Goal: Task Accomplishment & Management: Use online tool/utility

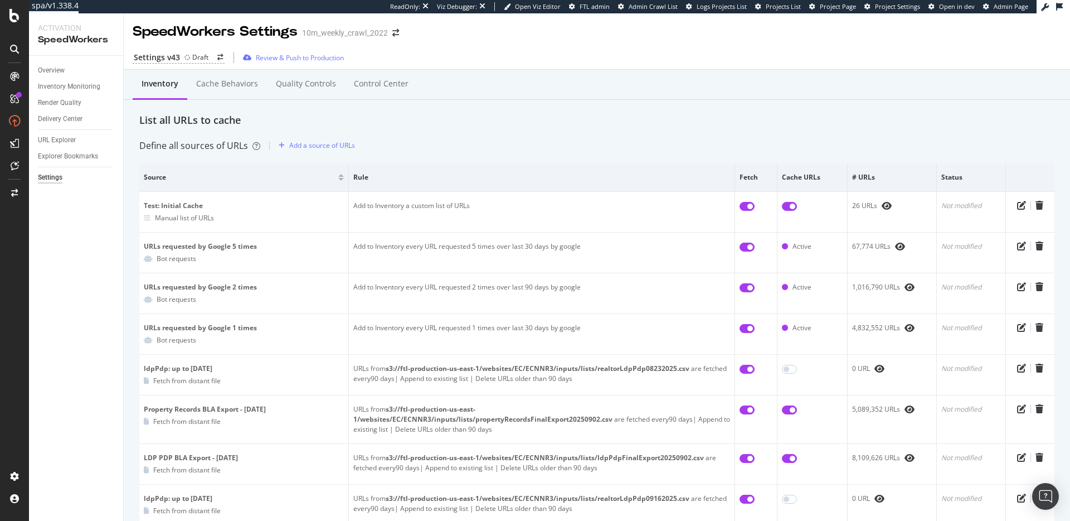
drag, startPoint x: 556, startPoint y: 59, endPoint x: 550, endPoint y: 62, distance: 6.7
click at [555, 60] on div "Settings v43 Draft Review & Push to Production" at bounding box center [597, 57] width 947 height 23
click at [463, 118] on div "List all URLs to cache" at bounding box center [596, 120] width 915 height 14
click at [46, 66] on div "Overview" at bounding box center [51, 71] width 27 height 12
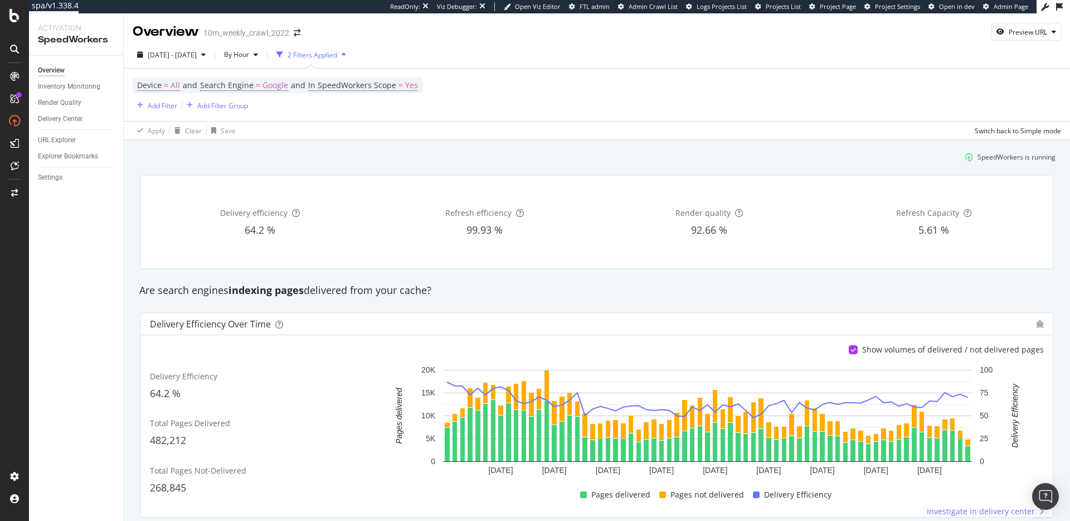
click at [561, 156] on div "SpeedWorkers is running" at bounding box center [597, 157] width 927 height 18
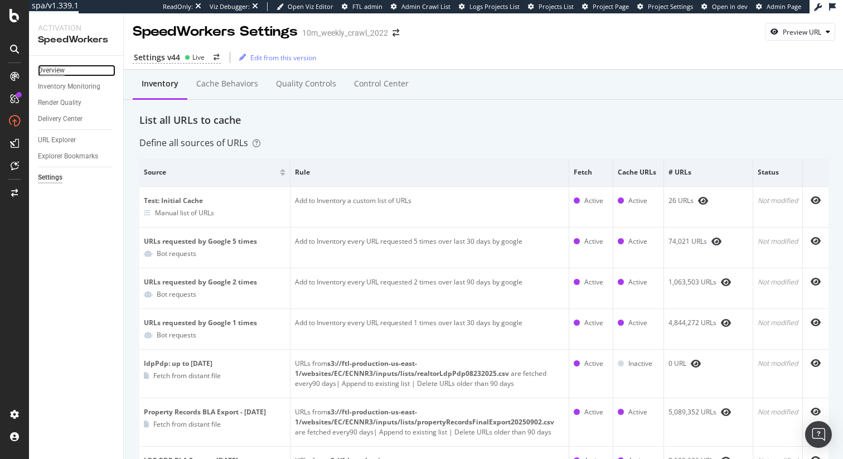
click at [53, 68] on div "Overview" at bounding box center [51, 71] width 27 height 12
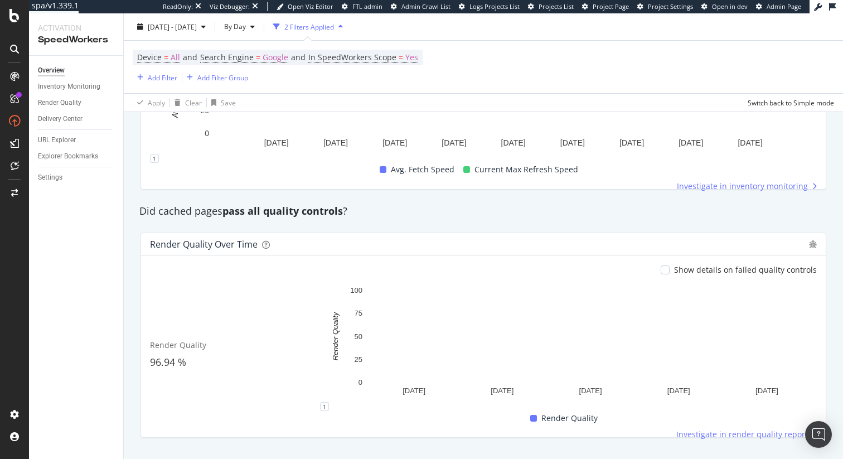
scroll to position [826, 0]
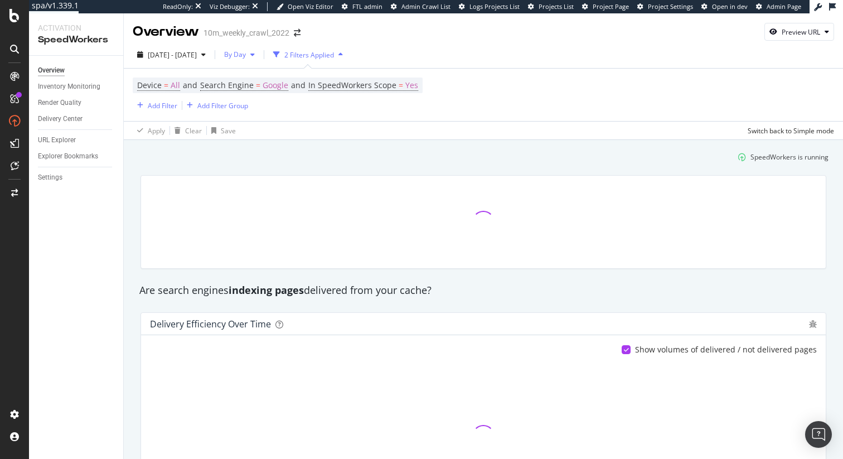
click at [255, 51] on icon "button" at bounding box center [252, 54] width 4 height 7
click at [272, 78] on span "By Hour" at bounding box center [262, 77] width 30 height 10
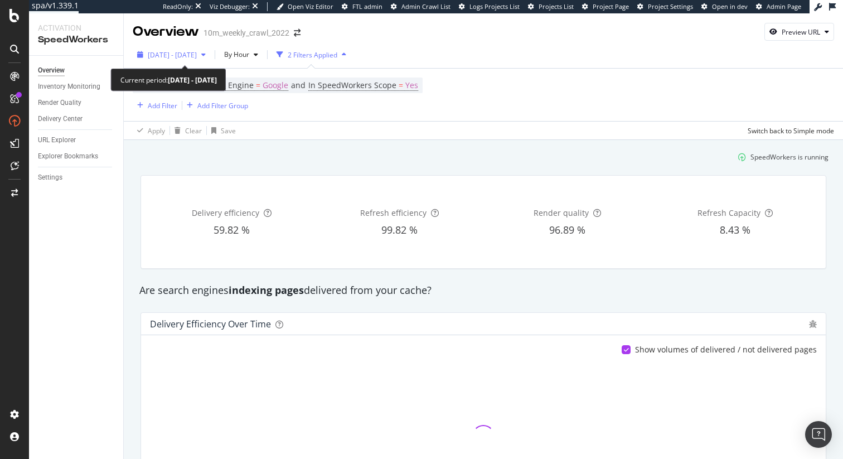
click at [206, 55] on icon "button" at bounding box center [203, 54] width 4 height 7
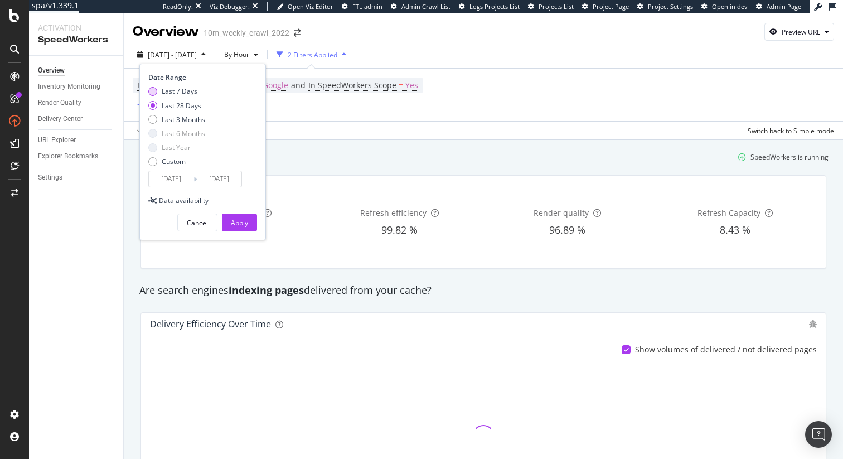
click at [181, 92] on div "Last 7 Days" at bounding box center [180, 90] width 36 height 9
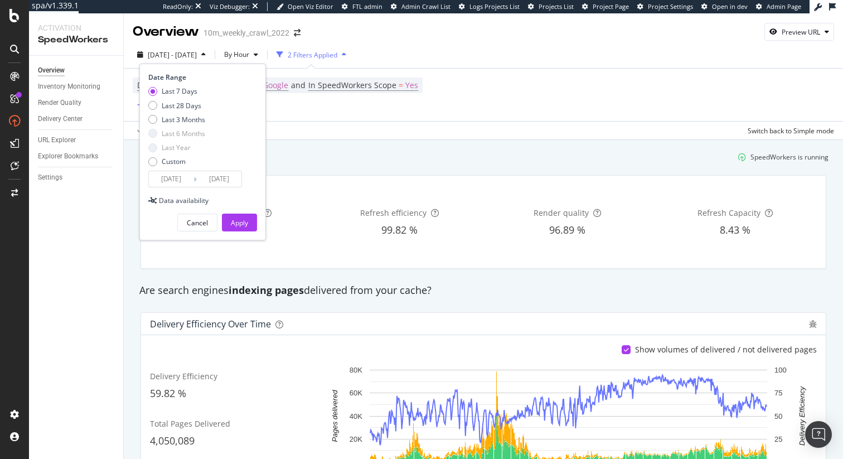
click at [188, 180] on input "2025/10/03" at bounding box center [171, 179] width 45 height 16
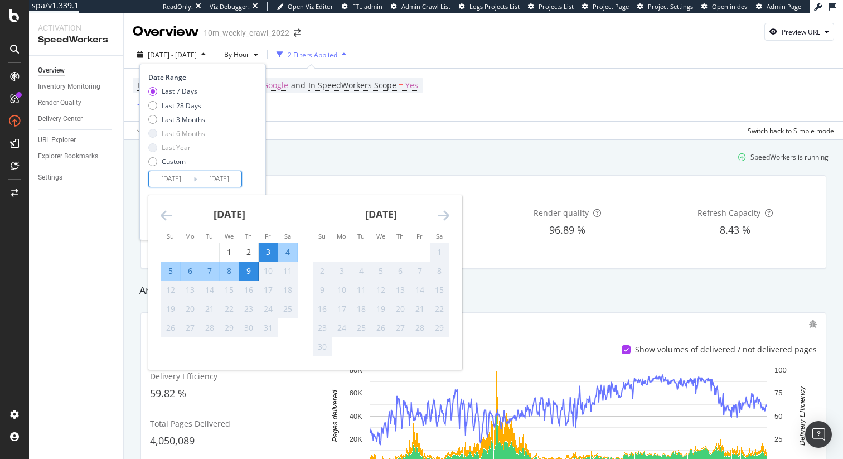
click at [229, 272] on div "8" at bounding box center [229, 270] width 19 height 11
type input "2025/10/08"
click at [245, 182] on div "Date Range Last 7 Days Last 28 Days Last 3 Months Last 6 Months Last Year Custo…" at bounding box center [201, 129] width 106 height 115
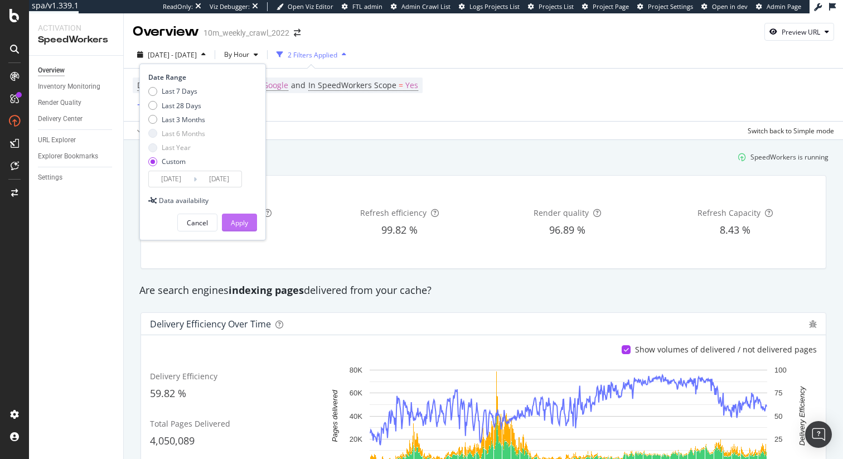
click at [241, 219] on div "Apply" at bounding box center [239, 222] width 17 height 9
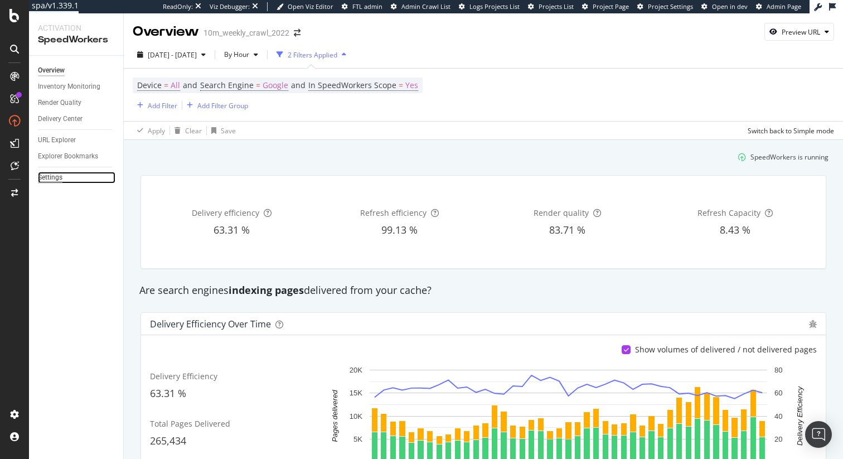
click at [58, 175] on div "Settings" at bounding box center [50, 178] width 25 height 12
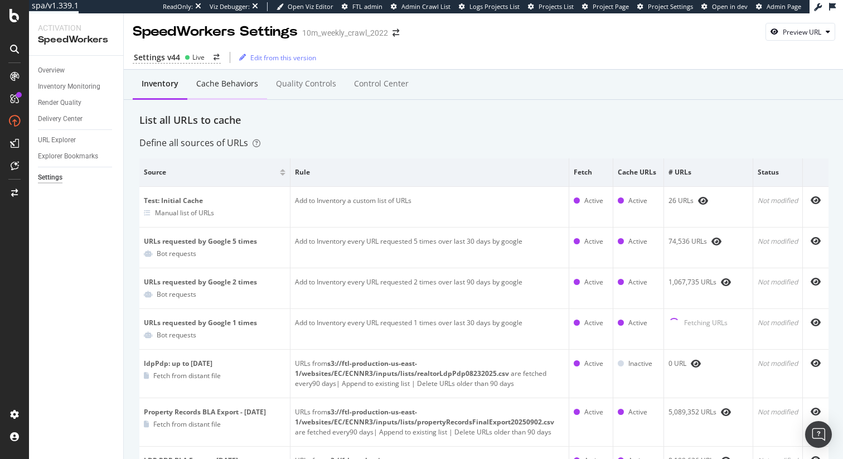
click at [236, 89] on div "Cache behaviors" at bounding box center [227, 83] width 62 height 11
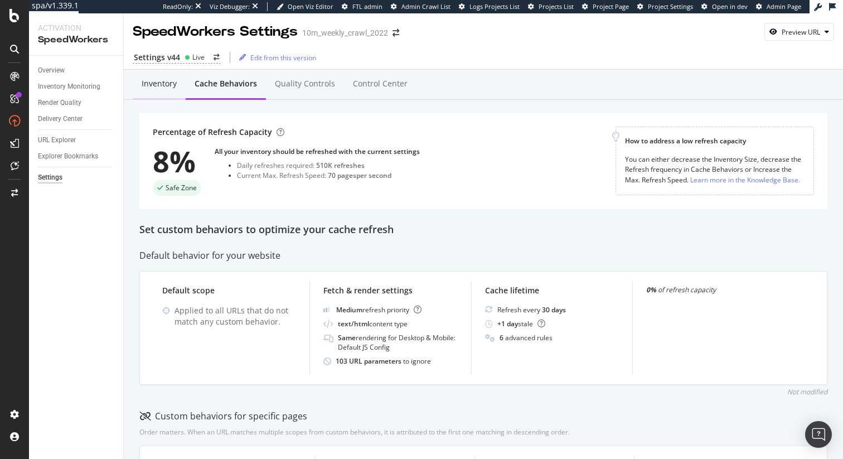
click at [166, 86] on div "Inventory" at bounding box center [159, 83] width 35 height 11
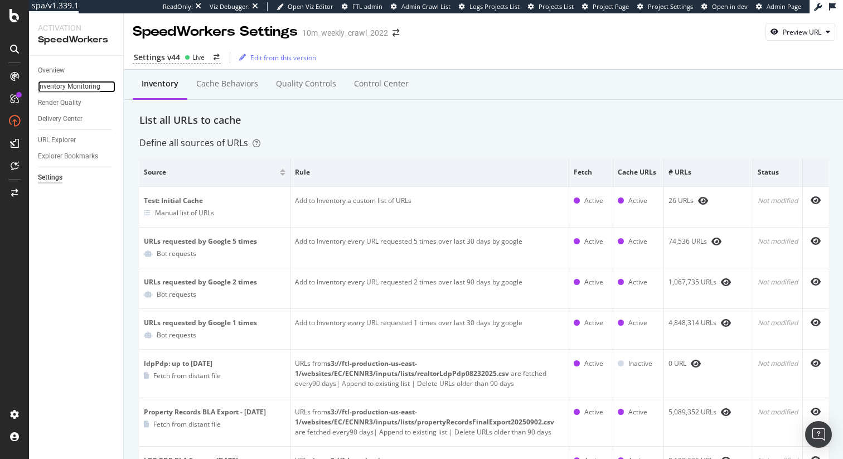
click at [77, 86] on div "Inventory Monitoring" at bounding box center [69, 87] width 62 height 12
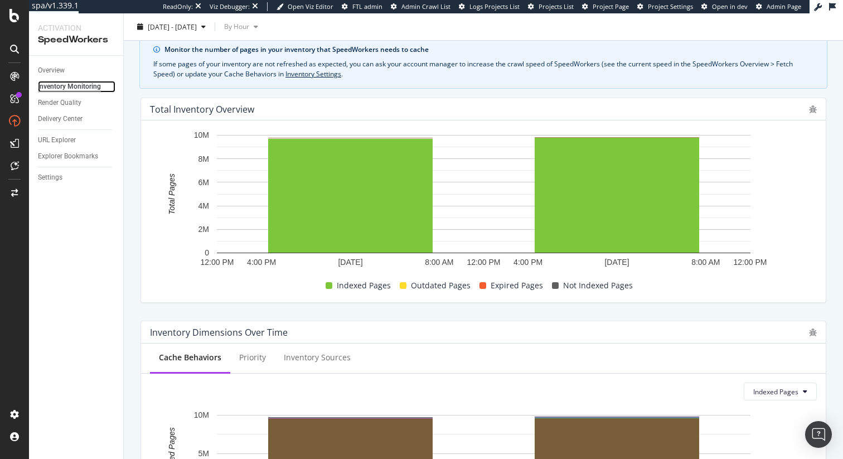
scroll to position [12, 0]
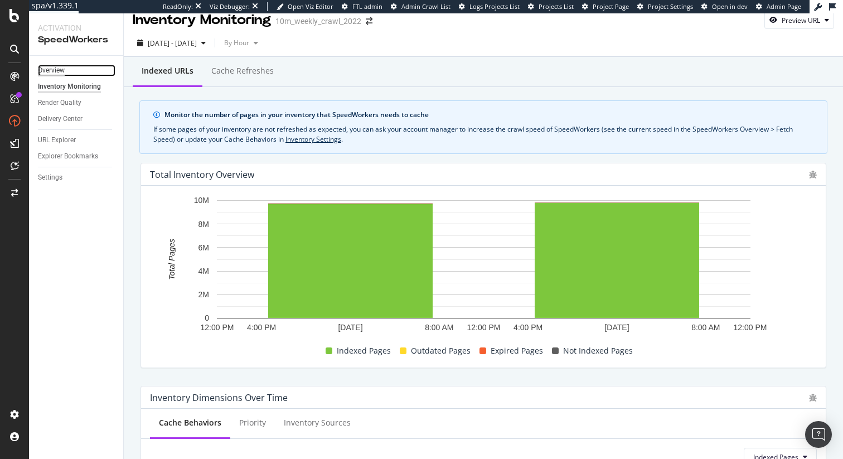
click at [55, 69] on div "Overview" at bounding box center [51, 71] width 27 height 12
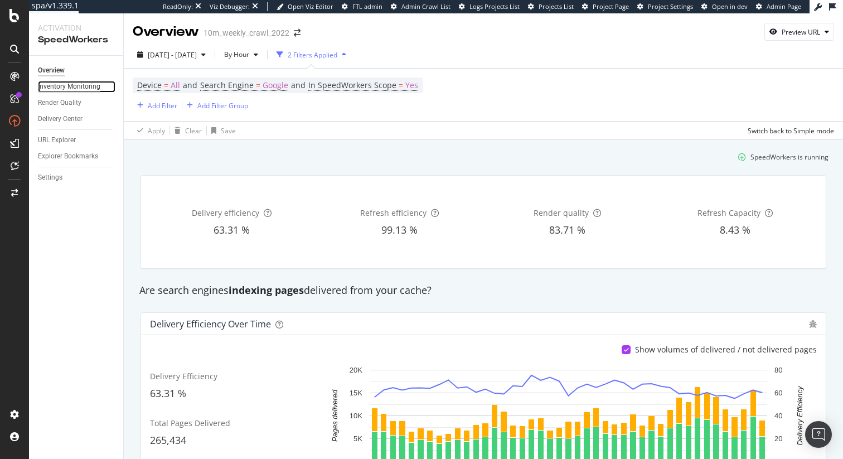
click at [86, 84] on div "Inventory Monitoring" at bounding box center [69, 87] width 62 height 12
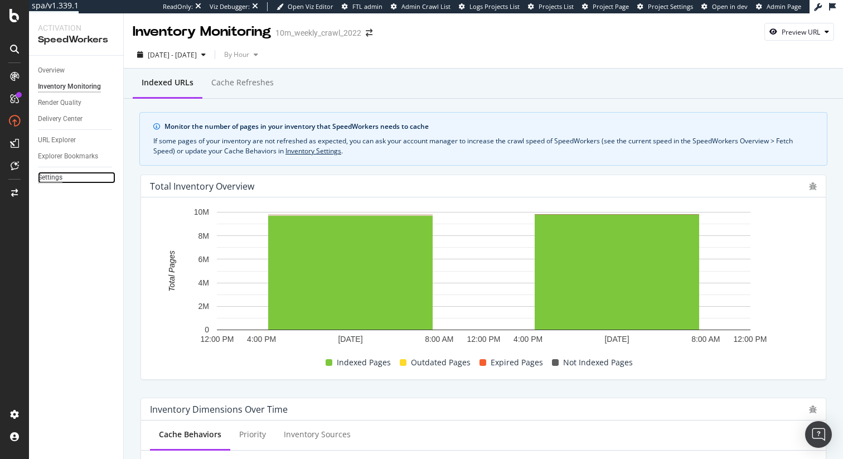
click at [51, 177] on div "Settings" at bounding box center [50, 178] width 25 height 12
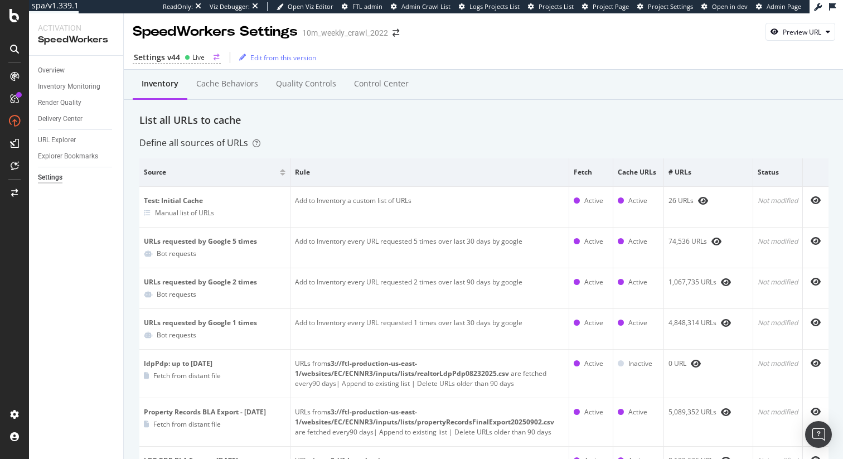
click at [198, 57] on div "Live" at bounding box center [198, 56] width 12 height 9
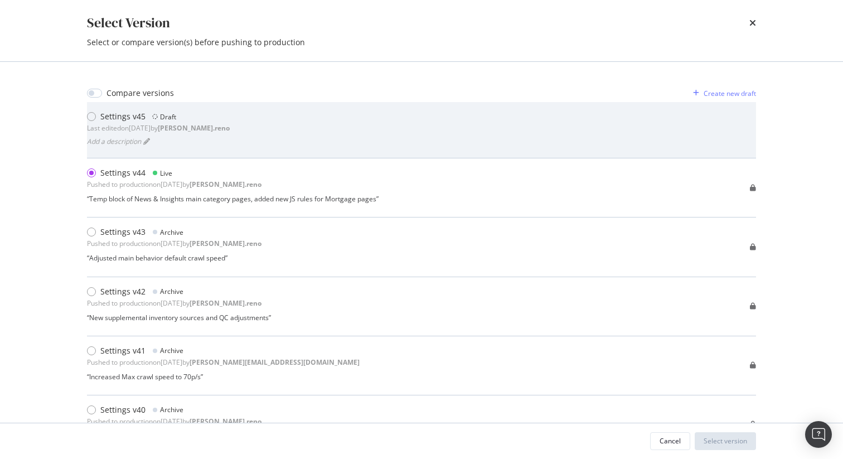
click at [286, 137] on div "Settings v45 Draft Last edited on 2025 Oct 9th by dan.reno Add a description" at bounding box center [421, 130] width 669 height 38
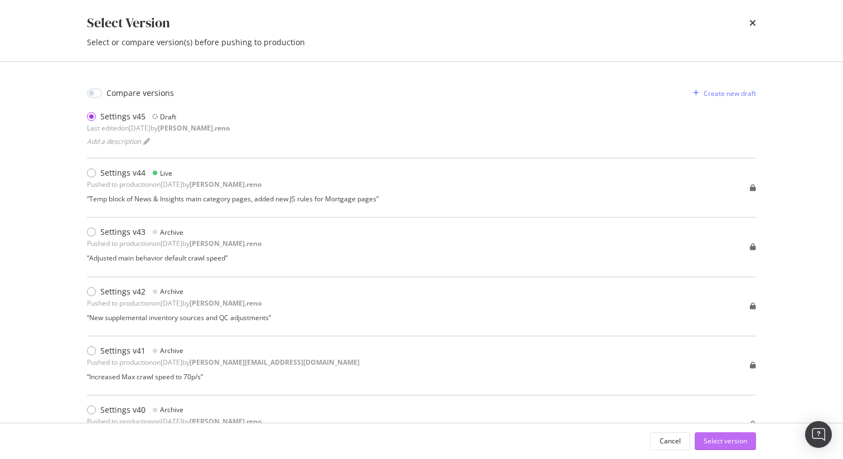
click at [748, 439] on button "Select version" at bounding box center [725, 441] width 61 height 18
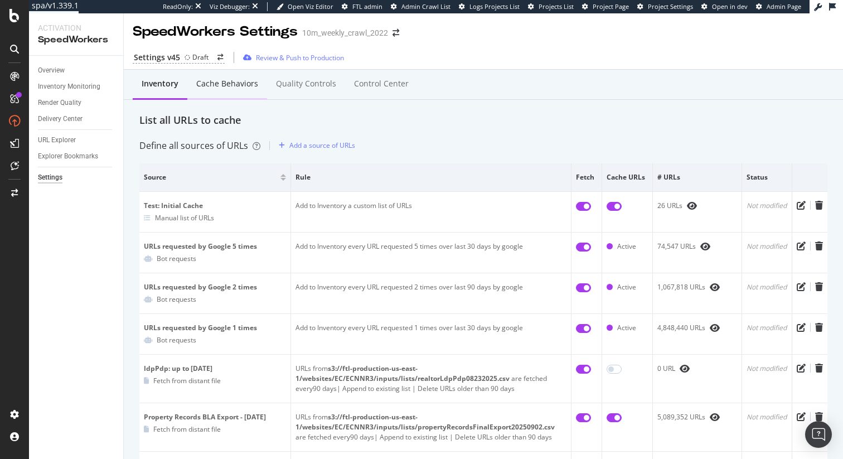
click at [236, 81] on div "Cache behaviors" at bounding box center [227, 83] width 62 height 11
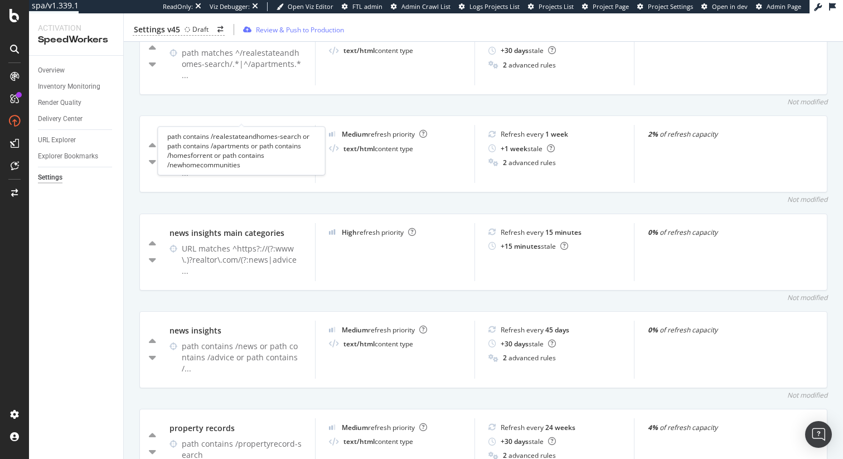
scroll to position [740, 0]
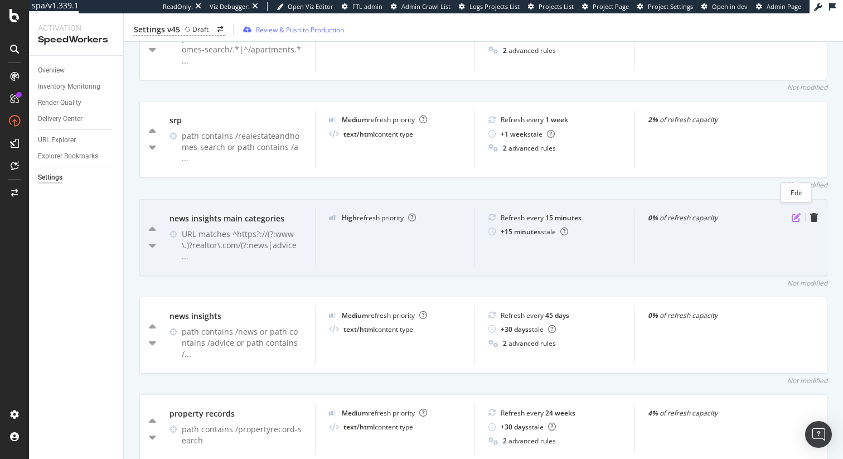
click at [796, 213] on icon "pen-to-square" at bounding box center [796, 217] width 9 height 9
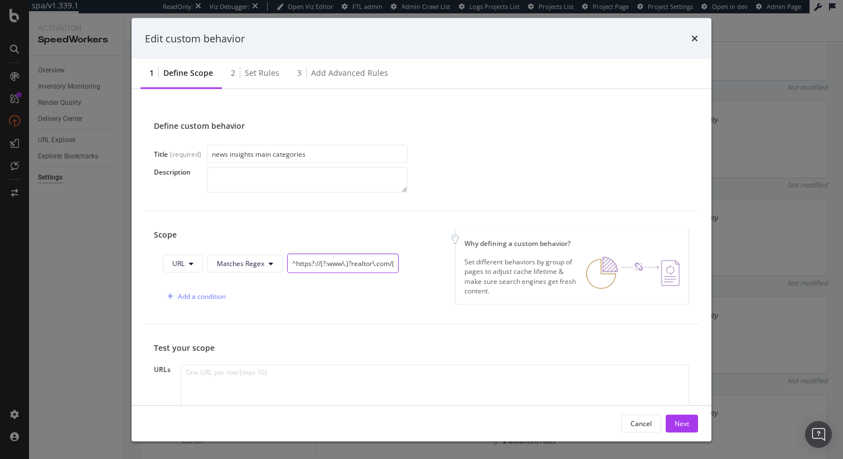
click at [336, 263] on input "^https?://(?:www\.)?realtor\.com/(?:news|advice)(?:/[a-z0-9-]+)?/?$|^https?://(…" at bounding box center [343, 264] width 112 height 20
click at [774, 158] on div "Edit custom behavior 1 Define scope 2 Set rules 3 Add advanced rules Define cus…" at bounding box center [421, 229] width 843 height 459
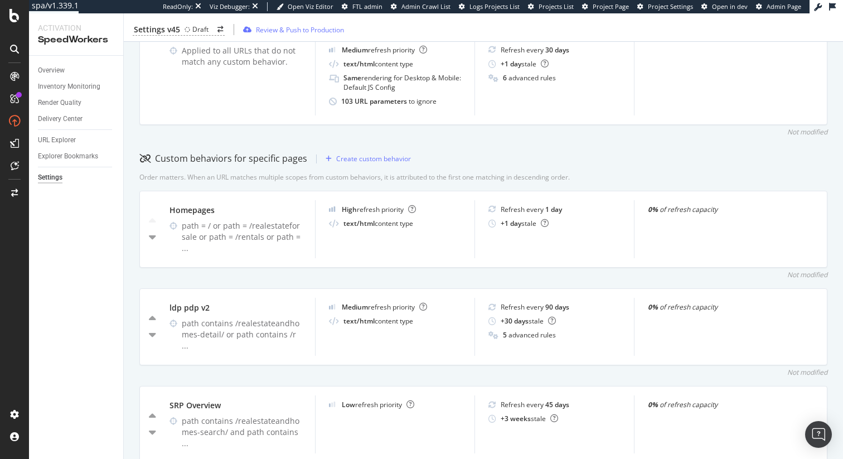
scroll to position [0, 0]
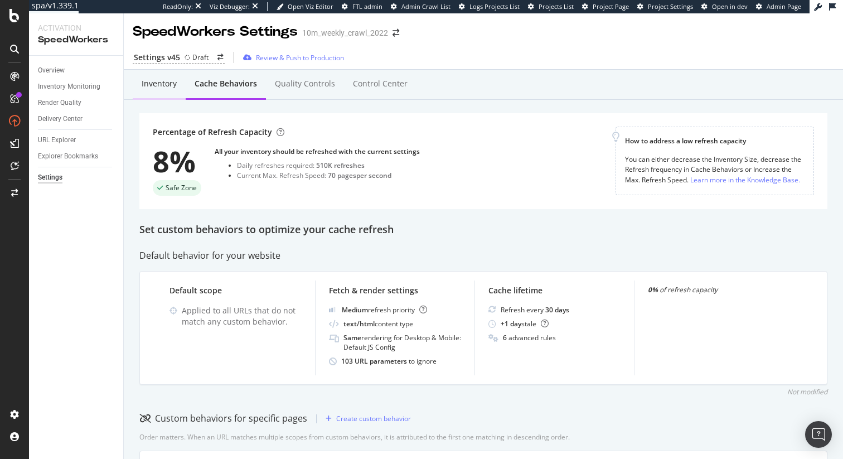
click at [164, 85] on div "Inventory" at bounding box center [159, 83] width 35 height 11
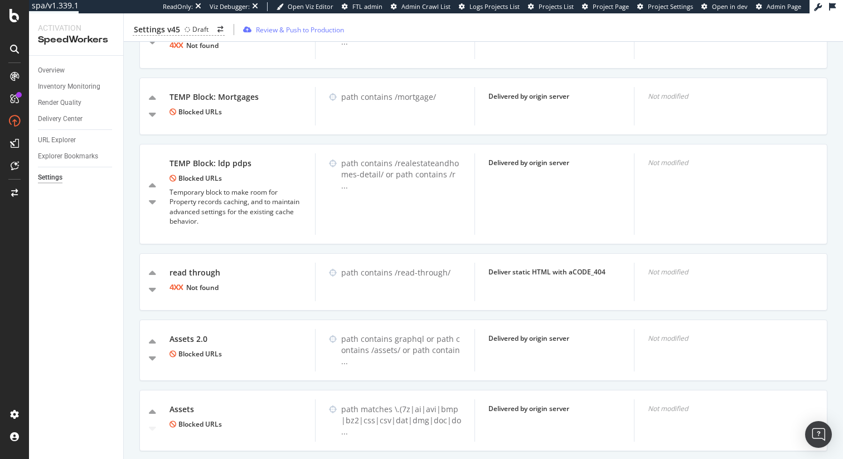
scroll to position [1404, 0]
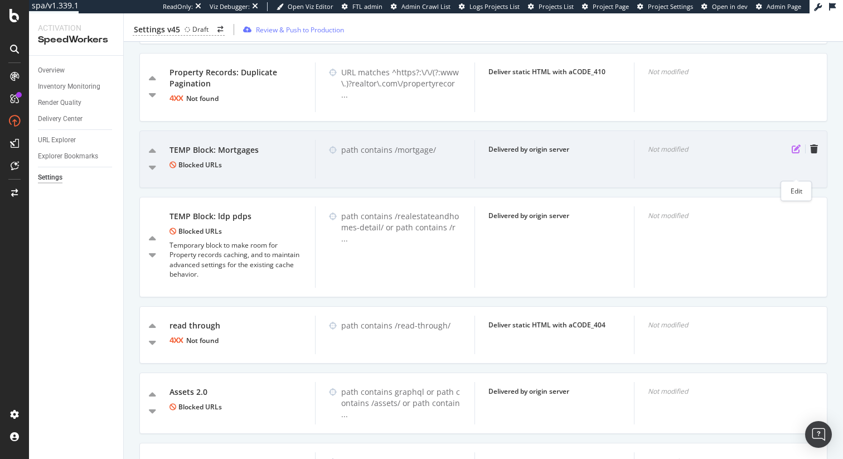
click at [794, 153] on icon "pen-to-square" at bounding box center [796, 148] width 9 height 9
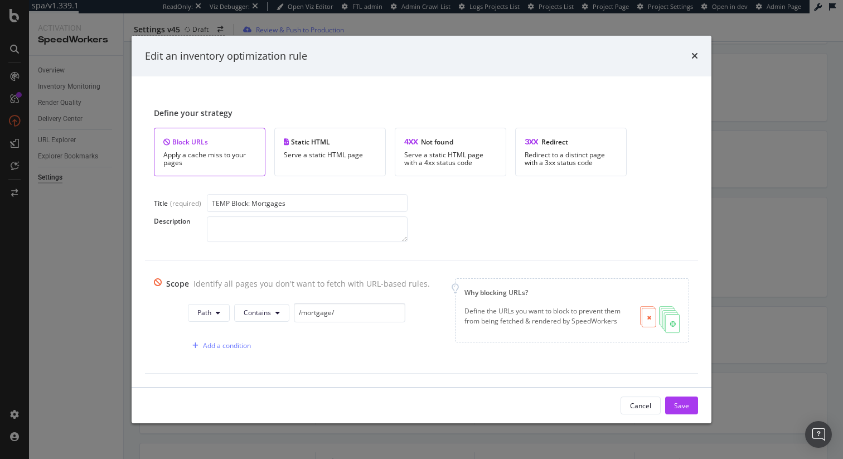
click at [275, 202] on input "TEMP Block: Mortgages" at bounding box center [307, 203] width 201 height 18
type input "TEMP Block: News & Insights Main Categories"
click at [205, 308] on span "Path" at bounding box center [204, 312] width 14 height 9
click at [214, 336] on span "URL" at bounding box center [212, 335] width 39 height 10
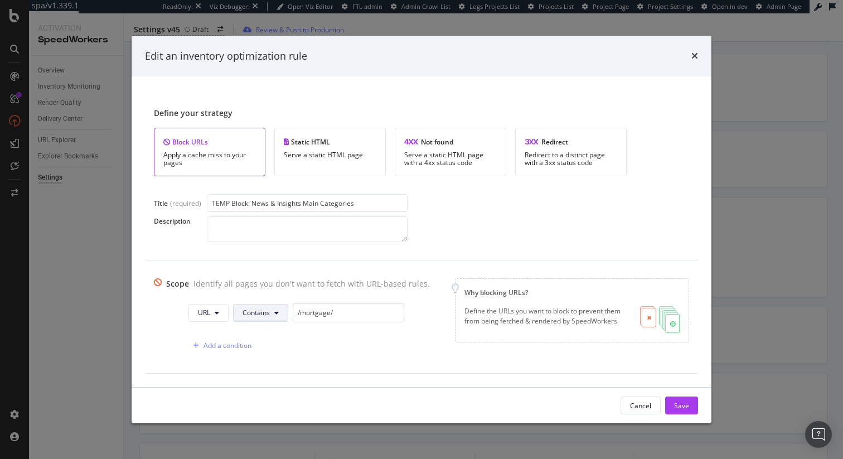
click at [269, 317] on button "Contains" at bounding box center [260, 313] width 55 height 18
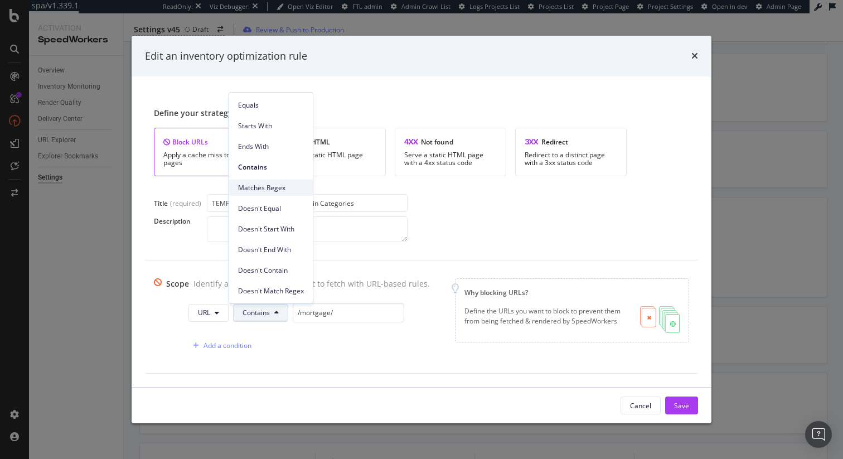
click at [288, 191] on span "Matches Regex" at bounding box center [271, 188] width 66 height 10
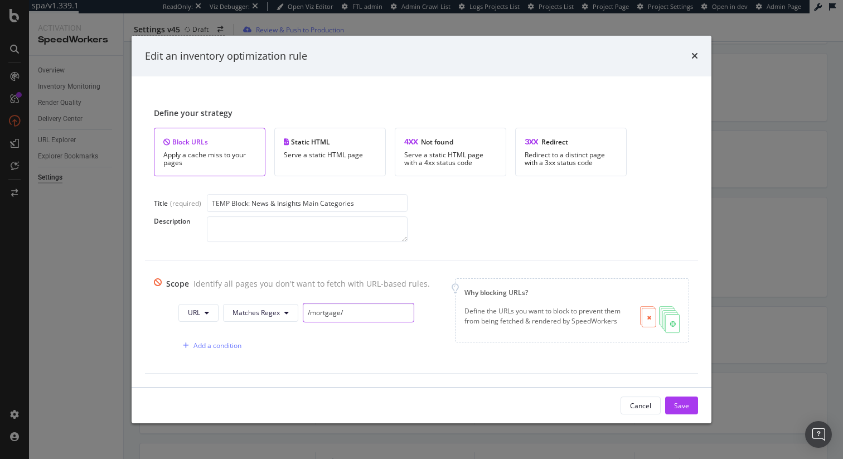
click at [354, 314] on input "/mortgage/" at bounding box center [359, 313] width 112 height 20
paste input "^https?://(?:www\.)?realtor\.com/(?:news|advice)(?:/[a-z0-9-]+)?/?$|^https?://(…"
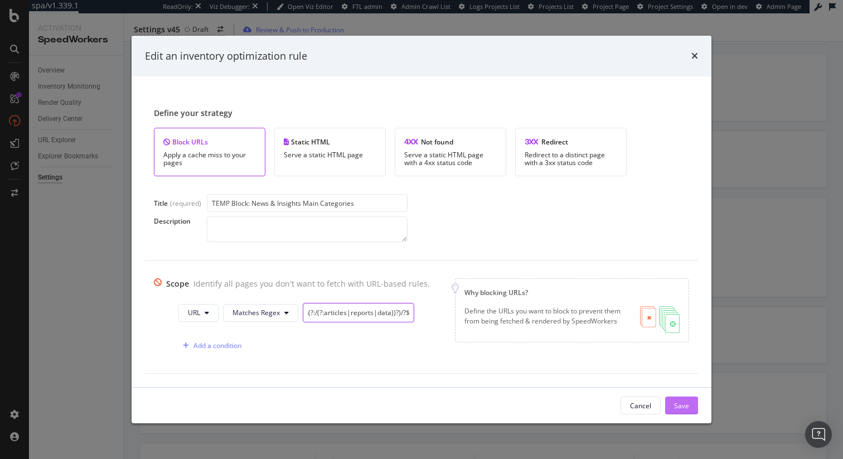
type input "^https?://(?:www\.)?realtor\.com/(?:news|advice)(?:/[a-z0-9-]+)?/?$|^https?://(…"
click at [679, 405] on div "Save" at bounding box center [681, 405] width 15 height 9
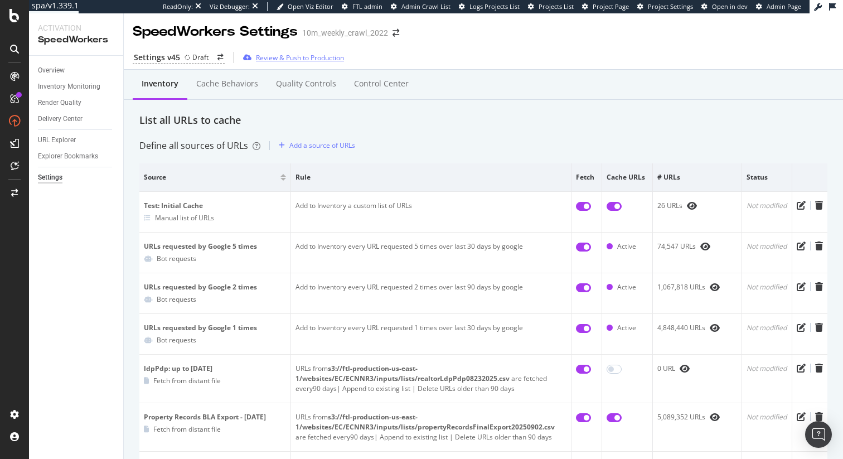
click at [277, 59] on div "Review & Push to Production" at bounding box center [300, 57] width 88 height 9
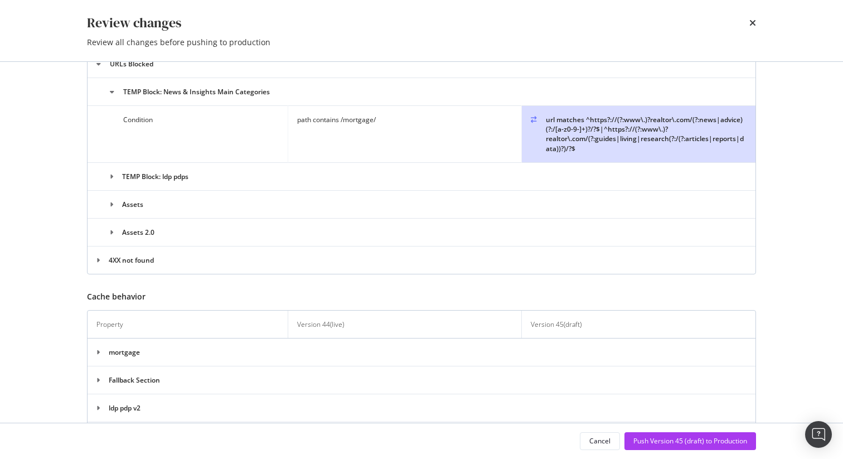
scroll to position [395, 0]
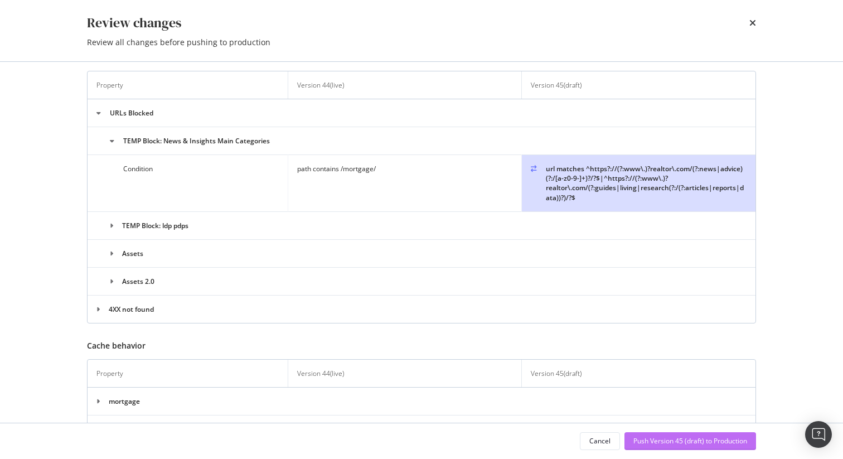
click at [663, 441] on div "Push Version 45 (draft) to Production" at bounding box center [690, 440] width 114 height 9
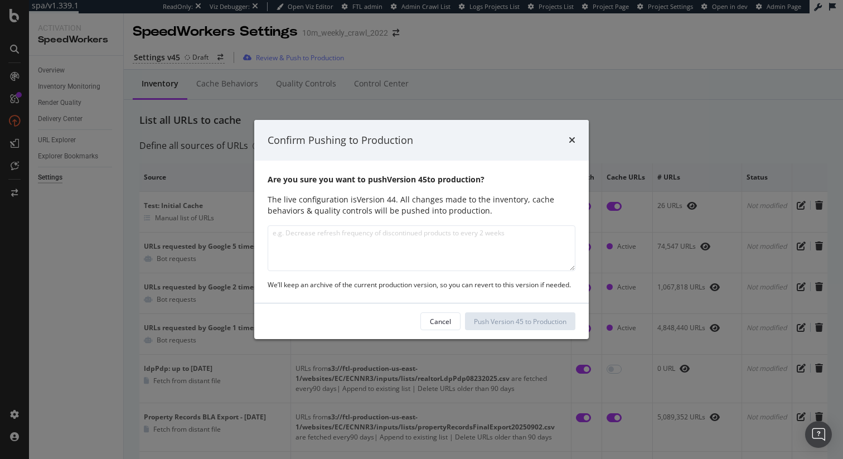
click at [527, 249] on textarea "modal" at bounding box center [422, 248] width 308 height 46
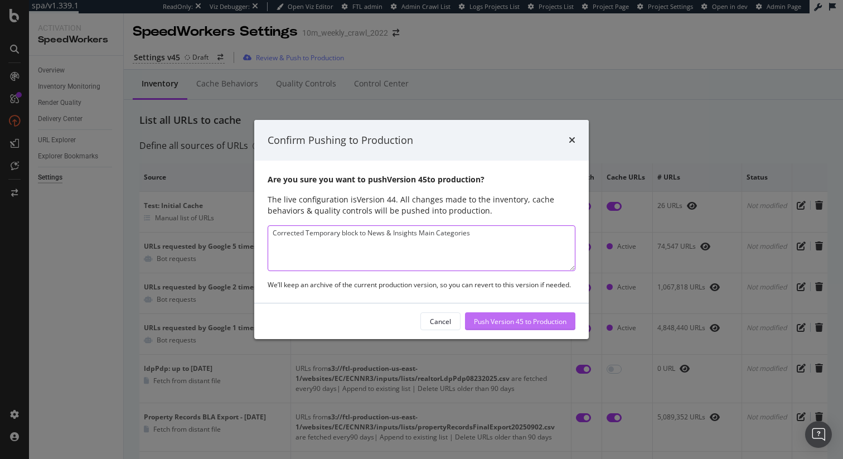
type textarea "Corrected Temporary block to News & Insights Main Categories"
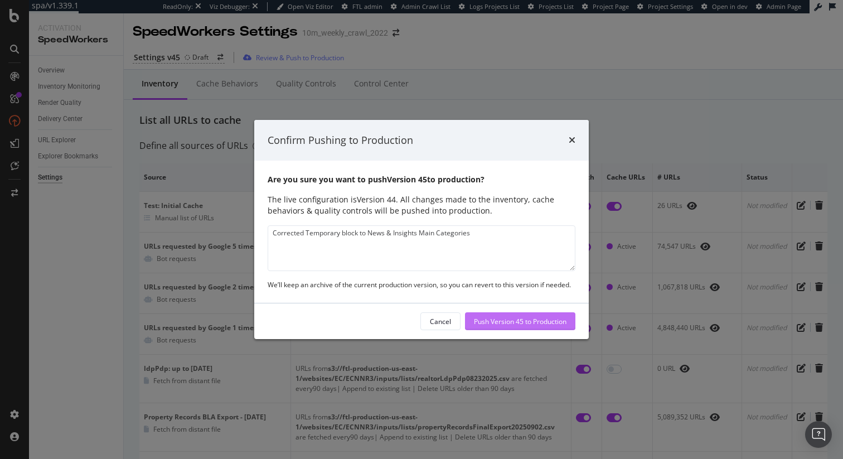
click at [521, 323] on div "Push Version 45 to Production" at bounding box center [520, 321] width 93 height 9
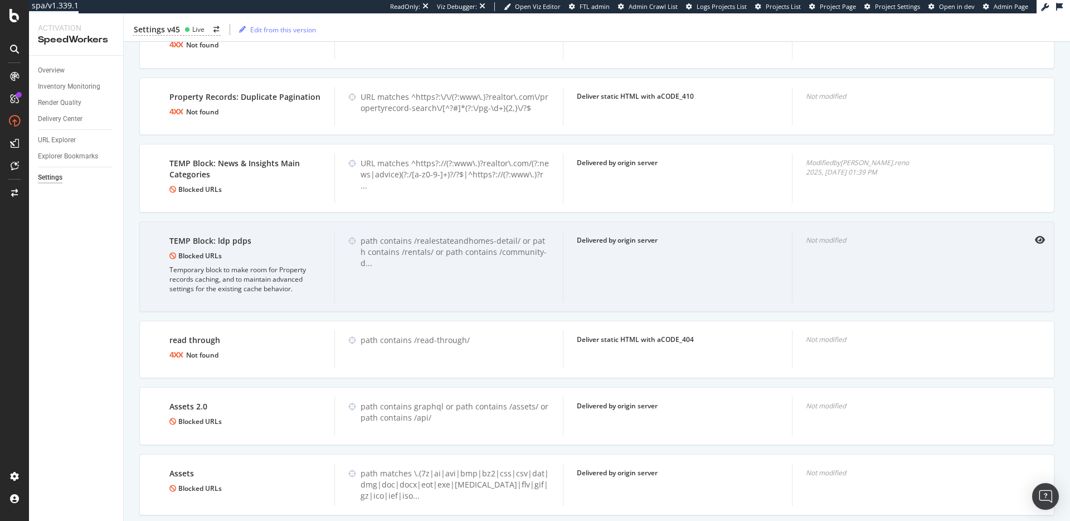
scroll to position [1300, 0]
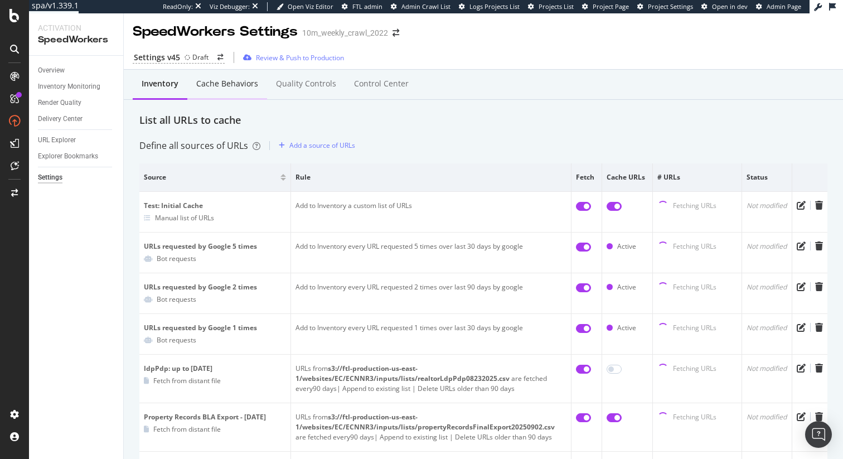
click at [254, 89] on div "Cache behaviors" at bounding box center [227, 84] width 80 height 31
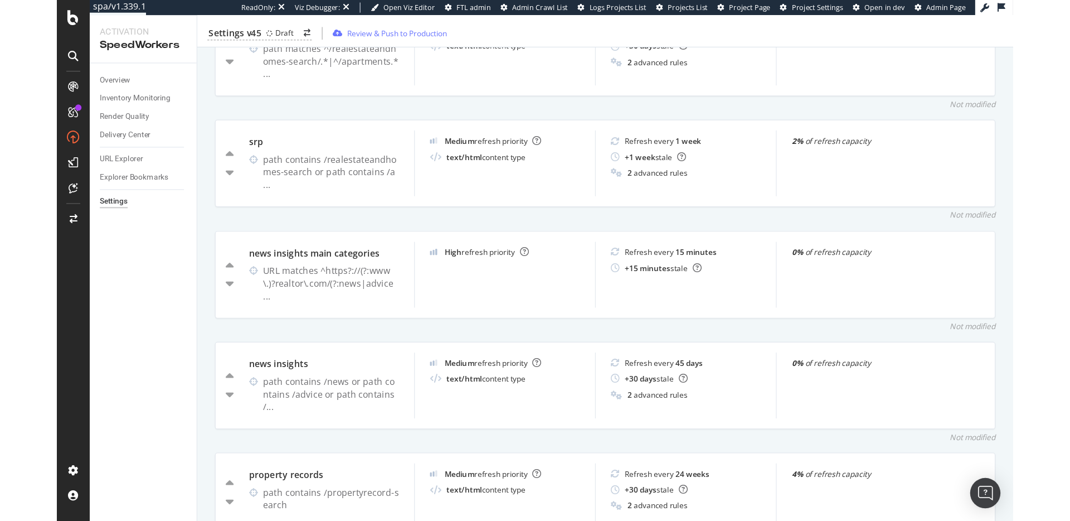
scroll to position [755, 0]
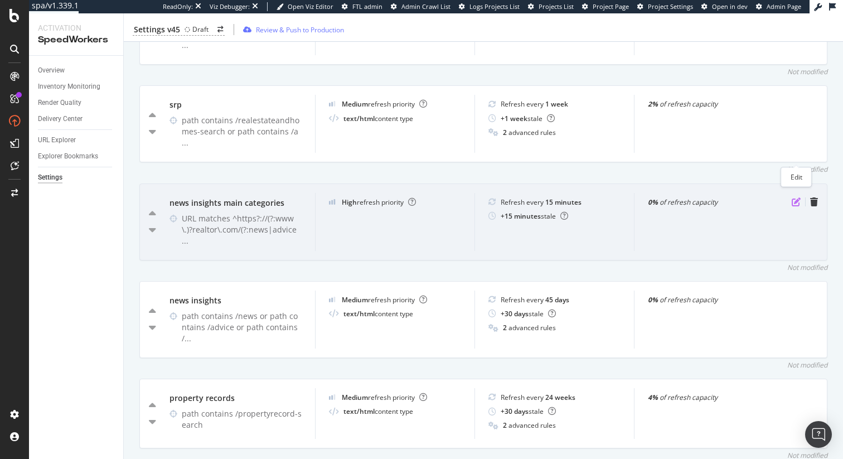
click at [794, 197] on icon "pen-to-square" at bounding box center [796, 201] width 9 height 9
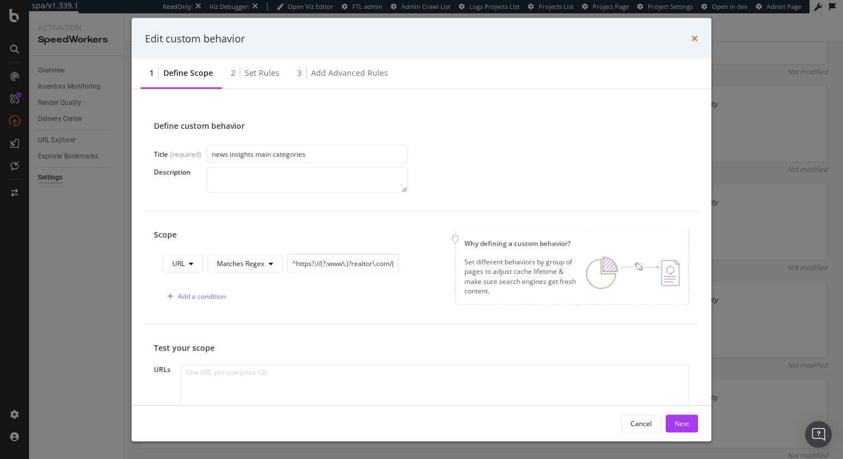
click at [692, 37] on icon "times" at bounding box center [694, 38] width 7 height 9
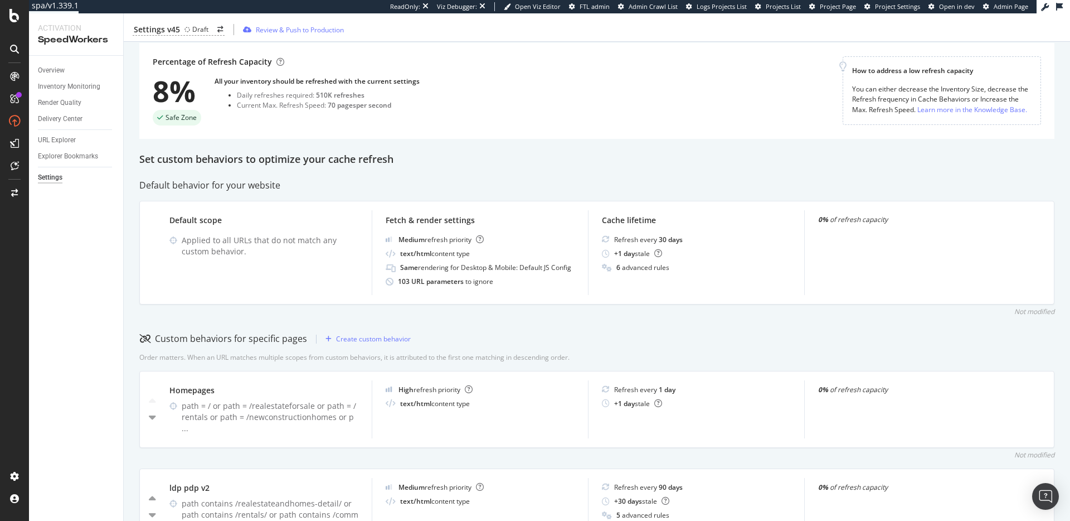
scroll to position [0, 0]
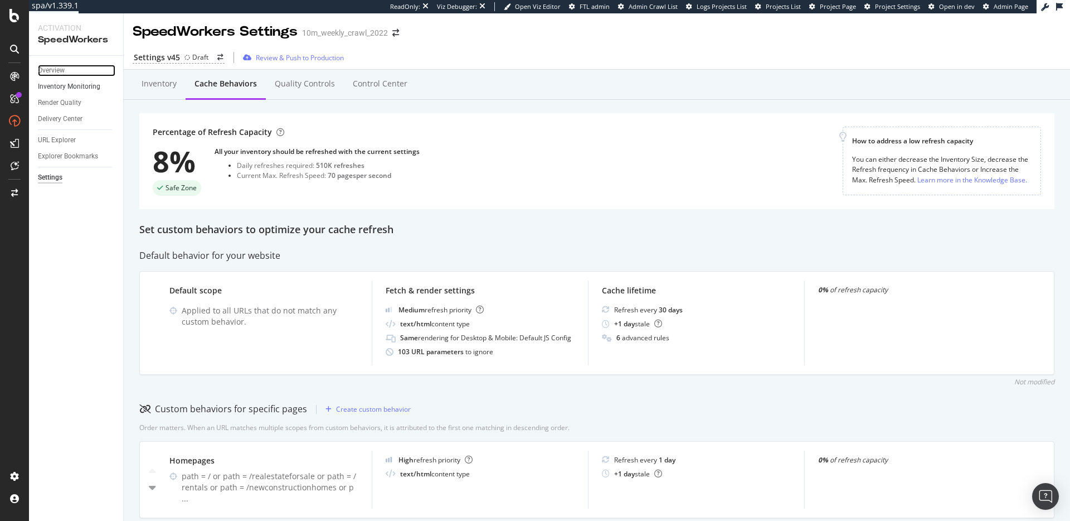
click at [41, 67] on div "Overview" at bounding box center [51, 71] width 27 height 12
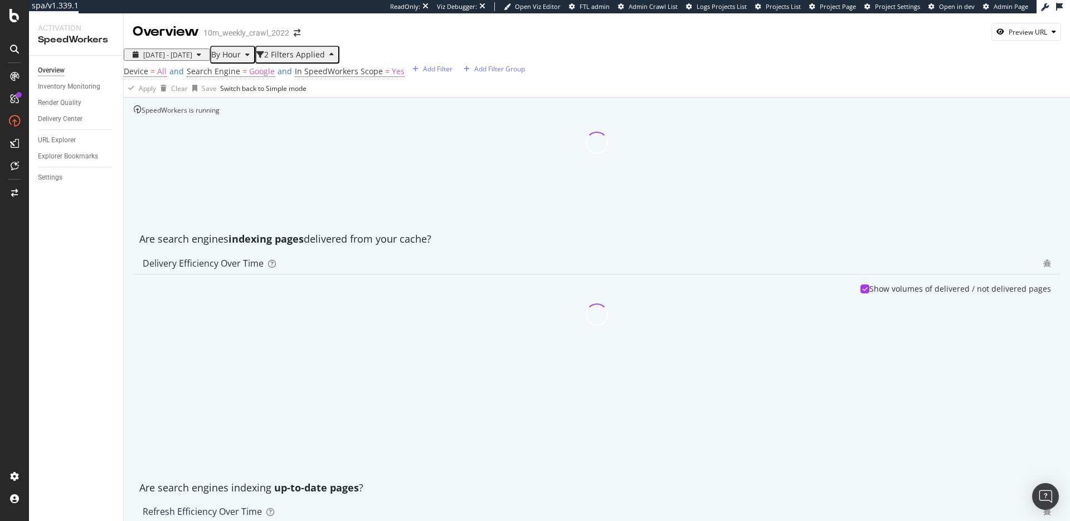
click at [220, 115] on div "SpeedWorkers is running" at bounding box center [177, 109] width 86 height 9
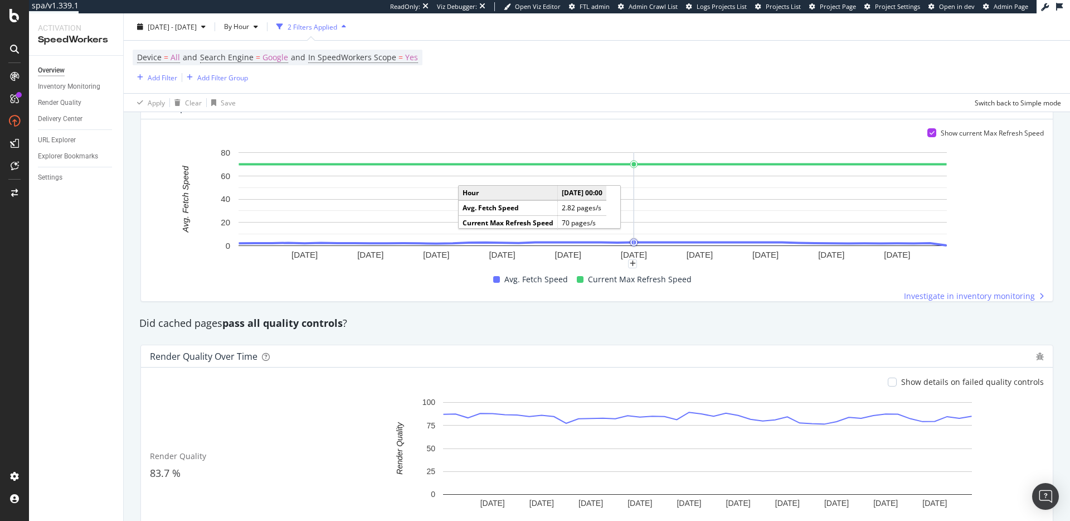
scroll to position [718, 0]
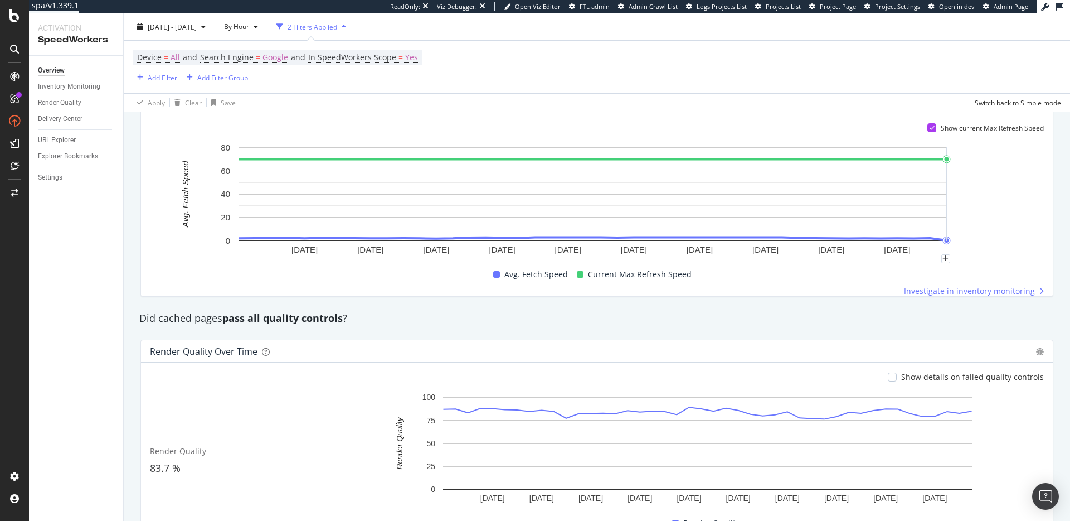
click at [986, 235] on rect "A chart." at bounding box center [593, 200] width 886 height 117
click at [791, 313] on div "Did cached pages pass all quality controls ?" at bounding box center [597, 318] width 927 height 14
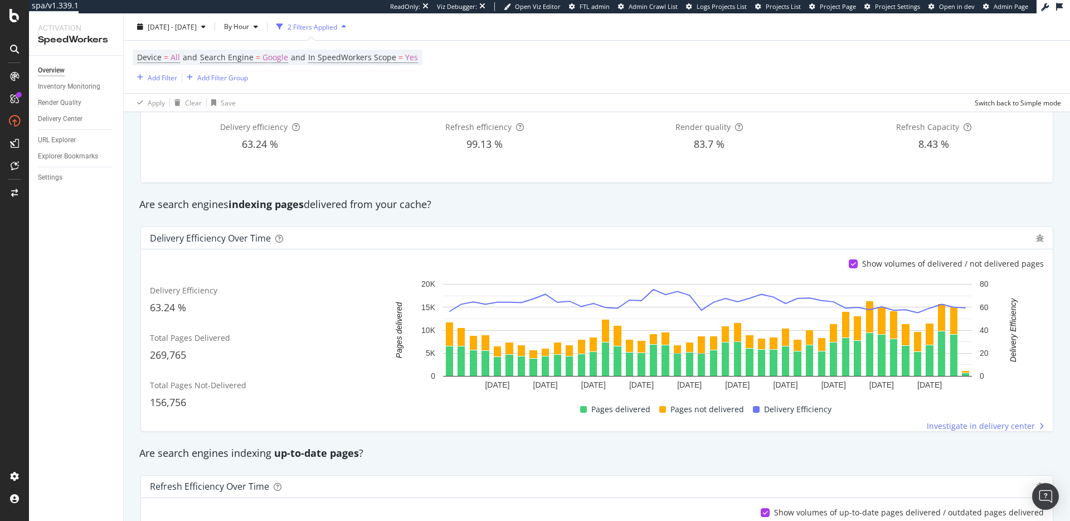
scroll to position [0, 0]
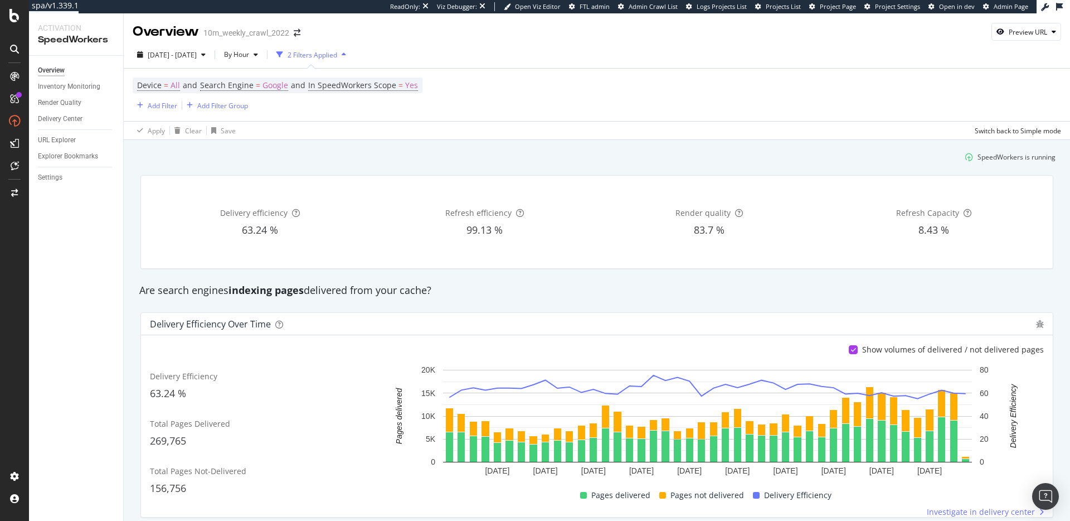
click at [708, 314] on div "Delivery Efficiency over time" at bounding box center [597, 324] width 912 height 22
click at [458, 308] on div "Delivery Efficiency over time Show volumes of delivered / not delivered pages D…" at bounding box center [597, 414] width 927 height 223
click at [544, 297] on div "Are search engines indexing pages delivered from your cache?" at bounding box center [597, 290] width 927 height 14
click at [365, 290] on div "Are search engines indexing pages delivered from your cache?" at bounding box center [597, 290] width 927 height 14
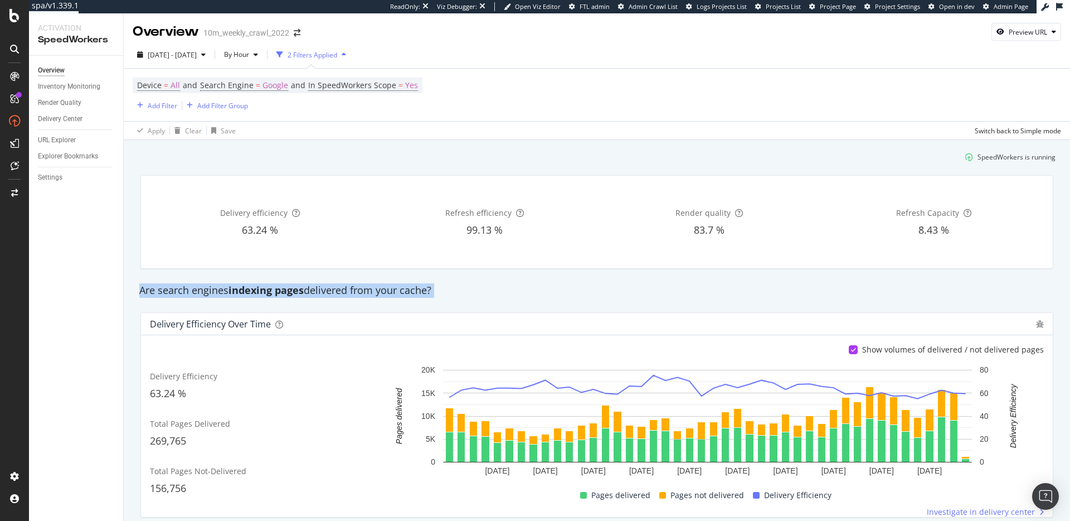
click at [365, 290] on div "Are search engines indexing pages delivered from your cache?" at bounding box center [597, 290] width 927 height 14
click at [484, 295] on div "Are search engines indexing pages delivered from your cache?" at bounding box center [597, 290] width 927 height 14
click at [636, 292] on div "Are search engines indexing pages delivered from your cache?" at bounding box center [597, 290] width 927 height 14
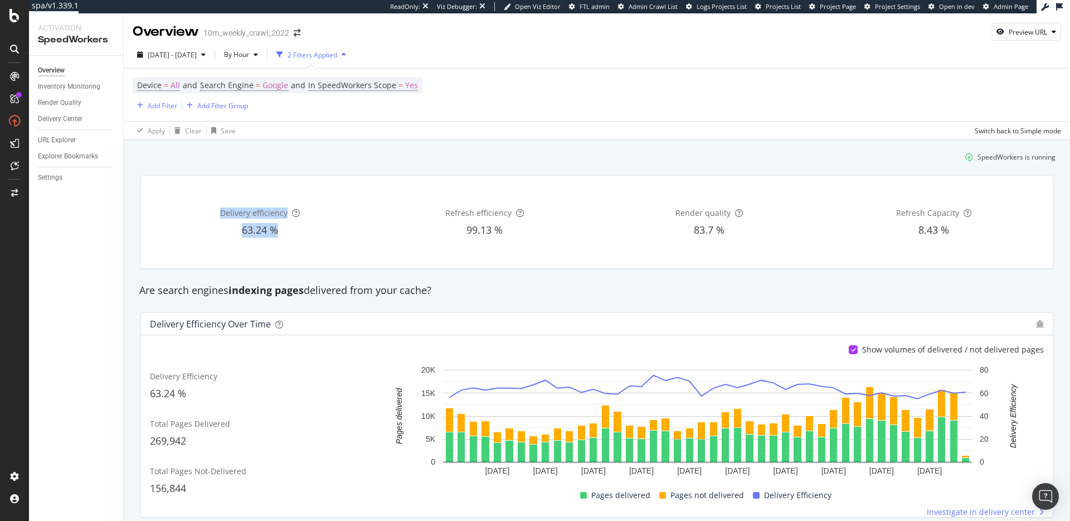
drag, startPoint x: 222, startPoint y: 210, endPoint x: 292, endPoint y: 232, distance: 73.0
click at [292, 232] on div "Delivery efficiency 63.24 %" at bounding box center [260, 222] width 220 height 75
click at [273, 232] on span "63.24 %" at bounding box center [260, 229] width 36 height 13
drag, startPoint x: 278, startPoint y: 233, endPoint x: 203, endPoint y: 211, distance: 77.8
click at [203, 211] on div "Delivery efficiency 63.24 %" at bounding box center [260, 222] width 220 height 75
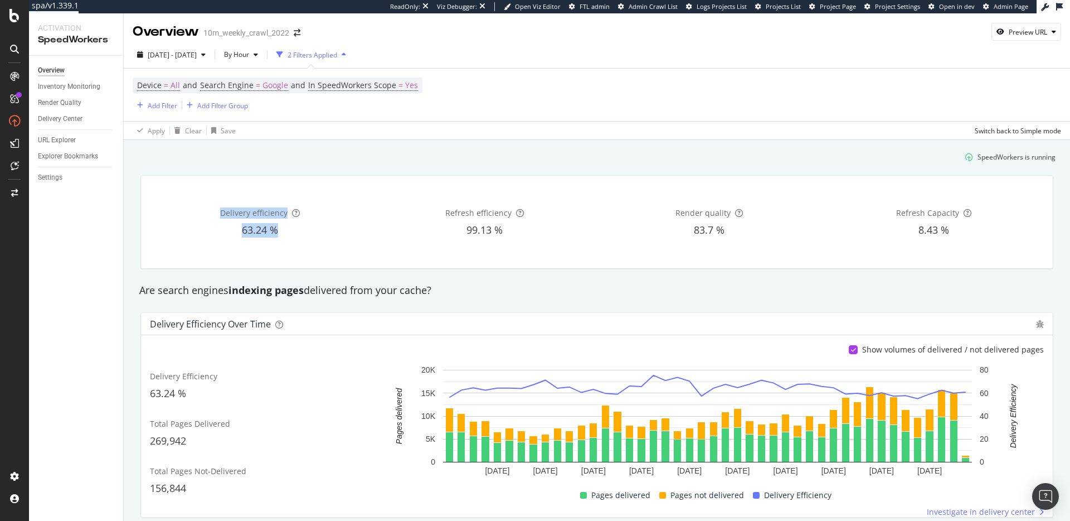
click at [274, 212] on span "Delivery efficiency" at bounding box center [253, 212] width 67 height 11
drag, startPoint x: 283, startPoint y: 231, endPoint x: 222, endPoint y: 211, distance: 63.8
click at [222, 211] on div "Delivery efficiency 63.24 %" at bounding box center [260, 222] width 220 height 75
click at [259, 226] on span "63.24 %" at bounding box center [260, 229] width 36 height 13
drag, startPoint x: 280, startPoint y: 234, endPoint x: 222, endPoint y: 211, distance: 62.3
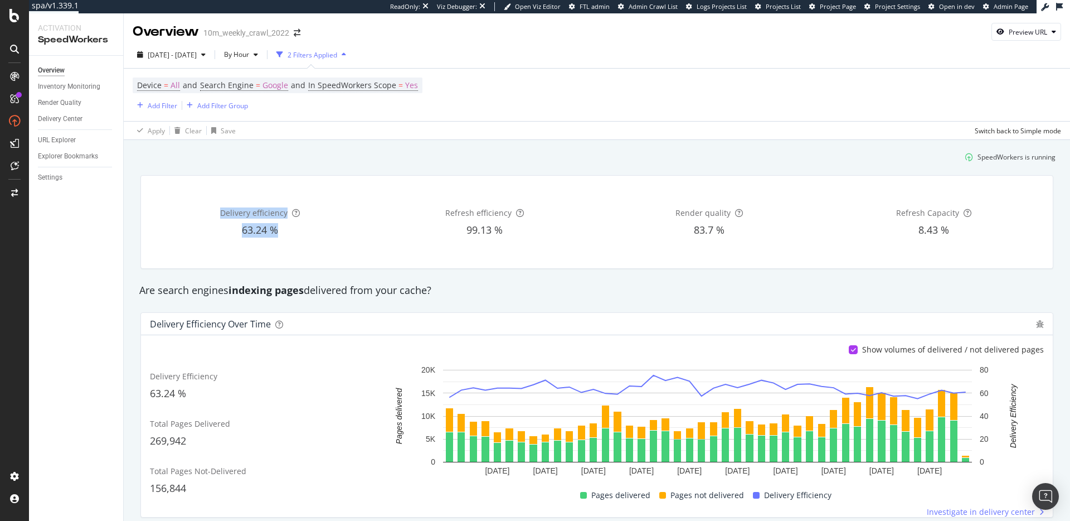
click at [222, 211] on div "Delivery efficiency 63.24 %" at bounding box center [260, 222] width 220 height 75
click at [247, 223] on span "63.24 %" at bounding box center [260, 229] width 36 height 13
drag, startPoint x: 278, startPoint y: 232, endPoint x: 220, endPoint y: 211, distance: 61.2
click at [220, 211] on div "Delivery efficiency 63.24 %" at bounding box center [260, 222] width 220 height 75
click at [233, 215] on span "Delivery efficiency" at bounding box center [253, 212] width 67 height 11
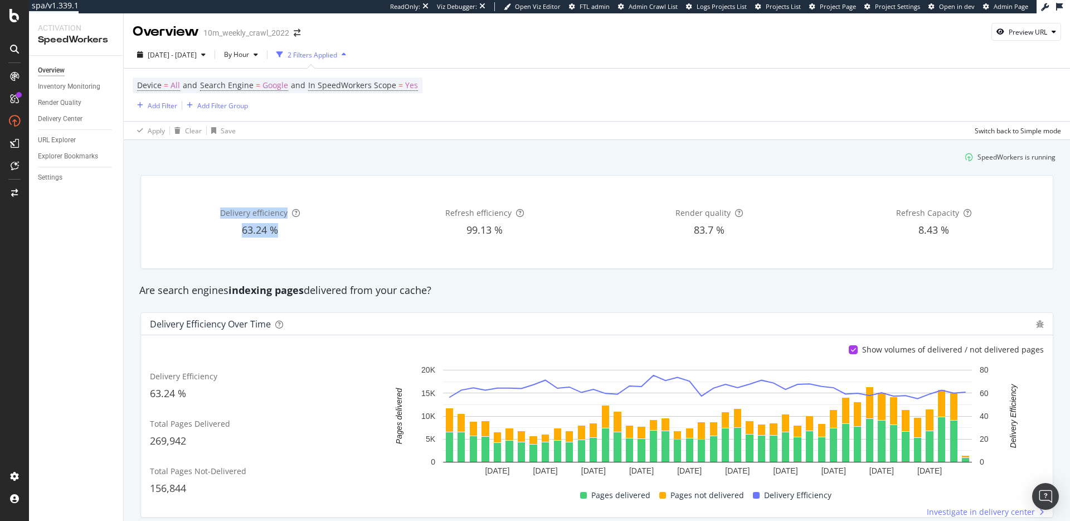
drag, startPoint x: 278, startPoint y: 229, endPoint x: 220, endPoint y: 212, distance: 59.8
click at [220, 212] on div "Delivery efficiency 63.24 %" at bounding box center [260, 222] width 220 height 75
click at [244, 219] on div "Delivery efficiency 63.24 %" at bounding box center [260, 222] width 220 height 75
drag, startPoint x: 282, startPoint y: 229, endPoint x: 222, endPoint y: 215, distance: 61.1
click at [222, 215] on div "Delivery efficiency 63.24 %" at bounding box center [260, 222] width 220 height 75
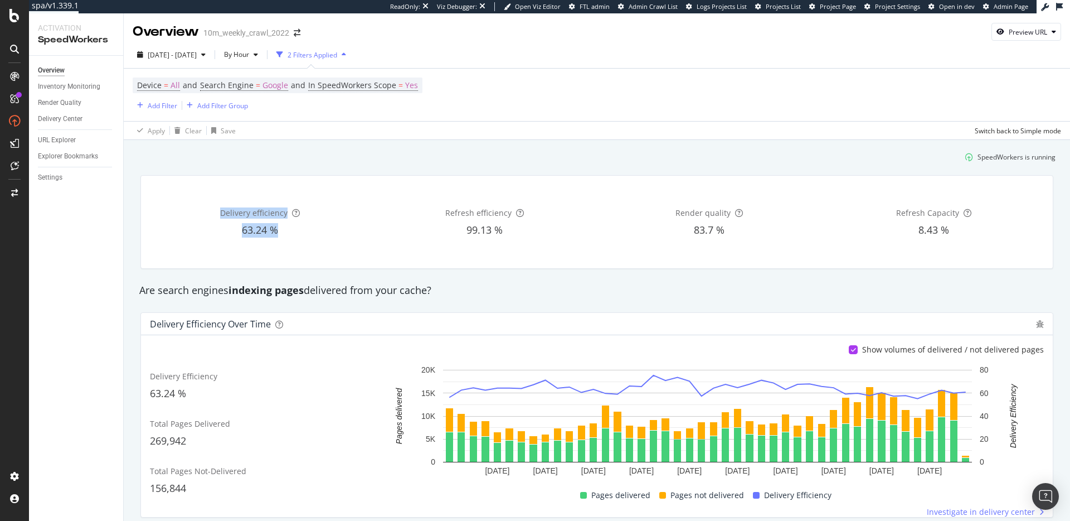
click at [249, 224] on span "63.24 %" at bounding box center [260, 229] width 36 height 13
drag, startPoint x: 278, startPoint y: 232, endPoint x: 222, endPoint y: 209, distance: 60.3
click at [222, 209] on div "Delivery efficiency 63.24 %" at bounding box center [260, 222] width 220 height 75
click at [239, 211] on span "Delivery efficiency" at bounding box center [253, 212] width 67 height 11
drag, startPoint x: 278, startPoint y: 233, endPoint x: 212, endPoint y: 211, distance: 68.8
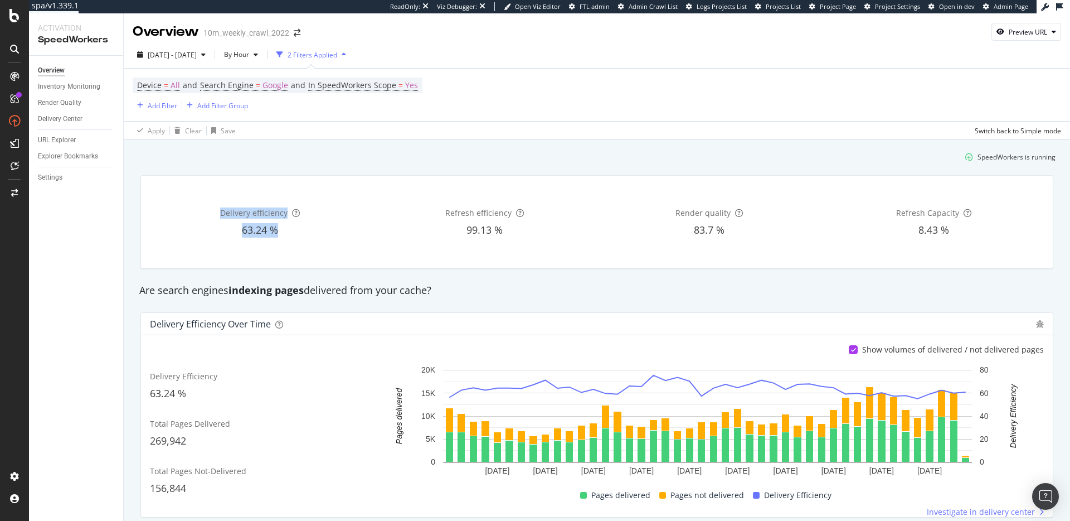
click at [212, 211] on div "Delivery efficiency 63.24 %" at bounding box center [260, 222] width 220 height 75
click at [260, 235] on span "63.24 %" at bounding box center [260, 229] width 36 height 13
drag, startPoint x: 278, startPoint y: 232, endPoint x: 221, endPoint y: 209, distance: 61.5
click at [221, 209] on div "Delivery efficiency 63.24 %" at bounding box center [260, 222] width 220 height 75
click at [258, 232] on span "63.24 %" at bounding box center [260, 229] width 36 height 13
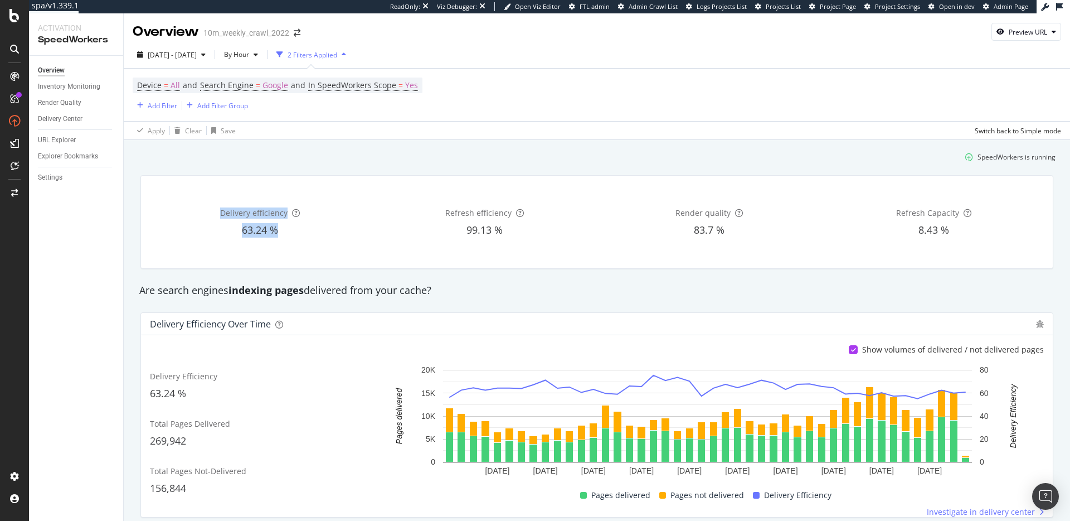
drag, startPoint x: 276, startPoint y: 232, endPoint x: 218, endPoint y: 211, distance: 61.5
click at [218, 211] on div "Delivery efficiency 63.24 %" at bounding box center [260, 222] width 220 height 75
click at [252, 235] on span "63.24 %" at bounding box center [260, 229] width 36 height 13
click at [253, 290] on strong "indexing pages" at bounding box center [266, 289] width 75 height 13
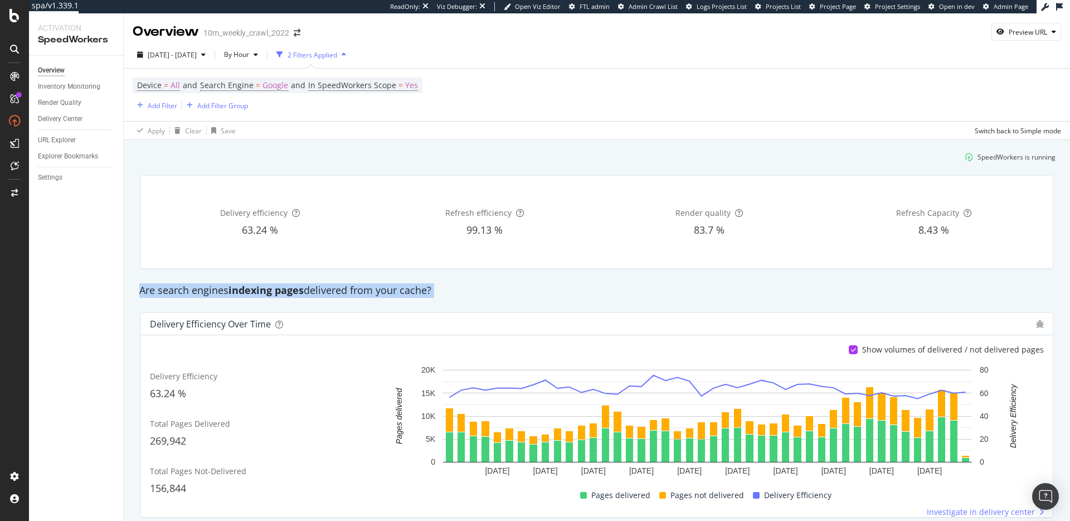
click at [253, 290] on strong "indexing pages" at bounding box center [266, 289] width 75 height 13
click at [331, 293] on div "Are search engines indexing pages delivered from your cache?" at bounding box center [597, 290] width 927 height 14
click at [284, 291] on strong "indexing pages" at bounding box center [266, 289] width 75 height 13
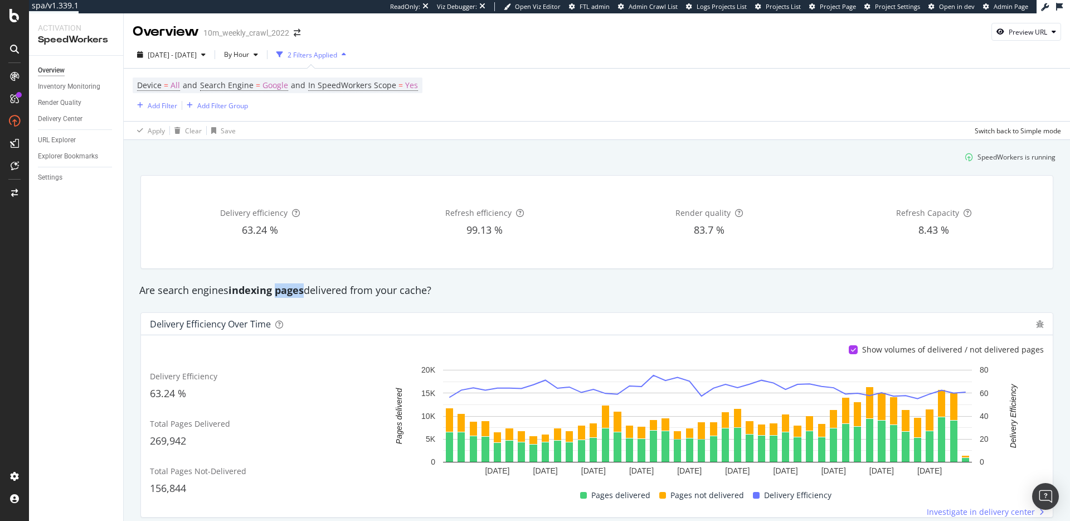
click at [284, 291] on strong "indexing pages" at bounding box center [266, 289] width 75 height 13
click at [296, 292] on strong "indexing pages" at bounding box center [266, 289] width 75 height 13
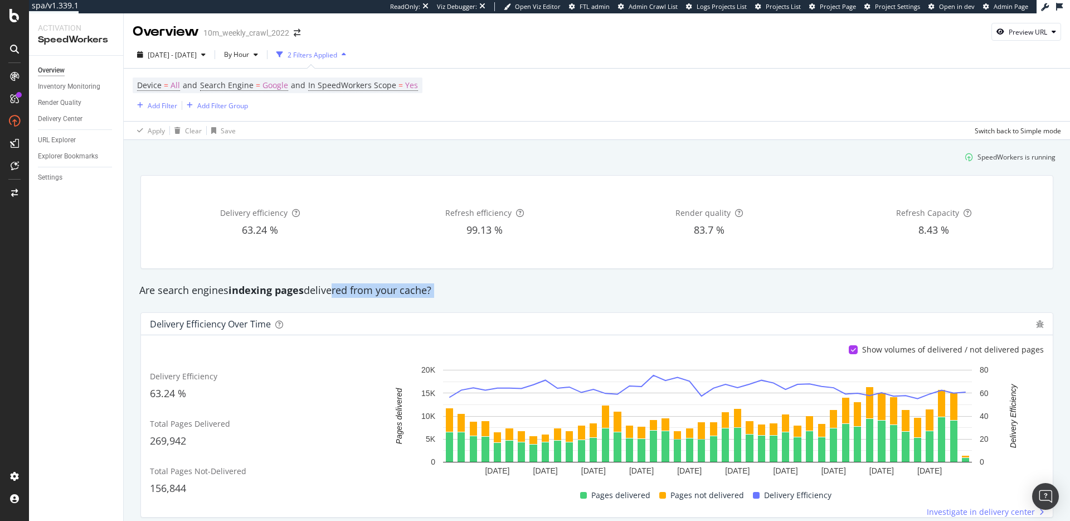
click at [329, 292] on div "Are search engines indexing pages delivered from your cache?" at bounding box center [597, 290] width 927 height 14
click at [311, 293] on div "Are search engines indexing pages delivered from your cache?" at bounding box center [597, 290] width 927 height 14
click at [294, 292] on strong "indexing pages" at bounding box center [266, 289] width 75 height 13
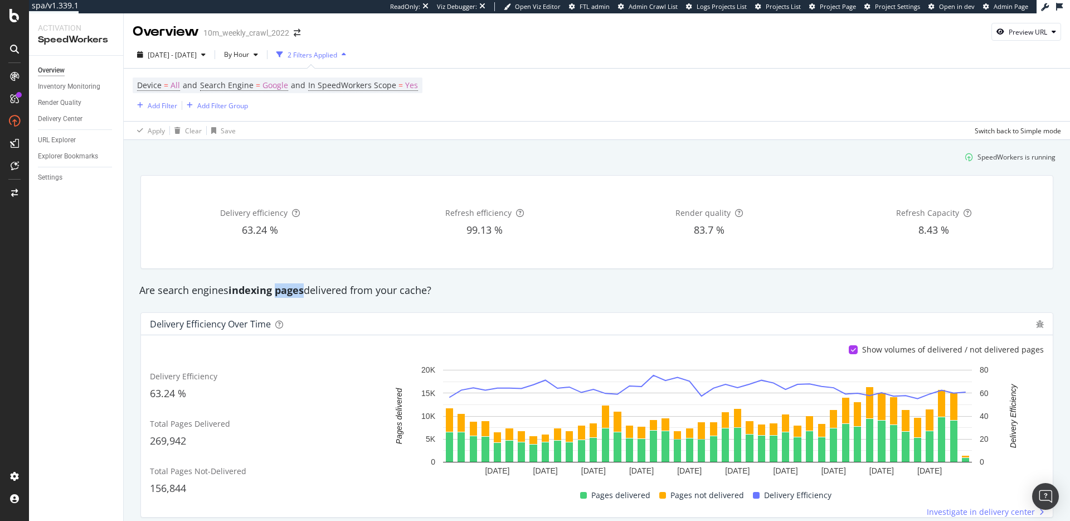
click at [294, 292] on strong "indexing pages" at bounding box center [266, 289] width 75 height 13
click at [316, 292] on div "Are search engines indexing pages delivered from your cache?" at bounding box center [597, 290] width 927 height 14
click at [224, 30] on div "10m_weekly_crawl_2022" at bounding box center [246, 32] width 86 height 11
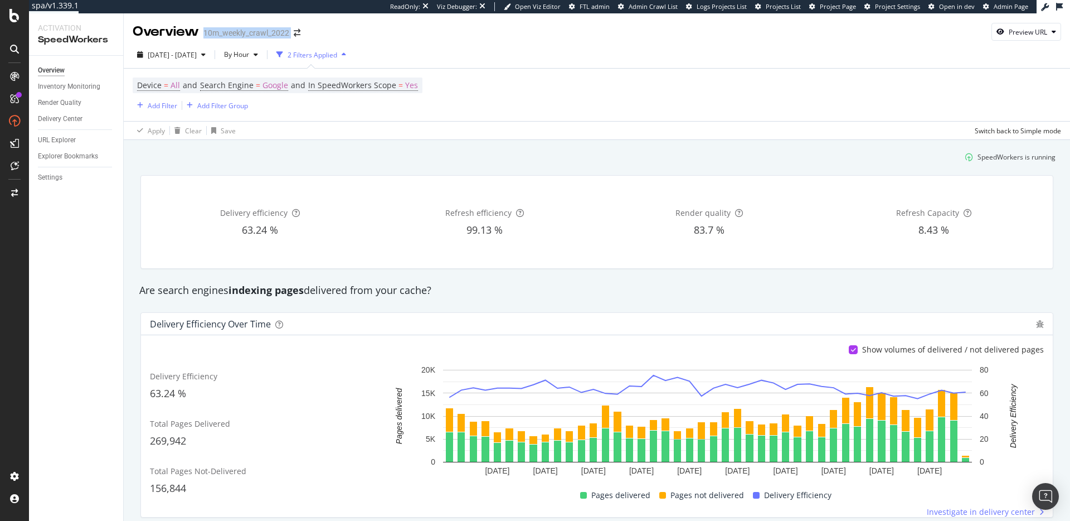
click at [224, 30] on div "10m_weekly_crawl_2022" at bounding box center [246, 32] width 86 height 11
click at [240, 32] on div "10m_weekly_crawl_2022" at bounding box center [246, 32] width 86 height 11
drag, startPoint x: 220, startPoint y: 33, endPoint x: 289, endPoint y: 33, distance: 69.1
click at [289, 33] on div "Overview 10m_weekly_crawl_2022" at bounding box center [222, 31] width 179 height 19
click at [288, 32] on div "10m_weekly_crawl_2022" at bounding box center [246, 32] width 86 height 11
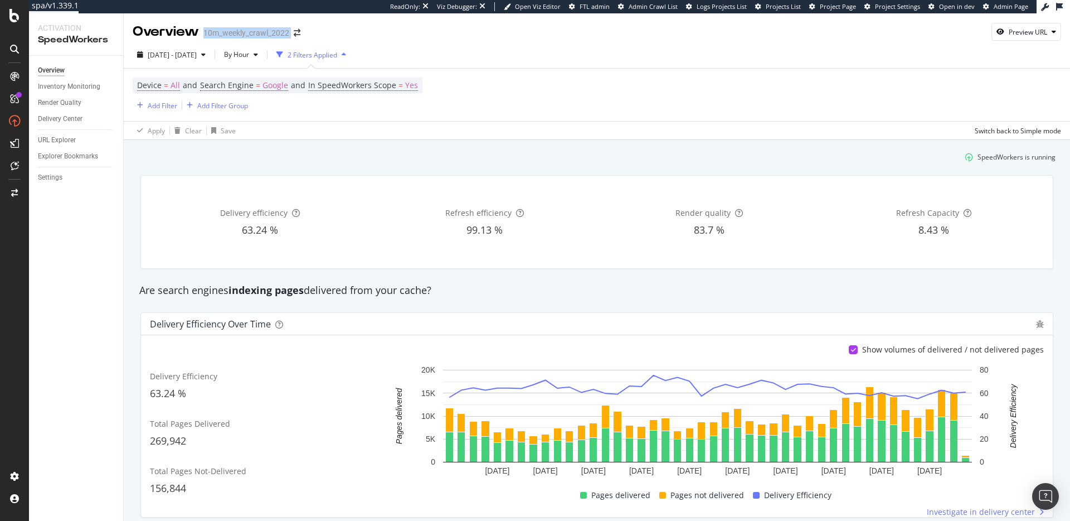
drag, startPoint x: 292, startPoint y: 33, endPoint x: 204, endPoint y: 30, distance: 87.6
click at [204, 30] on div "Overview 10m_weekly_crawl_2022" at bounding box center [222, 31] width 179 height 19
click at [227, 32] on div "10m_weekly_crawl_2022" at bounding box center [246, 32] width 86 height 11
drag, startPoint x: 289, startPoint y: 33, endPoint x: 203, endPoint y: 34, distance: 85.9
click at [203, 34] on div "Overview 10m_weekly_crawl_2022" at bounding box center [222, 31] width 179 height 19
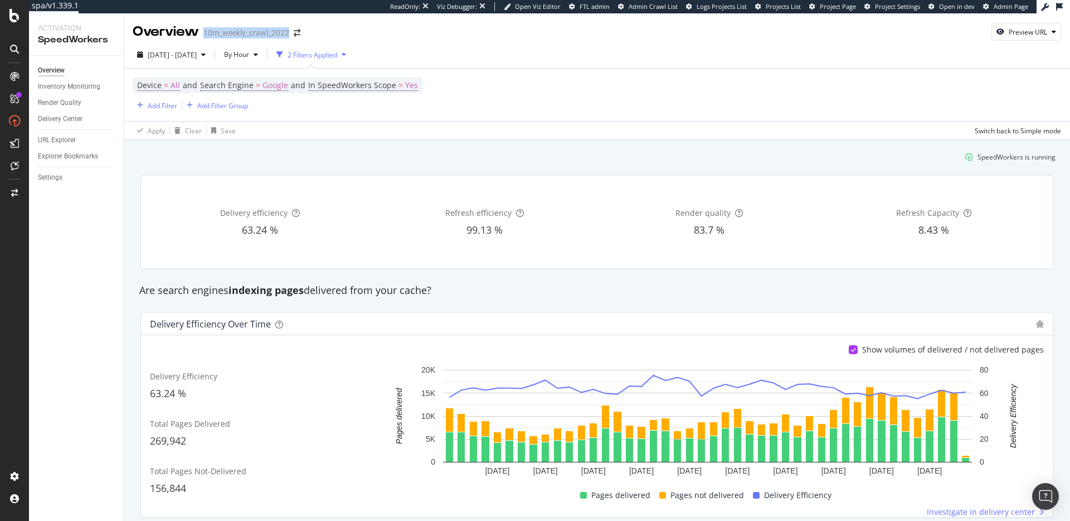
click at [212, 34] on div "10m_weekly_crawl_2022" at bounding box center [246, 32] width 86 height 11
drag, startPoint x: 292, startPoint y: 31, endPoint x: 205, endPoint y: 36, distance: 86.6
click at [205, 36] on div "Overview 10m_weekly_crawl_2022" at bounding box center [222, 31] width 179 height 19
click at [223, 38] on div "Overview 10m_weekly_crawl_2022" at bounding box center [222, 31] width 179 height 19
click at [413, 150] on div "SpeedWorkers is running" at bounding box center [597, 157] width 927 height 18
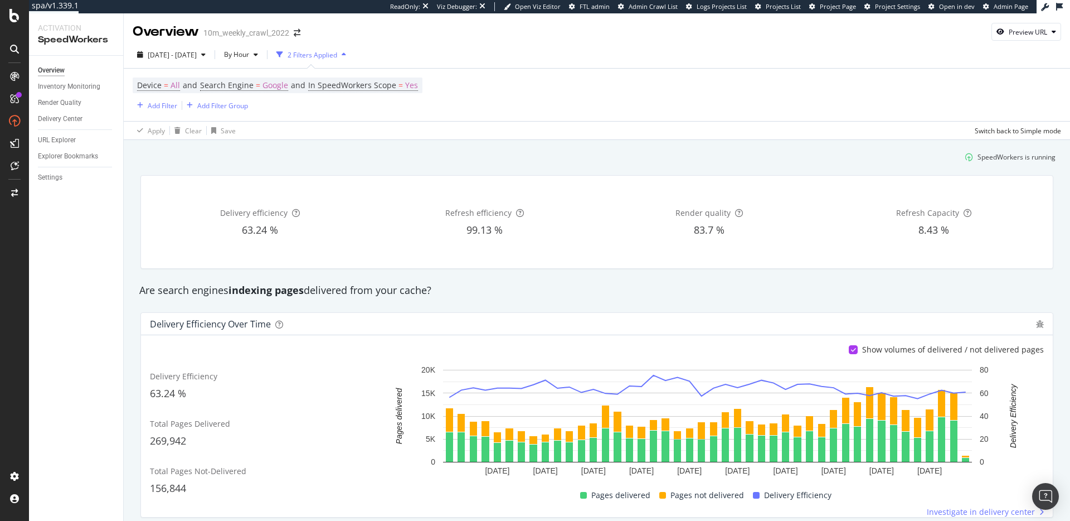
click at [524, 155] on div "SpeedWorkers is running" at bounding box center [597, 157] width 927 height 18
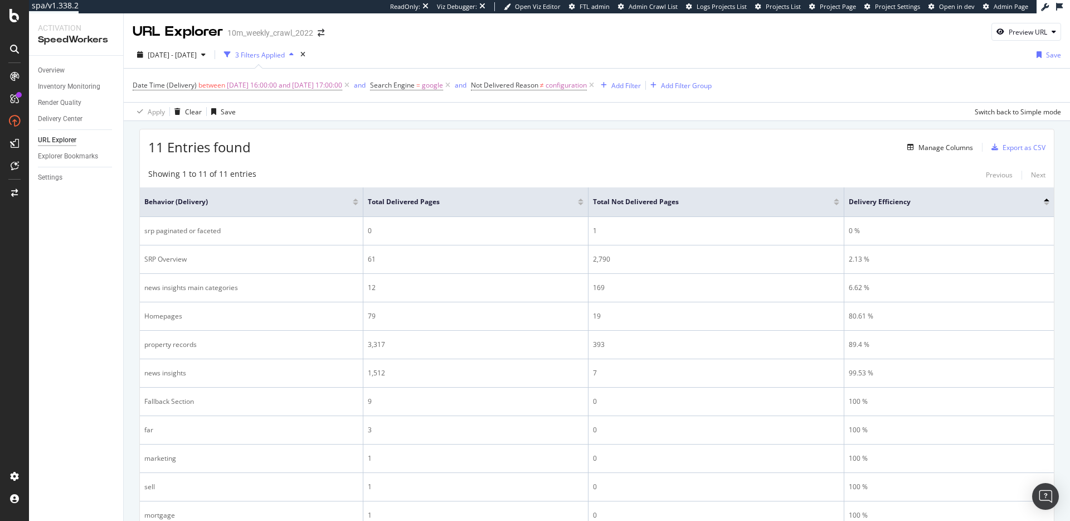
click at [469, 153] on div "11 Entries found Manage Columns Export as CSV" at bounding box center [597, 142] width 914 height 27
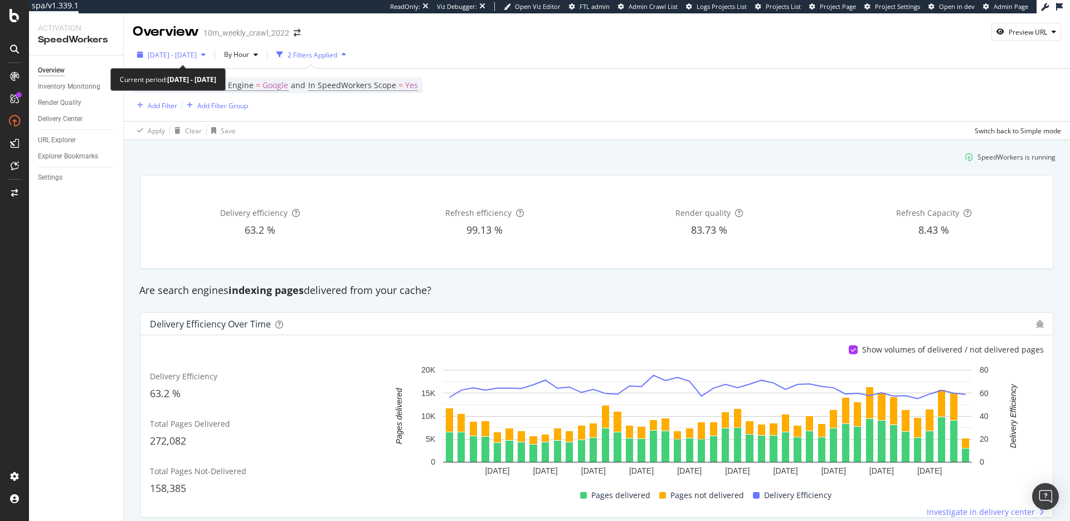
click at [197, 51] on span "2025 Oct. 8th - Oct. 9th" at bounding box center [172, 54] width 49 height 9
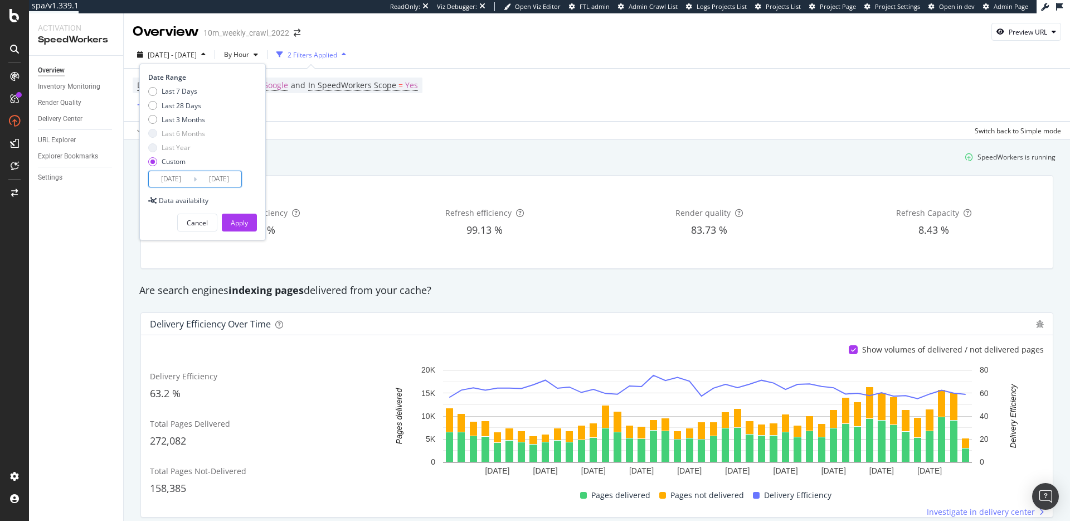
click at [202, 172] on input "2025/10/09" at bounding box center [219, 179] width 45 height 16
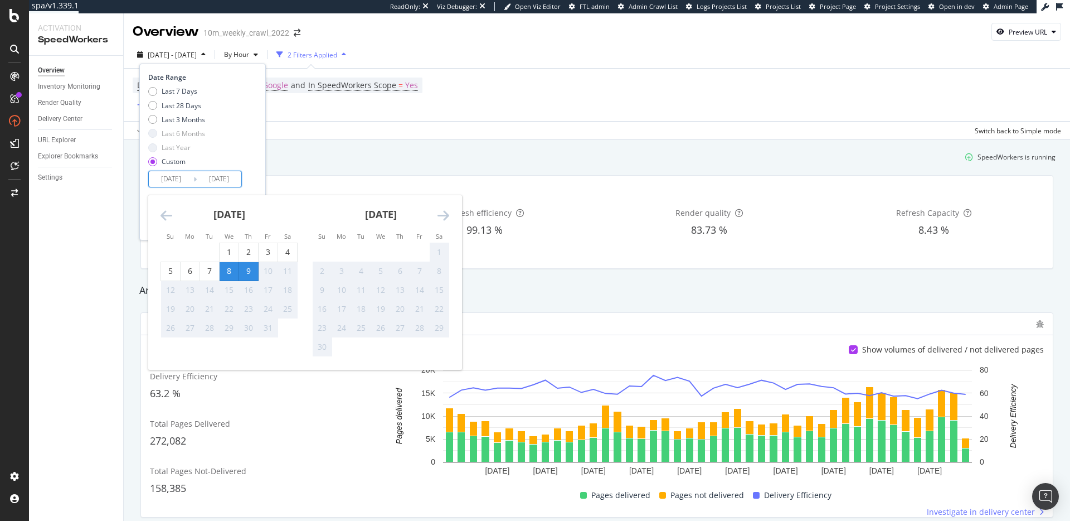
click at [471, 167] on div "Delivery efficiency 63.2 % Refresh efficiency 99.13 % Render quality 83.73 % Re…" at bounding box center [597, 222] width 927 height 112
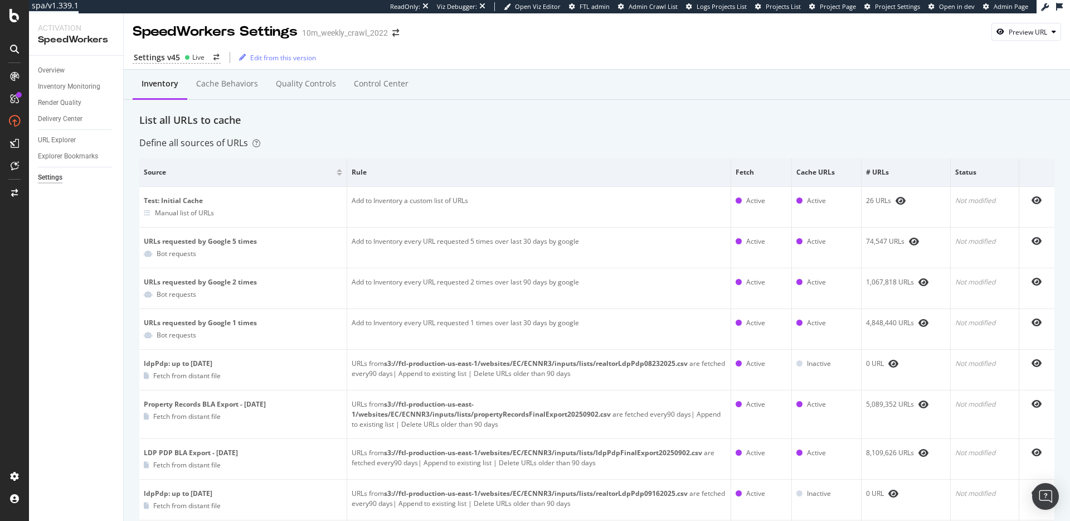
click at [361, 124] on div "List all URLs to cache" at bounding box center [596, 120] width 915 height 14
click at [71, 150] on div "SpeedWorkers" at bounding box center [51, 144] width 46 height 9
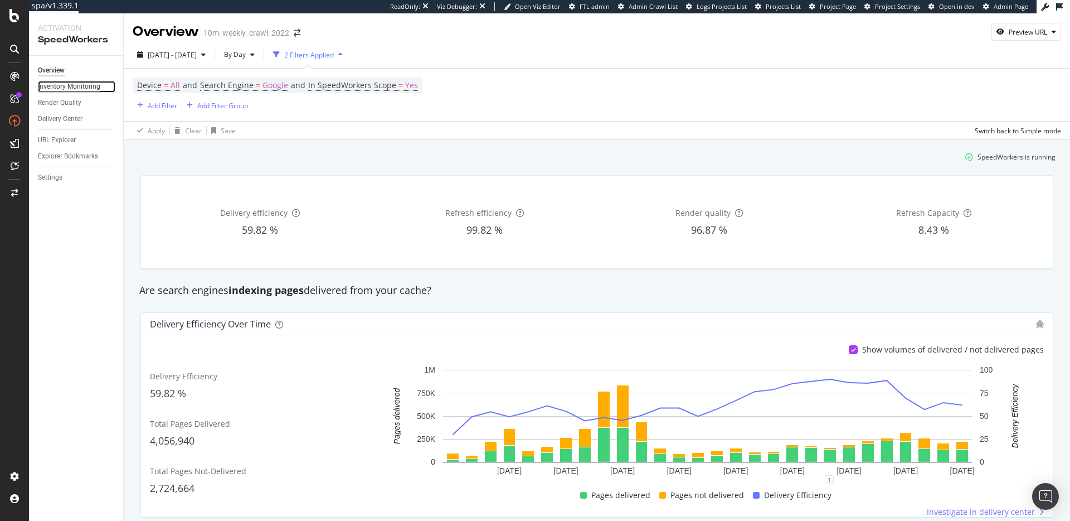
click at [79, 88] on div "Inventory Monitoring" at bounding box center [69, 87] width 62 height 12
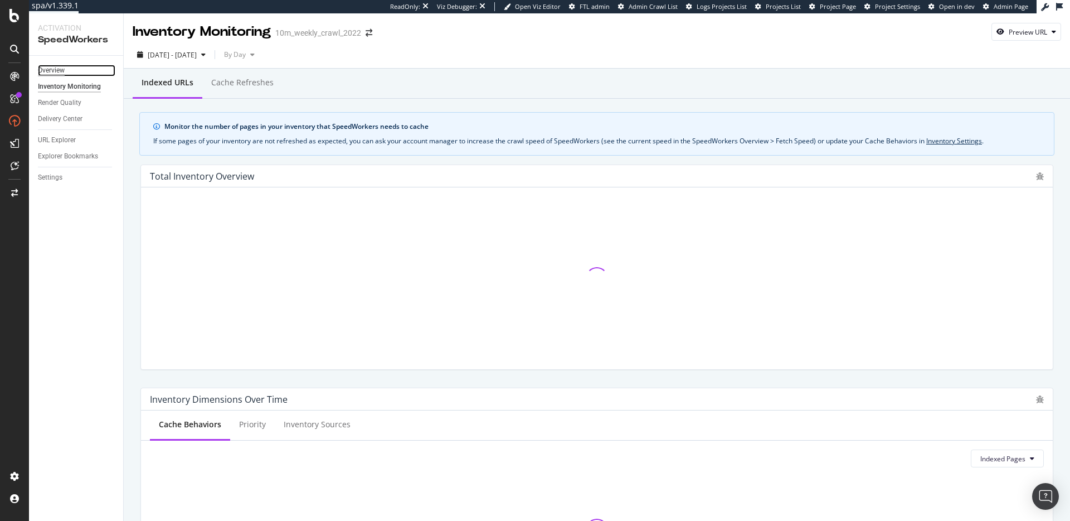
click at [45, 69] on div "Overview" at bounding box center [51, 71] width 27 height 12
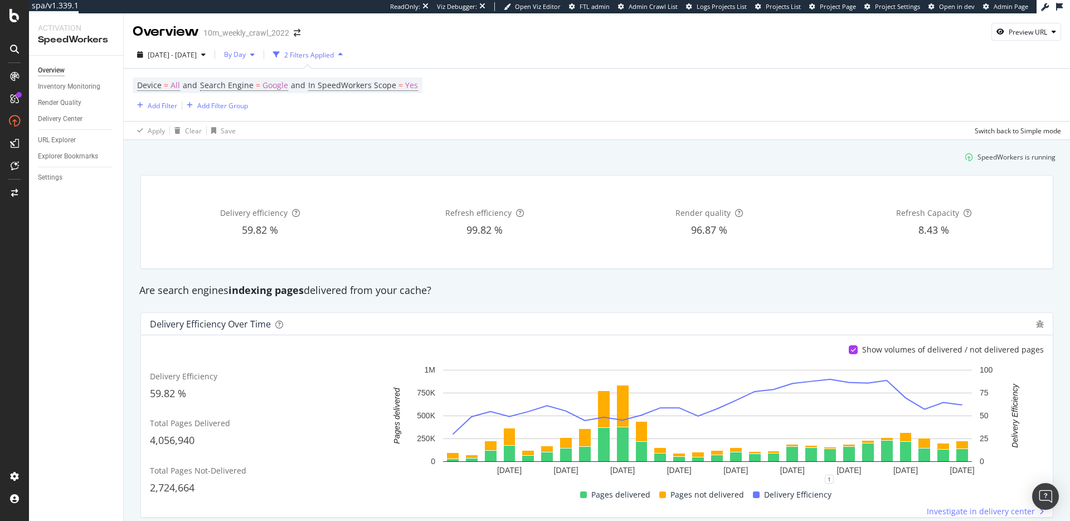
click at [255, 55] on icon "button" at bounding box center [252, 54] width 4 height 7
click at [271, 72] on span "By Hour" at bounding box center [262, 77] width 30 height 10
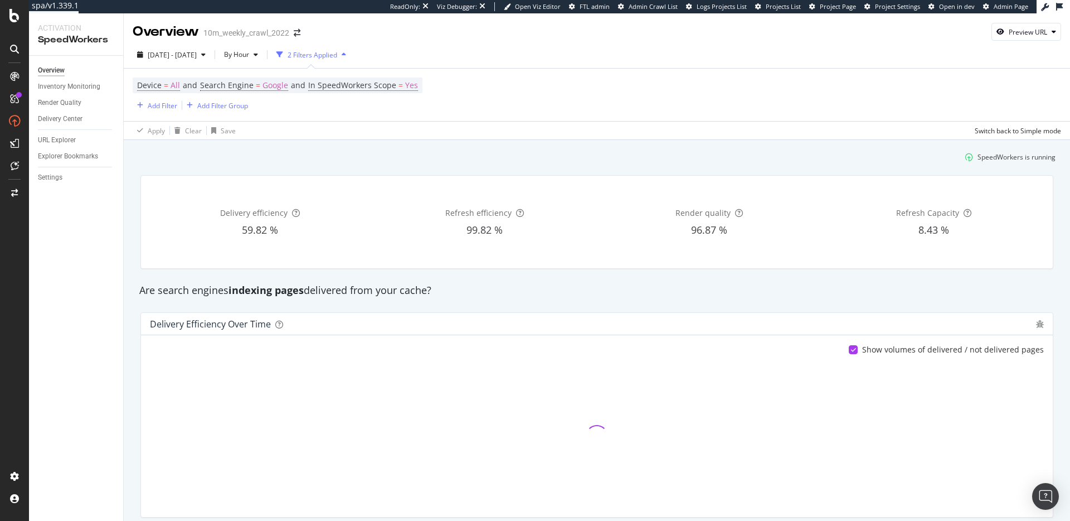
click at [403, 160] on div "SpeedWorkers is running" at bounding box center [597, 157] width 927 height 18
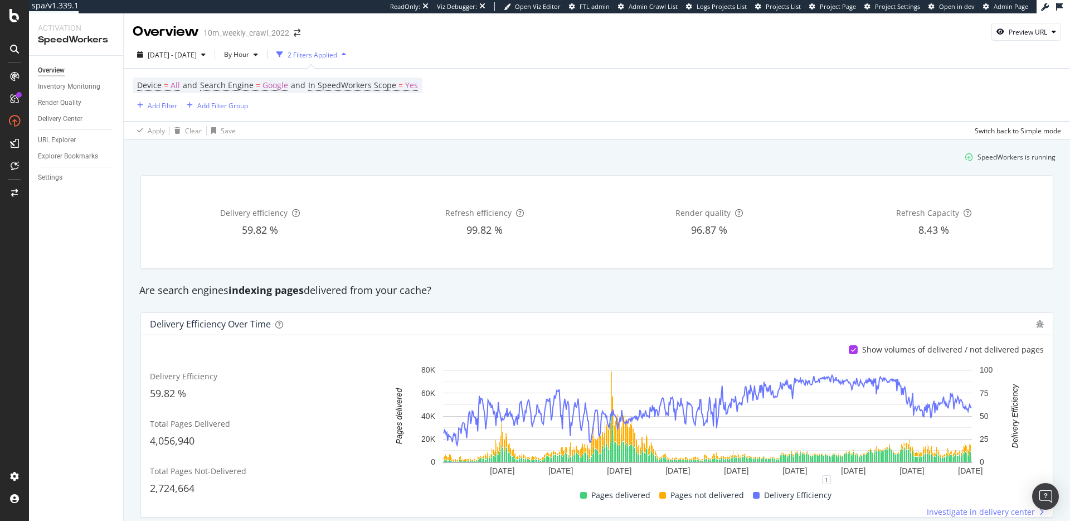
click at [666, 171] on div "Delivery efficiency 59.82 % Refresh efficiency 99.82 % Render quality 96.87 % R…" at bounding box center [597, 222] width 927 height 112
drag, startPoint x: 313, startPoint y: 166, endPoint x: 210, endPoint y: 145, distance: 105.2
click at [313, 166] on div "SpeedWorkers is running" at bounding box center [597, 157] width 927 height 18
click at [60, 142] on div "URL Explorer" at bounding box center [57, 140] width 38 height 12
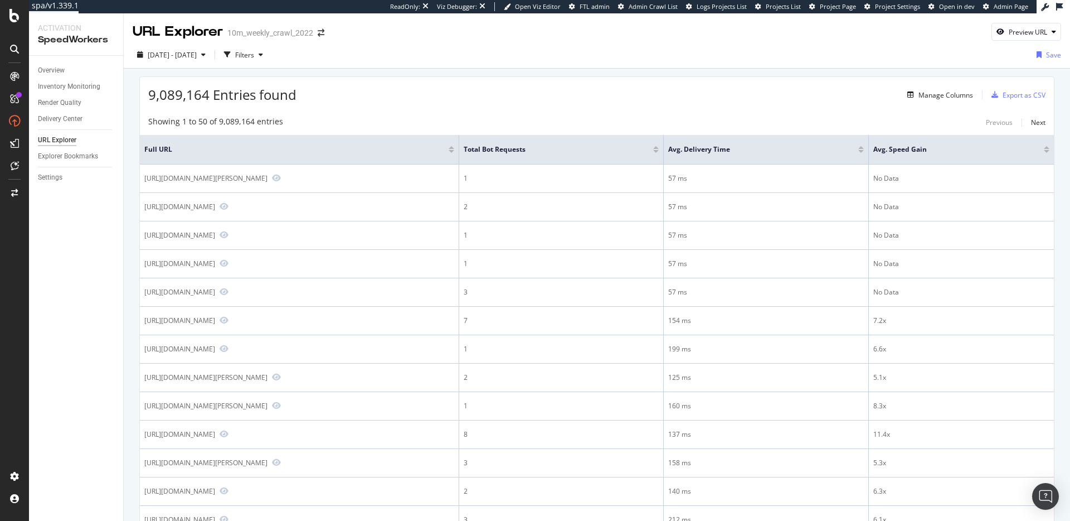
click at [501, 96] on div "9,089,164 Entries found Manage Columns Export as CSV" at bounding box center [597, 90] width 914 height 27
click at [376, 86] on div "9,089,164 Entries found Manage Columns Export as CSV" at bounding box center [597, 90] width 914 height 27
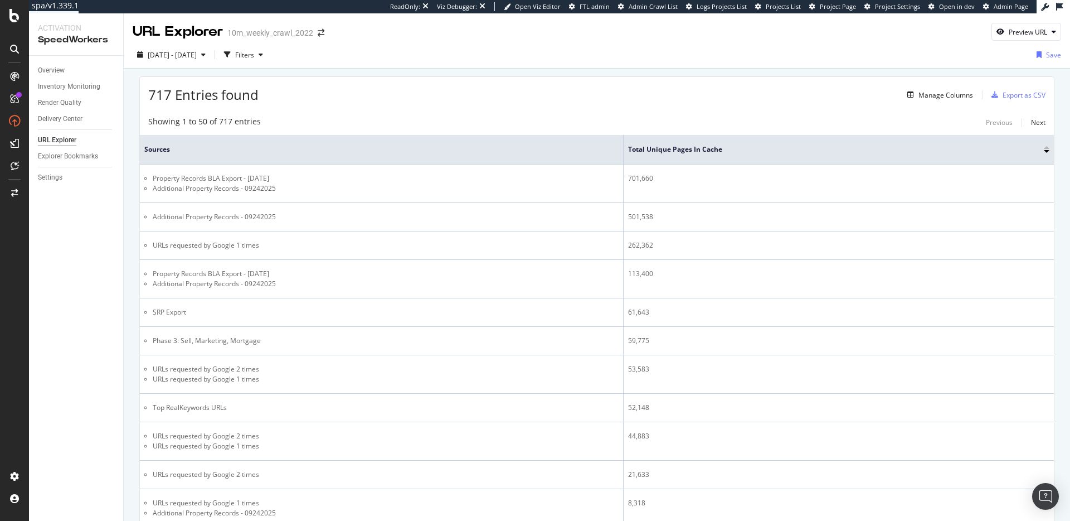
click at [448, 94] on div "717 Entries found Manage Columns Export as CSV" at bounding box center [597, 90] width 914 height 27
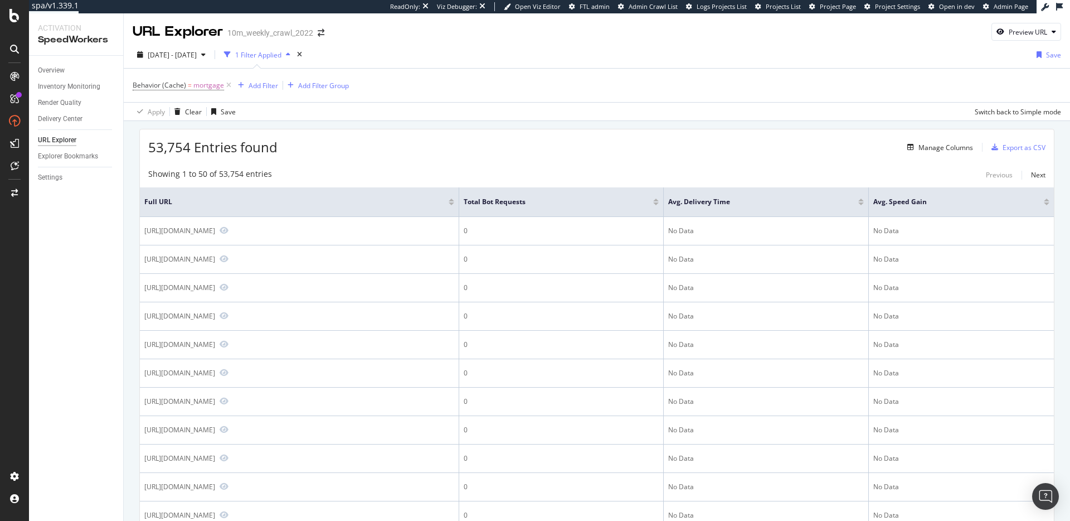
click at [463, 142] on div "53,754 Entries found Manage Columns Export as CSV" at bounding box center [597, 142] width 914 height 27
click at [443, 139] on div "53,754 Entries found Manage Columns Export as CSV" at bounding box center [597, 142] width 914 height 27
click at [431, 133] on div "53,754 Entries found Manage Columns Export as CSV" at bounding box center [597, 142] width 914 height 27
click at [50, 69] on div "Overview" at bounding box center [51, 71] width 27 height 12
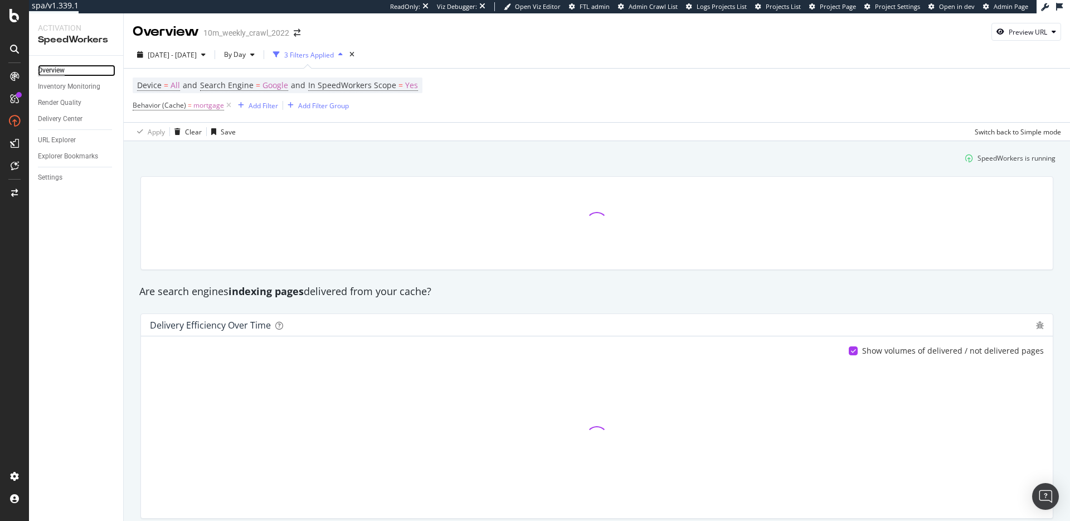
click at [50, 69] on div "Overview" at bounding box center [51, 71] width 27 height 12
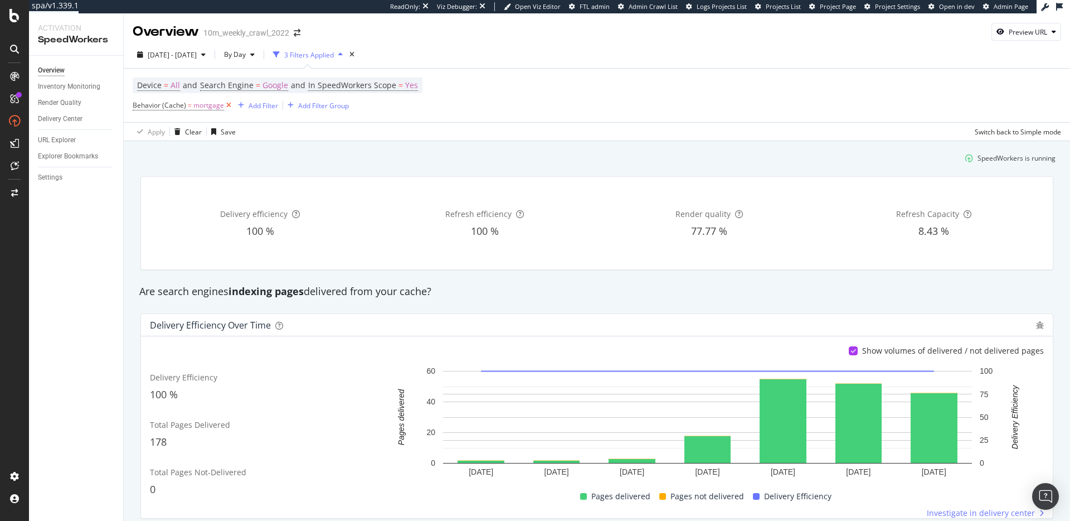
click at [229, 103] on icon at bounding box center [228, 105] width 9 height 11
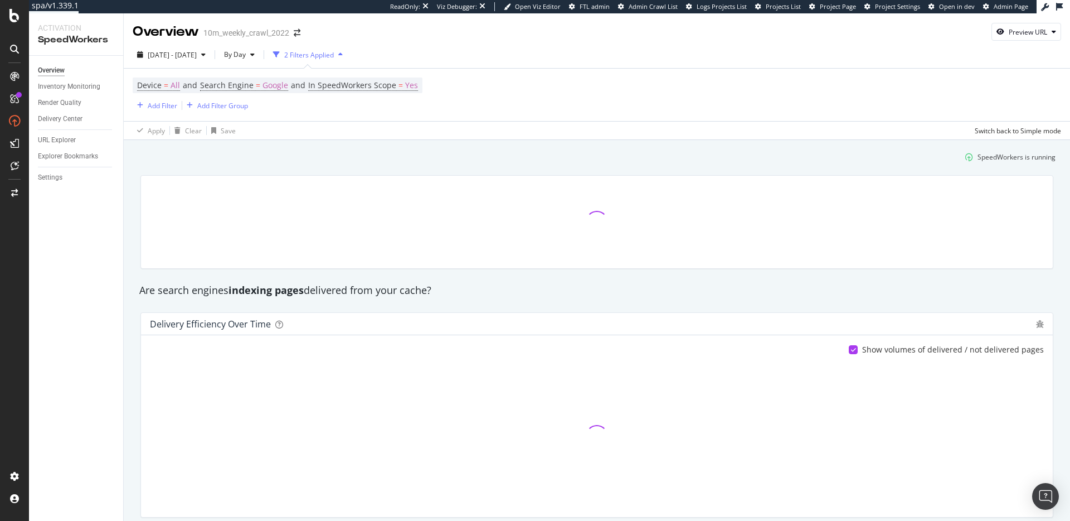
click at [344, 158] on div "SpeedWorkers is running" at bounding box center [597, 157] width 927 height 18
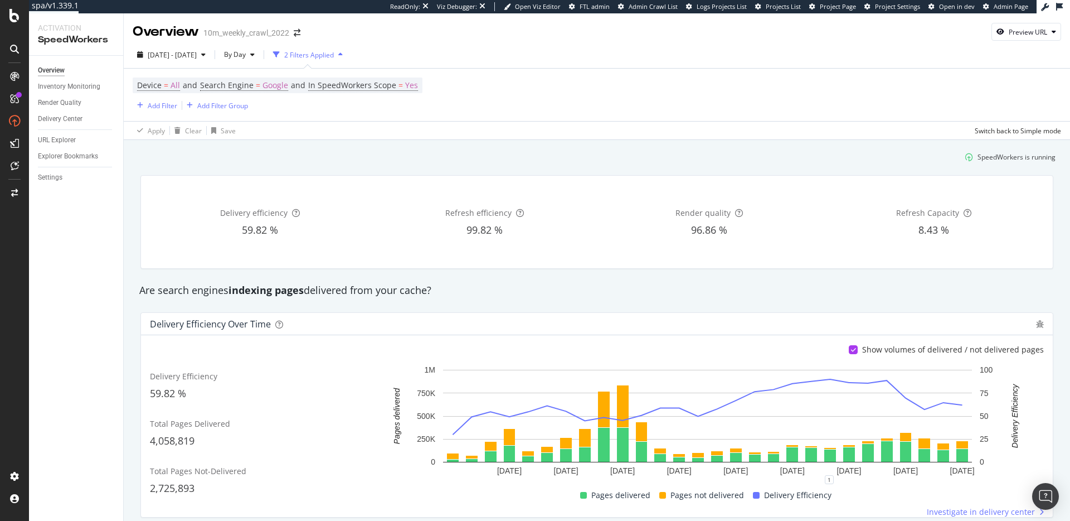
click at [393, 177] on div "Delivery efficiency 59.82 % Refresh efficiency 99.82 % Render quality 96.86 % R…" at bounding box center [597, 222] width 912 height 93
click at [197, 53] on span "2025 Sep. 12th - Oct. 9th" at bounding box center [172, 54] width 49 height 9
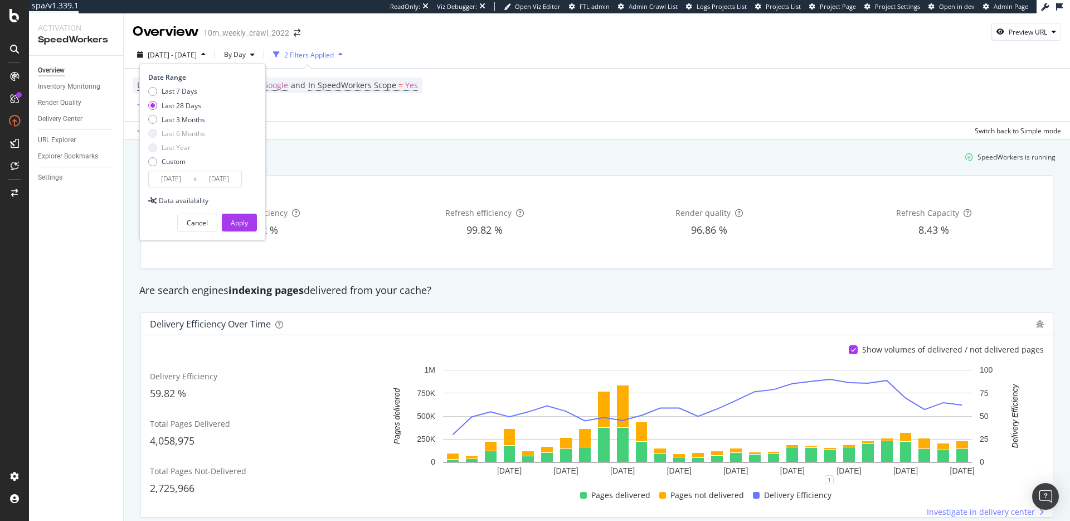
click at [189, 180] on input "2025/09/12" at bounding box center [171, 179] width 45 height 16
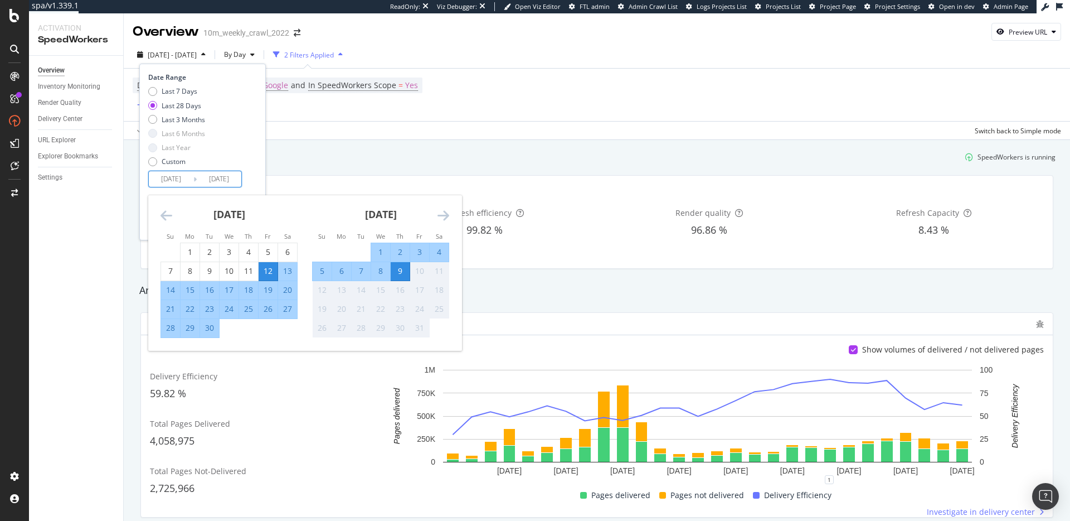
click at [379, 275] on div "8" at bounding box center [380, 270] width 19 height 11
type input "2025/10/08"
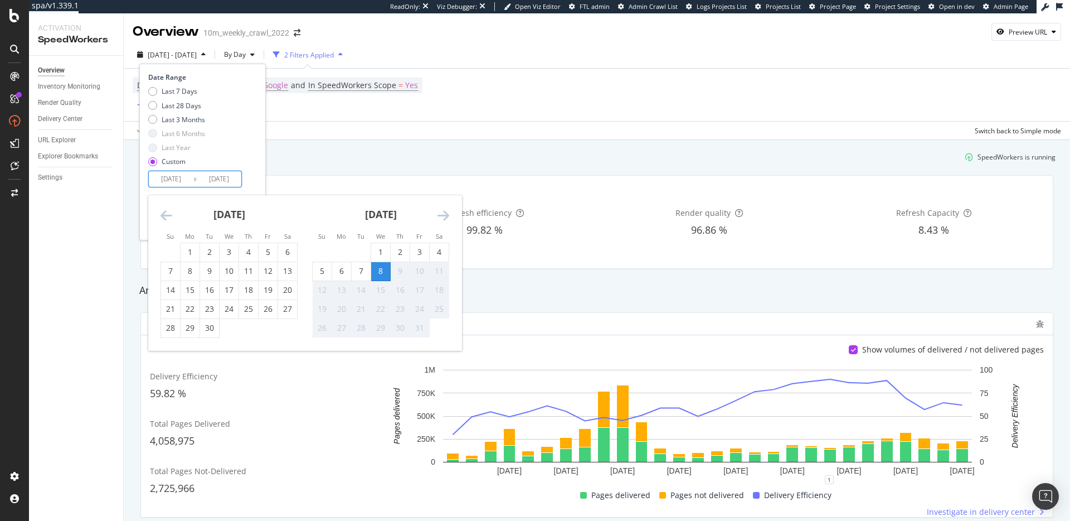
click at [261, 164] on div "Date Range Last 7 Days Last 28 Days Last 3 Months Last 6 Months Last Year Custo…" at bounding box center [202, 152] width 127 height 177
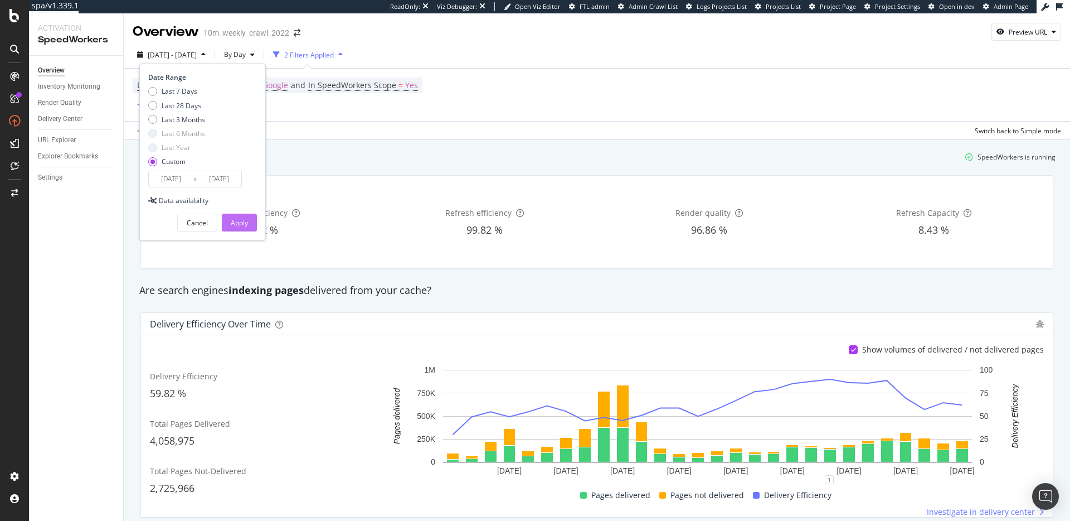
click at [237, 226] on div "Apply" at bounding box center [239, 222] width 17 height 9
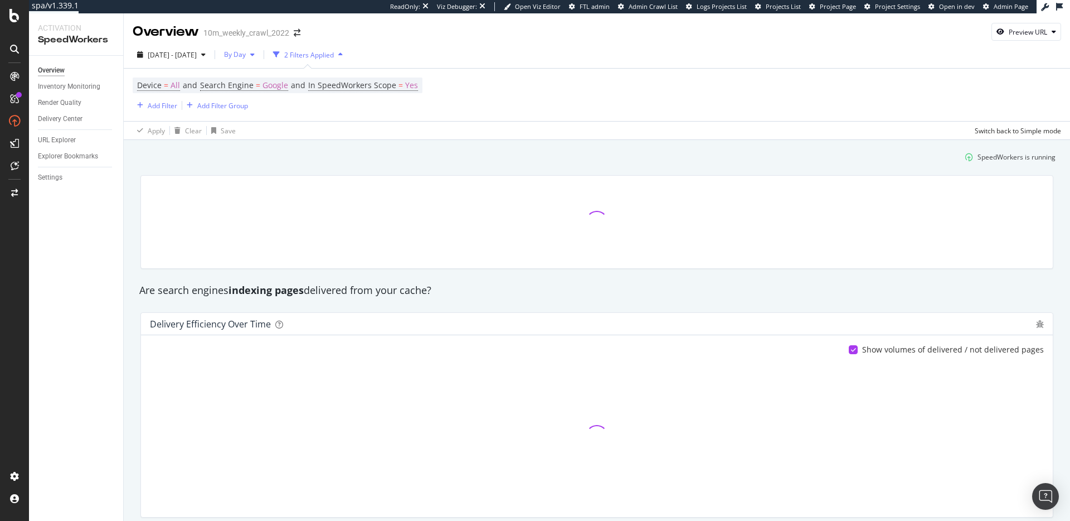
click at [259, 51] on div "button" at bounding box center [252, 54] width 13 height 7
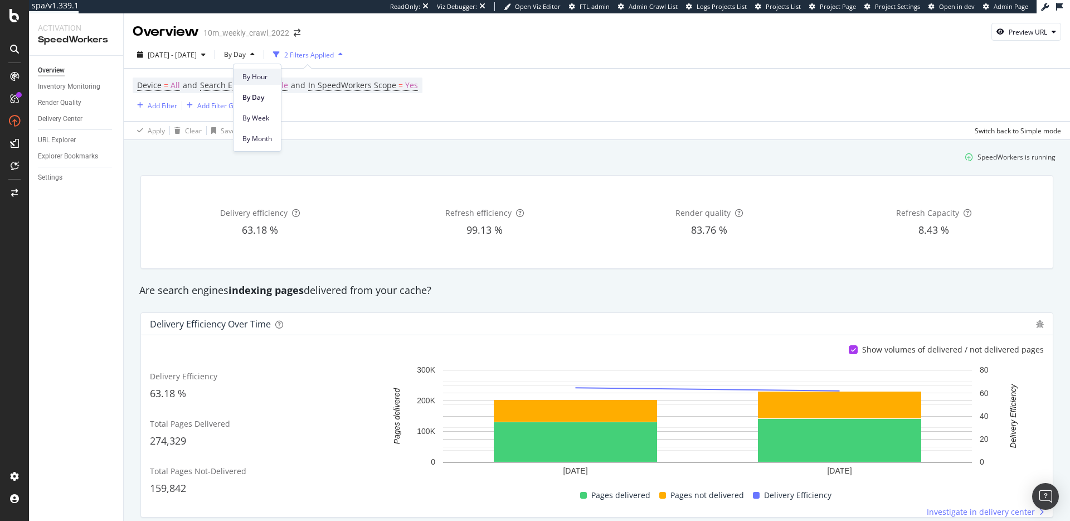
click at [274, 72] on div "By Hour" at bounding box center [257, 77] width 47 height 16
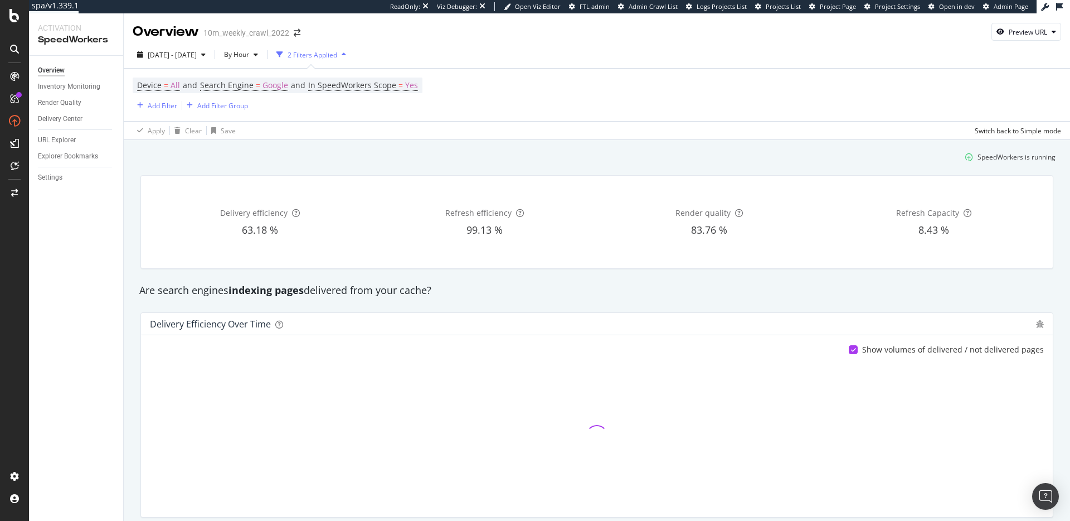
click at [423, 157] on div "SpeedWorkers is running" at bounding box center [597, 157] width 927 height 18
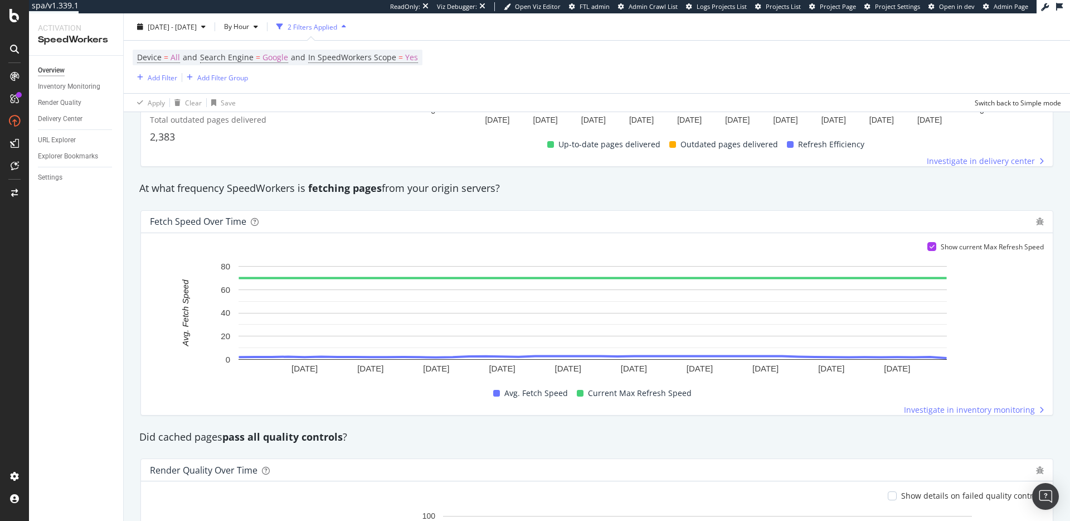
scroll to position [509, 0]
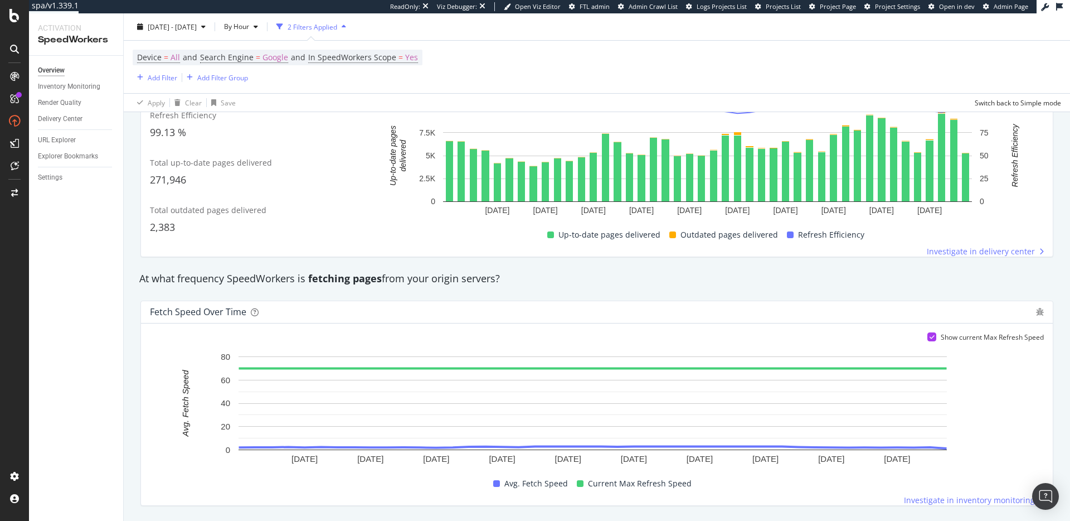
click at [1017, 335] on div "Show current Max Refresh Speed" at bounding box center [992, 336] width 103 height 9
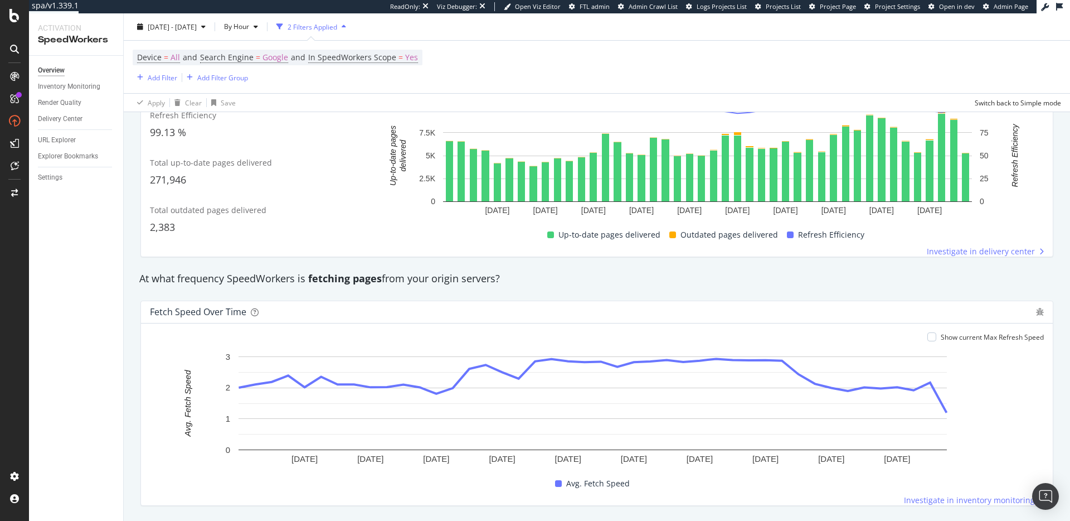
click at [864, 277] on div "At what frequency SpeedWorkers is fetching pages from your origin servers?" at bounding box center [597, 279] width 927 height 14
click at [856, 289] on div "At what frequency SpeedWorkers is fetching pages from your origin servers?" at bounding box center [597, 279] width 927 height 26
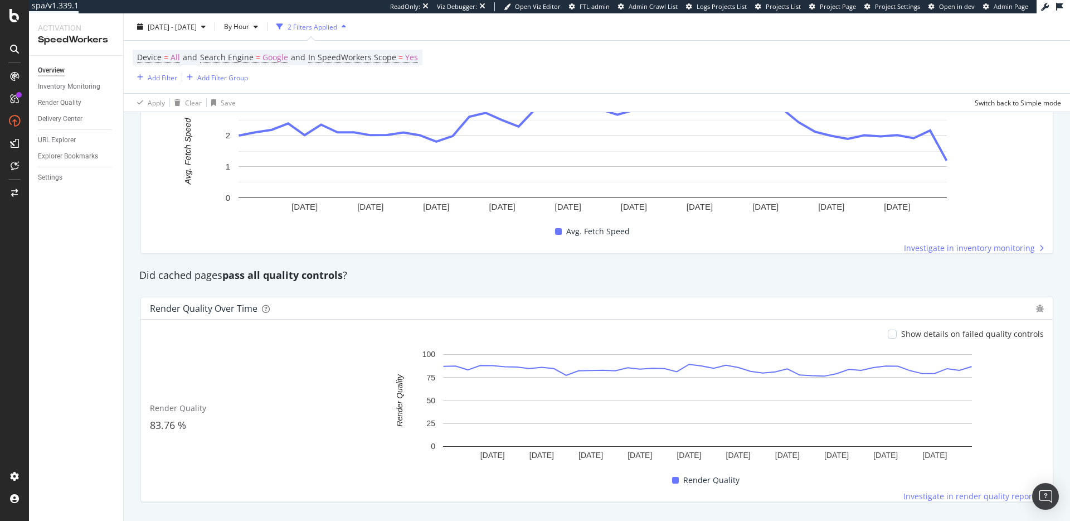
scroll to position [790, 0]
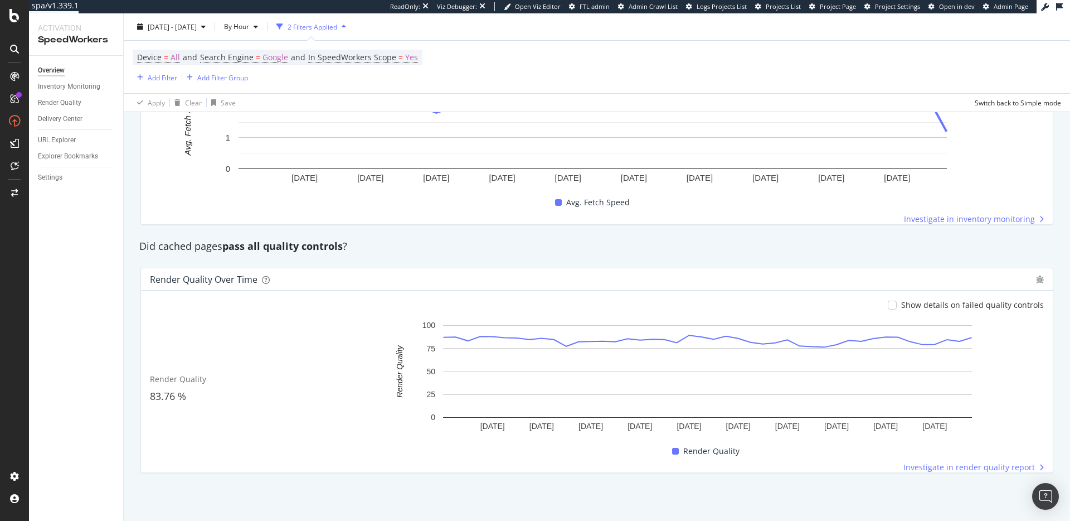
click at [294, 418] on div "Render Quality 83.76 %" at bounding box center [261, 388] width 222 height 138
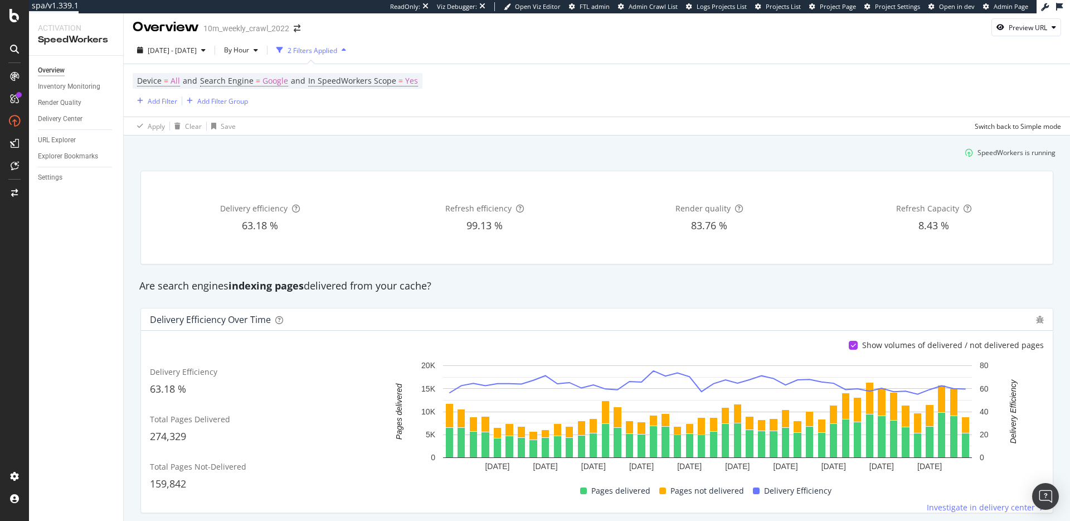
scroll to position [0, 0]
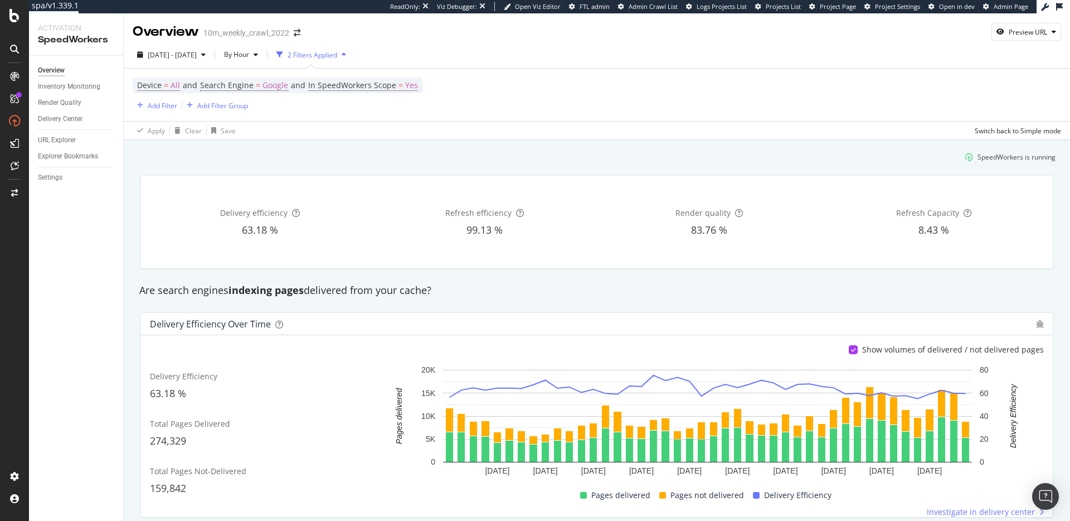
click at [433, 159] on div "SpeedWorkers is running" at bounding box center [597, 157] width 927 height 18
click at [311, 138] on div "Apply Clear Save Switch back to Simple mode" at bounding box center [597, 130] width 947 height 18
click at [292, 152] on div "SpeedWorkers is running" at bounding box center [597, 157] width 927 height 18
click at [525, 176] on div "Delivery efficiency 63.18 % Refresh efficiency 99.13 % Render quality 83.76 % R…" at bounding box center [597, 222] width 912 height 93
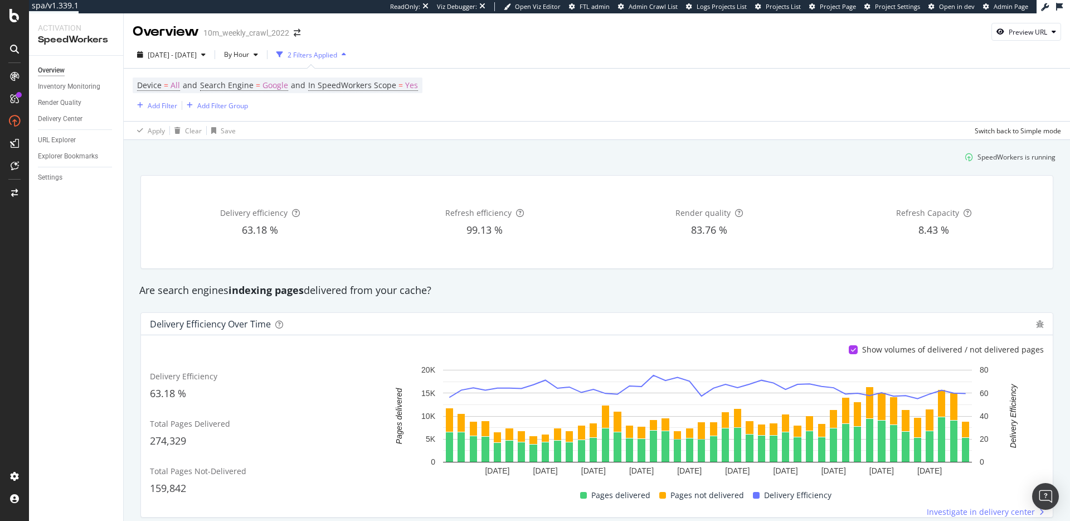
click at [641, 180] on div "Delivery efficiency 63.18 % Refresh efficiency 99.13 % Render quality 83.76 % R…" at bounding box center [597, 222] width 912 height 93
click at [559, 220] on div "Refresh efficiency 99.13 %" at bounding box center [485, 222] width 220 height 75
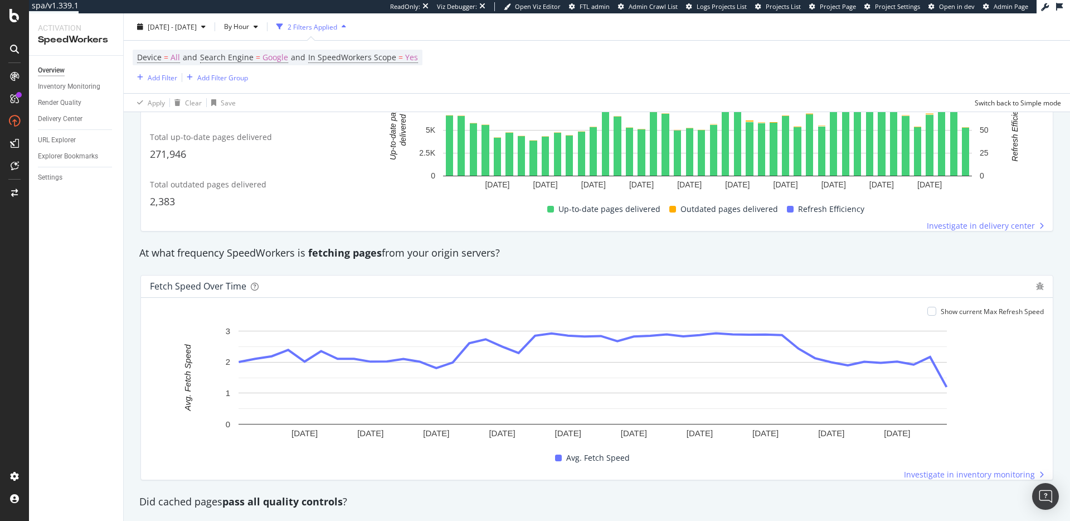
scroll to position [622, 0]
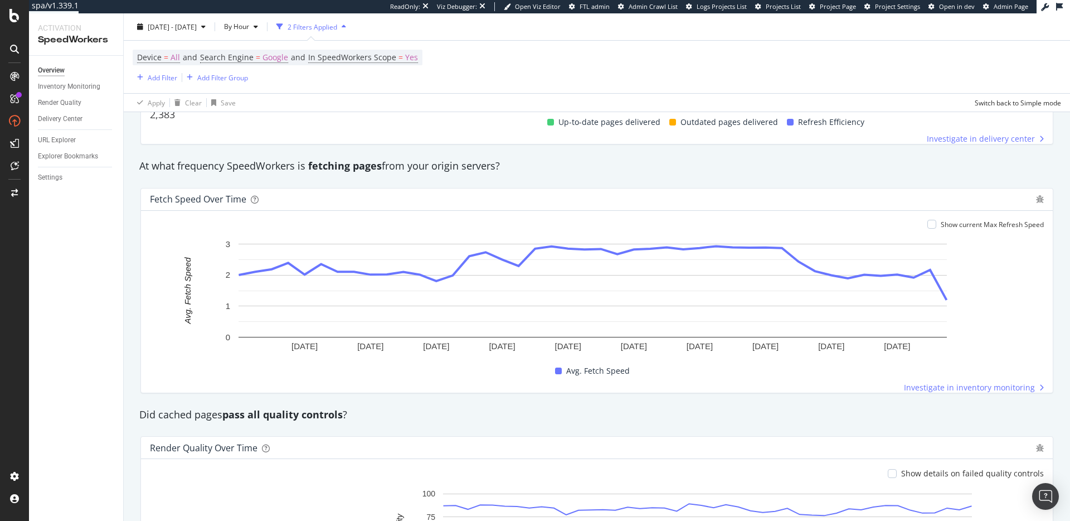
click at [520, 188] on div "Fetch Speed over time" at bounding box center [597, 199] width 912 height 22
click at [519, 190] on div "Fetch Speed over time" at bounding box center [597, 199] width 912 height 22
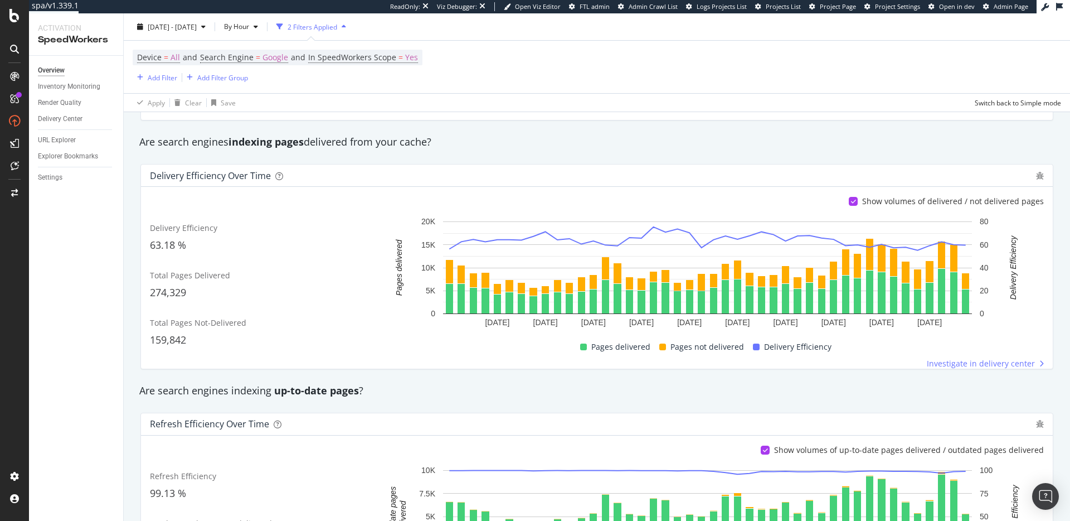
scroll to position [0, 0]
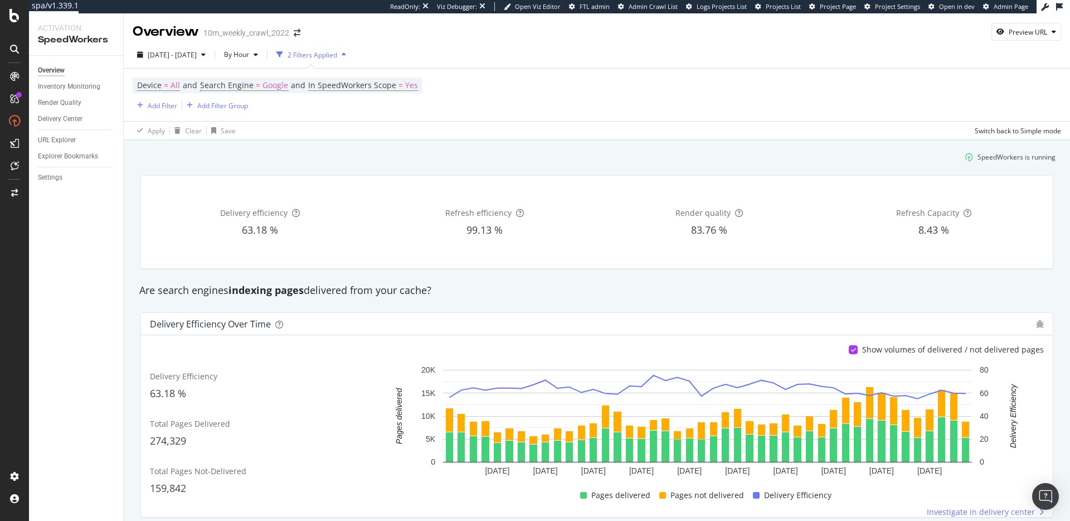
click at [466, 165] on div "SpeedWorkers is running" at bounding box center [597, 157] width 927 height 18
click at [282, 151] on div "SpeedWorkers is running" at bounding box center [597, 157] width 927 height 18
click at [281, 156] on div "SpeedWorkers is running" at bounding box center [597, 157] width 927 height 18
click at [47, 84] on div "Inventory Monitoring" at bounding box center [69, 87] width 62 height 12
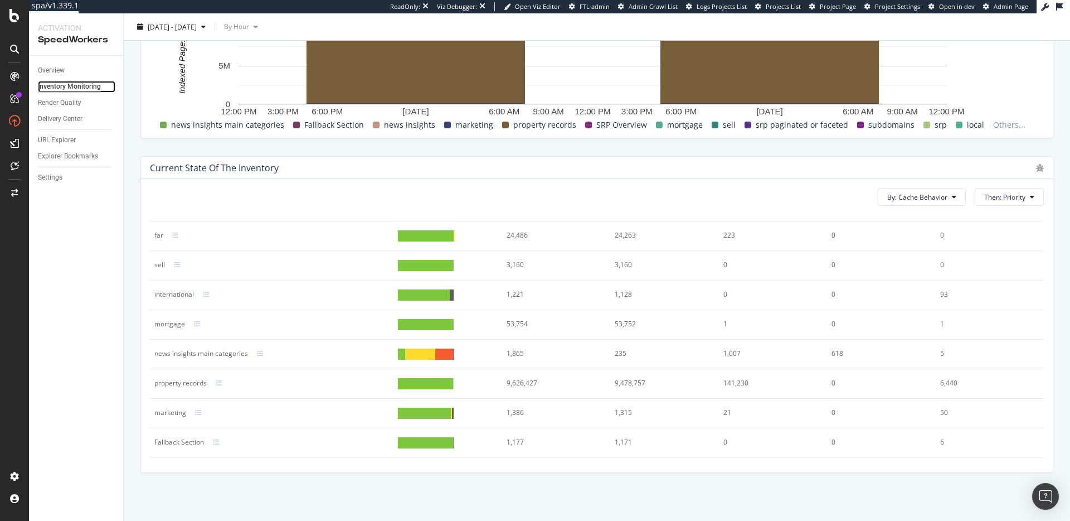
scroll to position [38, 0]
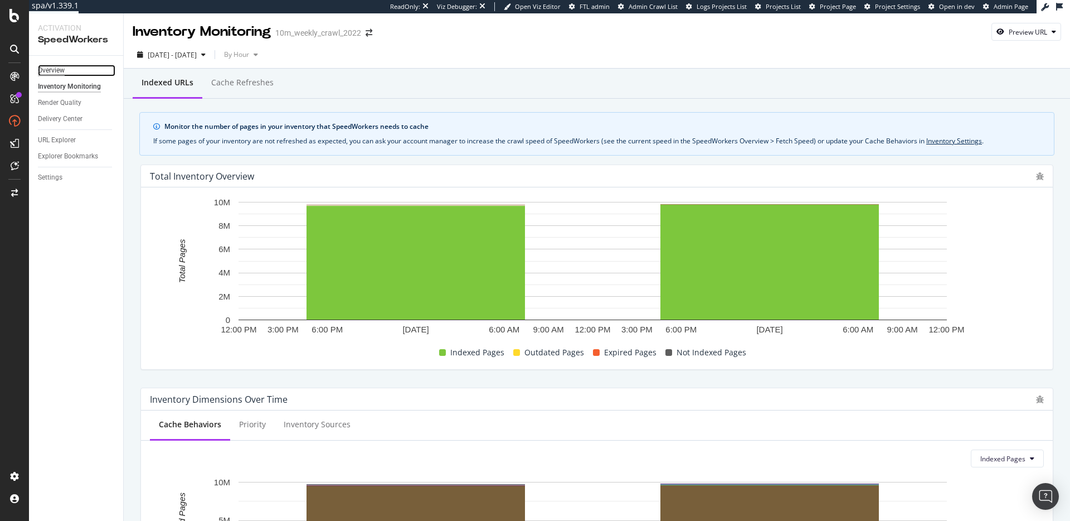
click at [60, 69] on div "Overview" at bounding box center [51, 71] width 27 height 12
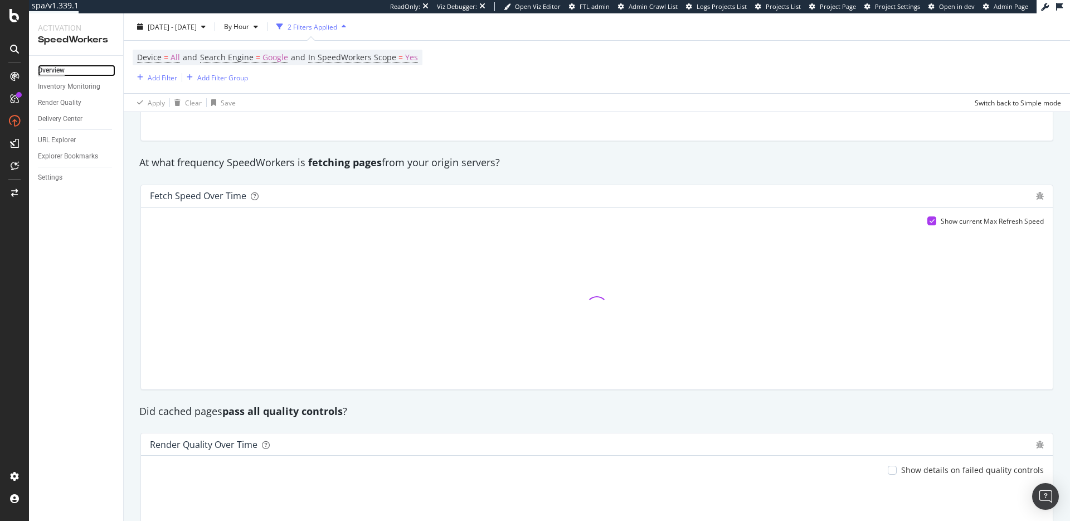
scroll to position [790, 0]
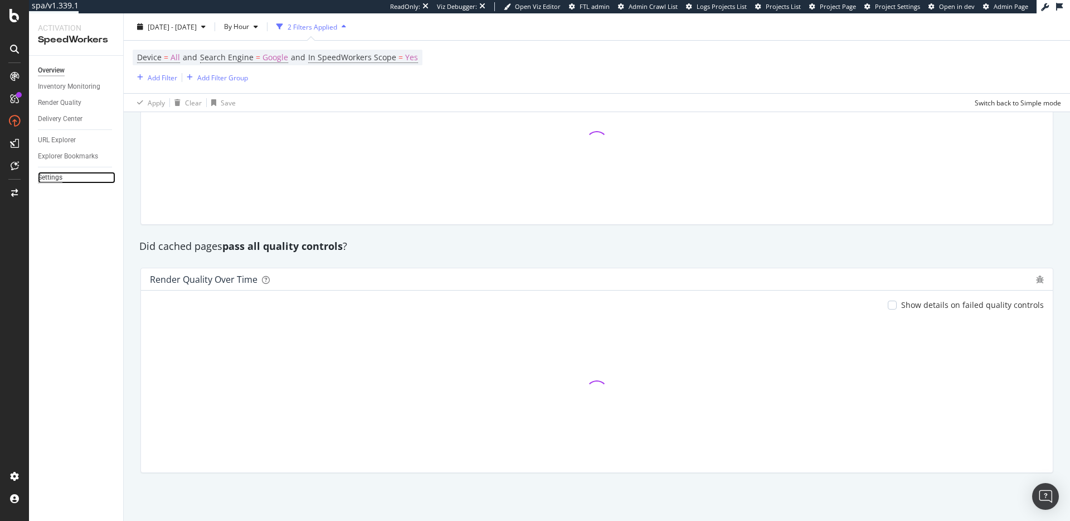
click at [59, 179] on div "Settings" at bounding box center [50, 178] width 25 height 12
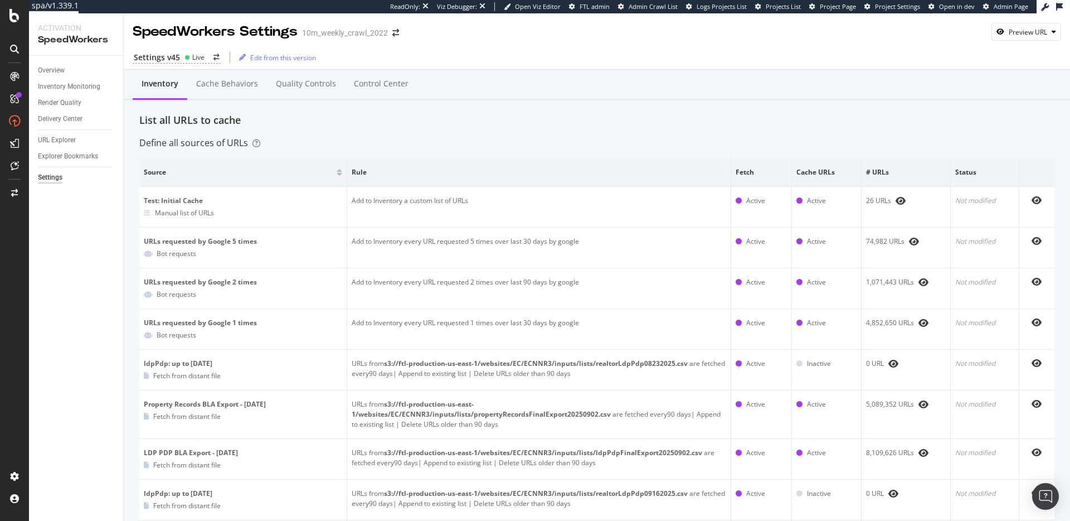
click at [281, 127] on div "List all URLs to cache" at bounding box center [596, 120] width 915 height 14
click at [778, 97] on div "Inventory Cache behaviors Quality Controls Control Center" at bounding box center [597, 85] width 947 height 30
click at [728, 110] on div "Inventory Cache behaviors Quality Controls Control Center" at bounding box center [596, 95] width 915 height 36
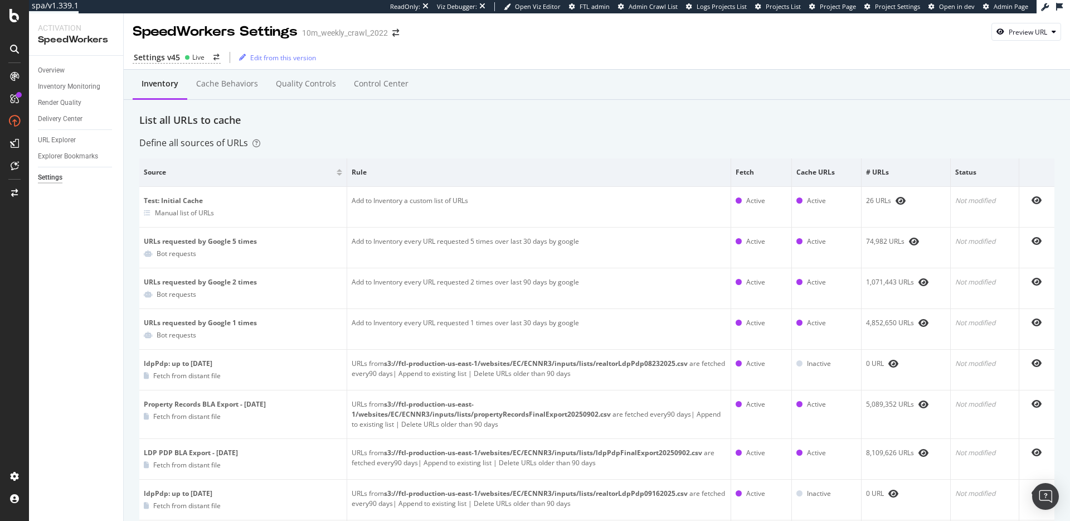
click at [705, 117] on div "List all URLs to cache" at bounding box center [596, 120] width 915 height 14
click at [617, 100] on div "Inventory Cache behaviors Quality Controls Control Center" at bounding box center [596, 95] width 915 height 36
click at [542, 143] on div "Define all sources of URLs" at bounding box center [596, 143] width 915 height 13
drag, startPoint x: 347, startPoint y: 118, endPoint x: 217, endPoint y: 151, distance: 134.5
click at [348, 118] on div "List all URLs to cache" at bounding box center [596, 120] width 915 height 14
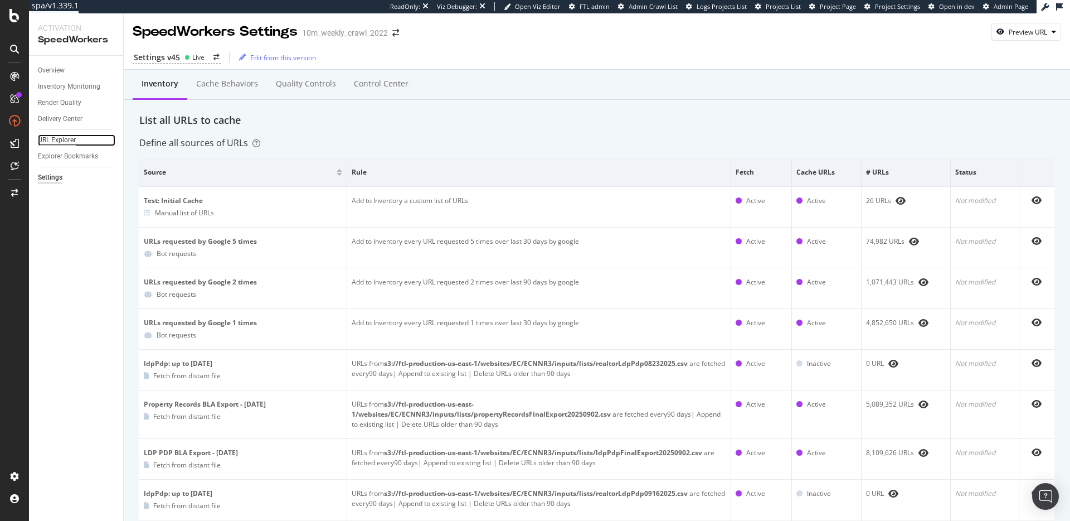
click at [50, 140] on div "URL Explorer" at bounding box center [57, 140] width 38 height 12
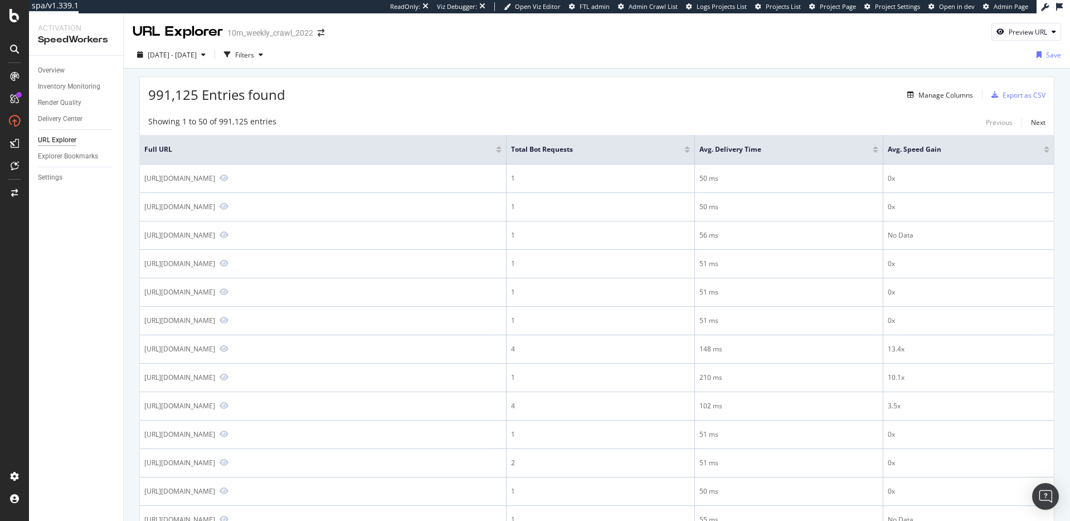
click at [396, 93] on div "991,125 Entries found Manage Columns Export as CSV" at bounding box center [597, 90] width 914 height 27
click at [95, 159] on div "Explorer Bookmarks" at bounding box center [68, 157] width 60 height 12
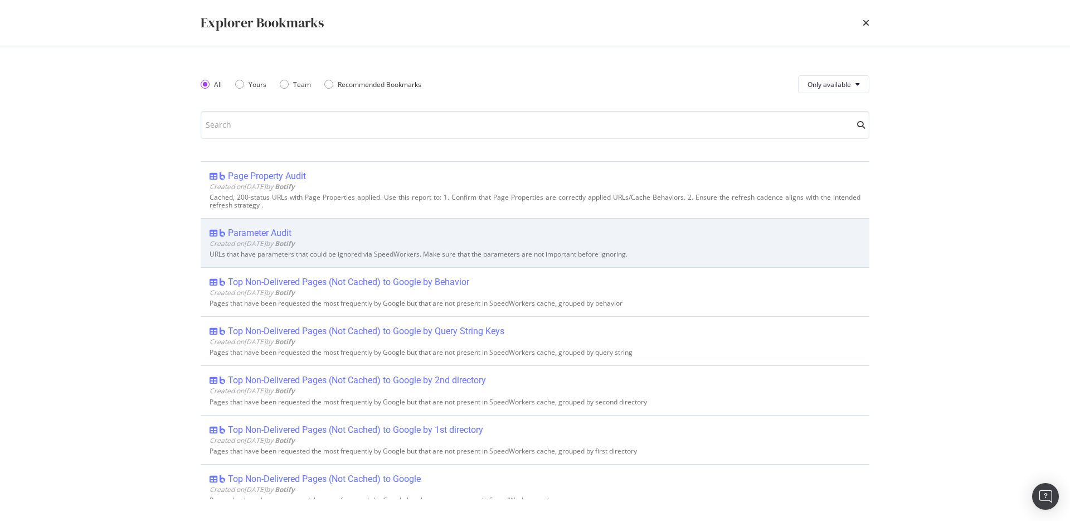
scroll to position [125, 0]
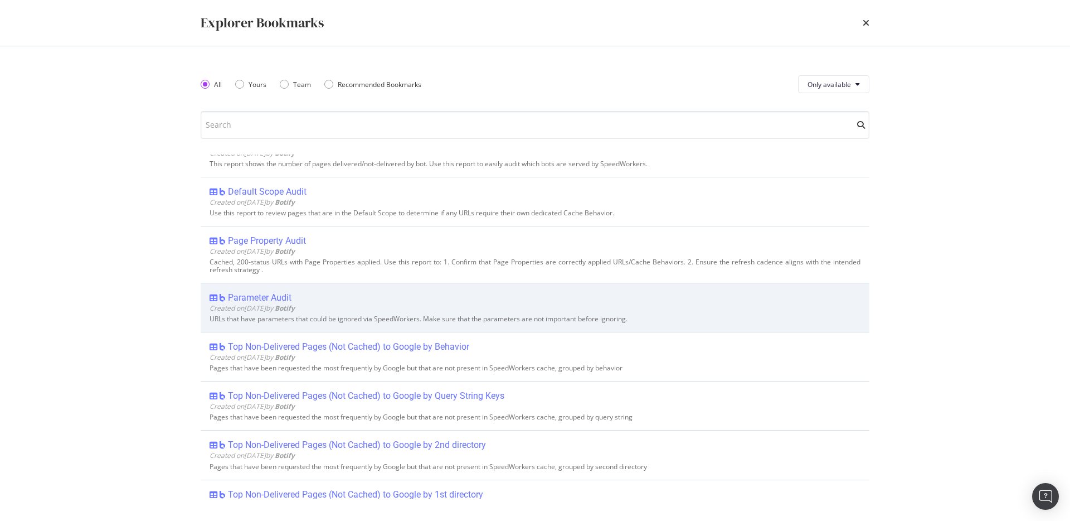
click at [261, 297] on div "Parameter Audit" at bounding box center [260, 297] width 64 height 11
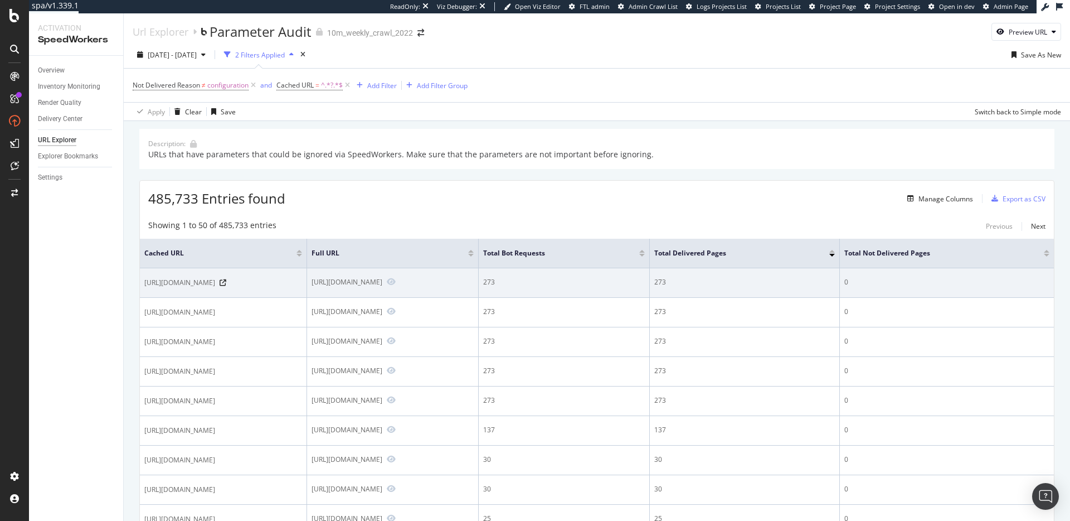
drag, startPoint x: 151, startPoint y: 282, endPoint x: 230, endPoint y: 287, distance: 78.7
click at [215, 285] on span "https://www.realtor.com/?author=5" at bounding box center [179, 282] width 71 height 11
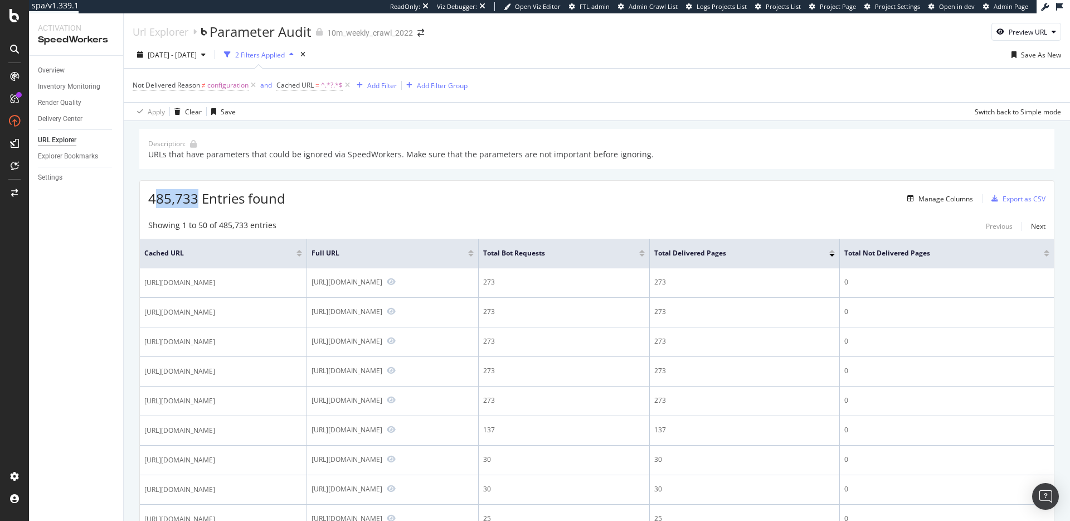
drag, startPoint x: 154, startPoint y: 200, endPoint x: 195, endPoint y: 204, distance: 40.9
click at [195, 204] on span "485,733 Entries found" at bounding box center [216, 198] width 137 height 18
click at [213, 205] on span "485,733 Entries found" at bounding box center [216, 198] width 137 height 18
drag, startPoint x: 151, startPoint y: 199, endPoint x: 173, endPoint y: 199, distance: 22.3
click at [173, 199] on span "485,733 Entries found" at bounding box center [216, 198] width 137 height 18
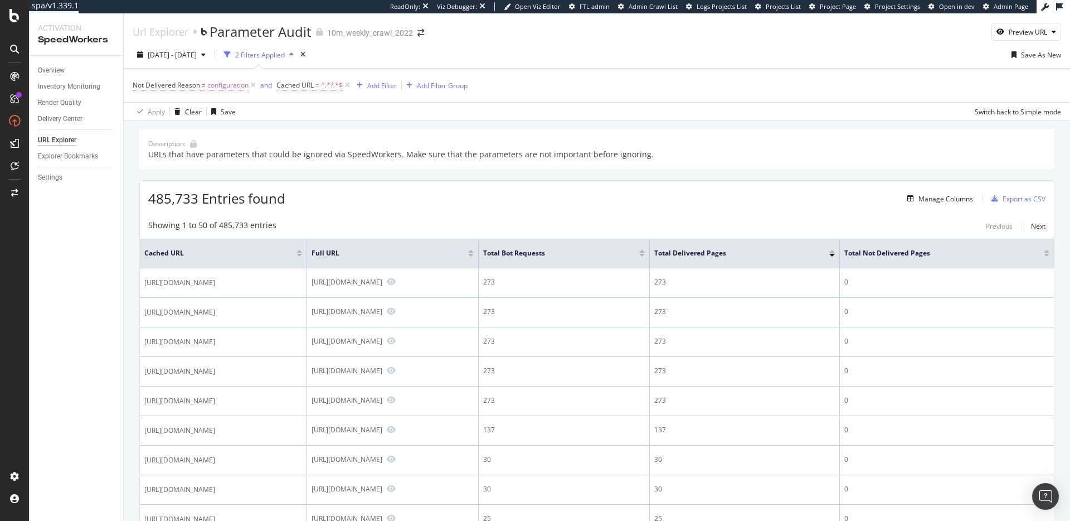
click at [252, 200] on span "485,733 Entries found" at bounding box center [216, 198] width 137 height 18
click at [923, 202] on div "Manage Columns" at bounding box center [946, 198] width 55 height 9
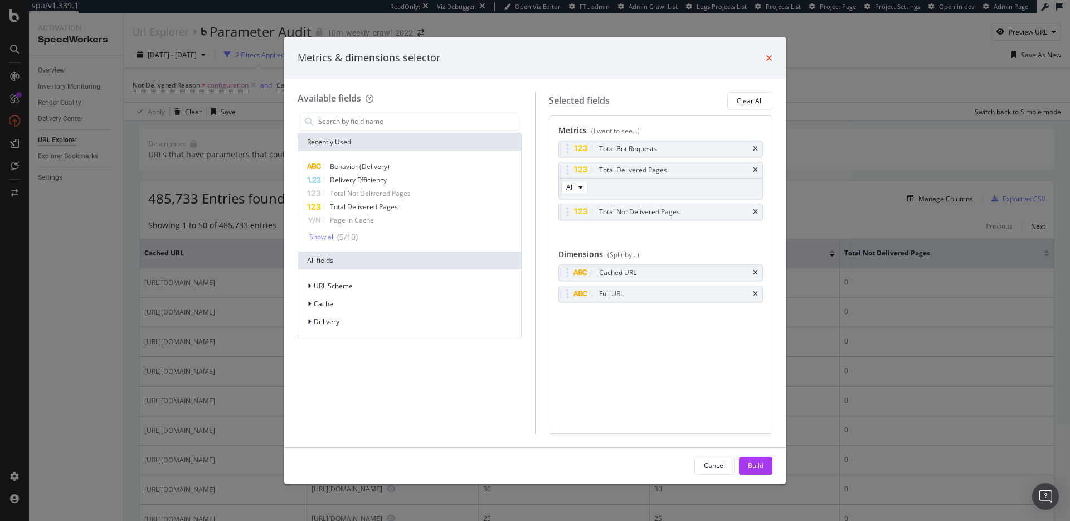
click at [772, 56] on icon "times" at bounding box center [769, 58] width 7 height 9
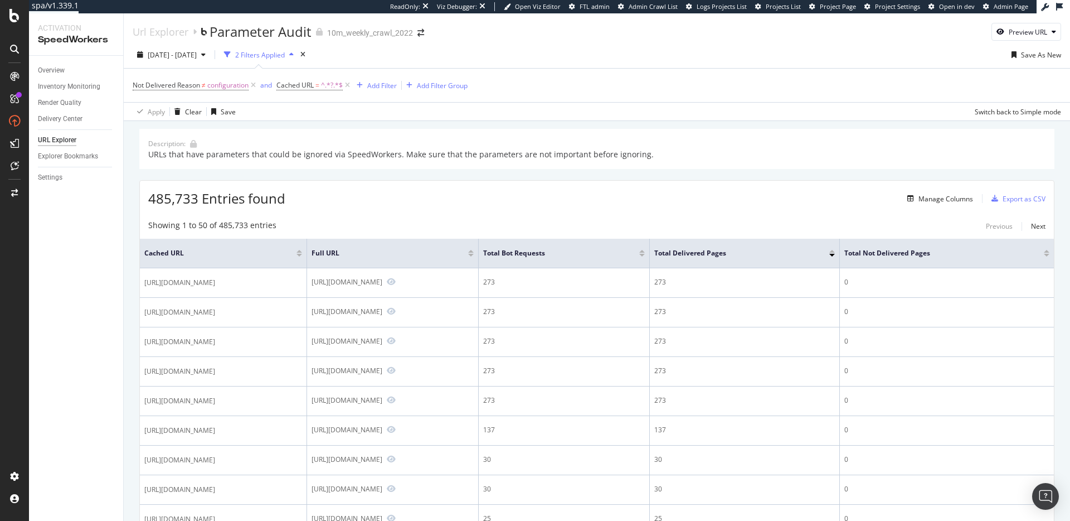
click at [639, 192] on div "485,733 Entries found Manage Columns Export as CSV" at bounding box center [597, 194] width 914 height 27
click at [941, 199] on div "Manage Columns" at bounding box center [946, 198] width 55 height 9
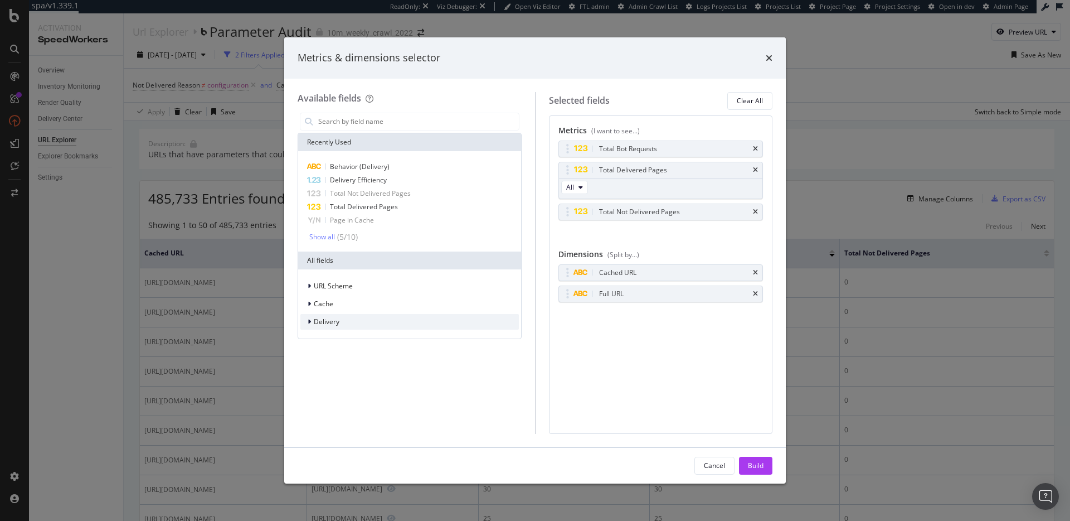
click at [319, 322] on span "Delivery" at bounding box center [327, 321] width 26 height 9
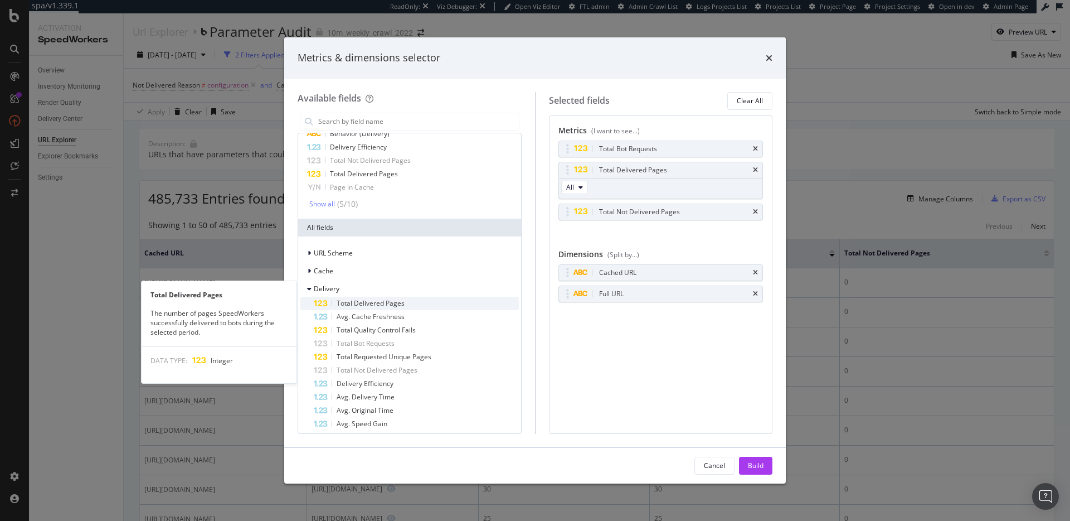
scroll to position [49, 0]
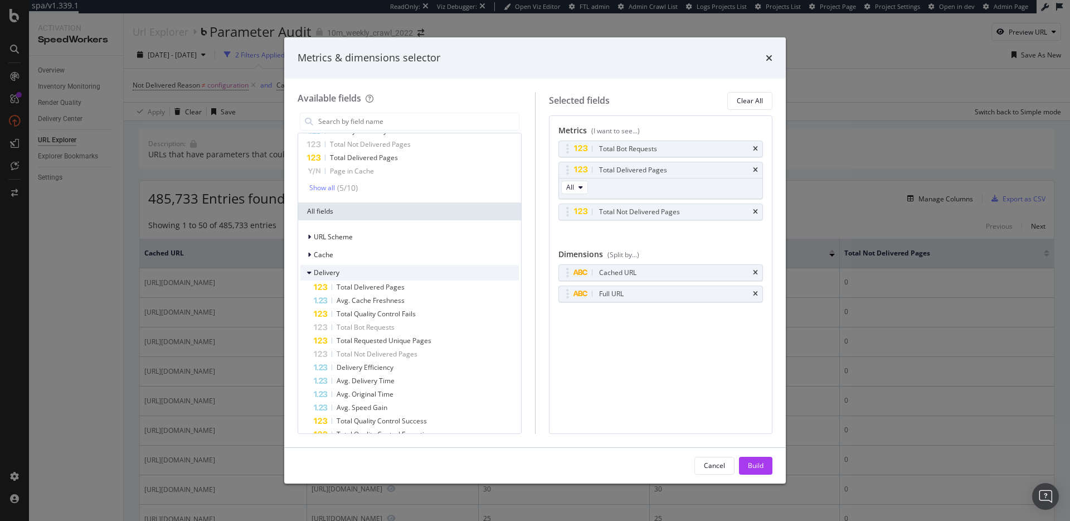
click at [331, 272] on span "Delivery" at bounding box center [327, 272] width 26 height 9
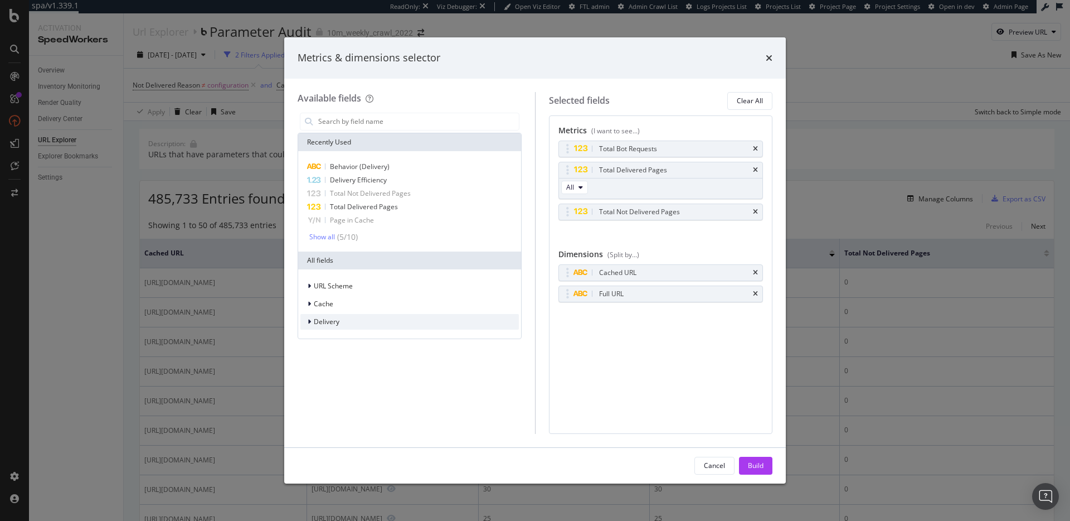
scroll to position [0, 0]
click at [330, 299] on span "Cache" at bounding box center [324, 303] width 20 height 9
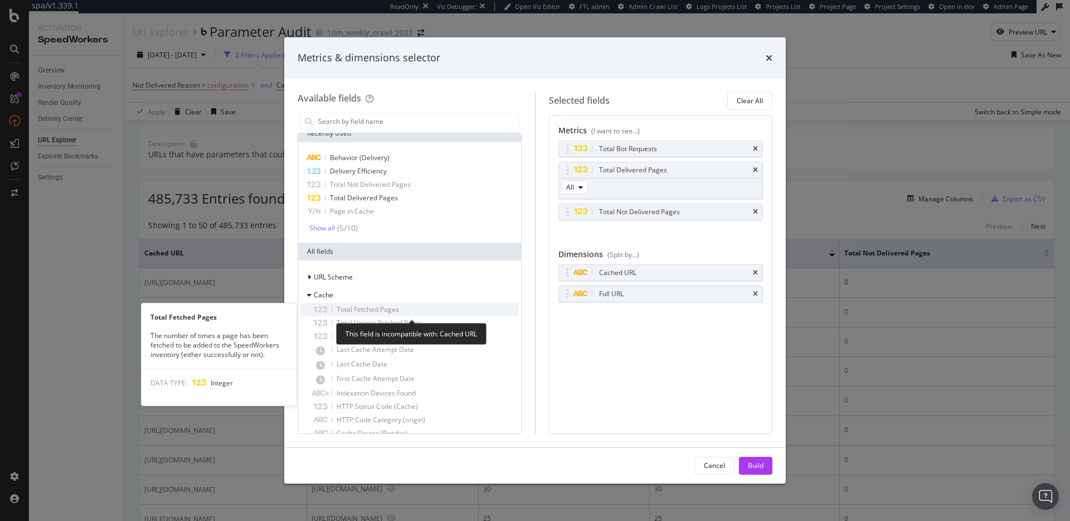
scroll to position [16, 0]
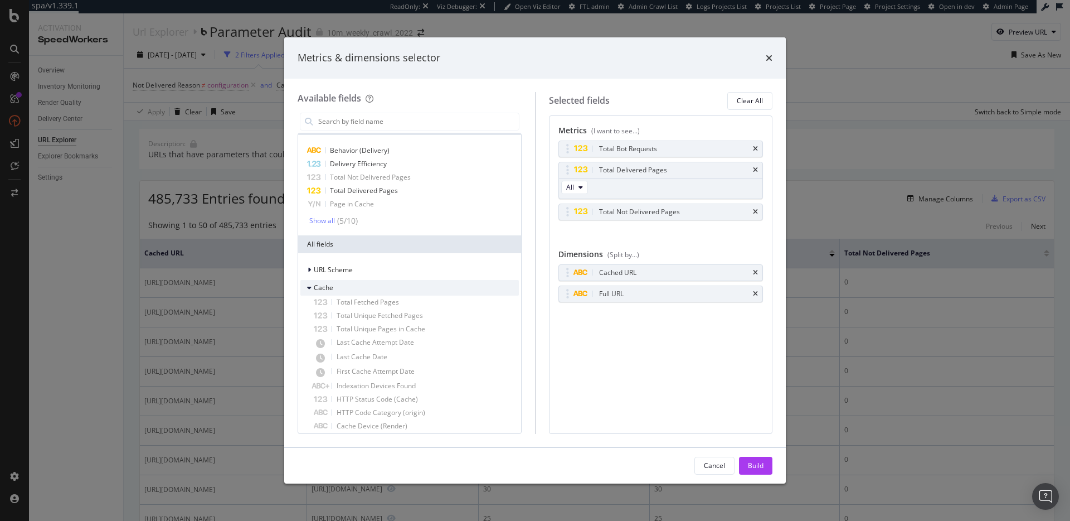
click at [332, 287] on span "Cache" at bounding box center [324, 287] width 20 height 9
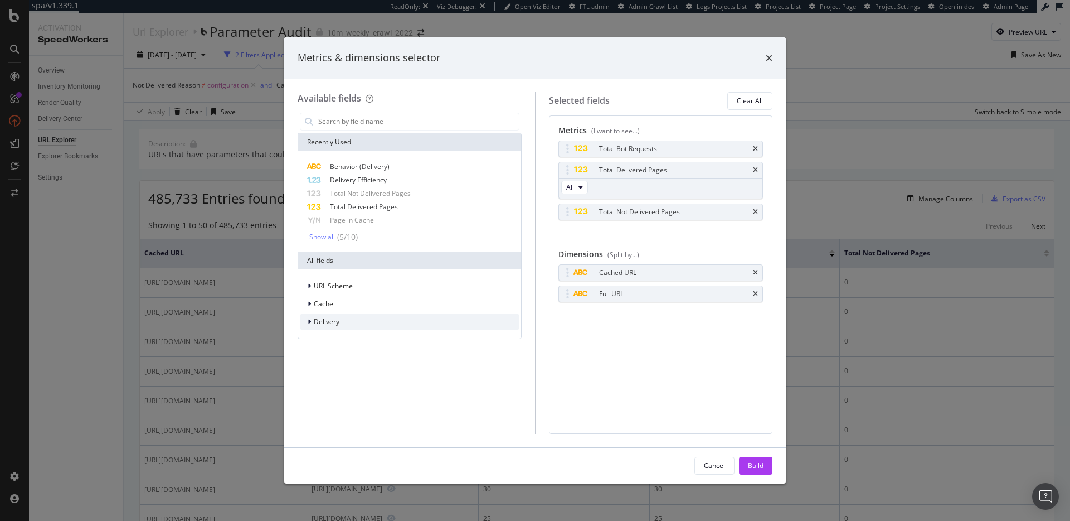
click at [332, 322] on span "Delivery" at bounding box center [327, 321] width 26 height 9
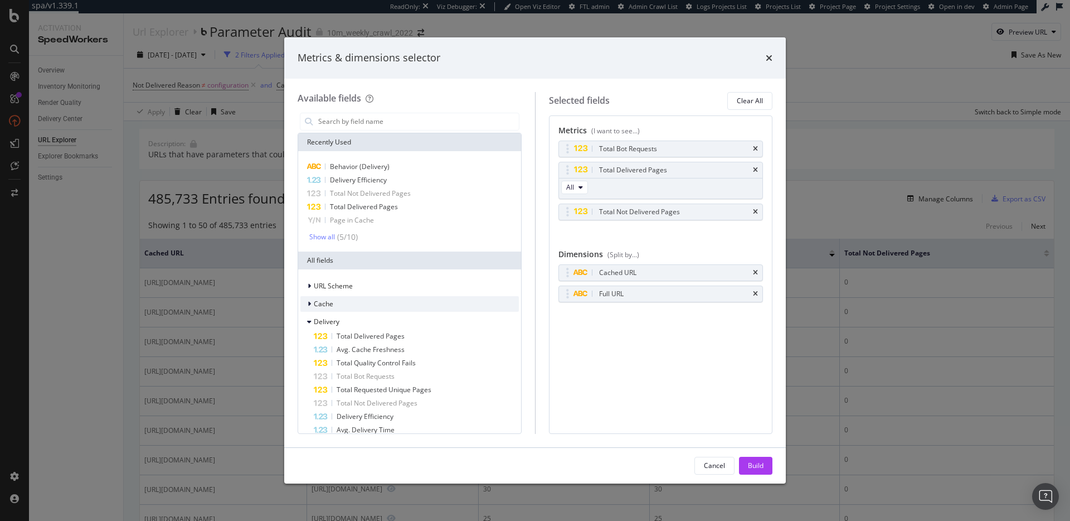
click at [322, 304] on span "Cache" at bounding box center [324, 303] width 20 height 9
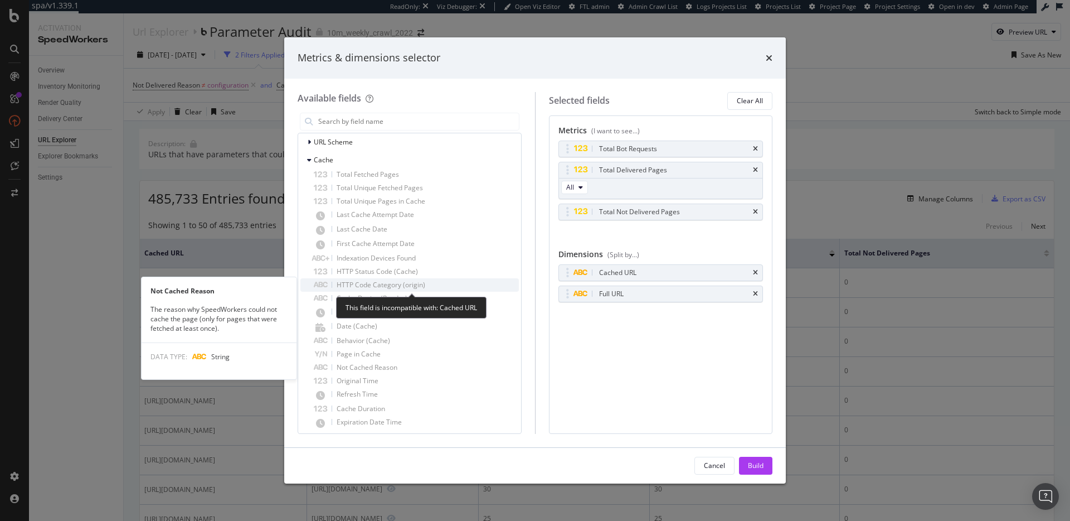
scroll to position [142, 0]
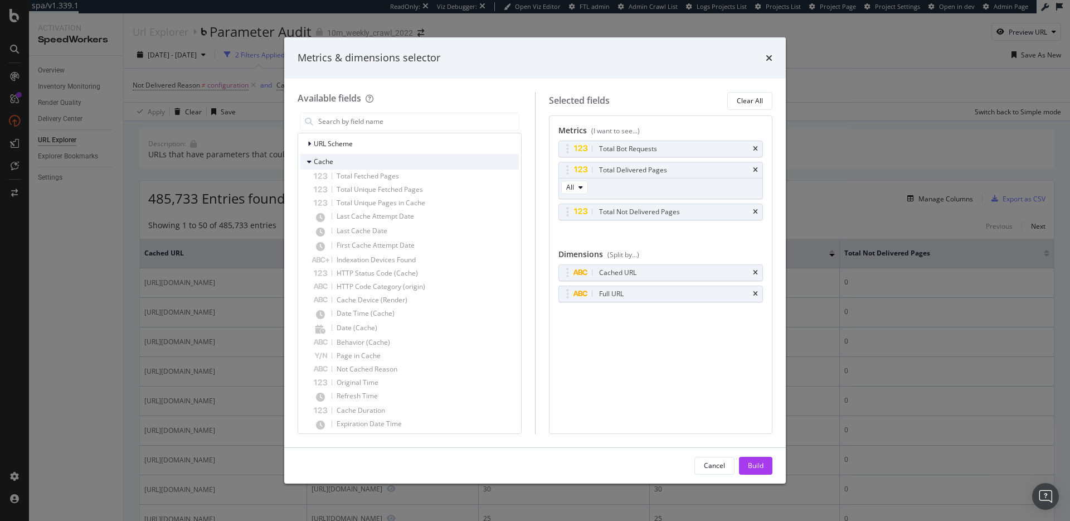
click at [334, 164] on div "Cache" at bounding box center [410, 162] width 219 height 16
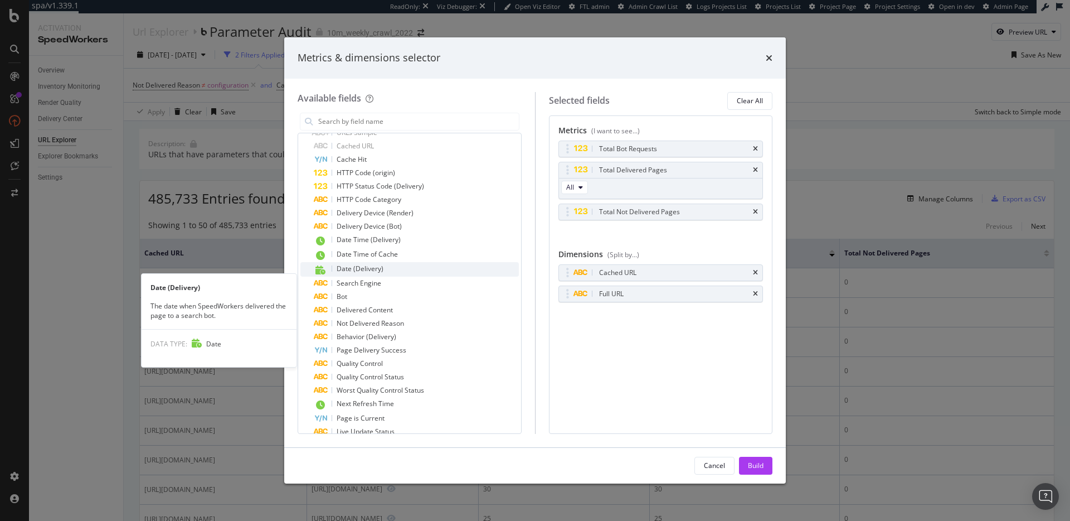
scroll to position [423, 0]
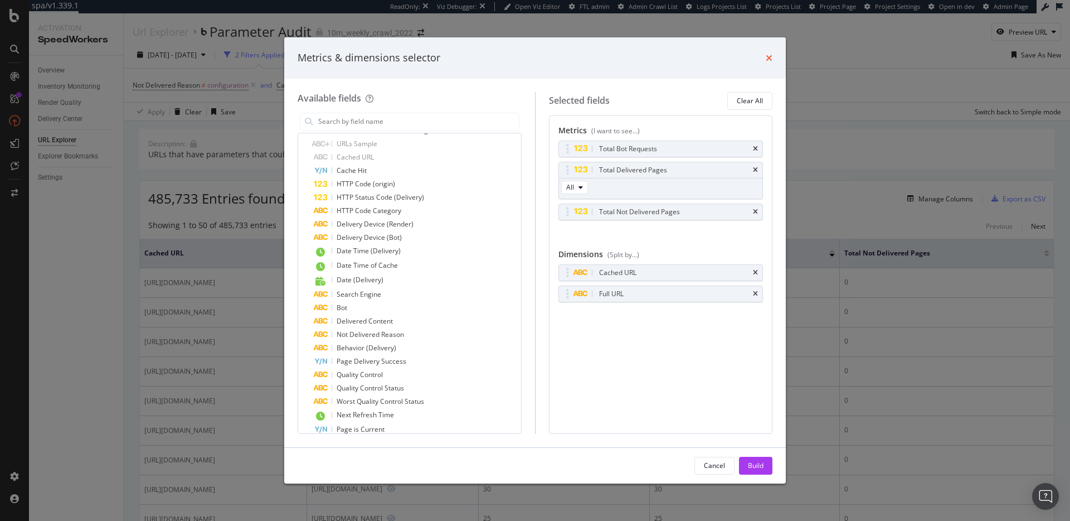
click at [767, 60] on icon "times" at bounding box center [769, 58] width 7 height 9
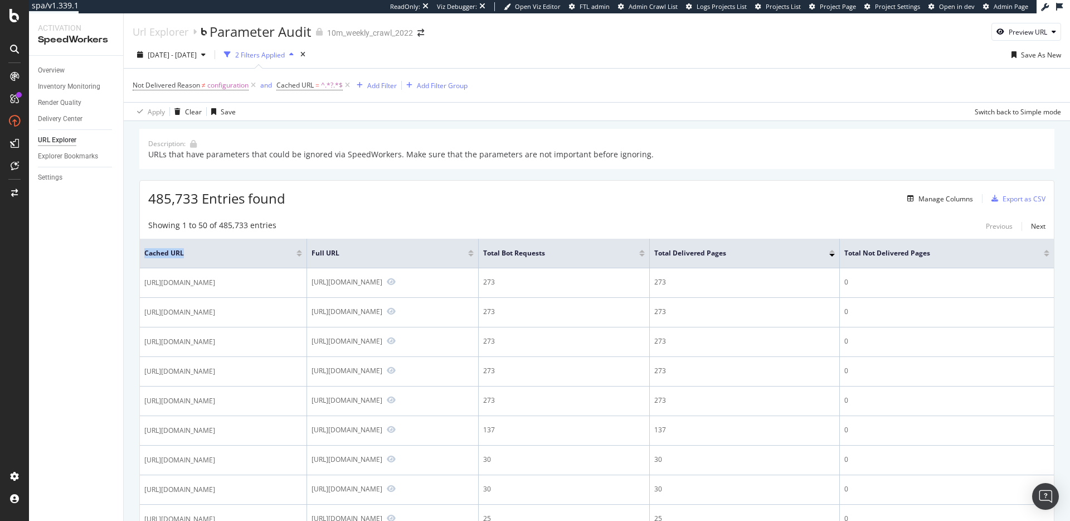
drag, startPoint x: 186, startPoint y: 254, endPoint x: 143, endPoint y: 251, distance: 43.0
click at [143, 251] on th "Cached URL" at bounding box center [223, 254] width 167 height 30
drag, startPoint x: 464, startPoint y: 253, endPoint x: 432, endPoint y: 255, distance: 32.4
click at [432, 255] on th "Full URL" at bounding box center [393, 254] width 172 height 30
drag, startPoint x: 190, startPoint y: 255, endPoint x: 146, endPoint y: 253, distance: 44.1
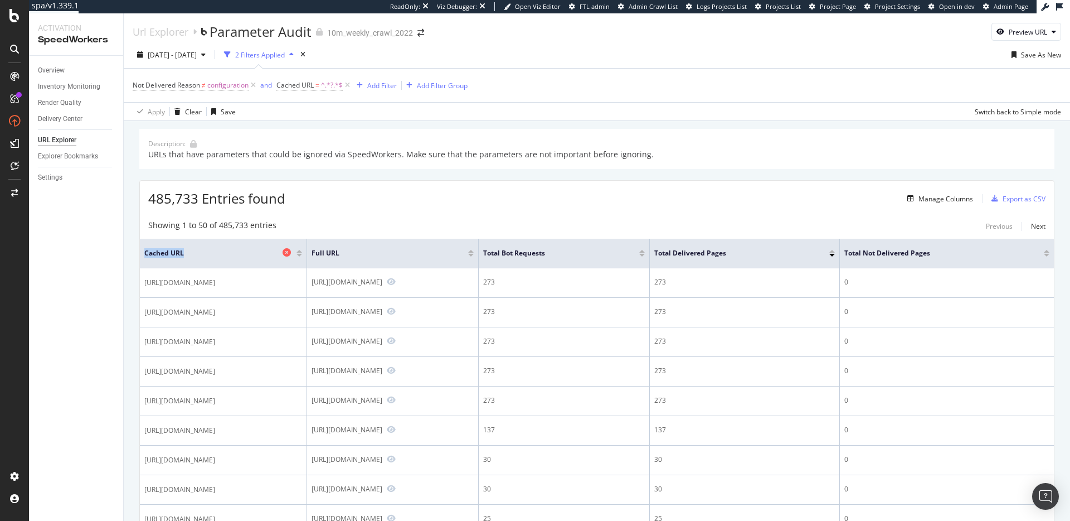
click at [146, 253] on span "Cached URL" at bounding box center [211, 253] width 135 height 10
click at [356, 200] on div "485,733 Entries found Manage Columns Export as CSV" at bounding box center [597, 194] width 914 height 27
click at [936, 201] on div "Manage Columns" at bounding box center [946, 198] width 55 height 9
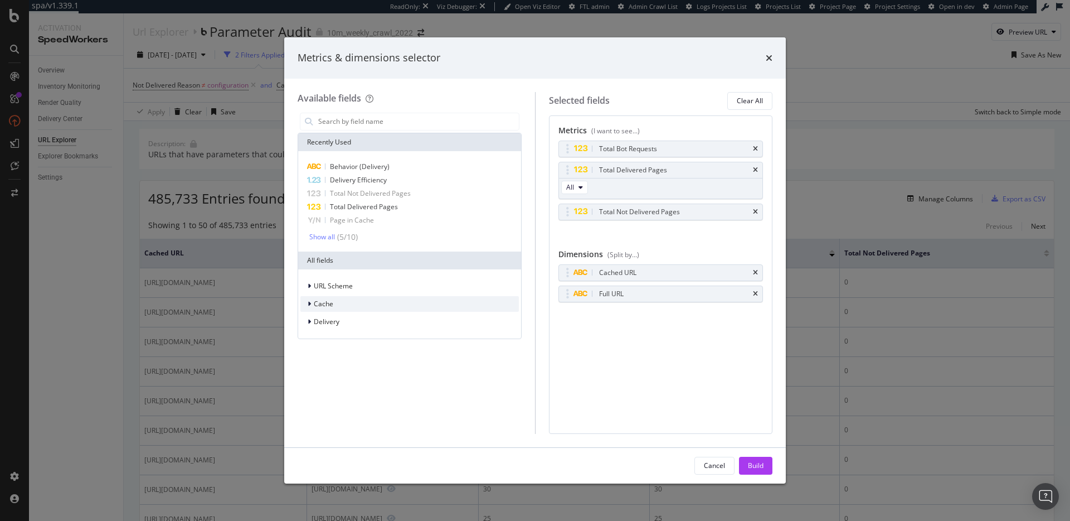
click at [329, 306] on span "Cache" at bounding box center [324, 303] width 20 height 9
click at [337, 303] on div "Cache" at bounding box center [410, 304] width 219 height 16
click at [348, 324] on div "Delivery" at bounding box center [410, 322] width 219 height 16
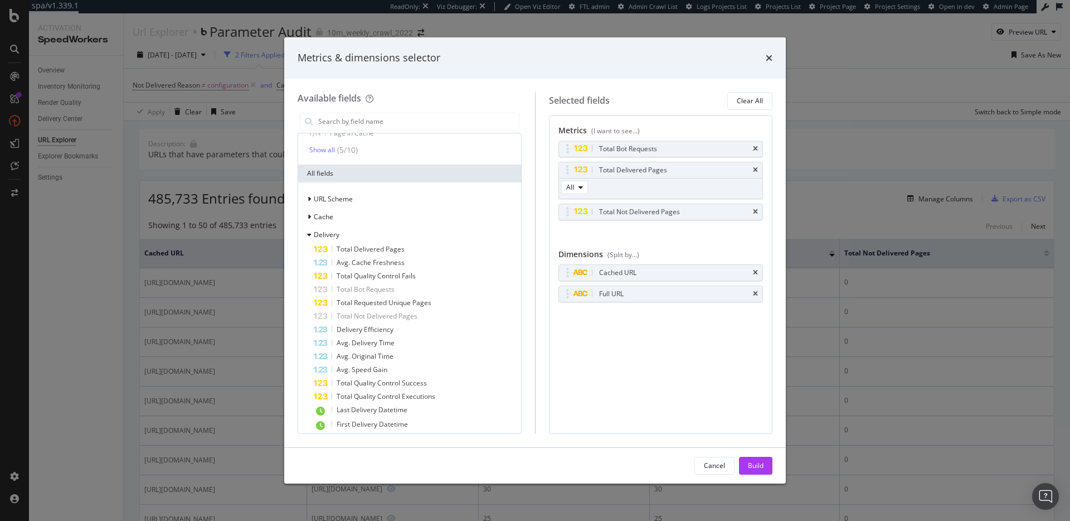
scroll to position [0, 0]
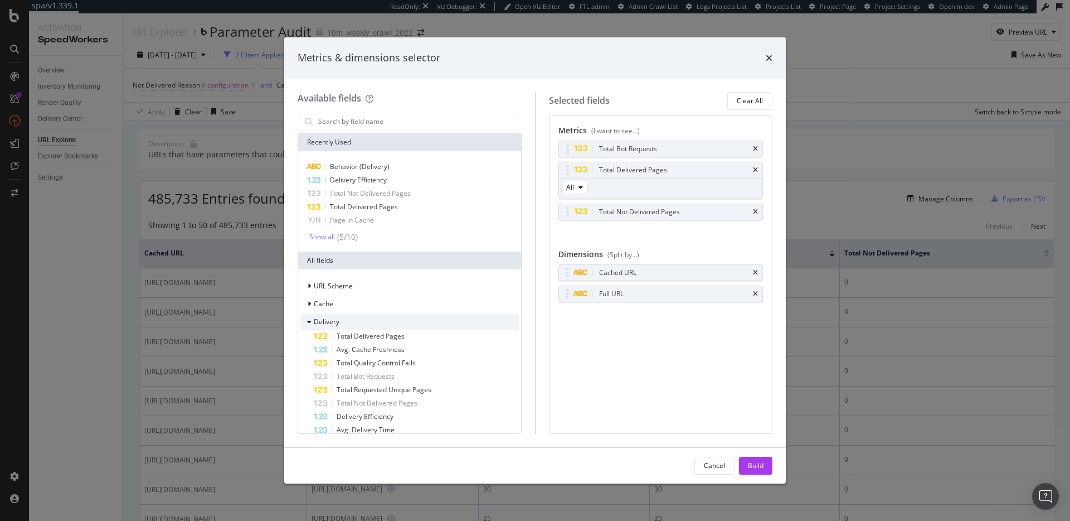
click at [338, 317] on span "Delivery" at bounding box center [327, 321] width 26 height 9
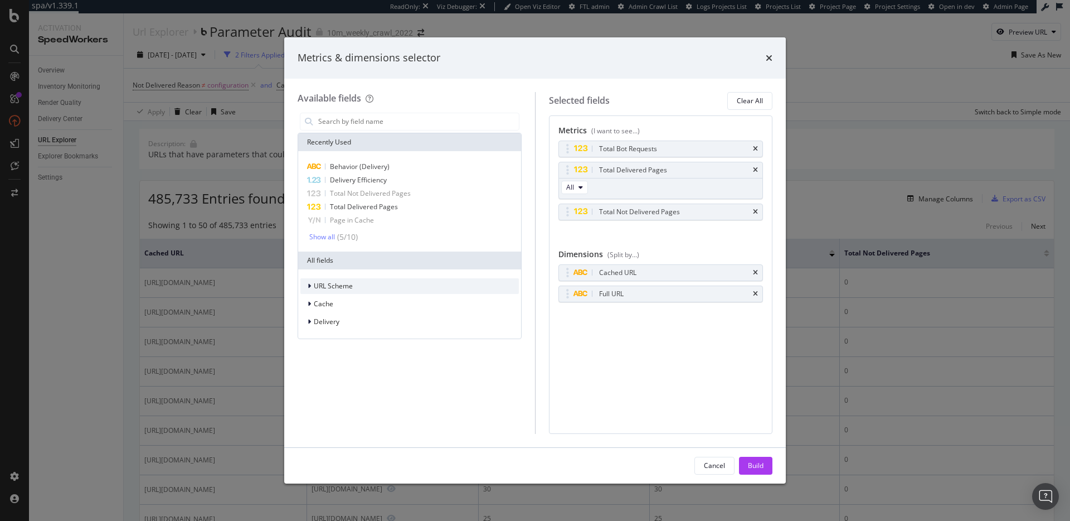
click at [328, 285] on span "URL Scheme" at bounding box center [333, 285] width 39 height 9
click at [341, 290] on div "URL Scheme" at bounding box center [327, 285] width 52 height 11
click at [769, 61] on icon "times" at bounding box center [769, 58] width 7 height 9
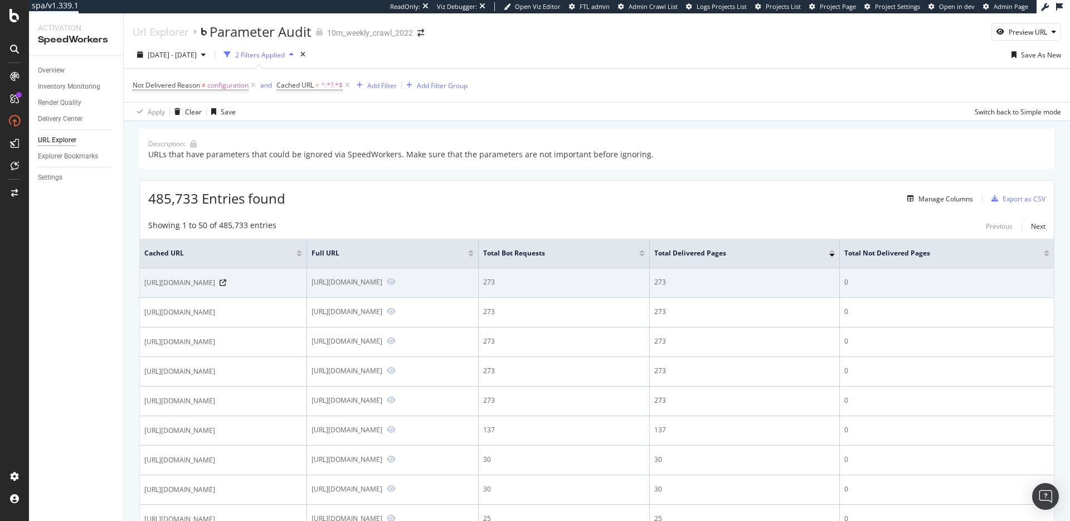
drag, startPoint x: 255, startPoint y: 283, endPoint x: 220, endPoint y: 284, distance: 34.6
click at [220, 284] on div "https://www.realtor.com/?author=5" at bounding box center [223, 282] width 158 height 11
drag, startPoint x: 544, startPoint y: 283, endPoint x: 508, endPoint y: 285, distance: 35.8
click at [474, 285] on div "https://www.realtor.com/?author=5" at bounding box center [393, 282] width 162 height 10
drag, startPoint x: 221, startPoint y: 281, endPoint x: 258, endPoint y: 284, distance: 36.9
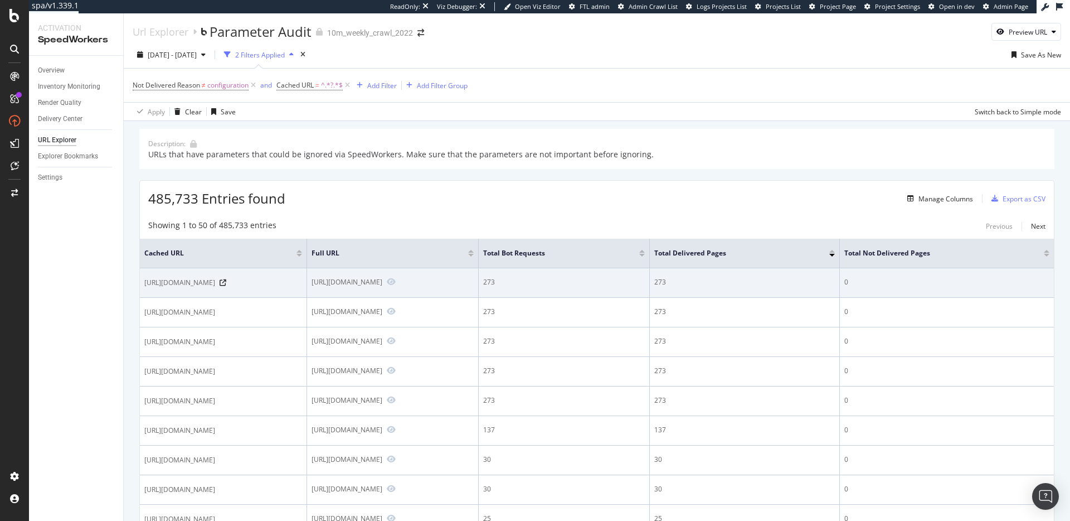
click at [258, 284] on div "https://www.realtor.com/?author=5" at bounding box center [223, 282] width 158 height 11
drag, startPoint x: 151, startPoint y: 284, endPoint x: 249, endPoint y: 283, distance: 97.6
click at [215, 283] on span "https://www.realtor.com/?author=5" at bounding box center [179, 282] width 71 height 11
drag, startPoint x: 434, startPoint y: 280, endPoint x: 544, endPoint y: 279, distance: 109.3
click at [474, 279] on div "https://www.realtor.com/?author=5" at bounding box center [393, 282] width 162 height 10
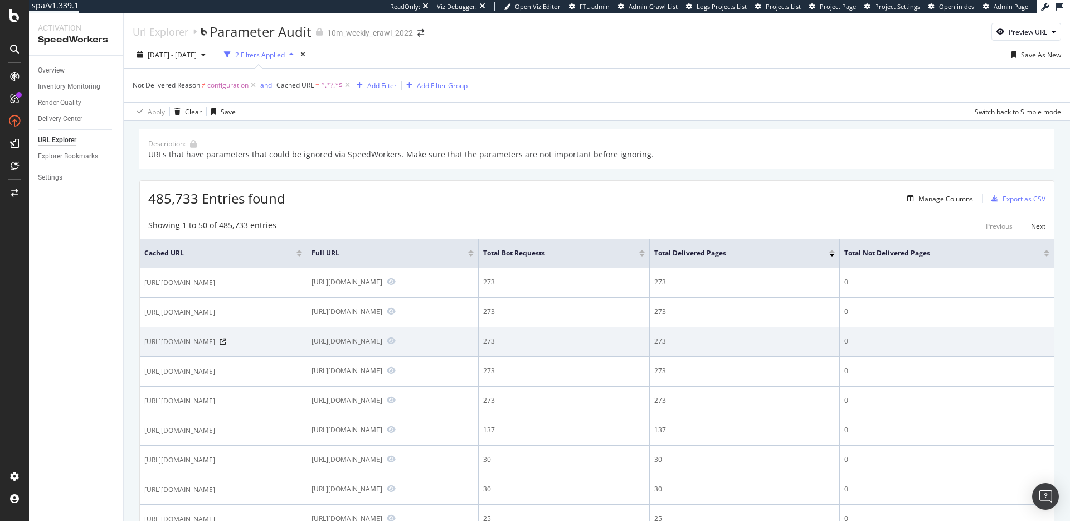
click at [462, 349] on td "https://www.realtor.com/?author=4" at bounding box center [393, 342] width 172 height 30
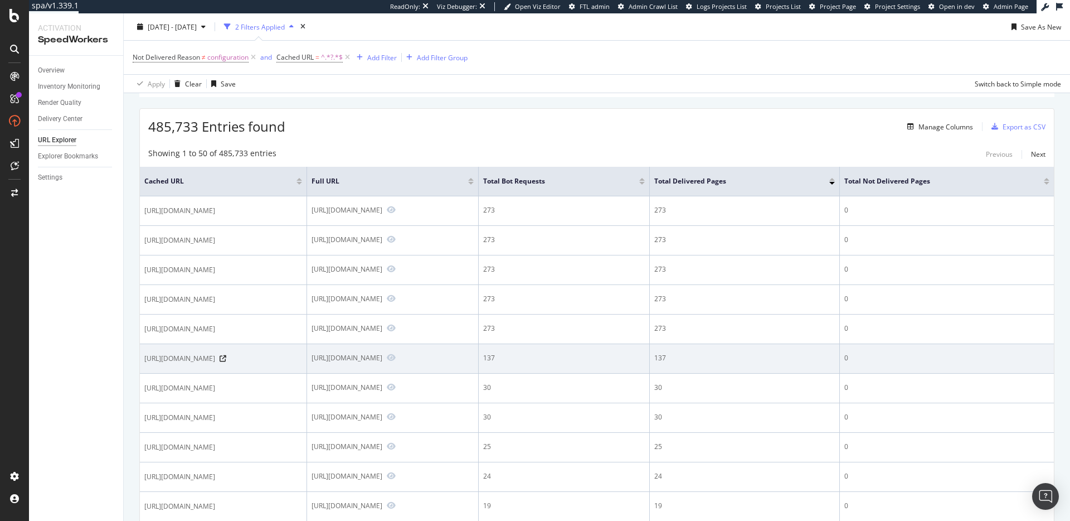
scroll to position [71, 0]
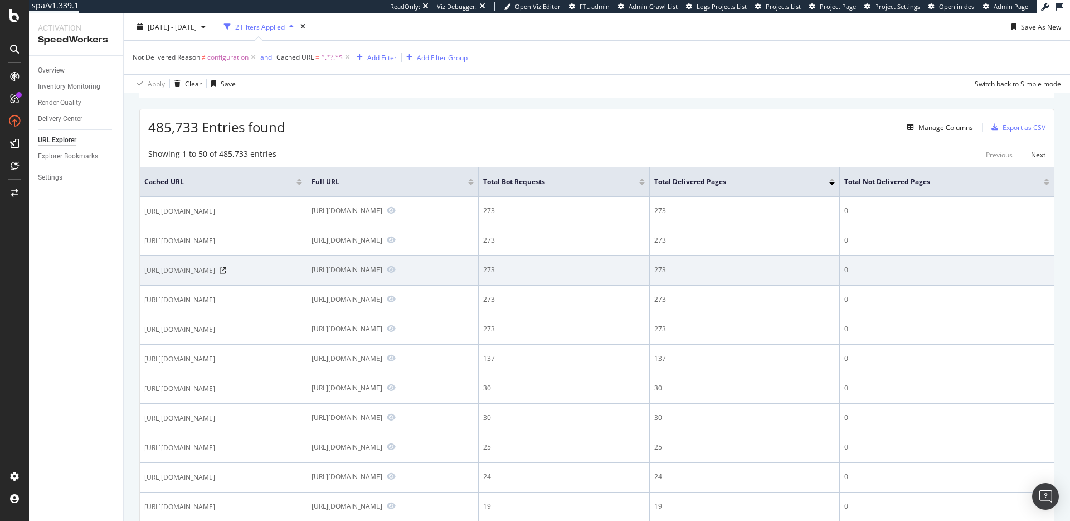
drag, startPoint x: 224, startPoint y: 270, endPoint x: 143, endPoint y: 271, distance: 80.3
click at [143, 271] on td "https://www.realtor.com/?author=4" at bounding box center [223, 271] width 167 height 30
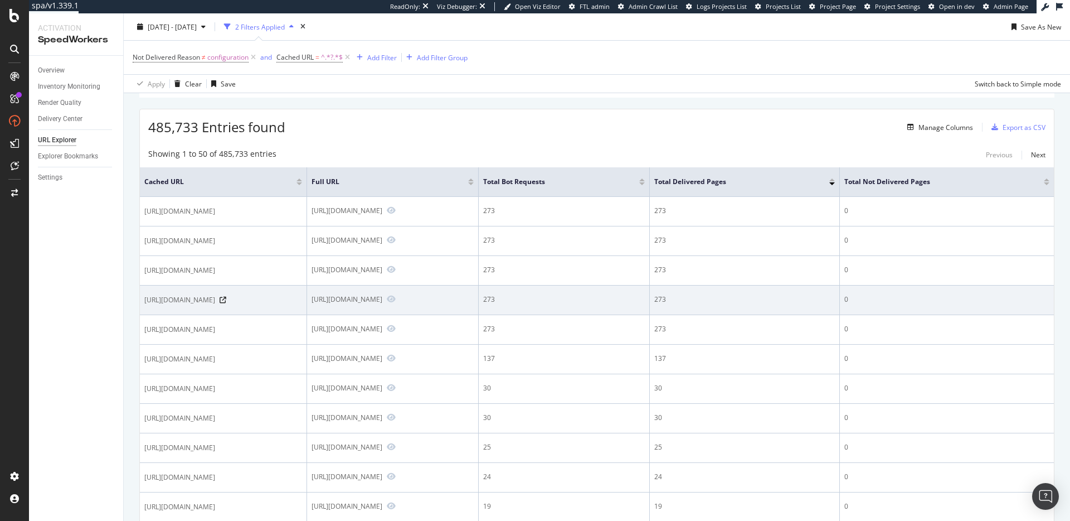
click at [175, 301] on span "https://www.realtor.com/?author=3" at bounding box center [179, 299] width 71 height 11
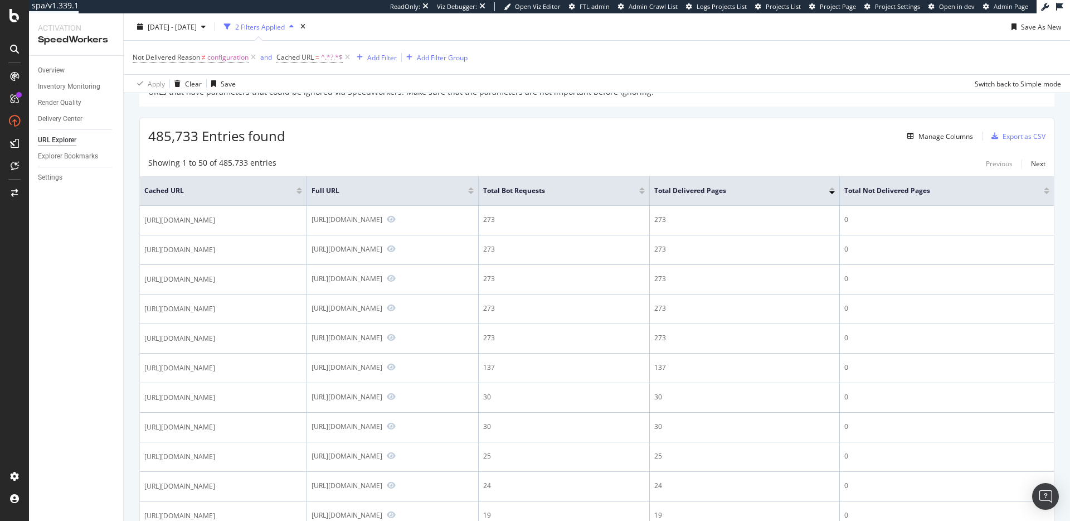
scroll to position [51, 0]
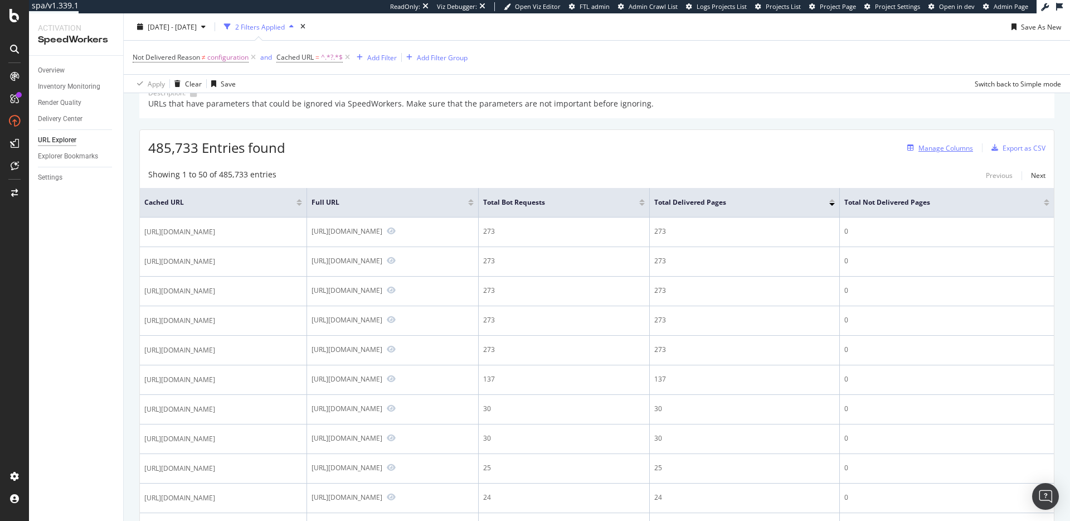
click at [941, 147] on div "Manage Columns" at bounding box center [946, 147] width 55 height 9
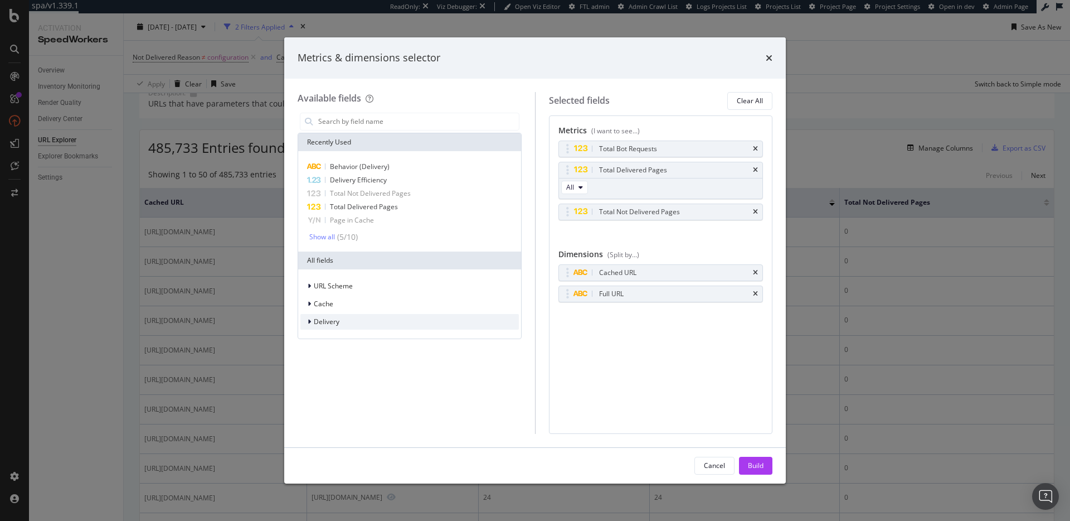
drag, startPoint x: 344, startPoint y: 323, endPoint x: 353, endPoint y: 323, distance: 9.5
click at [344, 323] on div "Delivery" at bounding box center [410, 322] width 219 height 16
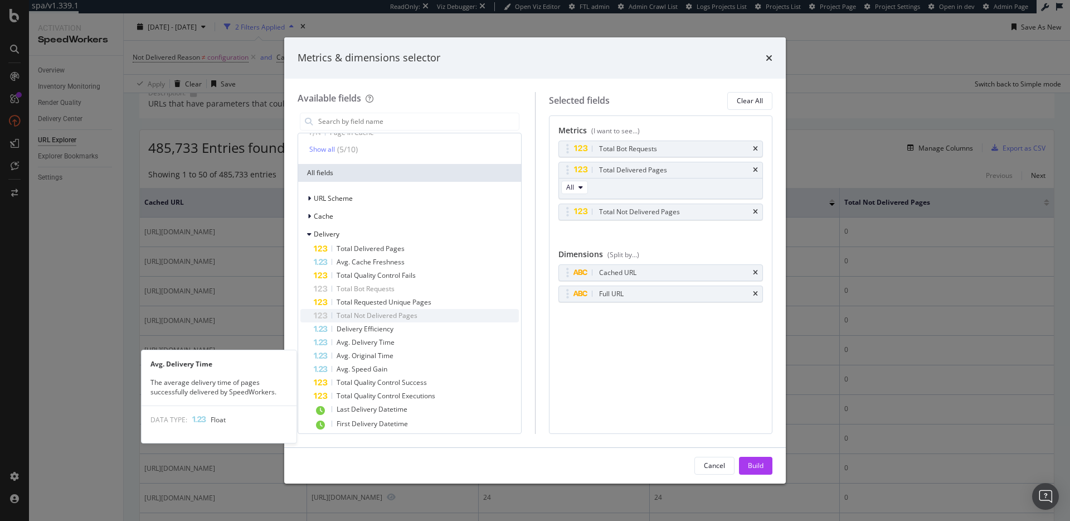
scroll to position [74, 0]
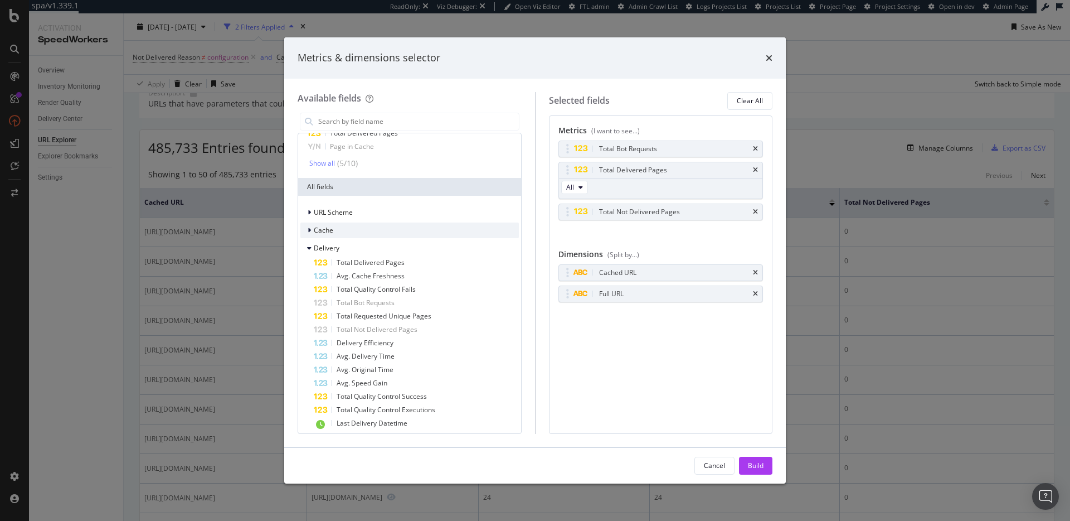
click at [345, 229] on div "Cache" at bounding box center [410, 230] width 219 height 16
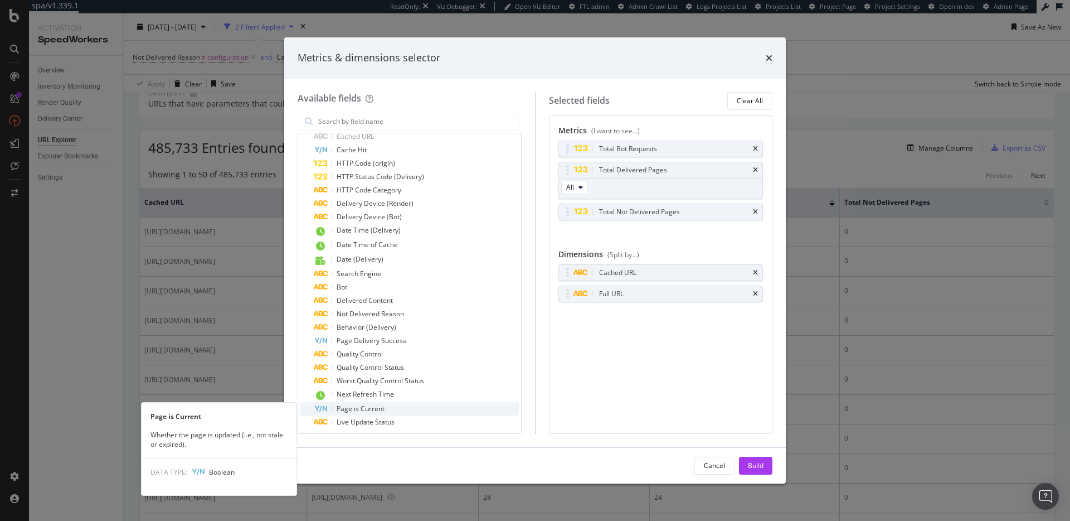
scroll to position [757, 0]
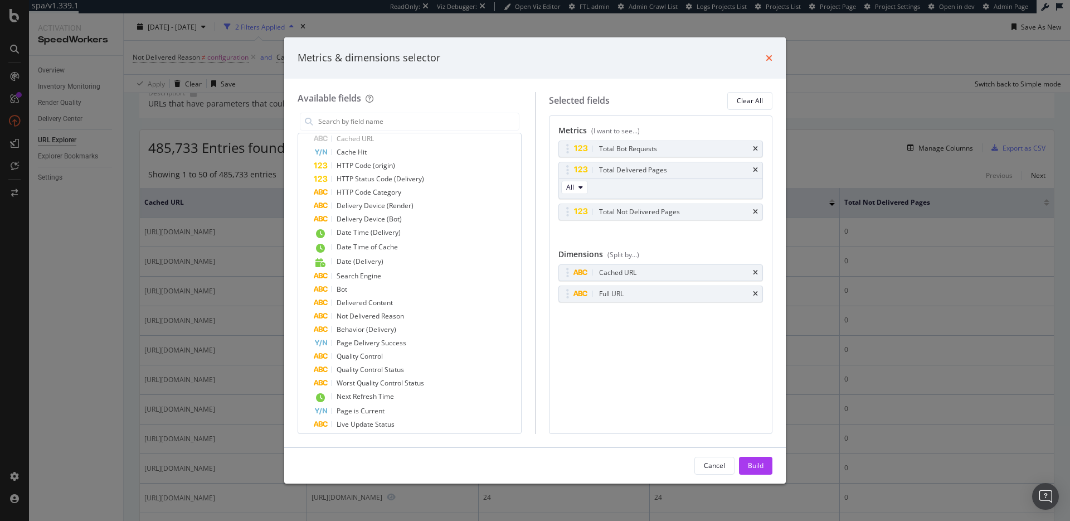
click at [772, 57] on icon "times" at bounding box center [769, 58] width 7 height 9
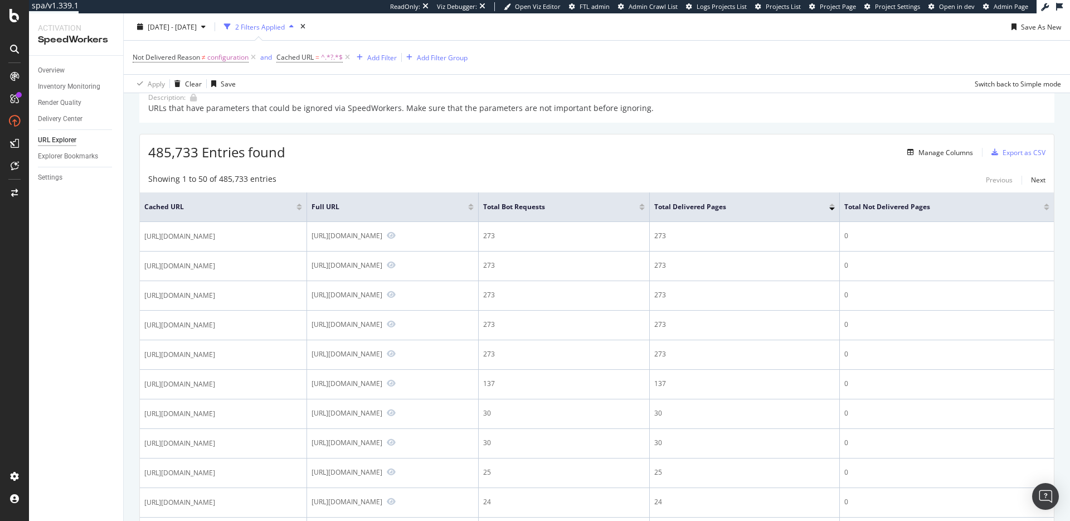
scroll to position [35, 0]
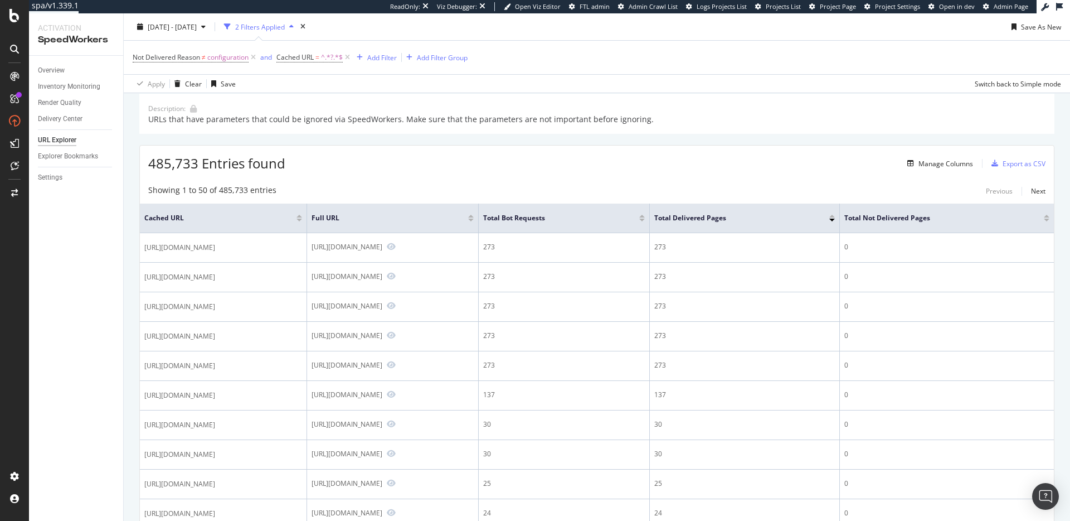
click at [308, 26] on div "times" at bounding box center [302, 26] width 9 height 11
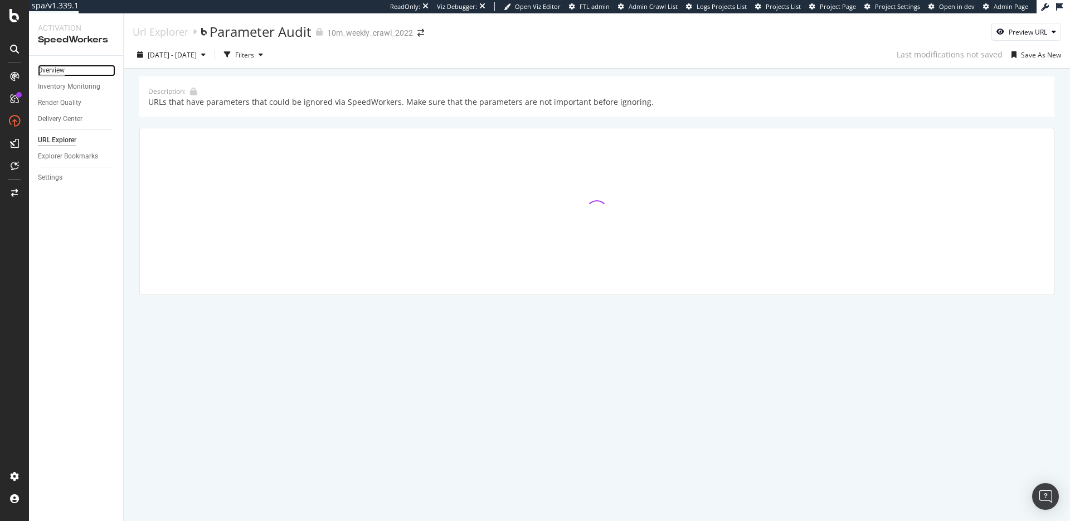
click at [56, 70] on div "Overview" at bounding box center [51, 71] width 27 height 12
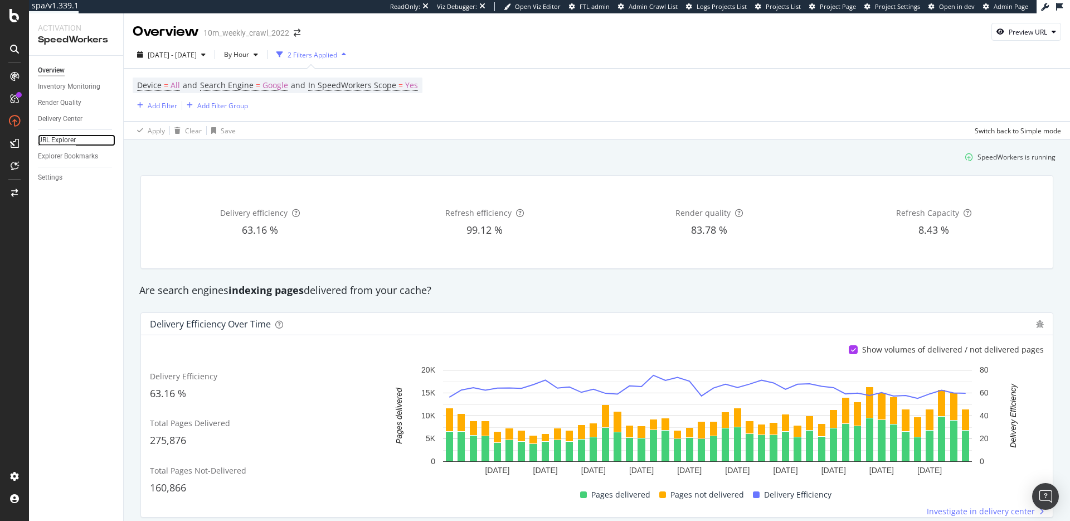
click at [61, 142] on div "URL Explorer" at bounding box center [57, 140] width 38 height 12
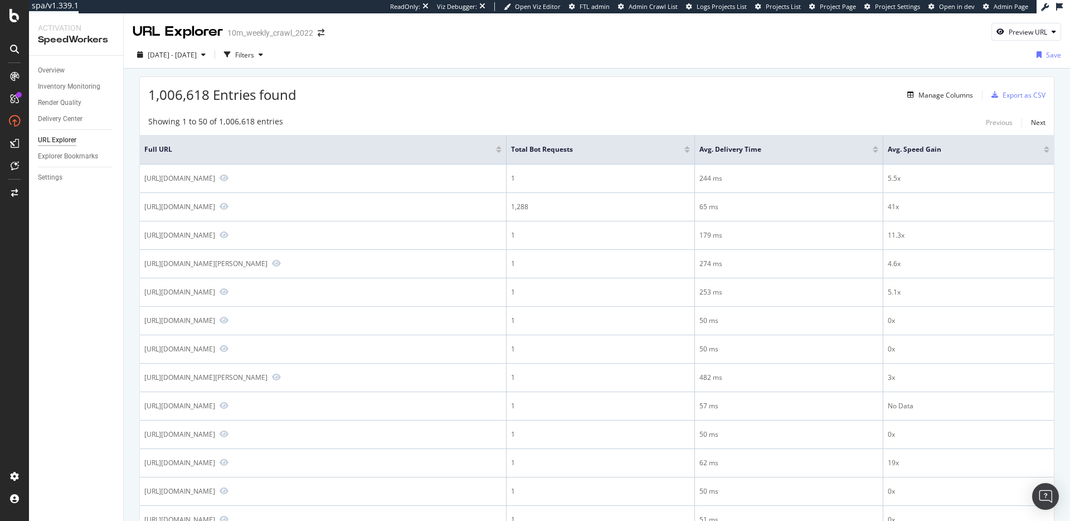
click at [403, 122] on div "Showing 1 to 50 of 1,006,618 entries Previous Next" at bounding box center [597, 122] width 914 height 13
click at [268, 56] on div "button" at bounding box center [260, 54] width 13 height 7
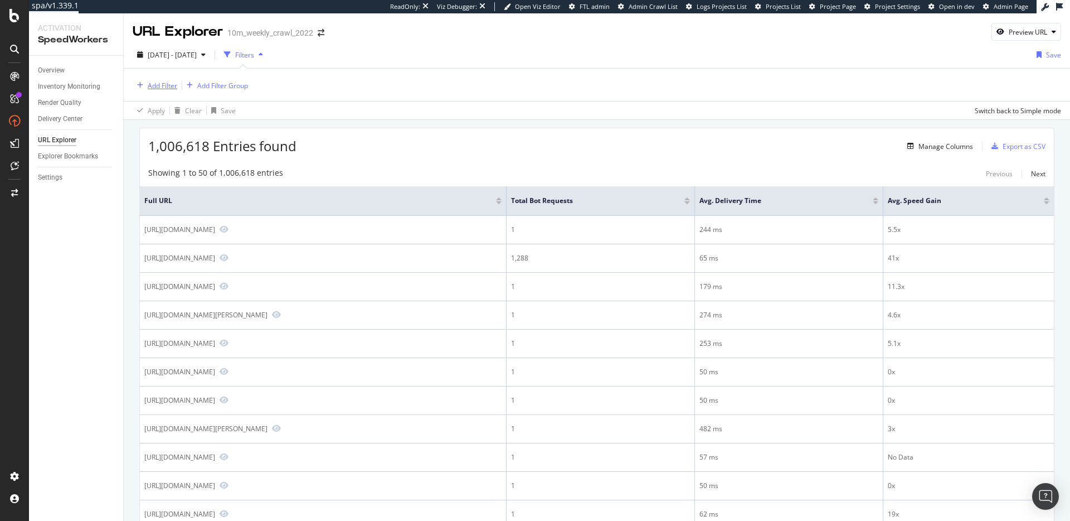
click at [160, 85] on div "Add Filter" at bounding box center [163, 85] width 30 height 9
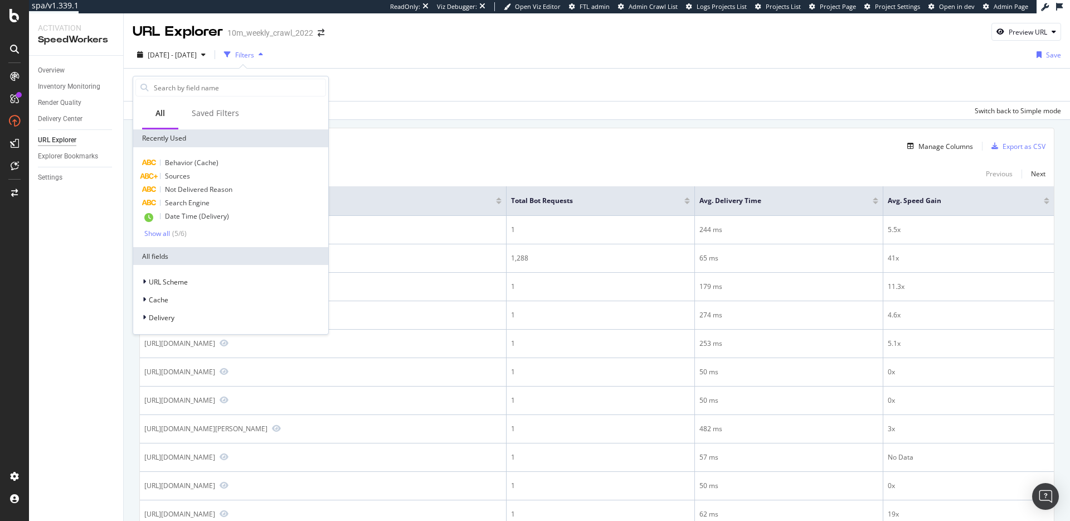
click at [604, 133] on div "1,006,618 Entries found Manage Columns Export as CSV" at bounding box center [597, 141] width 914 height 27
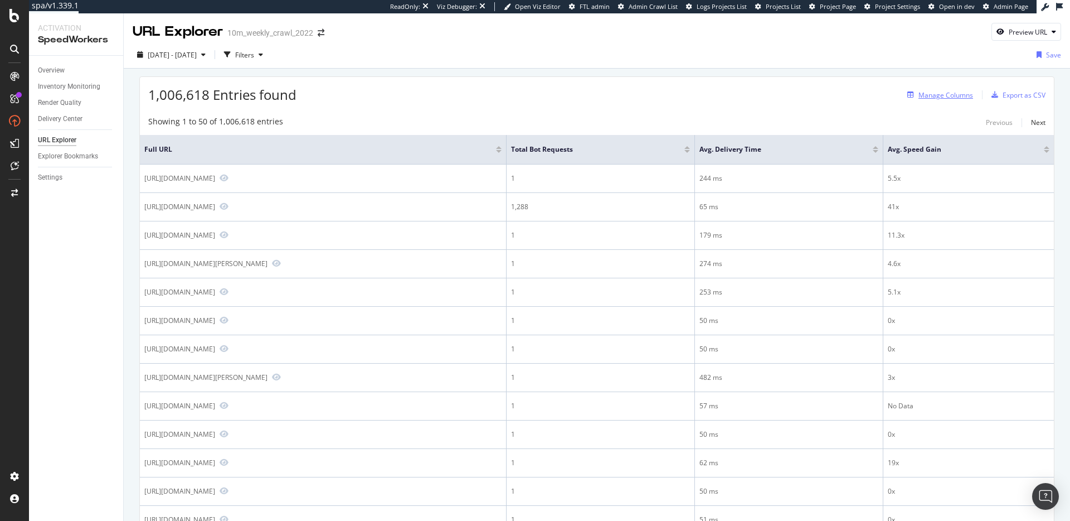
click at [943, 94] on div "Manage Columns" at bounding box center [946, 94] width 55 height 9
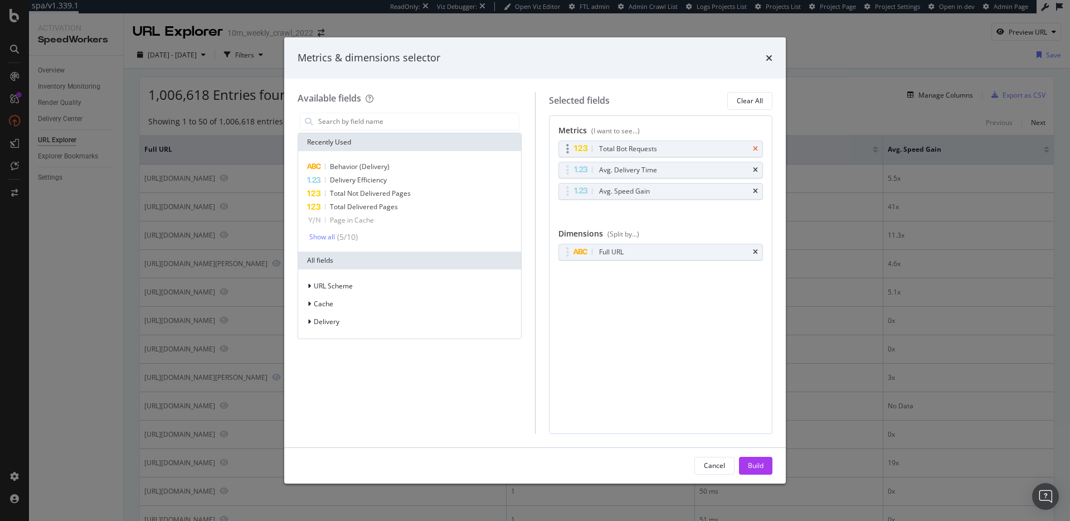
click at [757, 148] on icon "times" at bounding box center [755, 149] width 5 height 7
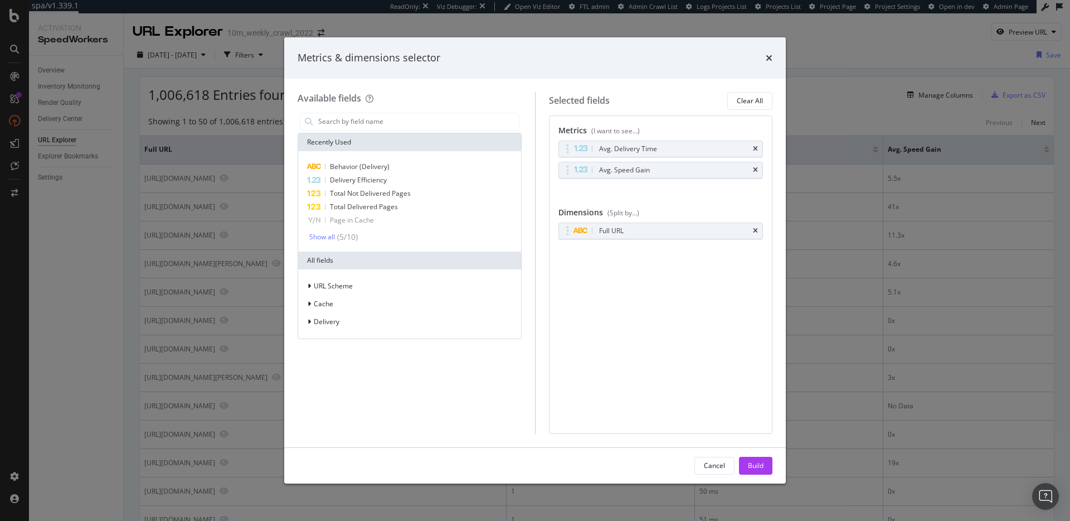
click at [757, 148] on icon "times" at bounding box center [755, 149] width 5 height 7
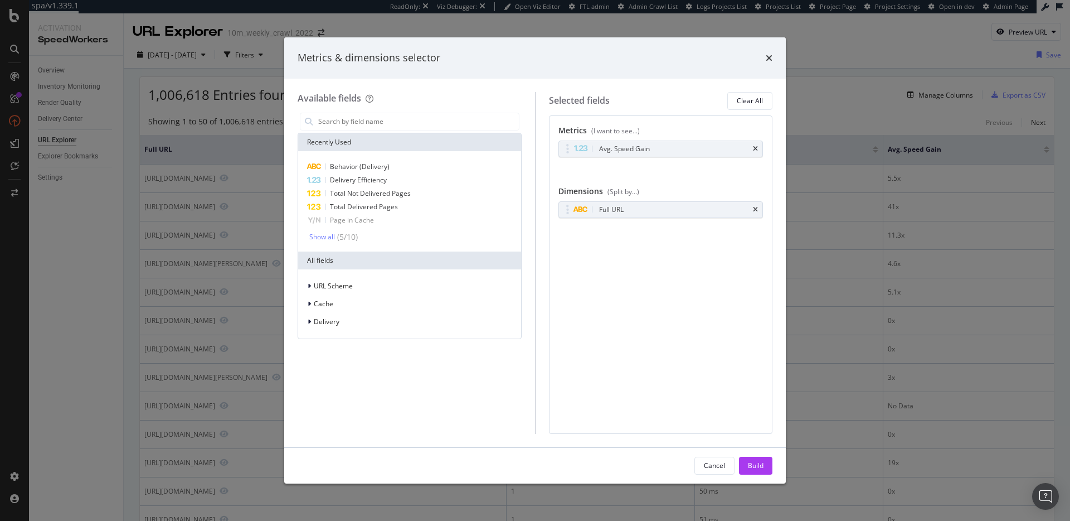
click at [757, 148] on icon "times" at bounding box center [755, 149] width 5 height 7
click at [342, 324] on div "Delivery" at bounding box center [410, 322] width 219 height 16
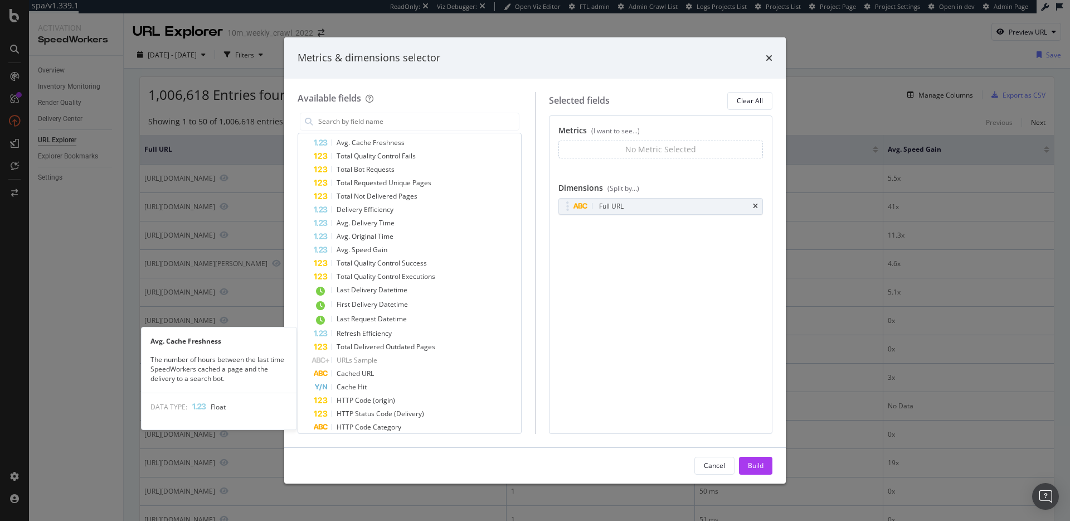
scroll to position [448, 0]
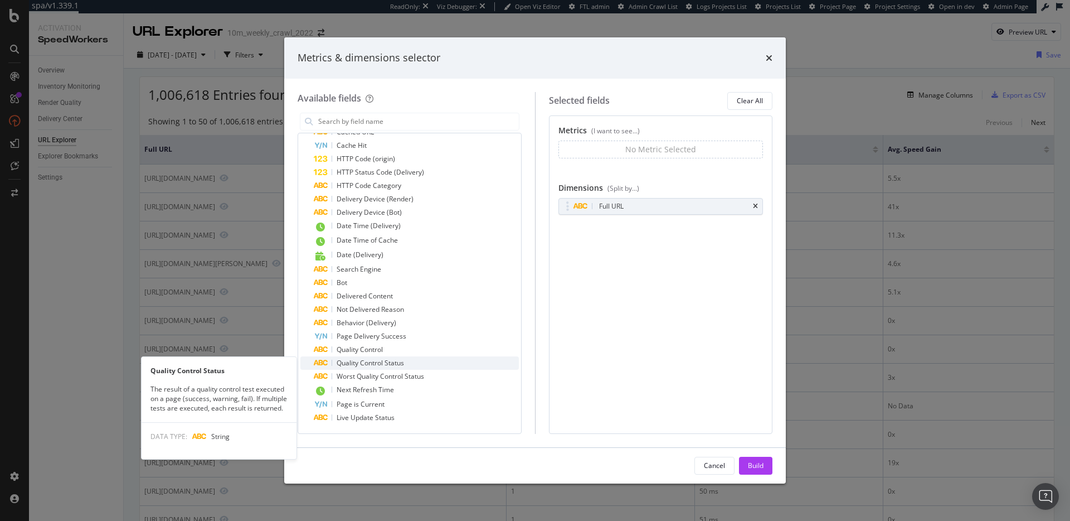
click at [364, 361] on span "Quality Control Status" at bounding box center [370, 362] width 67 height 9
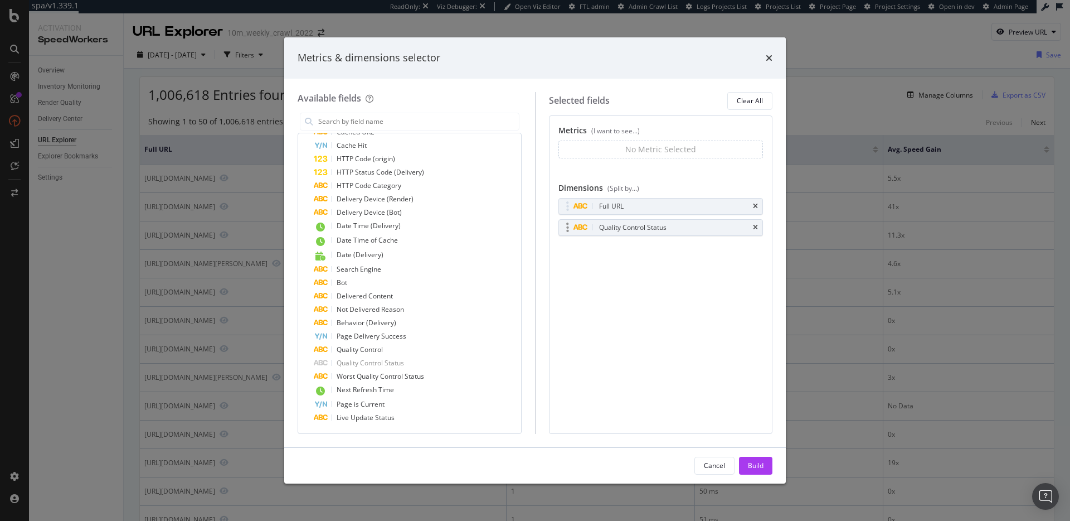
click at [758, 228] on div "Quality Control Status" at bounding box center [661, 228] width 204 height 16
click at [755, 229] on icon "times" at bounding box center [755, 227] width 5 height 7
click at [772, 57] on icon "times" at bounding box center [769, 58] width 7 height 9
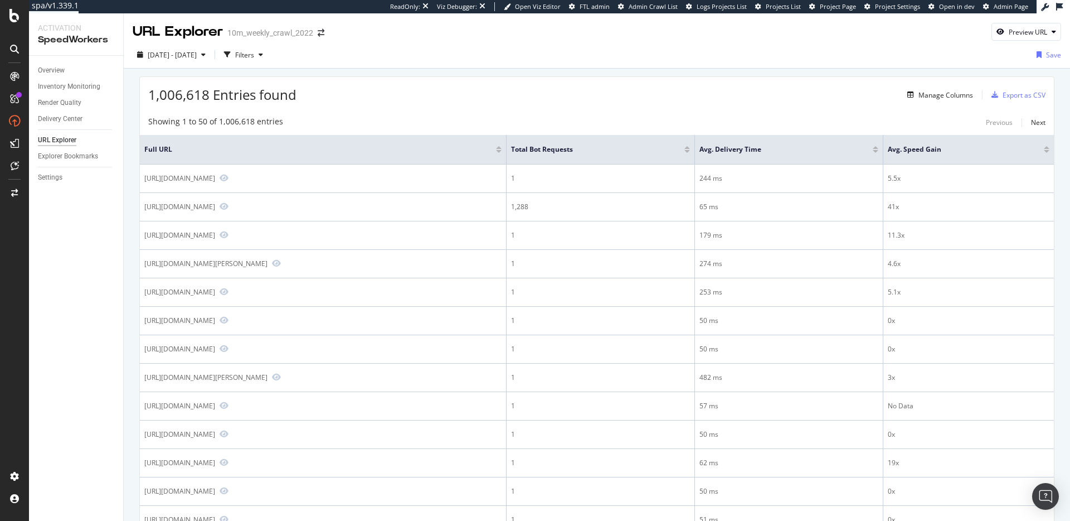
click at [750, 95] on div "1,006,618 Entries found Manage Columns Export as CSV" at bounding box center [597, 90] width 914 height 27
click at [931, 94] on div "Manage Columns" at bounding box center [946, 94] width 55 height 9
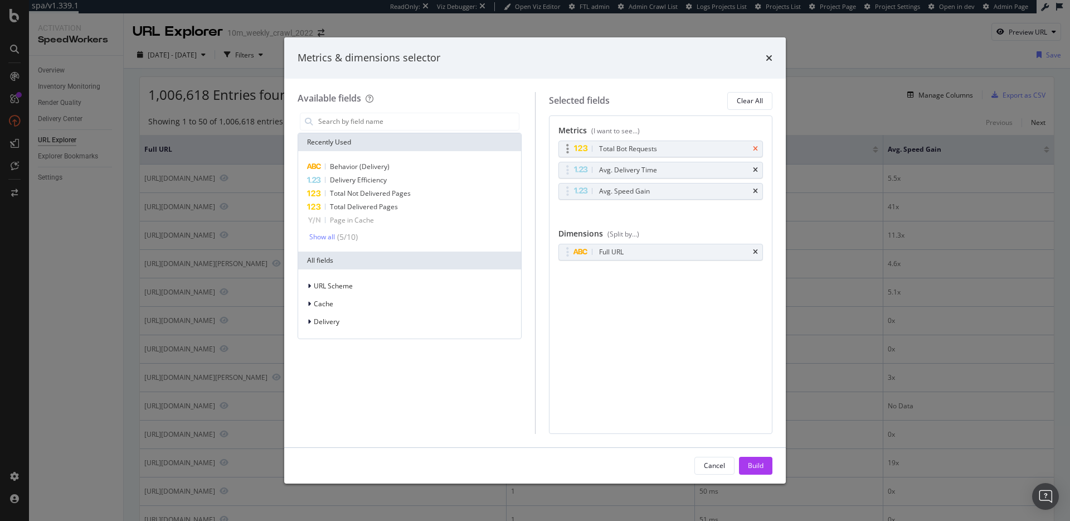
click at [755, 146] on icon "times" at bounding box center [755, 149] width 5 height 7
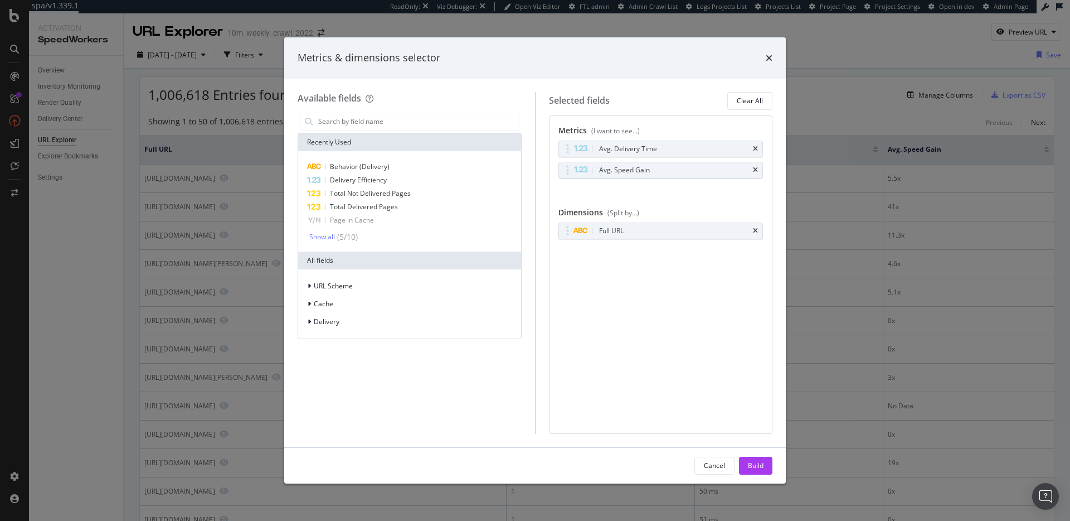
click at [755, 146] on icon "times" at bounding box center [755, 149] width 5 height 7
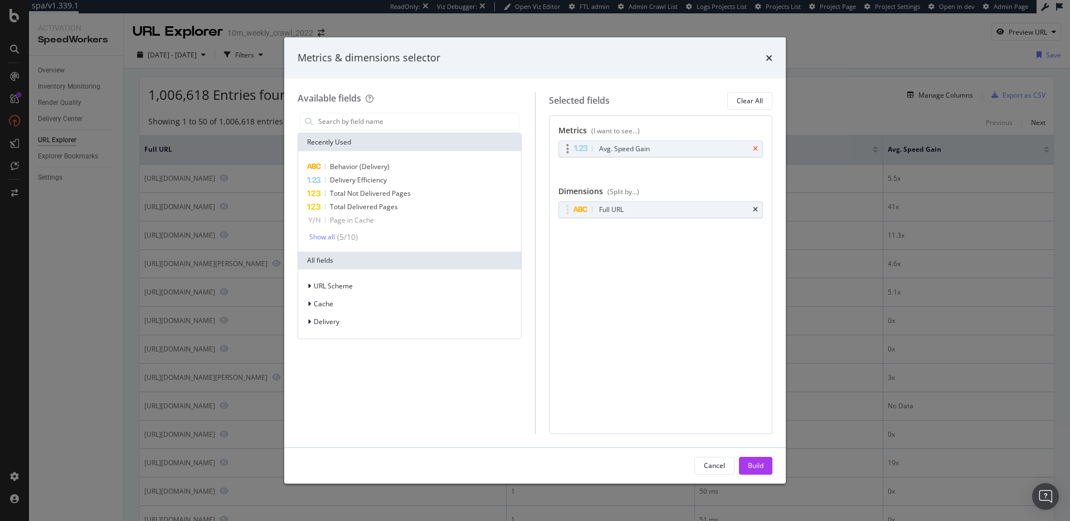
click at [758, 147] on icon "times" at bounding box center [755, 149] width 5 height 7
click at [758, 466] on div "Build" at bounding box center [756, 465] width 16 height 9
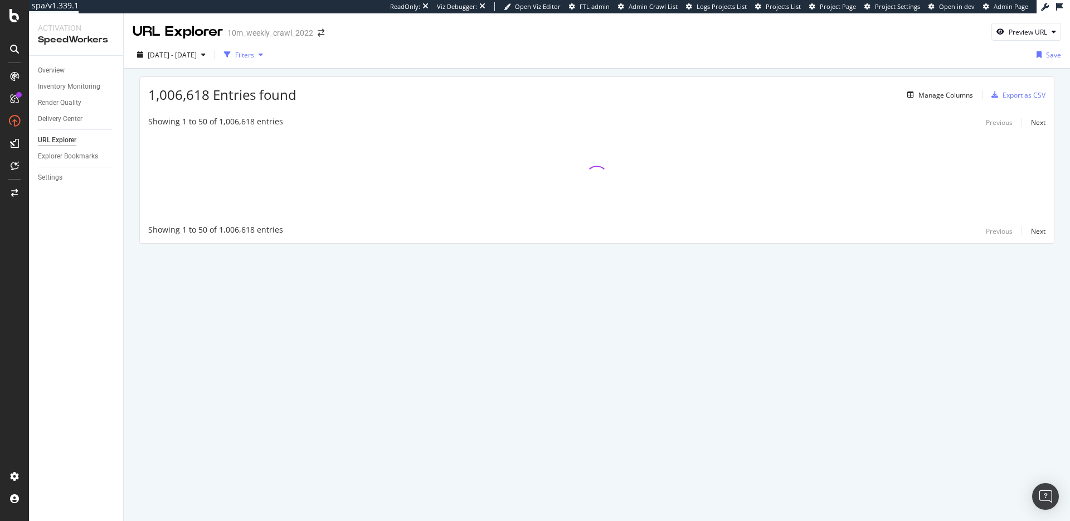
click at [268, 56] on div "button" at bounding box center [260, 54] width 13 height 7
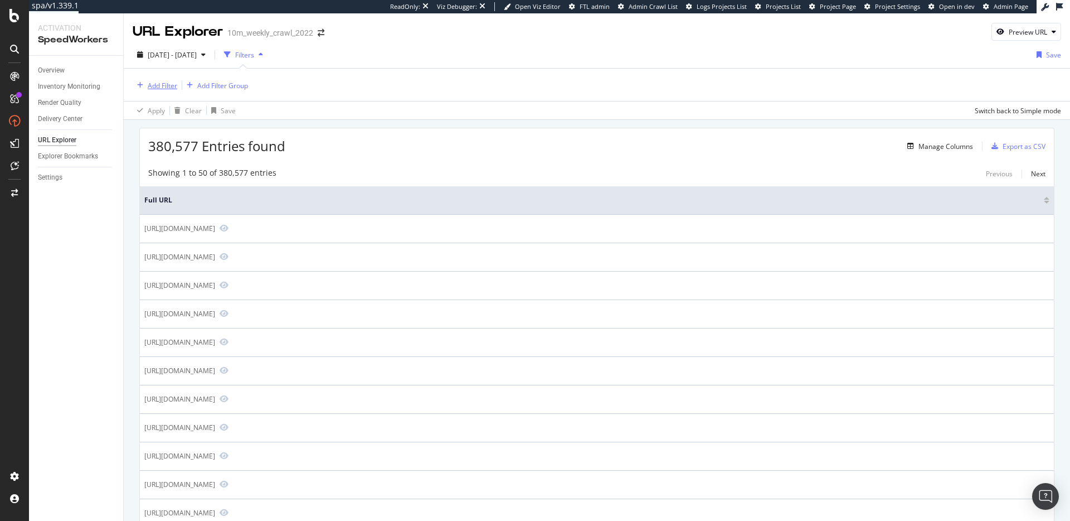
click at [164, 86] on div "Add Filter" at bounding box center [163, 85] width 30 height 9
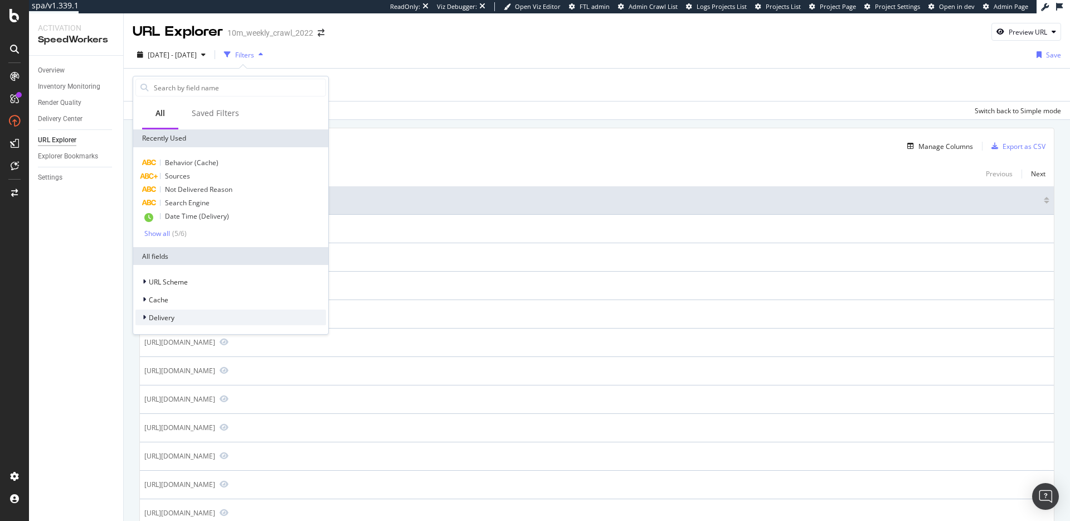
click at [209, 316] on div "Delivery" at bounding box center [230, 317] width 191 height 16
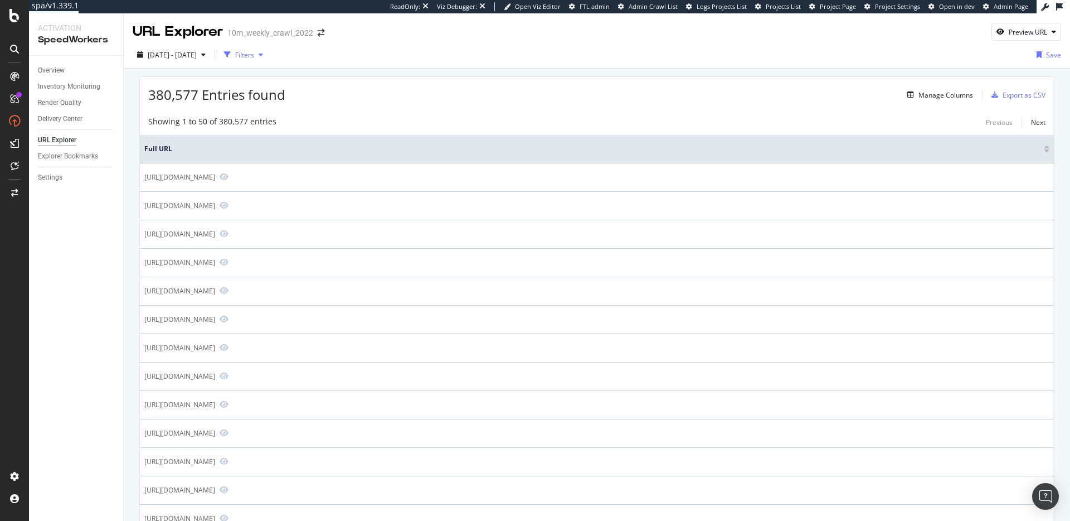
click at [254, 55] on div "Filters" at bounding box center [244, 54] width 19 height 9
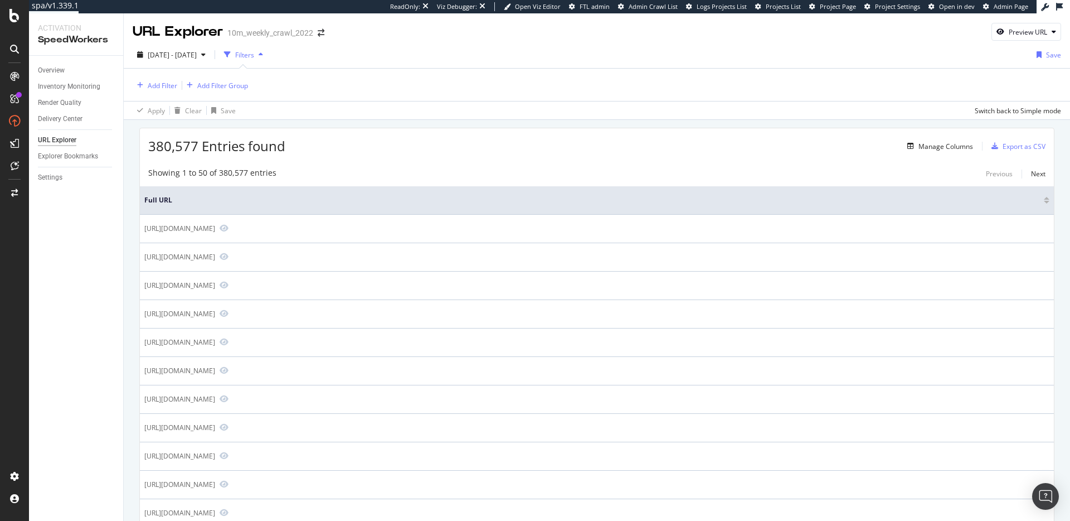
drag, startPoint x: 230, startPoint y: 139, endPoint x: 217, endPoint y: 138, distance: 12.9
click at [230, 139] on span "380,577 Entries found" at bounding box center [216, 146] width 137 height 18
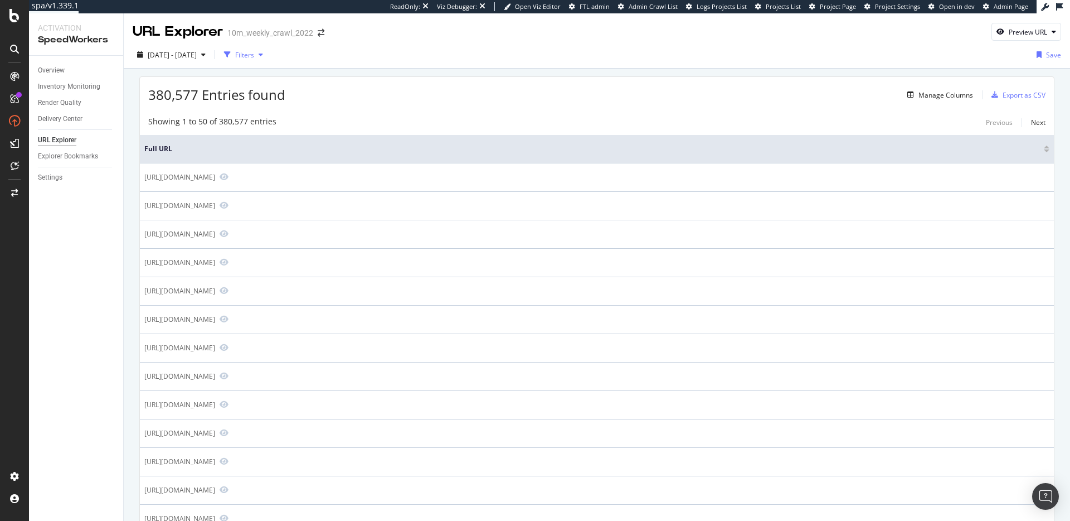
click at [263, 55] on icon "button" at bounding box center [261, 54] width 4 height 7
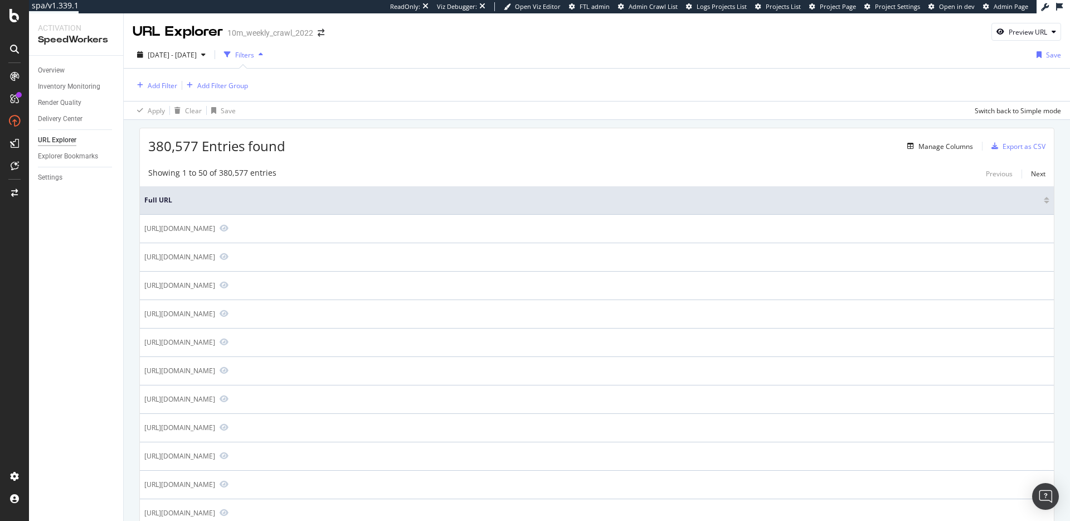
click at [362, 130] on div "380,577 Entries found Manage Columns Export as CSV" at bounding box center [597, 141] width 914 height 27
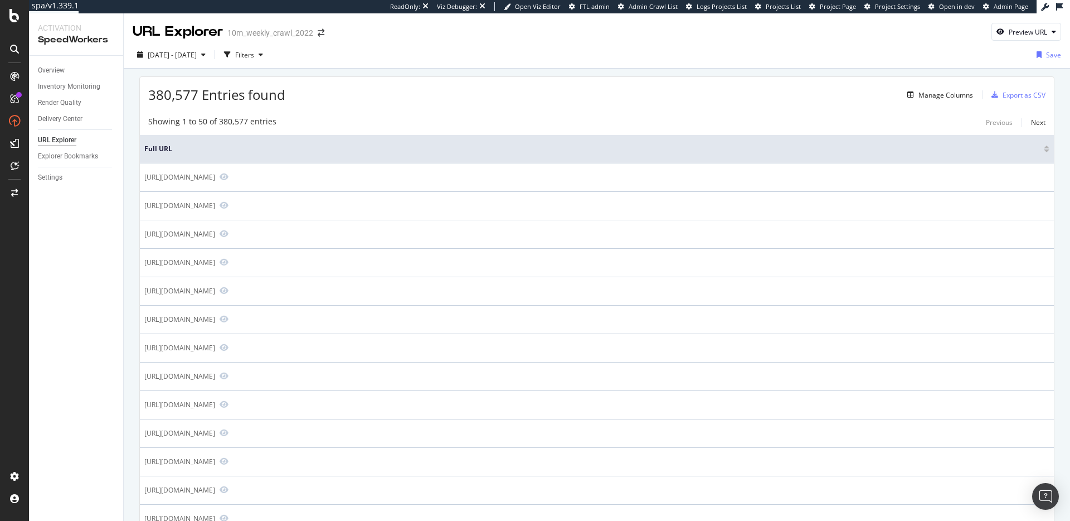
click at [185, 91] on span "380,577 Entries found" at bounding box center [216, 94] width 137 height 18
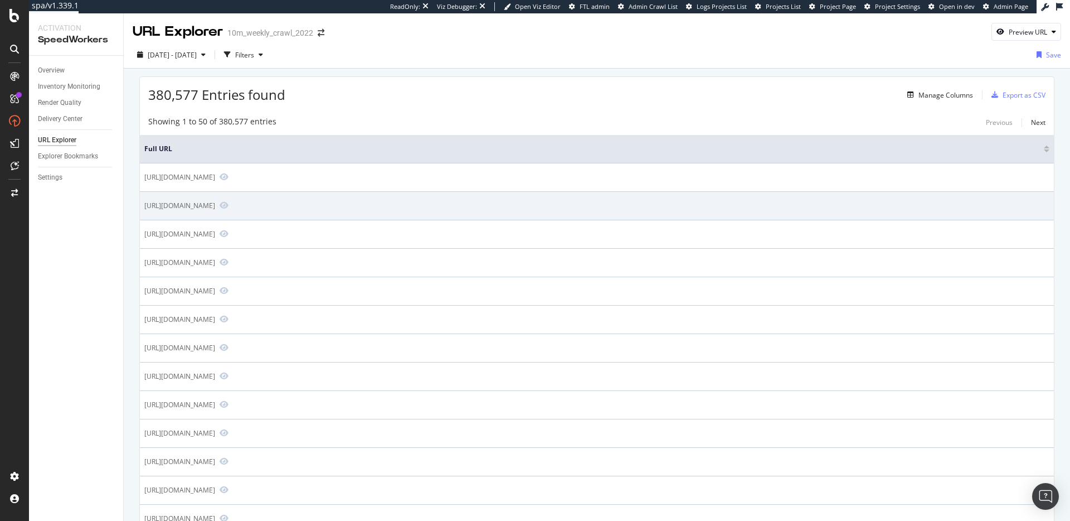
click at [215, 202] on div "https://www.realtor.com/realestateandhomes-search/Hidden-Harbour-Estates-Condom…" at bounding box center [179, 205] width 71 height 9
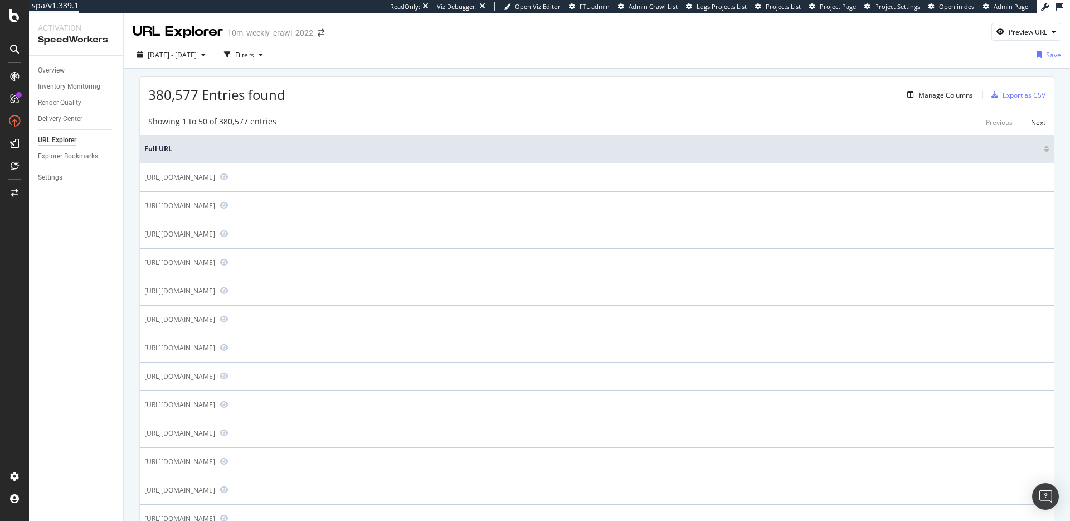
click at [434, 95] on div "380,577 Entries found Manage Columns Export as CSV" at bounding box center [597, 90] width 914 height 27
drag, startPoint x: 149, startPoint y: 93, endPoint x: 196, endPoint y: 95, distance: 46.3
click at [196, 95] on span "380,577 Entries found" at bounding box center [216, 94] width 137 height 18
drag, startPoint x: 149, startPoint y: 94, endPoint x: 194, endPoint y: 93, distance: 45.2
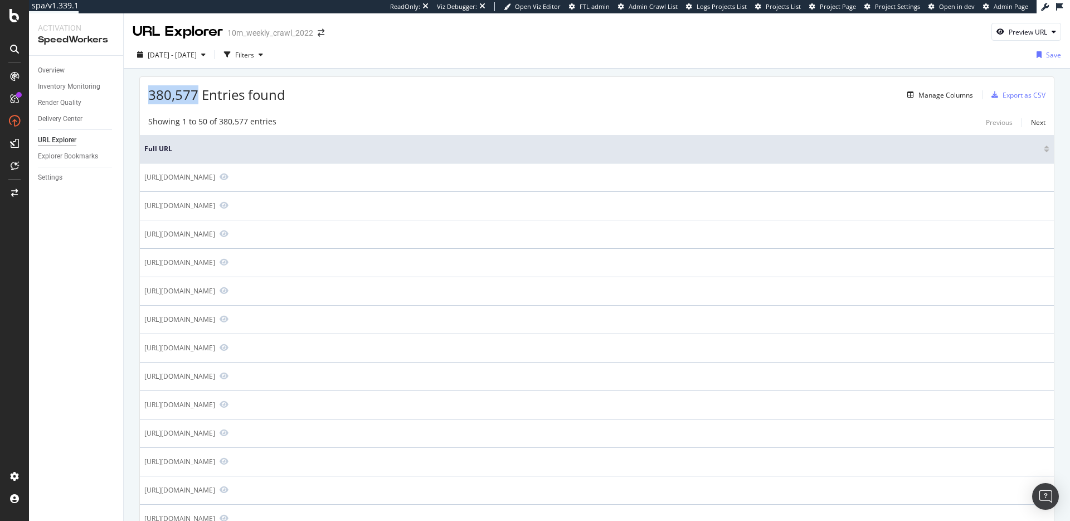
click at [194, 93] on span "380,577 Entries found" at bounding box center [216, 94] width 137 height 18
click at [157, 148] on span "Full URL" at bounding box center [592, 149] width 897 height 10
click at [159, 147] on span "Full URL" at bounding box center [592, 149] width 897 height 10
click at [158, 148] on span "Full URL" at bounding box center [592, 149] width 897 height 10
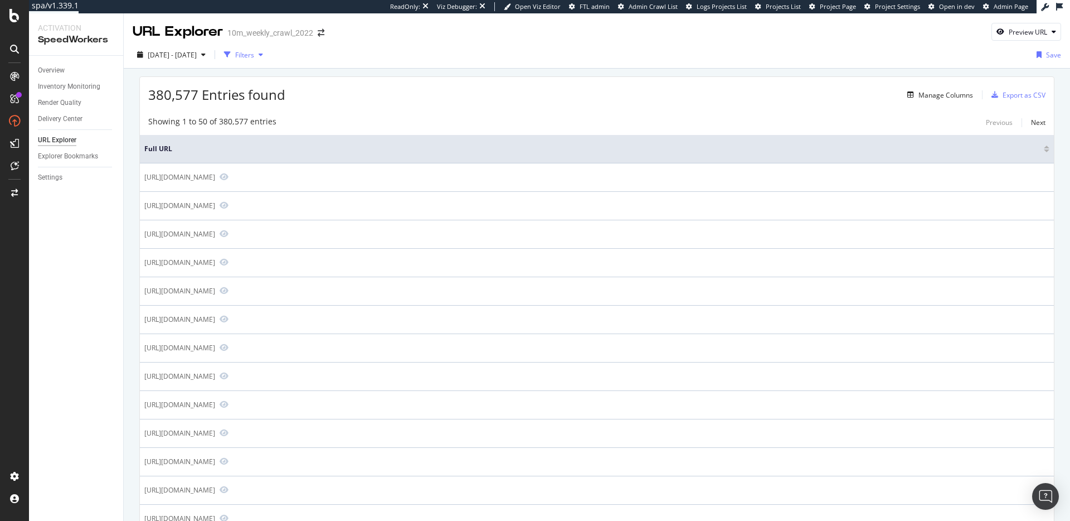
click at [263, 53] on icon "button" at bounding box center [261, 54] width 4 height 7
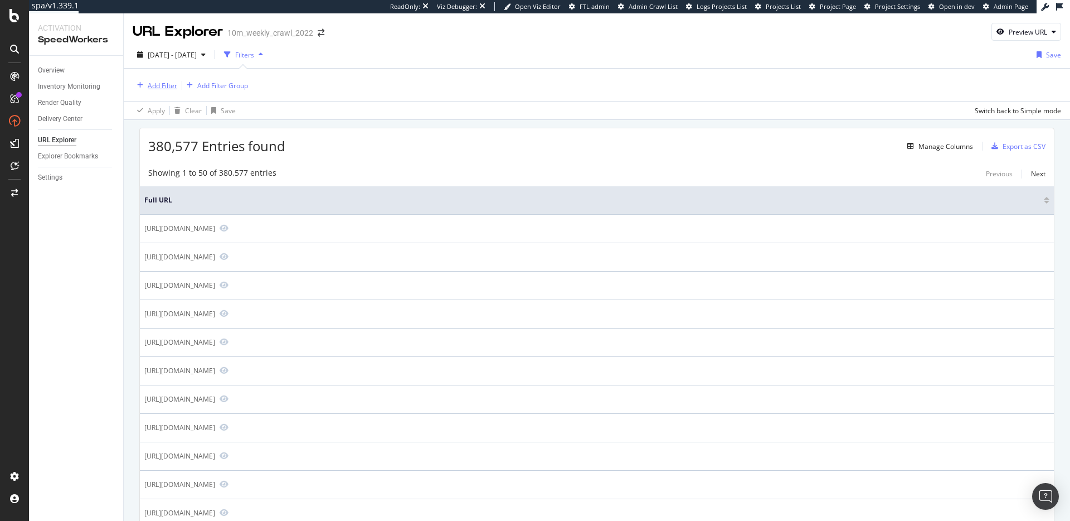
click at [167, 86] on div "Add Filter" at bounding box center [163, 85] width 30 height 9
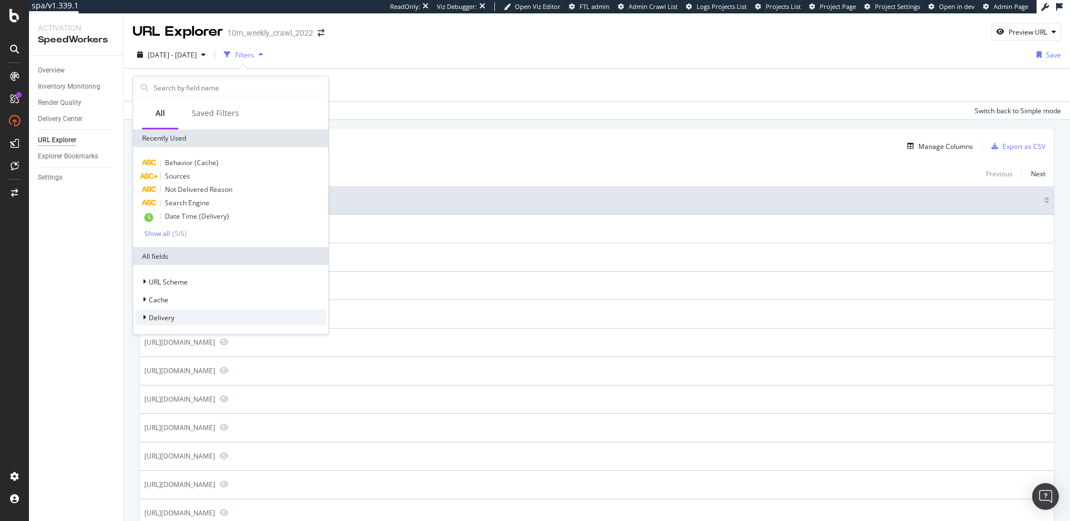
click at [182, 318] on div "Delivery" at bounding box center [230, 317] width 191 height 16
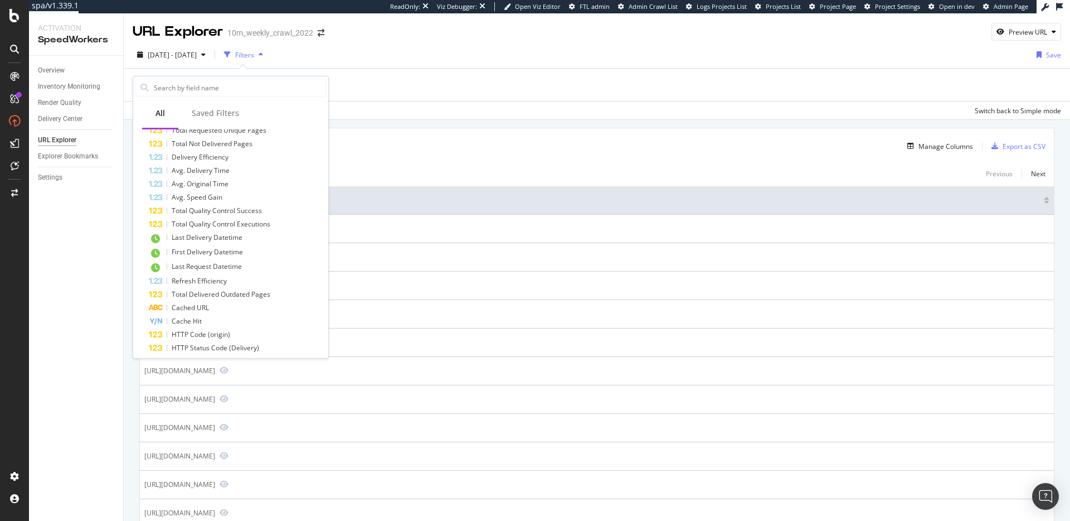
scroll to position [506, 0]
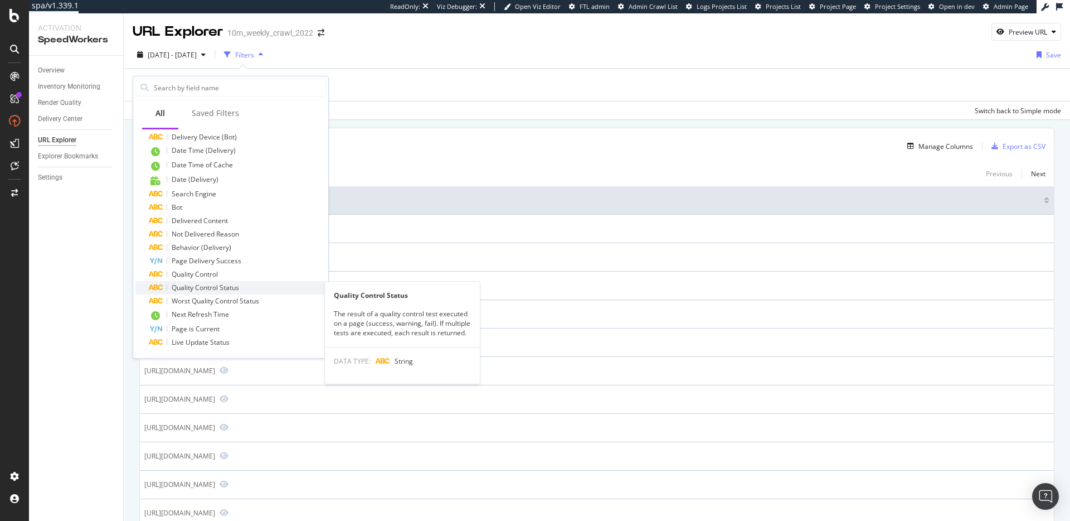
click at [222, 286] on span "Quality Control Status" at bounding box center [205, 287] width 67 height 9
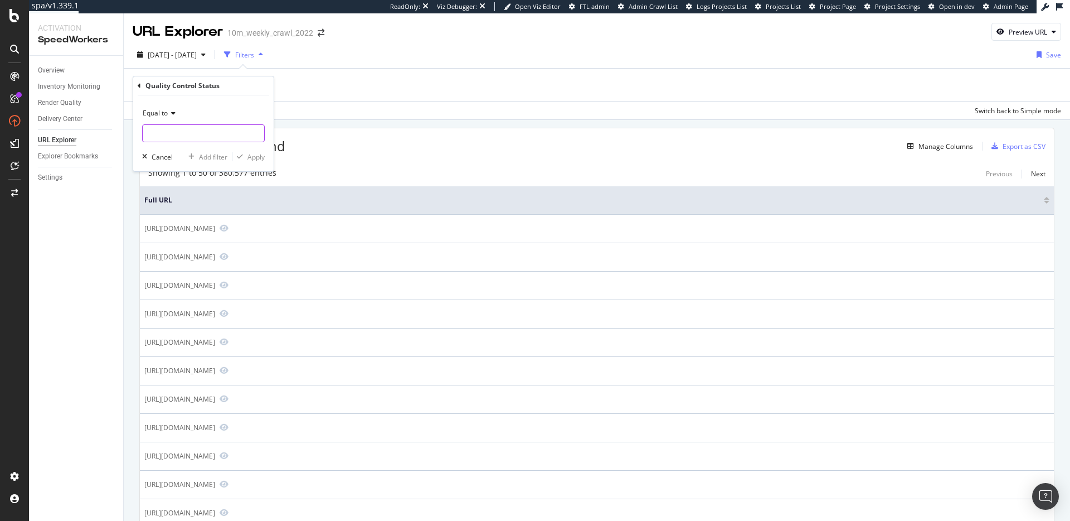
click at [219, 134] on input "text" at bounding box center [204, 133] width 122 height 18
click at [231, 182] on span "fail" at bounding box center [203, 183] width 114 height 9
type input "fail"
click at [260, 157] on div "Apply" at bounding box center [256, 156] width 17 height 9
click at [528, 152] on div "14 Entries found Manage Columns Export as CSV" at bounding box center [597, 142] width 914 height 27
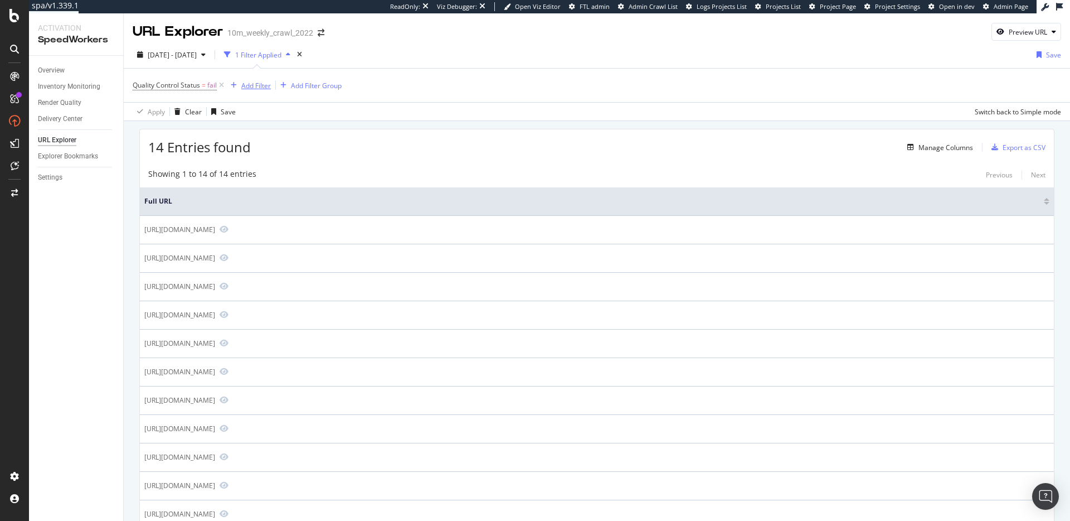
click at [260, 83] on div "Add Filter" at bounding box center [256, 85] width 30 height 9
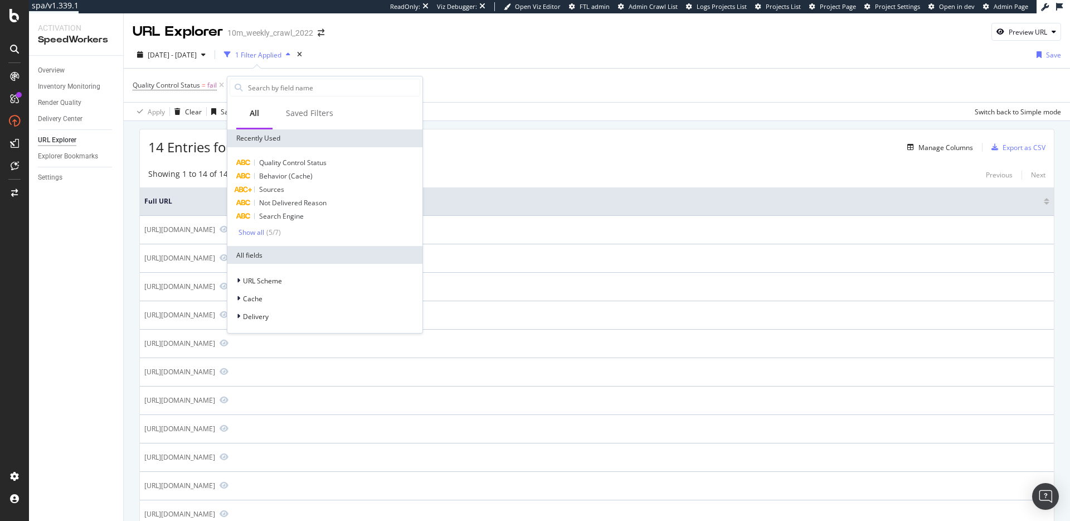
click at [670, 153] on div "14 Entries found Manage Columns Export as CSV" at bounding box center [597, 142] width 914 height 27
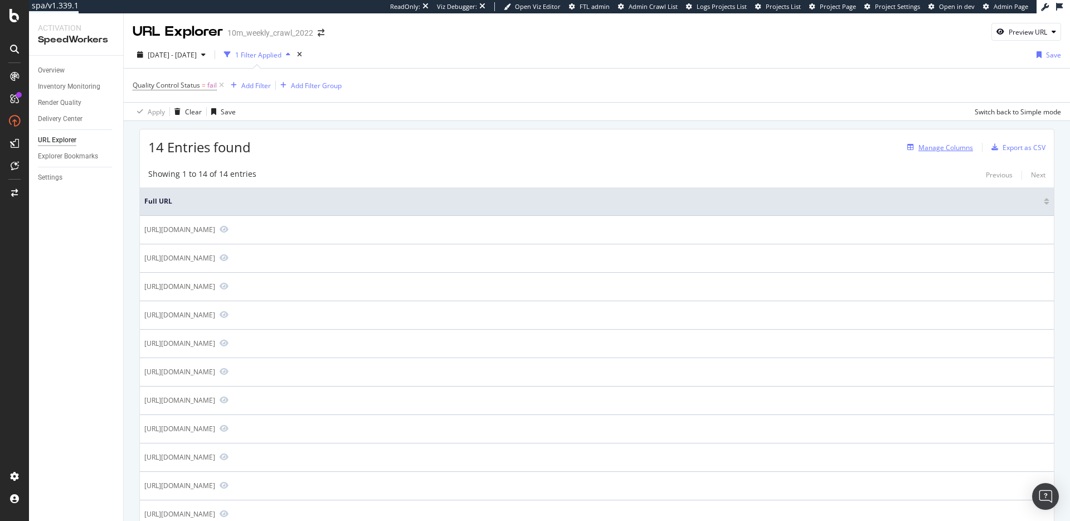
click at [934, 146] on div "Manage Columns" at bounding box center [946, 147] width 55 height 9
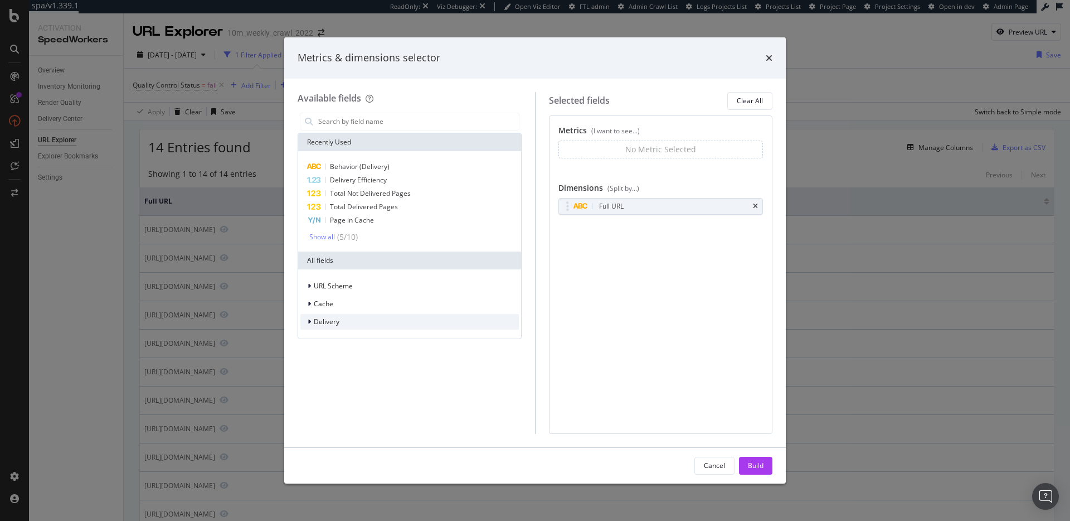
click at [389, 317] on div "Delivery" at bounding box center [410, 322] width 219 height 16
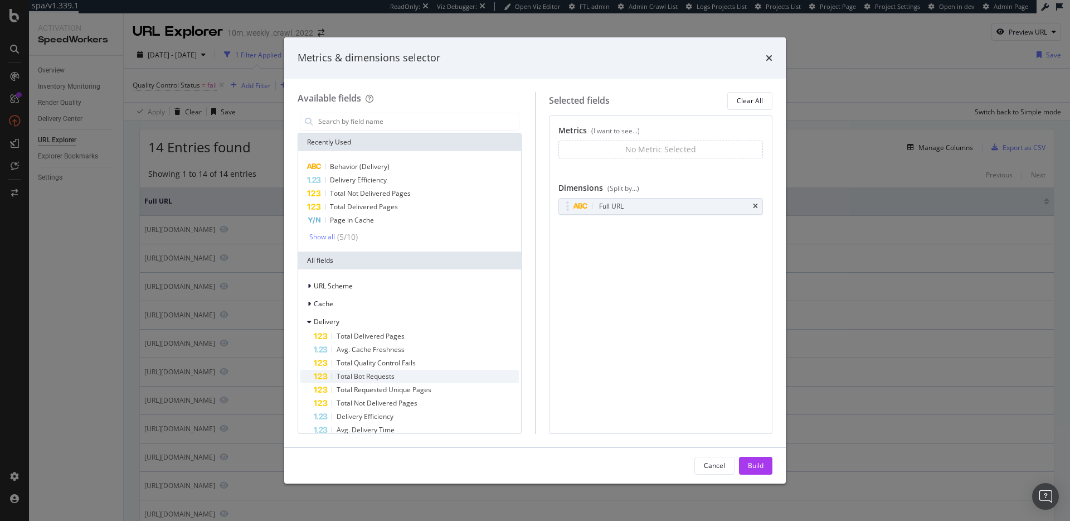
click at [410, 375] on div "Total Bot Requests" at bounding box center [416, 376] width 205 height 13
click at [767, 464] on button "Build" at bounding box center [755, 466] width 33 height 18
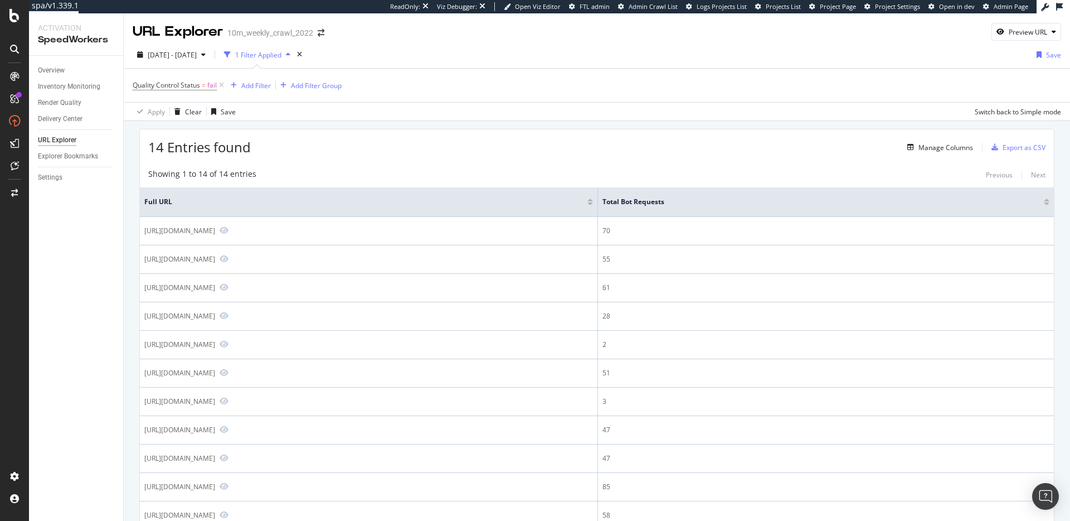
click at [1044, 205] on div at bounding box center [1047, 203] width 6 height 3
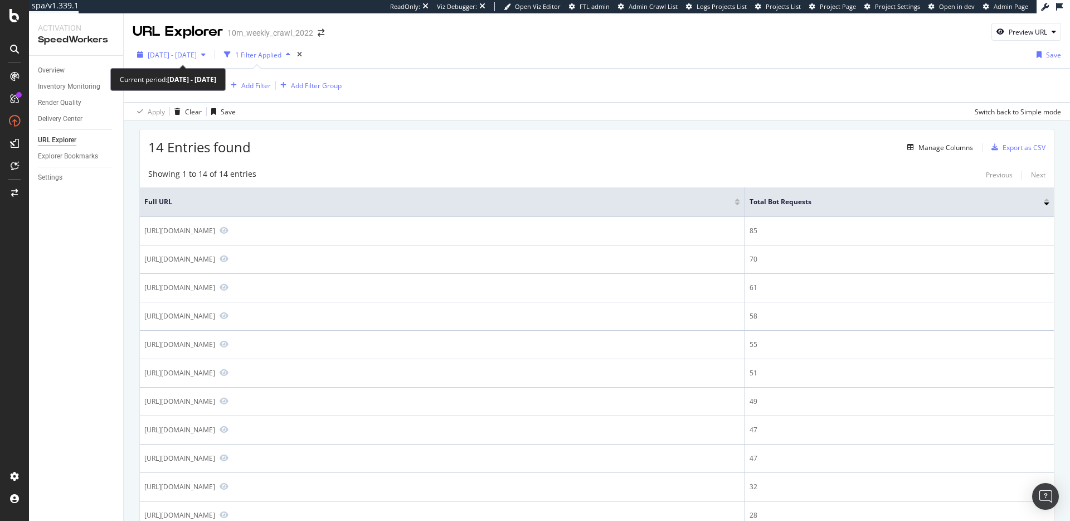
click at [187, 57] on span "2025 Oct. 8th - Oct. 9th" at bounding box center [172, 54] width 49 height 9
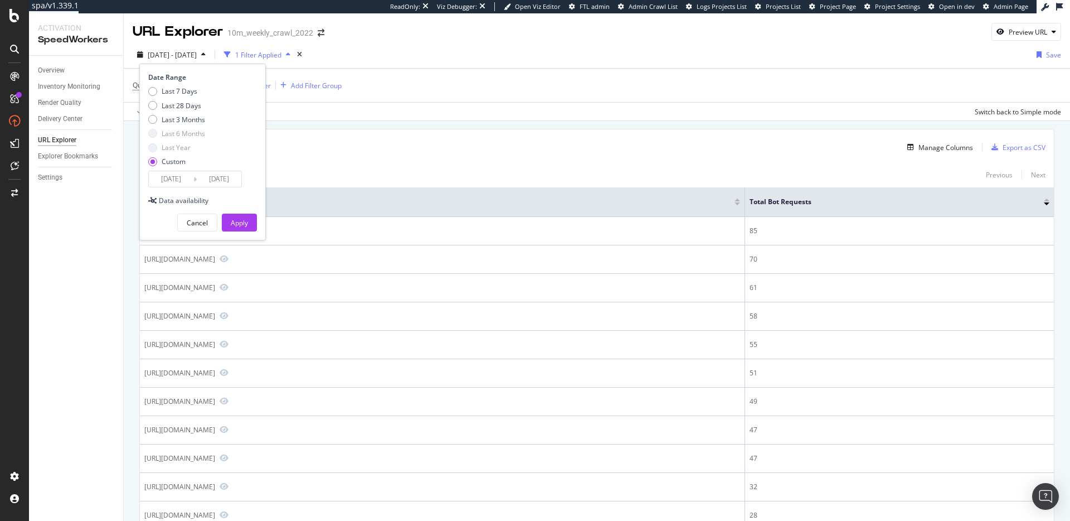
click at [335, 164] on div "Showing 1 to 14 of 14 entries Previous Next Full URL Total Bot Requests https:/…" at bounding box center [597, 401] width 914 height 477
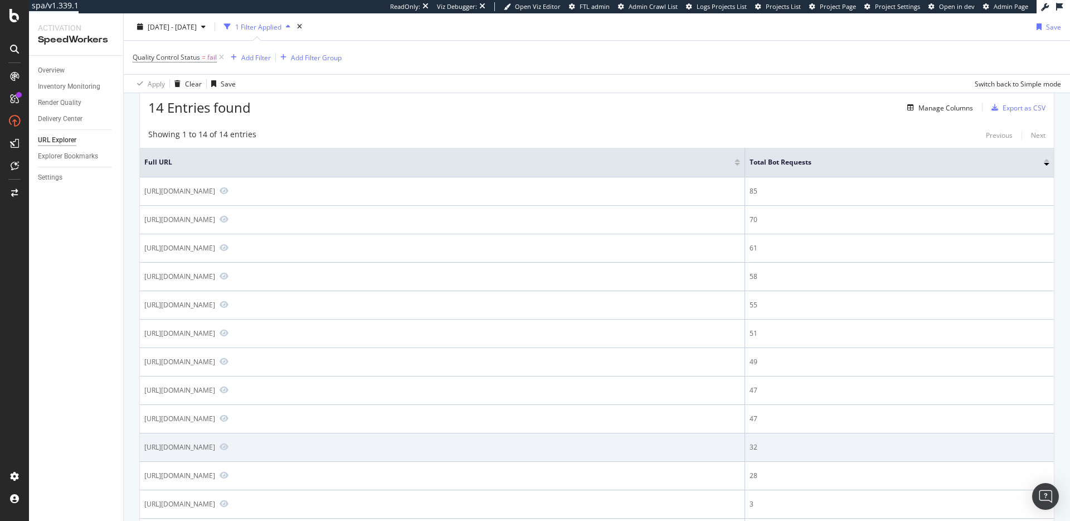
scroll to position [26, 0]
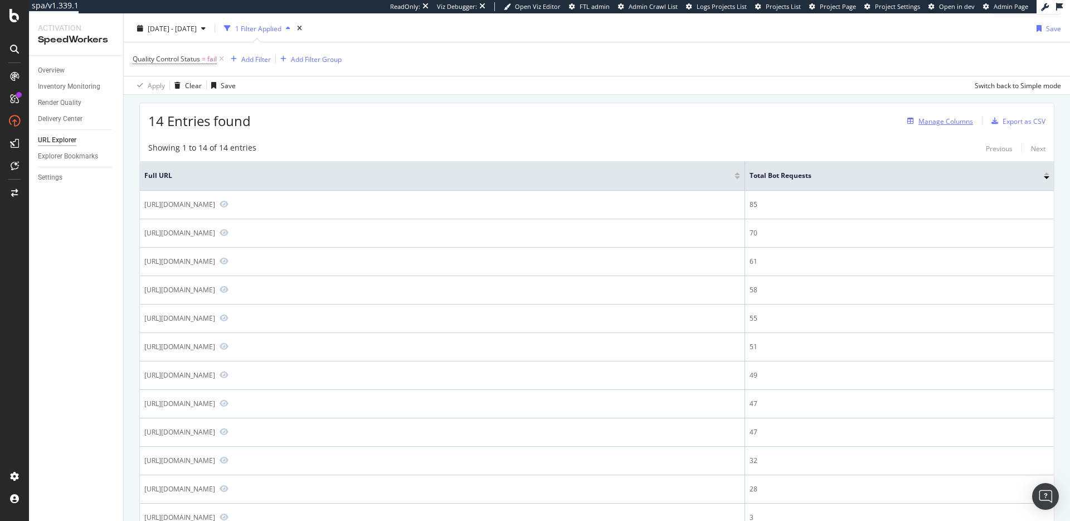
click at [956, 120] on div "Manage Columns" at bounding box center [946, 121] width 55 height 9
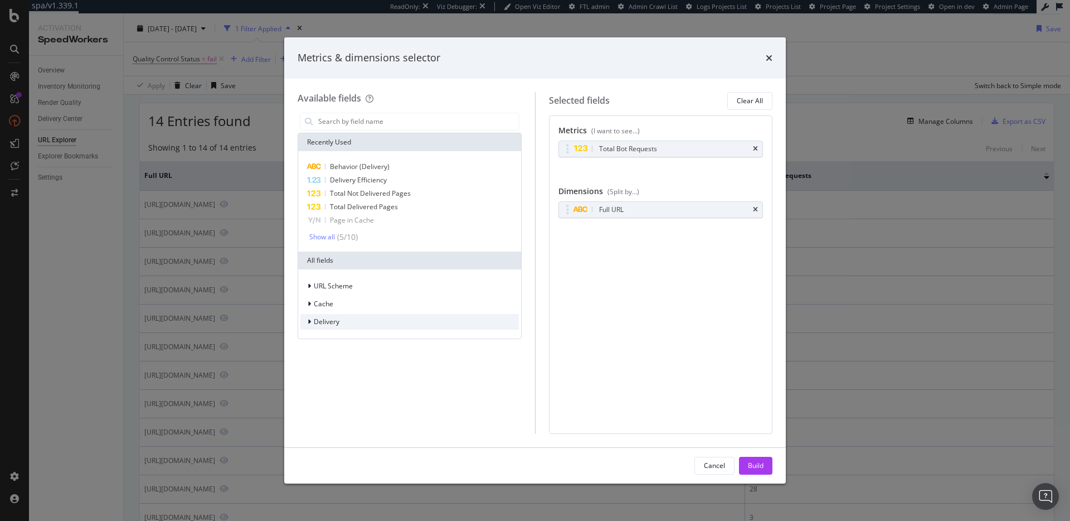
drag, startPoint x: 370, startPoint y: 319, endPoint x: 388, endPoint y: 324, distance: 18.5
click at [370, 319] on div "Delivery" at bounding box center [410, 322] width 219 height 16
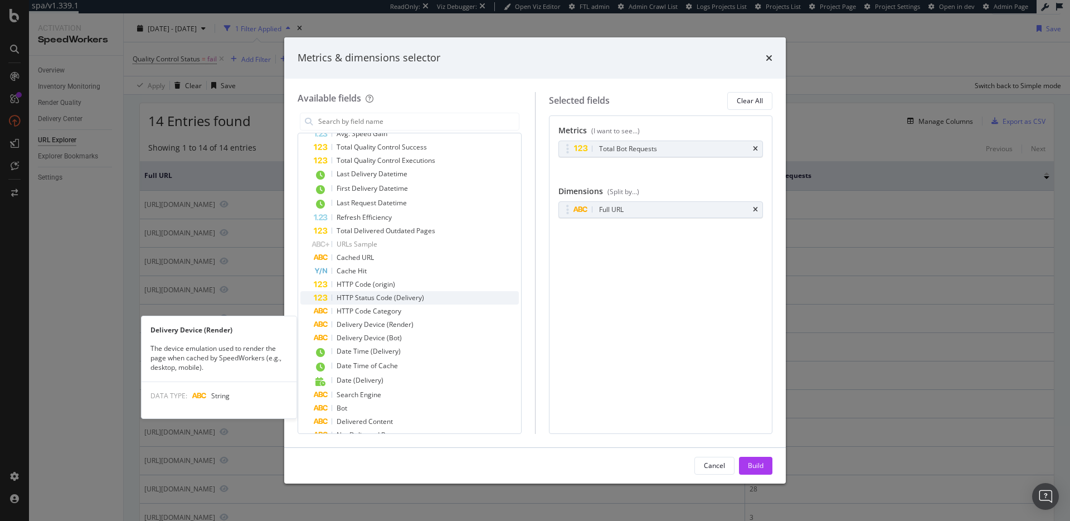
scroll to position [314, 0]
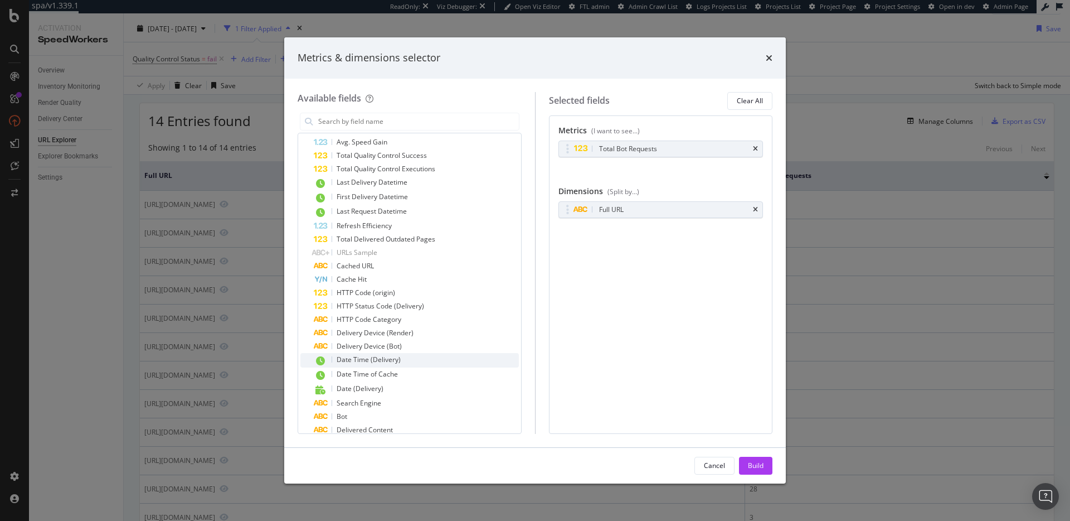
click at [384, 361] on span "Date Time (Delivery)" at bounding box center [369, 359] width 64 height 9
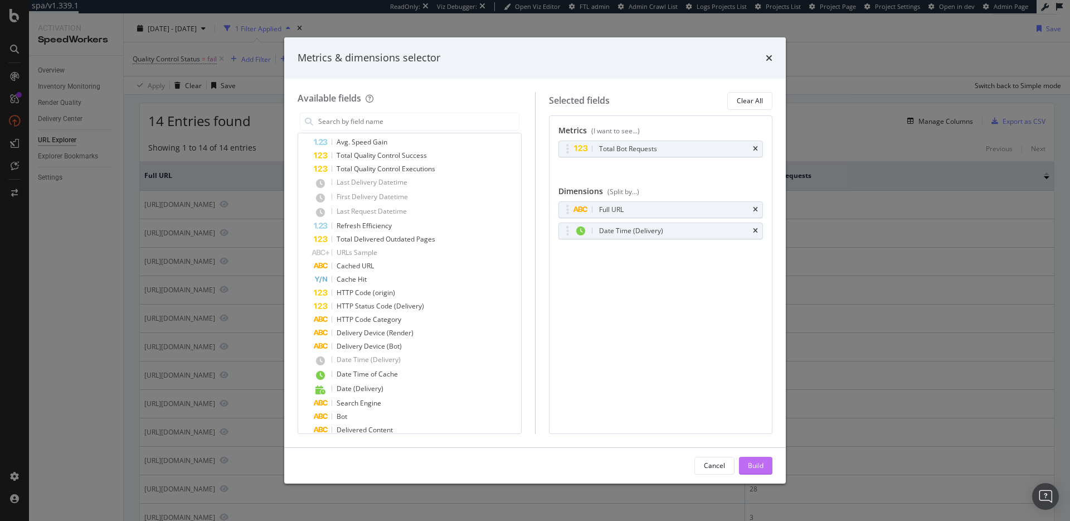
click at [759, 471] on div "Build" at bounding box center [756, 465] width 16 height 17
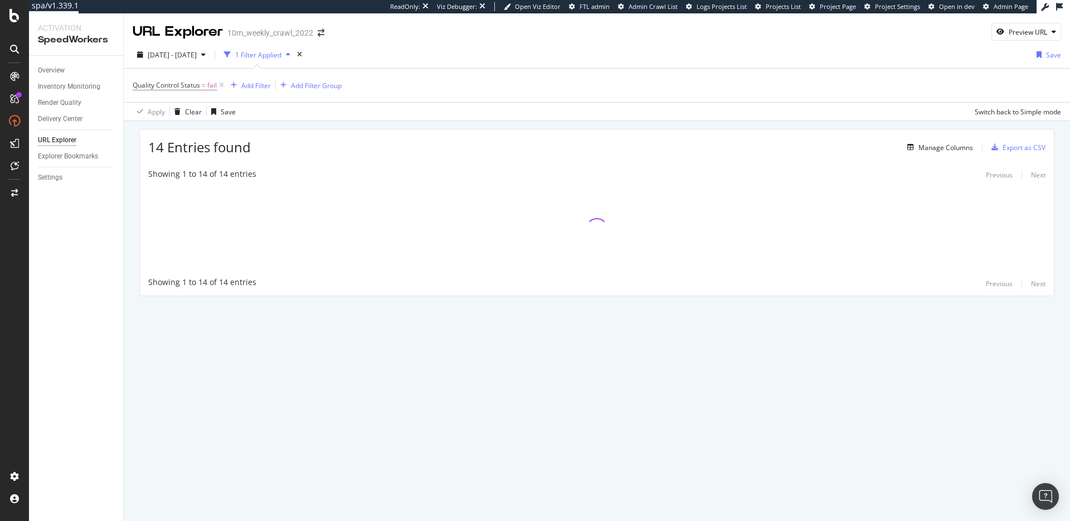
drag, startPoint x: 529, startPoint y: 419, endPoint x: 514, endPoint y: 417, distance: 15.2
click at [516, 417] on div "URL Explorer 10m_weekly_crawl_2022 Preview URL 2025 Oct. 8th - Oct. 9th 1 Filte…" at bounding box center [597, 266] width 947 height 507
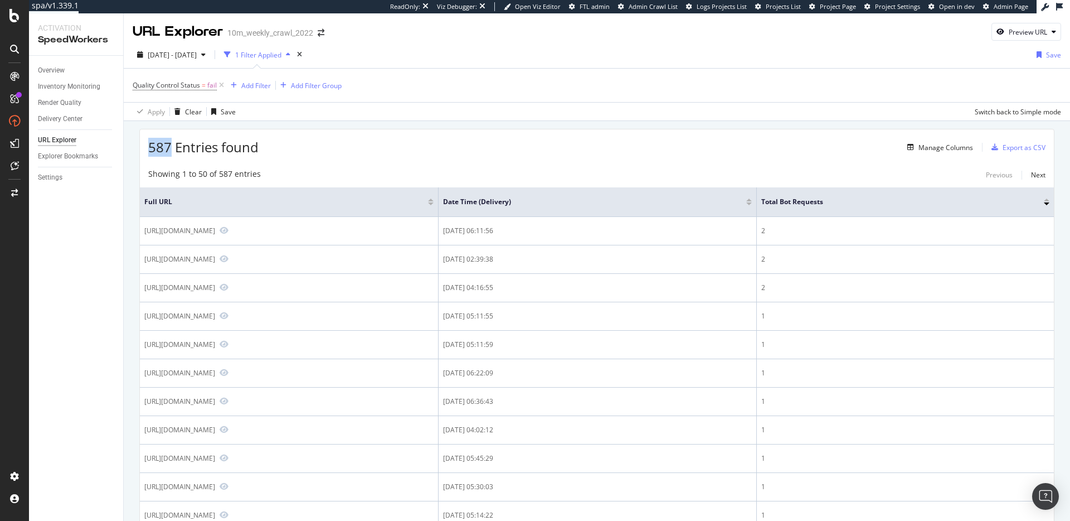
drag, startPoint x: 148, startPoint y: 147, endPoint x: 169, endPoint y: 149, distance: 21.9
click at [169, 149] on span "587 Entries found" at bounding box center [203, 147] width 110 height 18
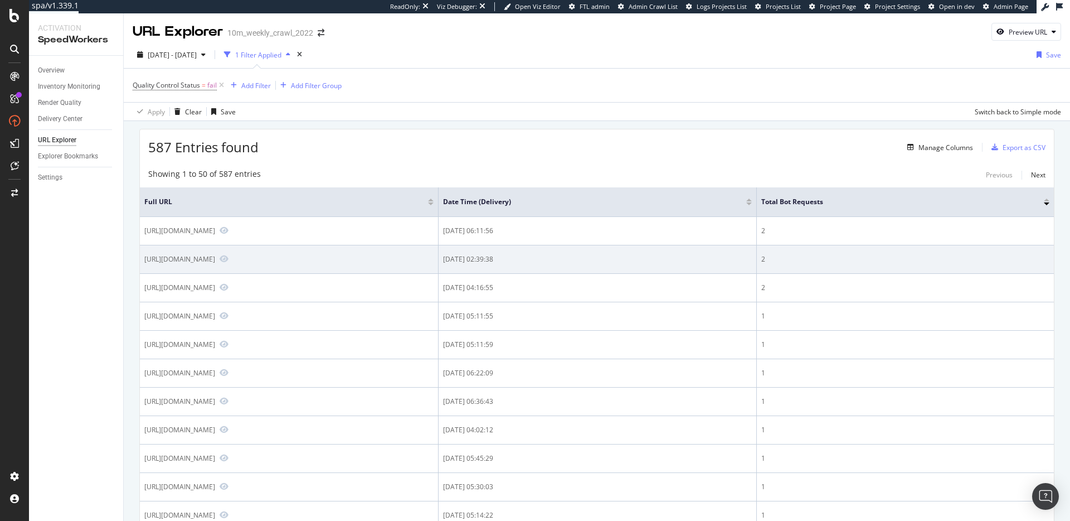
click at [619, 261] on div "2025-10-08 02:39:38" at bounding box center [597, 259] width 309 height 10
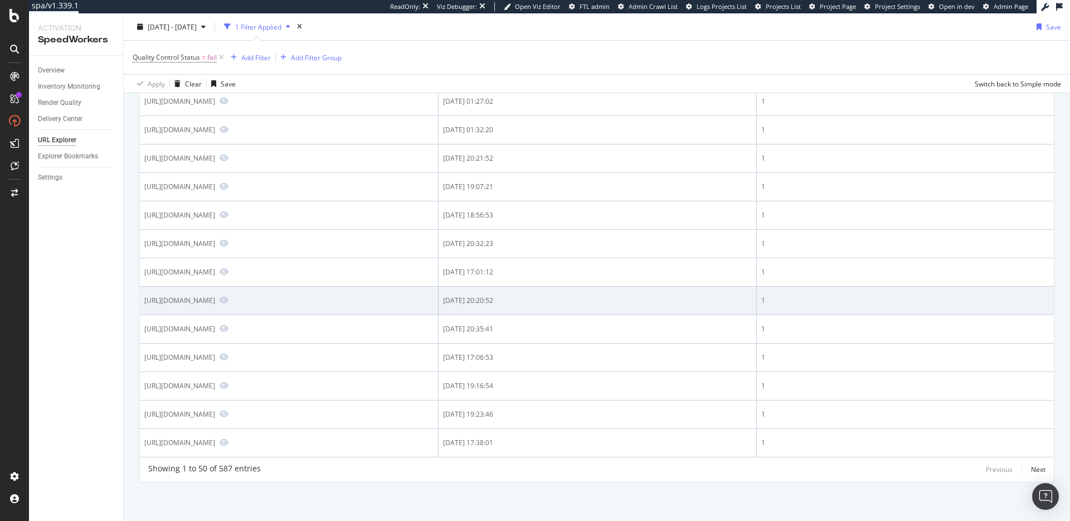
scroll to position [1182, 0]
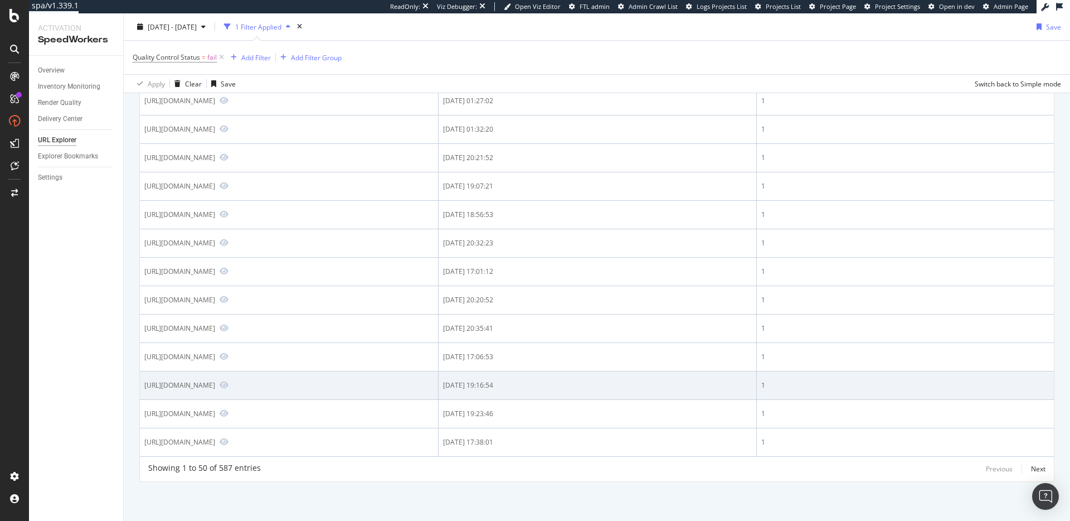
click at [215, 387] on div "https://www.realtor.com/news/unique-homes/" at bounding box center [179, 384] width 71 height 9
drag, startPoint x: 834, startPoint y: 386, endPoint x: 825, endPoint y: 384, distance: 9.1
click at [825, 384] on td "1" at bounding box center [905, 385] width 297 height 28
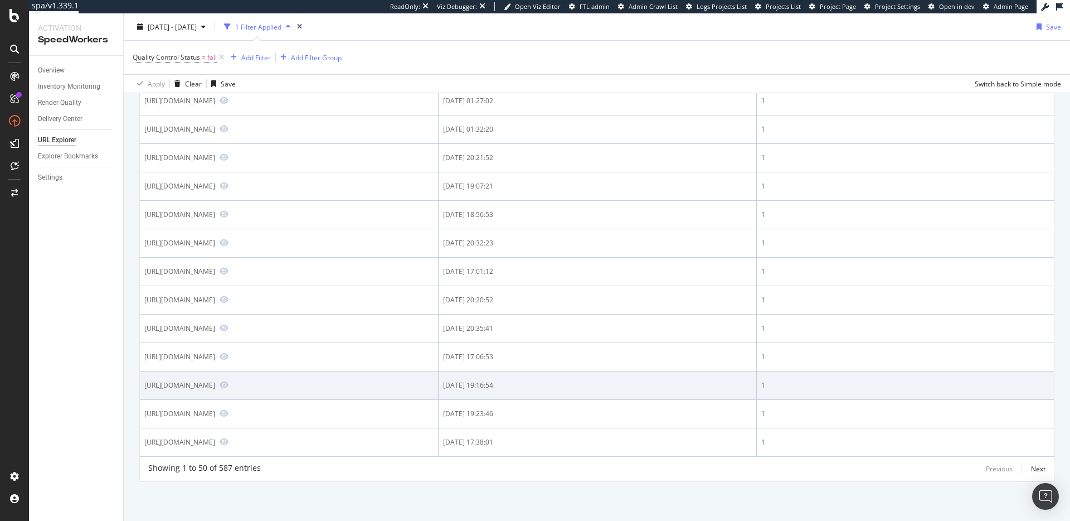
click at [215, 385] on div "https://www.realtor.com/news/unique-homes/" at bounding box center [179, 384] width 71 height 9
click at [631, 385] on div "2025-10-07 19:16:54" at bounding box center [597, 385] width 309 height 10
click at [657, 384] on div "2025-10-07 19:16:54" at bounding box center [597, 385] width 309 height 10
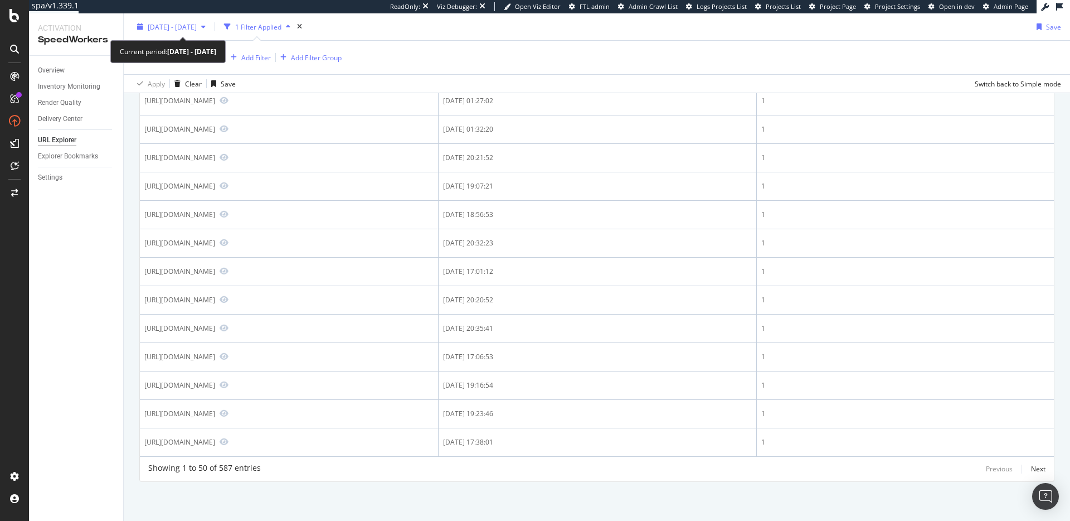
click at [197, 31] on span "2025 Oct. 8th - Oct. 9th" at bounding box center [172, 26] width 49 height 9
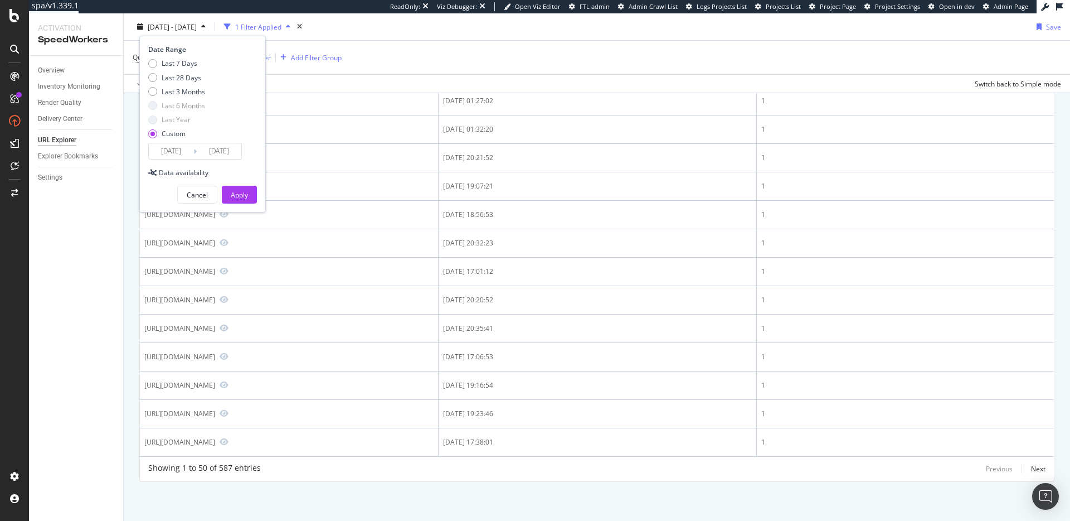
click at [175, 153] on input "2025/10/08" at bounding box center [171, 151] width 45 height 16
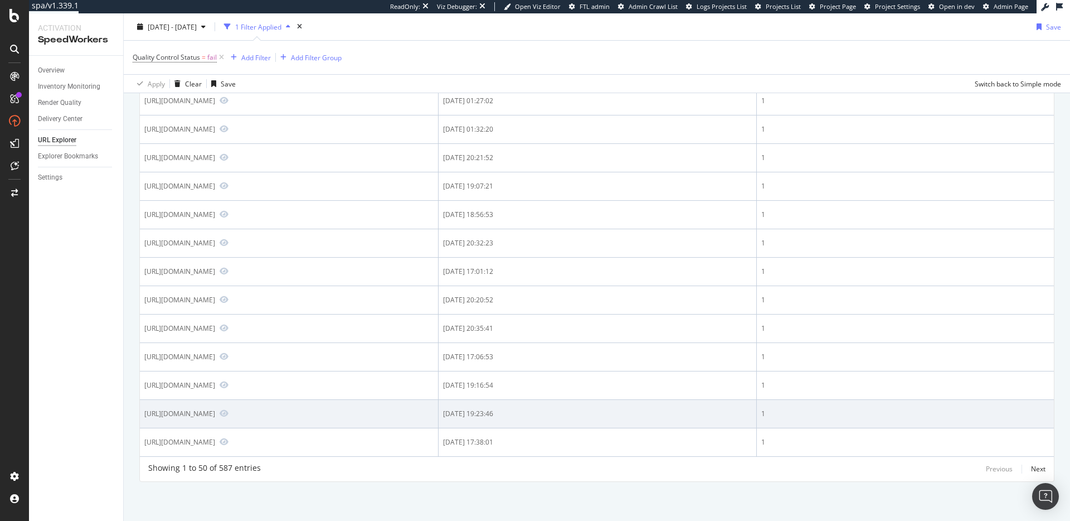
click at [645, 409] on div "2025-10-07 19:23:46" at bounding box center [597, 414] width 309 height 10
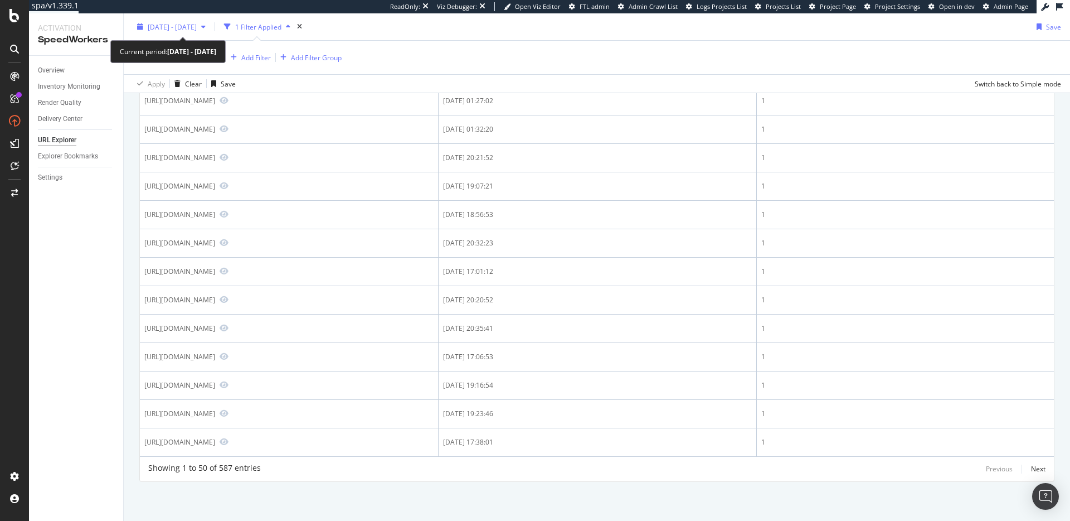
click at [197, 26] on span "2025 Oct. 8th - Oct. 9th" at bounding box center [172, 26] width 49 height 9
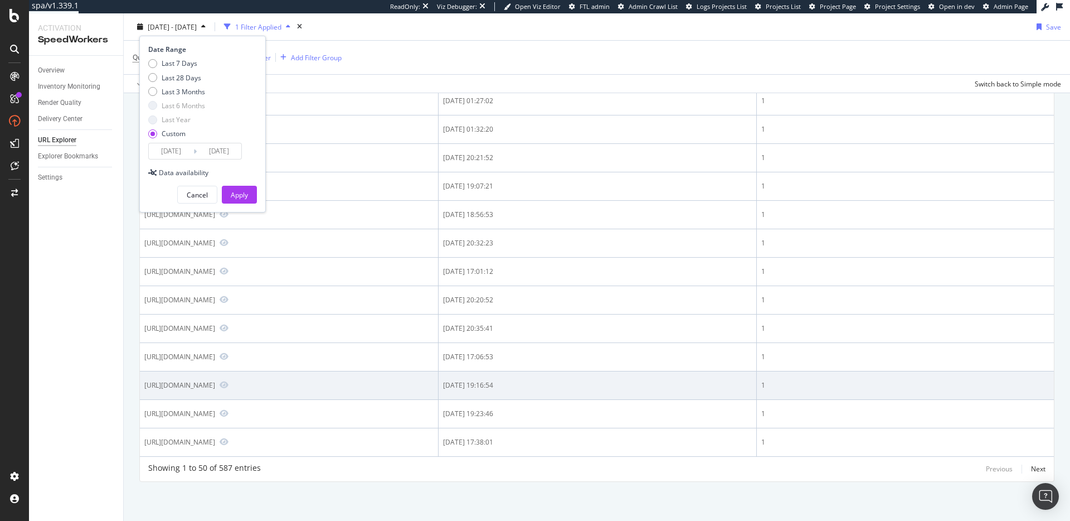
drag, startPoint x: 628, startPoint y: 384, endPoint x: 633, endPoint y: 396, distance: 12.7
click at [628, 384] on div "2025-10-07 19:16:54" at bounding box center [597, 385] width 309 height 10
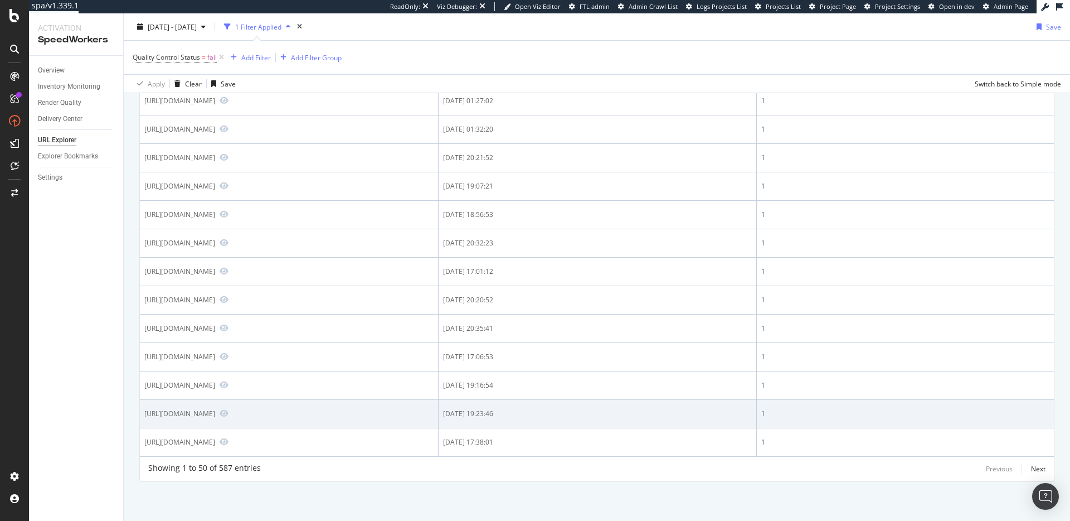
click at [629, 413] on div "2025-10-07 19:23:46" at bounding box center [597, 414] width 309 height 10
click at [605, 413] on div "2025-10-07 19:23:46" at bounding box center [597, 414] width 309 height 10
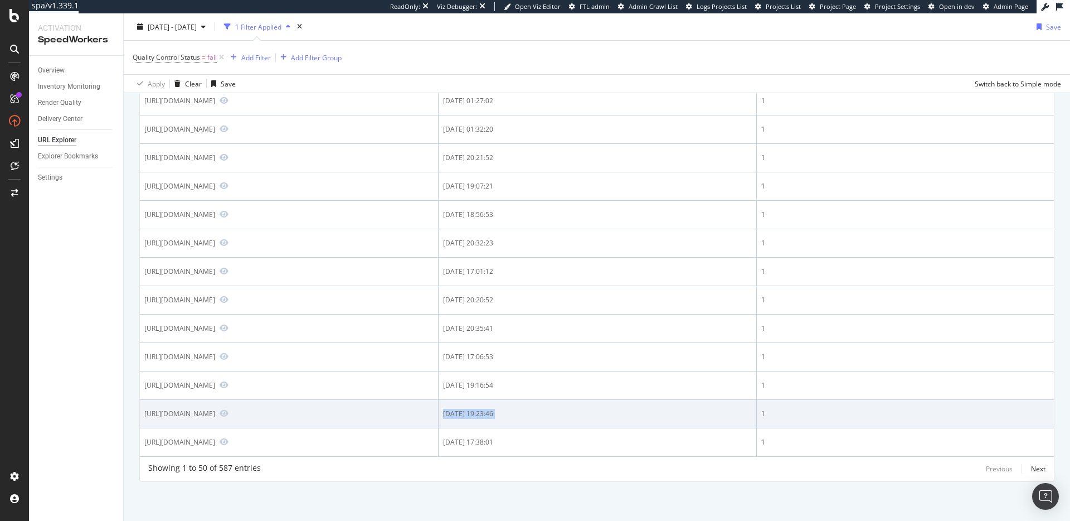
click at [605, 413] on div "2025-10-07 19:23:46" at bounding box center [597, 414] width 309 height 10
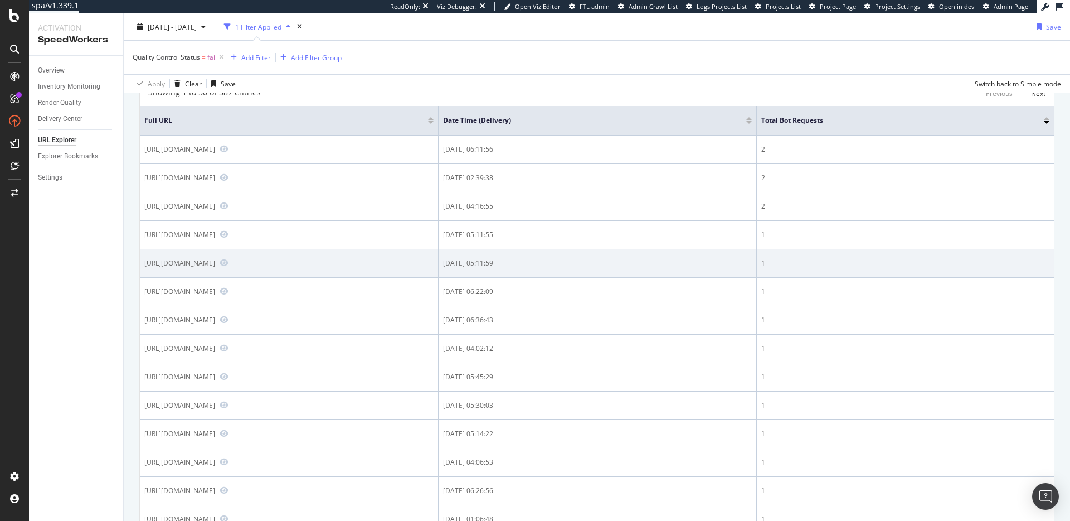
scroll to position [0, 0]
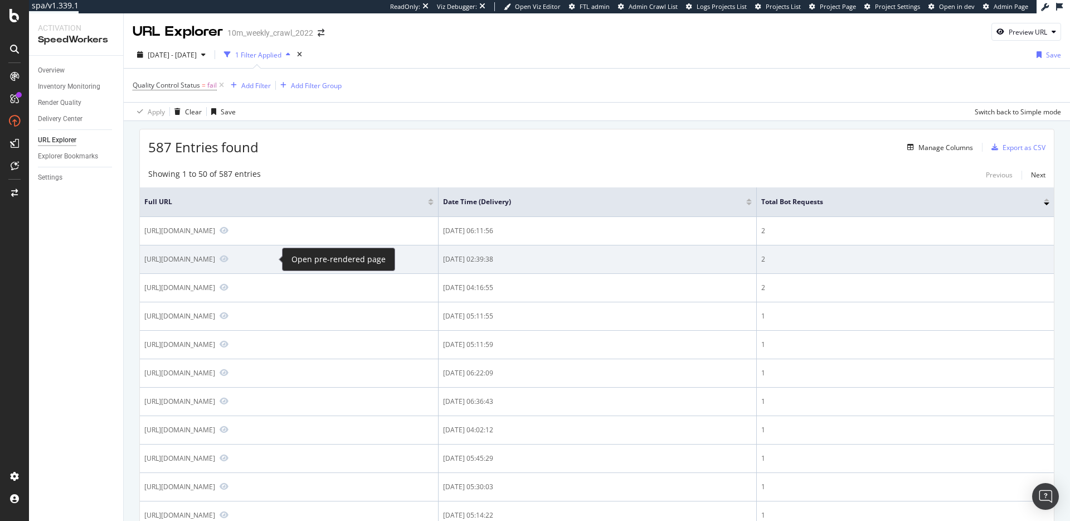
drag, startPoint x: 221, startPoint y: 259, endPoint x: 264, endPoint y: 263, distance: 43.6
click at [264, 263] on div "https://www.realtor.com/news/trends/" at bounding box center [288, 259] width 289 height 10
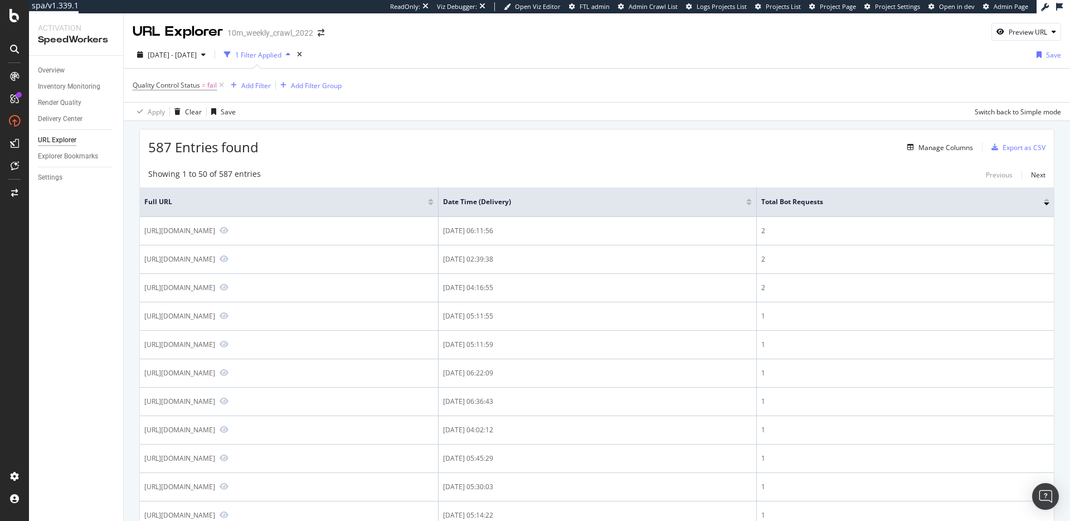
click at [311, 144] on div "587 Entries found Manage Columns Export as CSV" at bounding box center [597, 142] width 914 height 27
click at [223, 85] on icon at bounding box center [221, 85] width 9 height 11
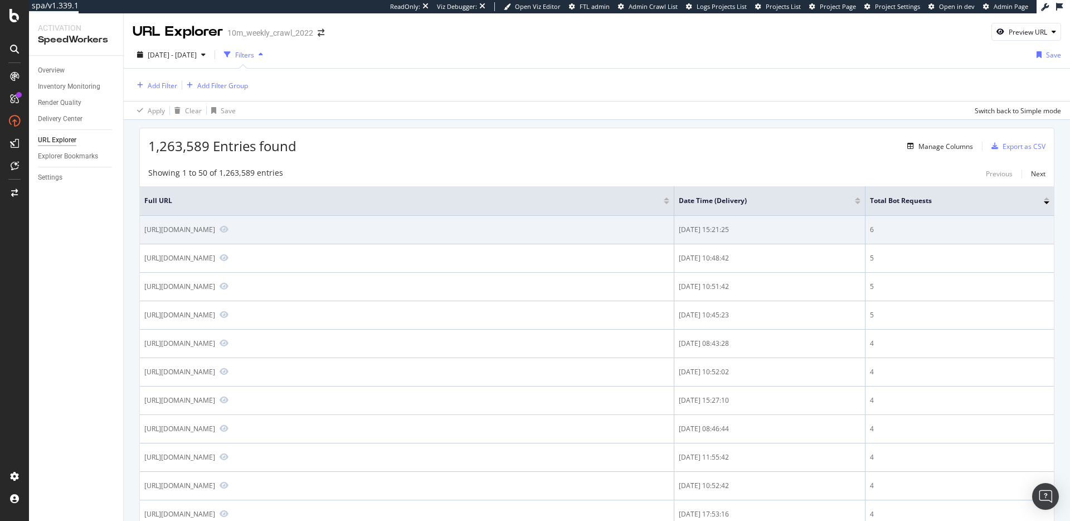
click at [706, 225] on div "2025-10-08 15:21:25" at bounding box center [770, 230] width 182 height 10
click at [706, 273] on td "2025-10-09 10:51:42" at bounding box center [770, 287] width 191 height 28
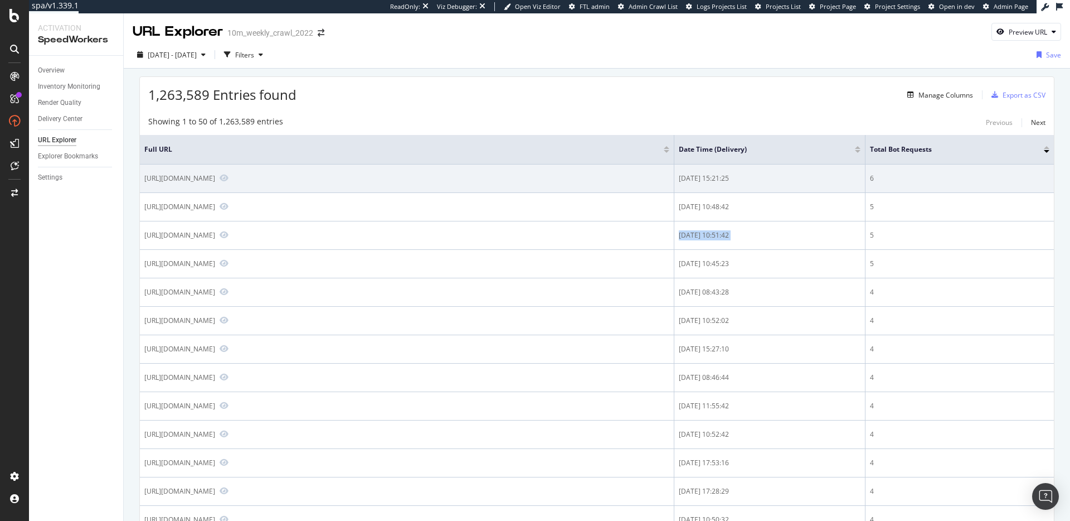
click at [706, 225] on td "2025-10-09 10:51:42" at bounding box center [770, 235] width 191 height 28
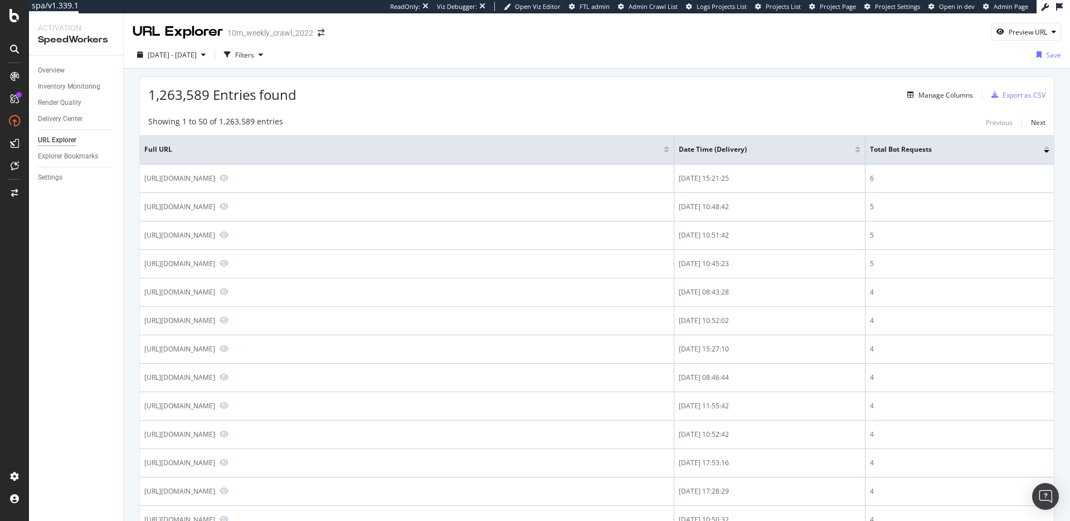
click at [615, 117] on div "Showing 1 to 50 of 1,263,589 entries Previous Next" at bounding box center [597, 122] width 914 height 13
click at [943, 95] on div "Manage Columns" at bounding box center [946, 94] width 55 height 9
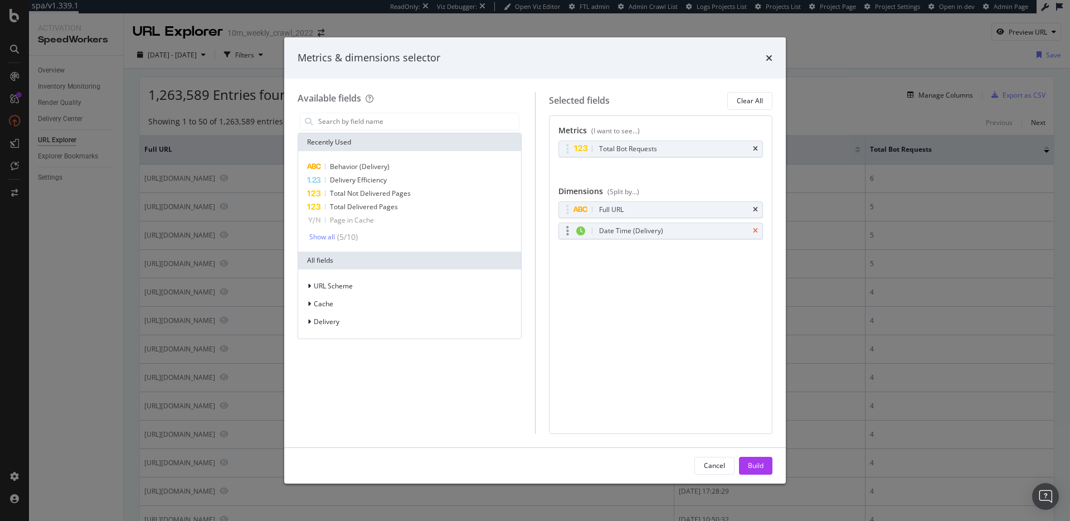
click at [756, 231] on icon "times" at bounding box center [755, 230] width 5 height 7
click at [762, 471] on div "Build" at bounding box center [756, 465] width 16 height 17
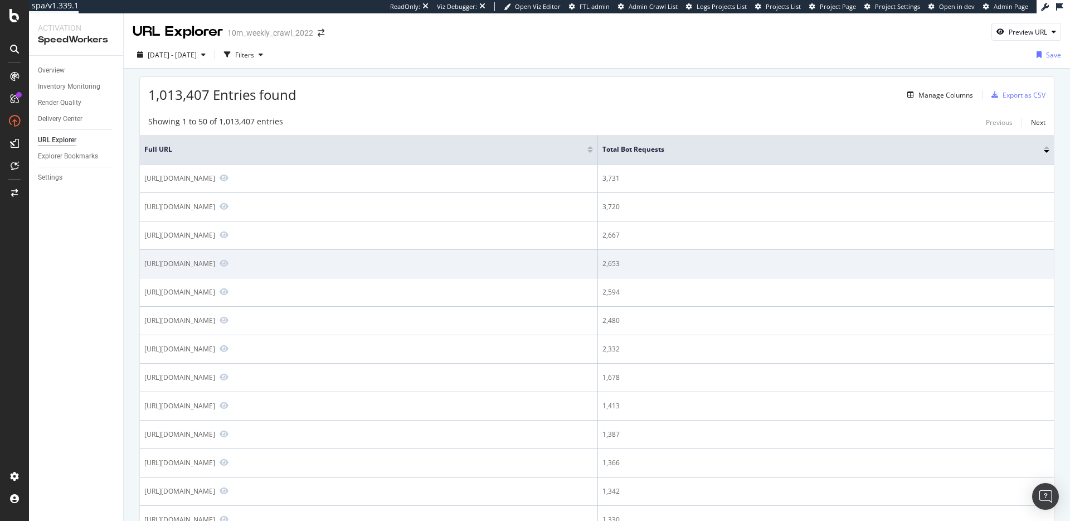
click at [180, 271] on td "https://www.realtor.com/news/trends/" at bounding box center [369, 264] width 458 height 28
click at [182, 265] on div "https://www.realtor.com/news/trends/" at bounding box center [179, 263] width 71 height 9
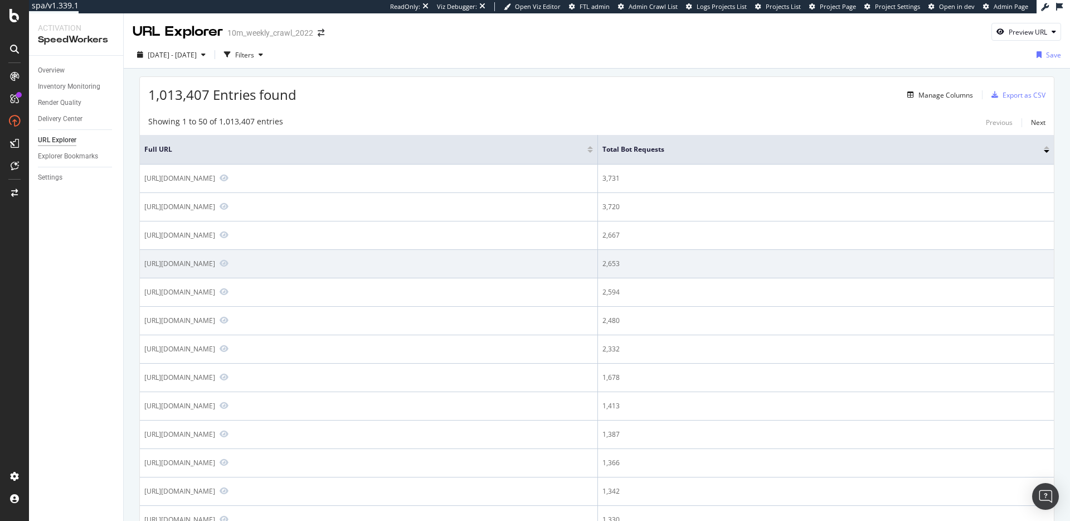
click at [827, 264] on div "2,653" at bounding box center [826, 264] width 447 height 10
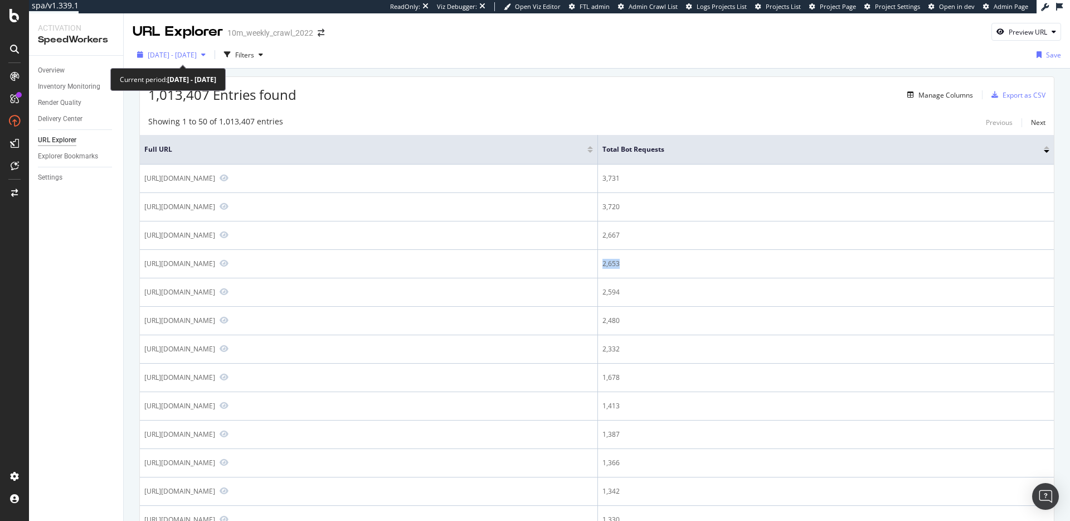
click at [197, 50] on span "2025 Oct. 8th - Oct. 9th" at bounding box center [172, 54] width 49 height 9
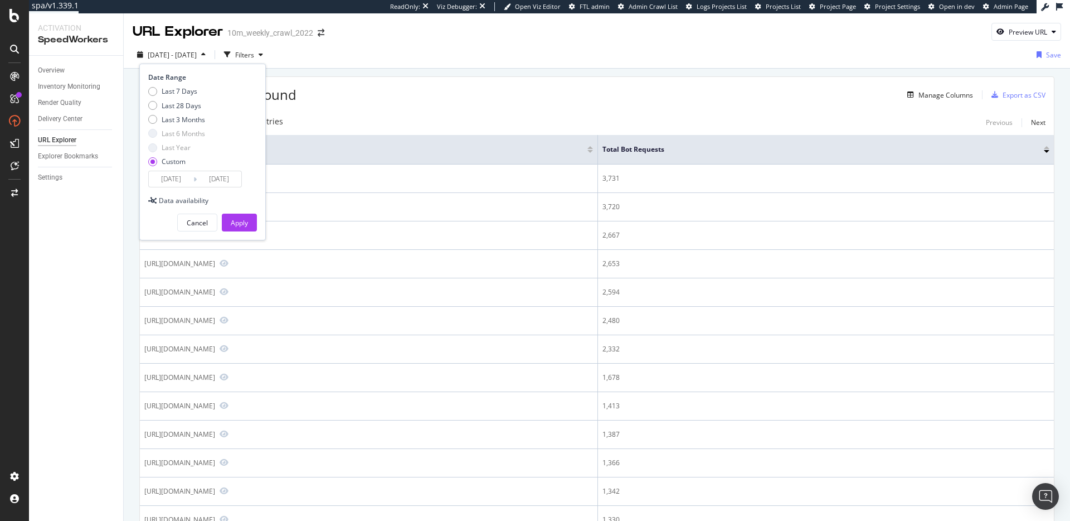
drag, startPoint x: 328, startPoint y: 84, endPoint x: 294, endPoint y: 62, distance: 40.2
click at [328, 84] on div "1,013,407 Entries found Manage Columns Export as CSV" at bounding box center [597, 90] width 914 height 27
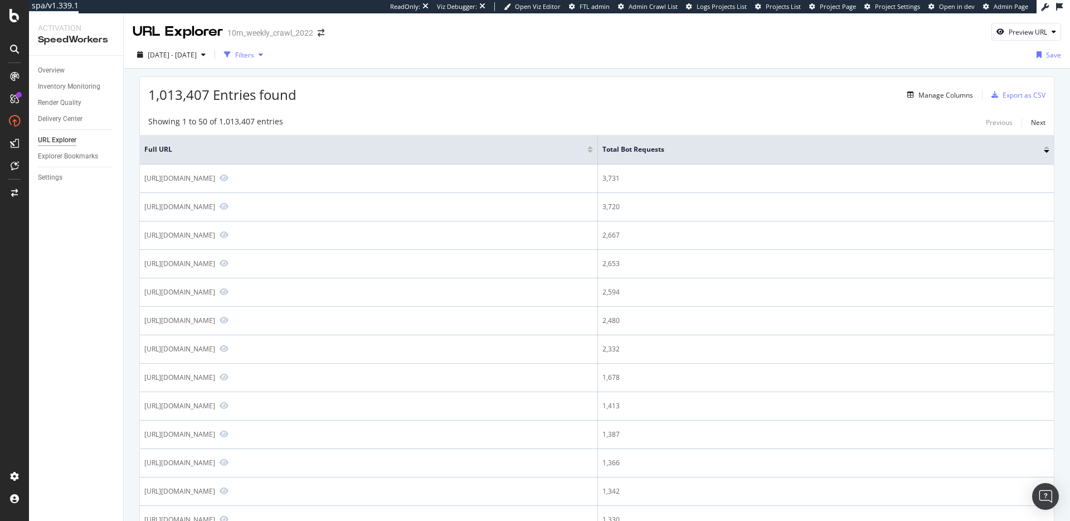
click at [268, 56] on div "button" at bounding box center [260, 54] width 13 height 7
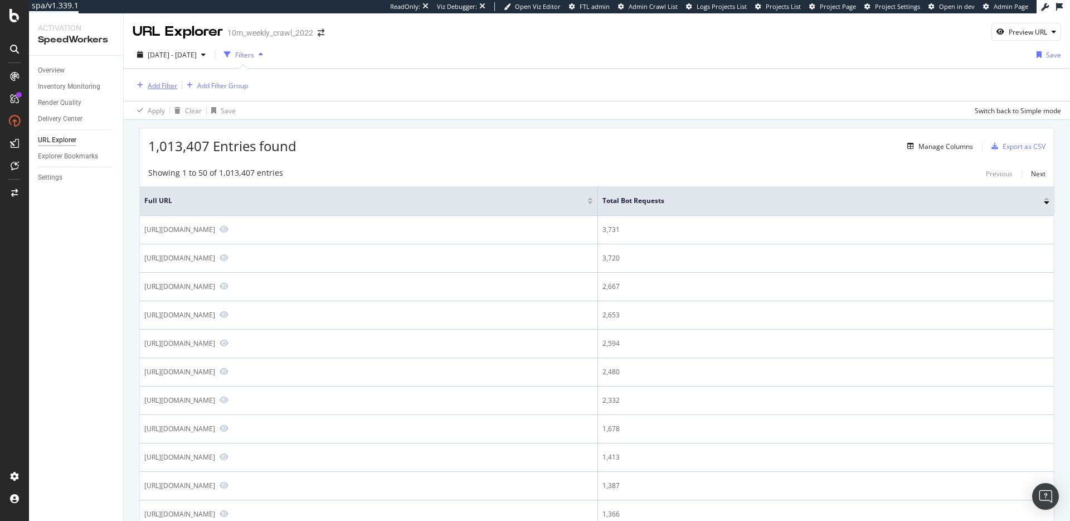
click at [172, 85] on div "Add Filter" at bounding box center [163, 85] width 30 height 9
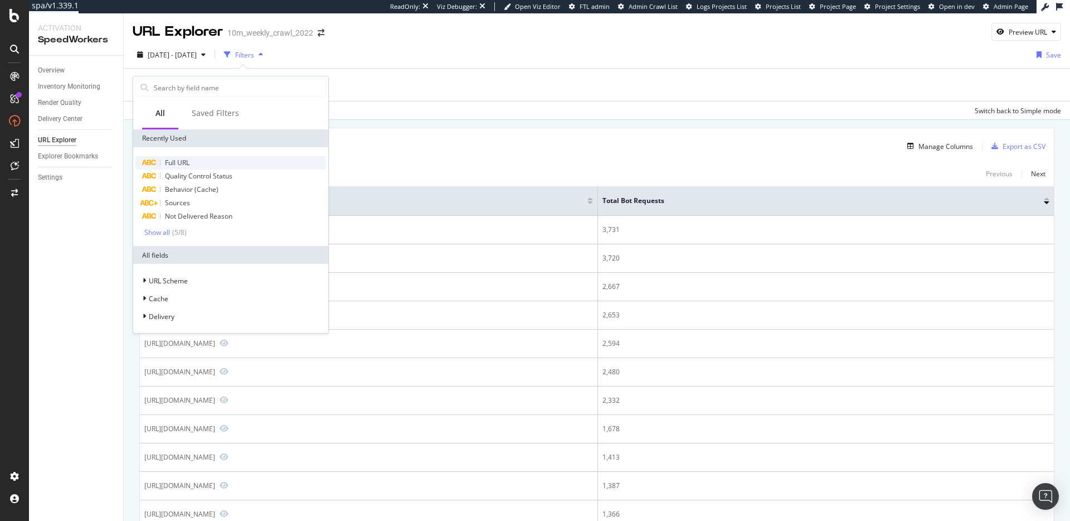
click at [204, 161] on div "Full URL" at bounding box center [230, 162] width 191 height 13
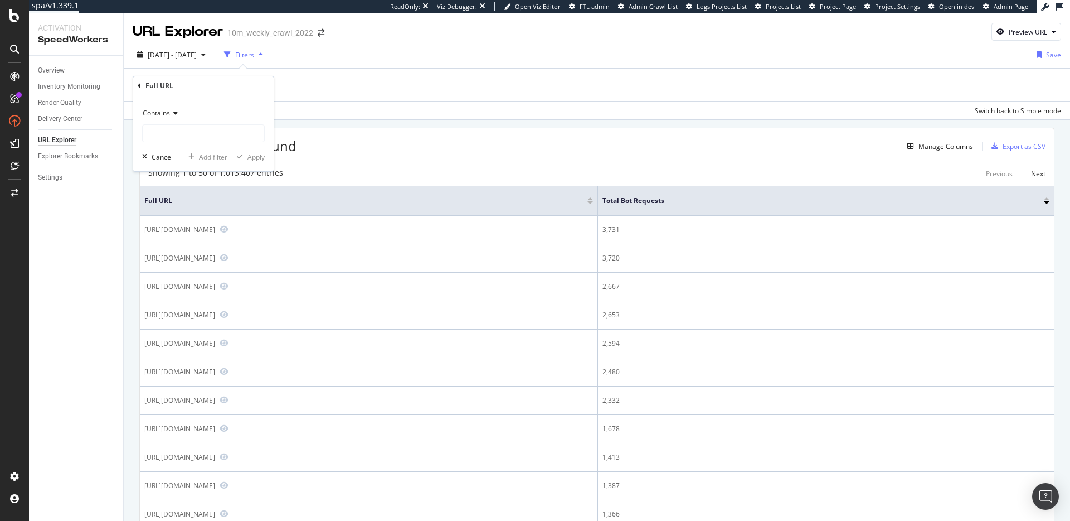
click at [170, 113] on icon at bounding box center [174, 113] width 8 height 7
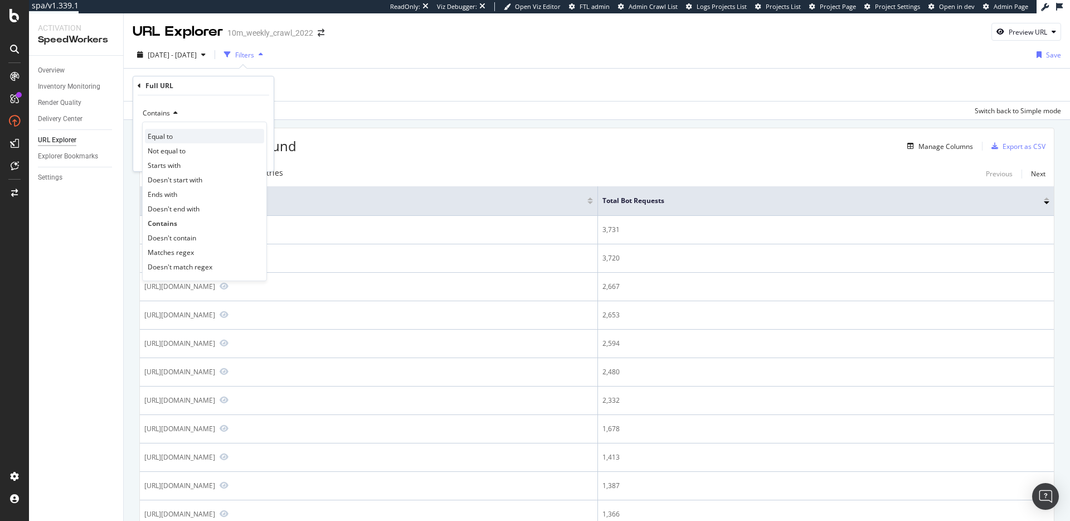
click at [188, 133] on div "Equal to" at bounding box center [204, 136] width 119 height 14
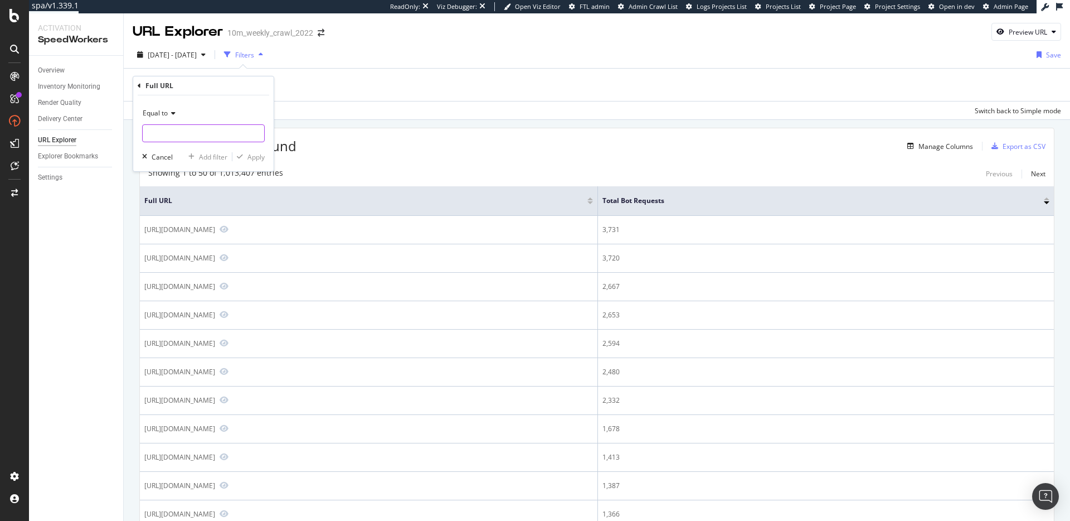
click at [189, 136] on input "text" at bounding box center [204, 133] width 122 height 18
paste input "https://www.realtor.com/news/trends/"
type input "https://www.realtor.com/news/trends/"
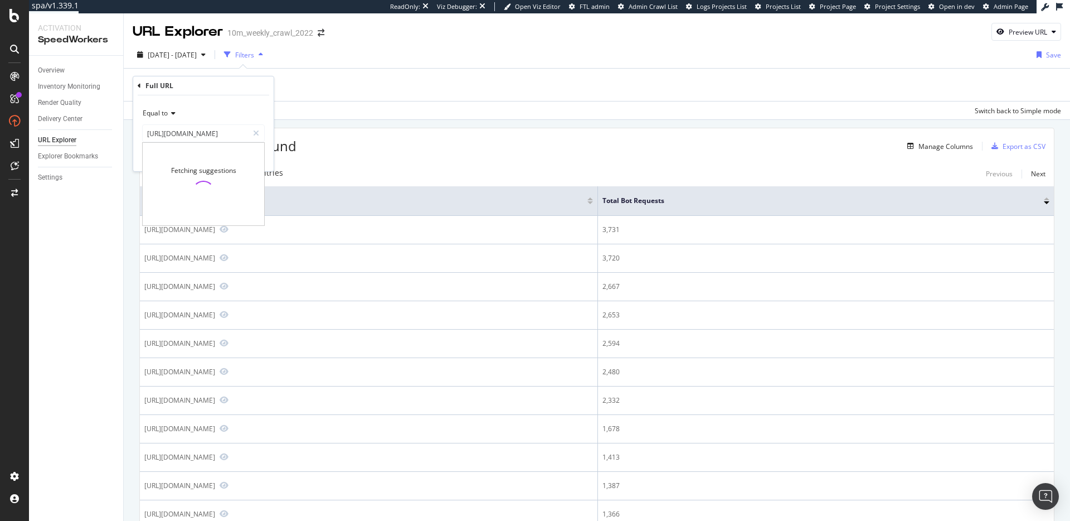
click at [270, 110] on div "Equal to https://www.realtor.com/news/trends/ https://www.realtor.com/news/tren…" at bounding box center [203, 133] width 140 height 76
click at [260, 157] on div "Apply" at bounding box center [256, 156] width 17 height 9
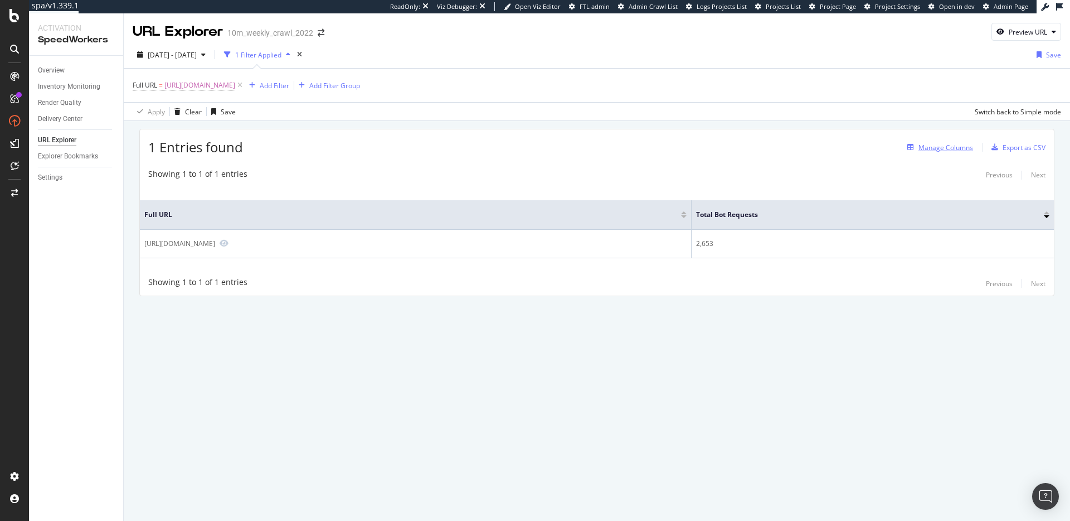
click at [957, 147] on div "Manage Columns" at bounding box center [946, 147] width 55 height 9
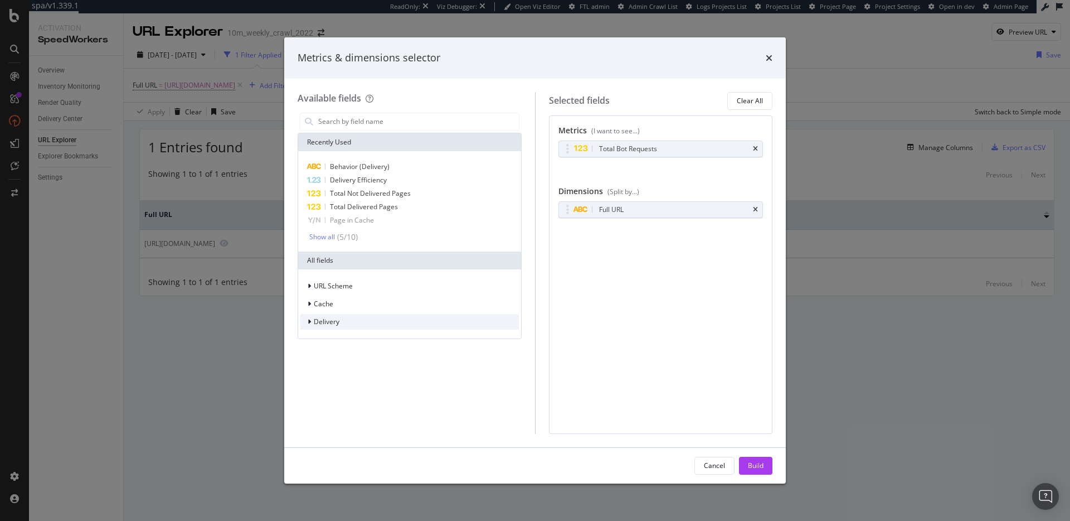
click at [352, 319] on div "Delivery" at bounding box center [410, 322] width 219 height 16
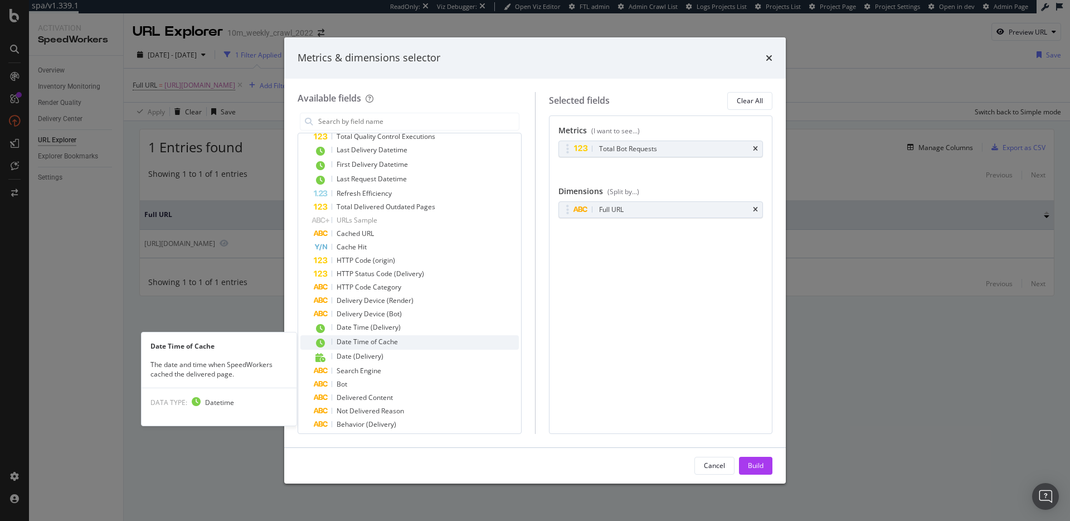
scroll to position [350, 0]
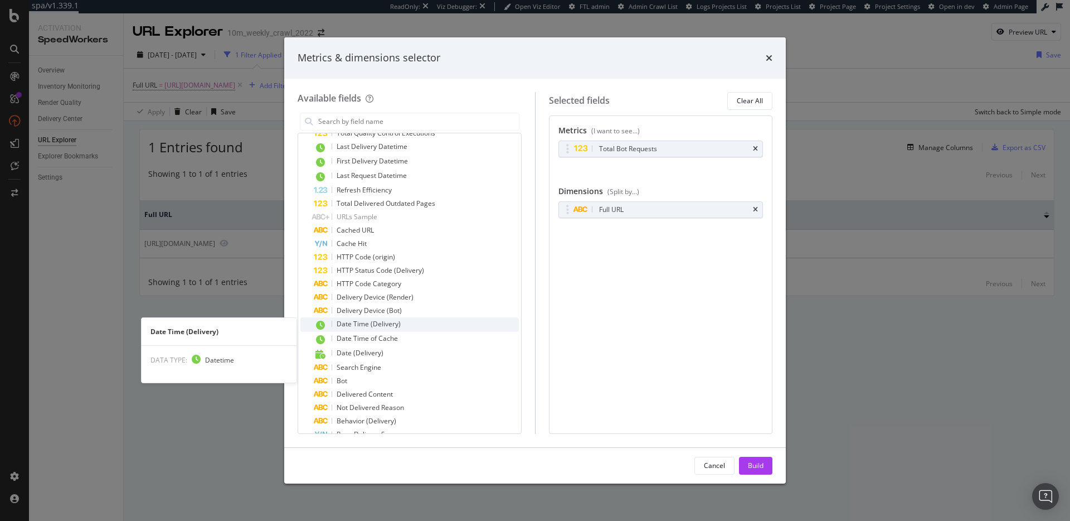
click at [383, 323] on span "Date Time (Delivery)" at bounding box center [369, 323] width 64 height 9
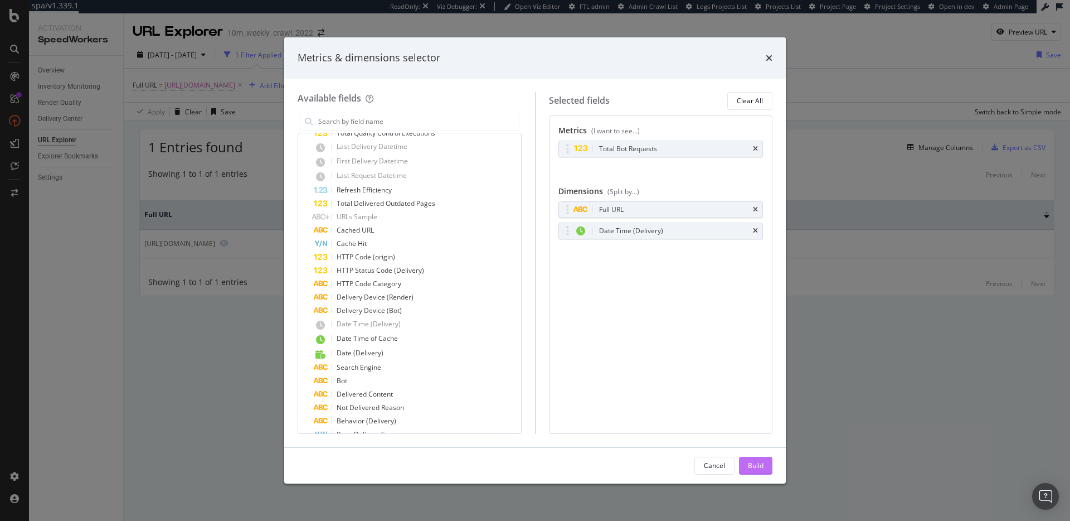
click at [761, 468] on div "Build" at bounding box center [756, 465] width 16 height 9
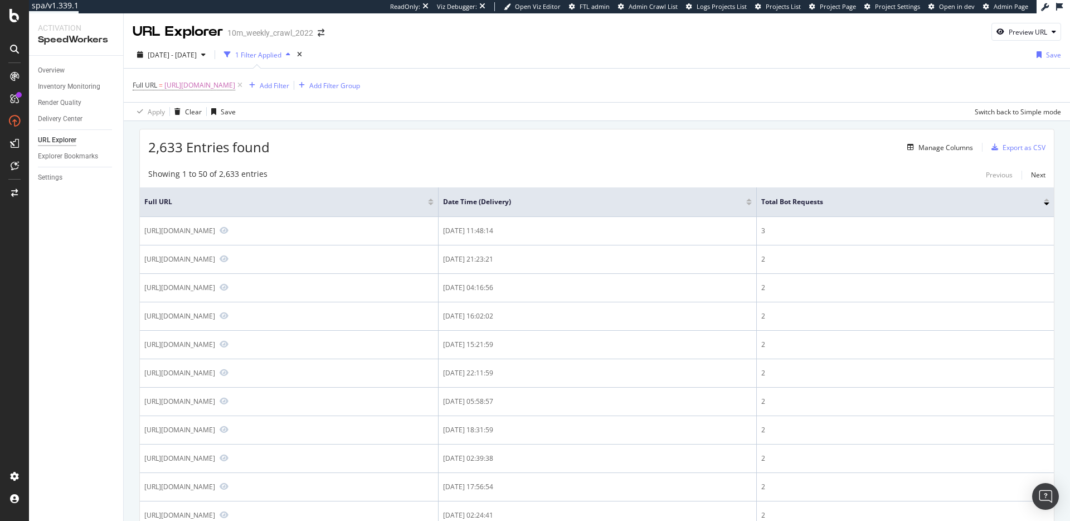
click at [752, 199] on div at bounding box center [750, 199] width 6 height 3
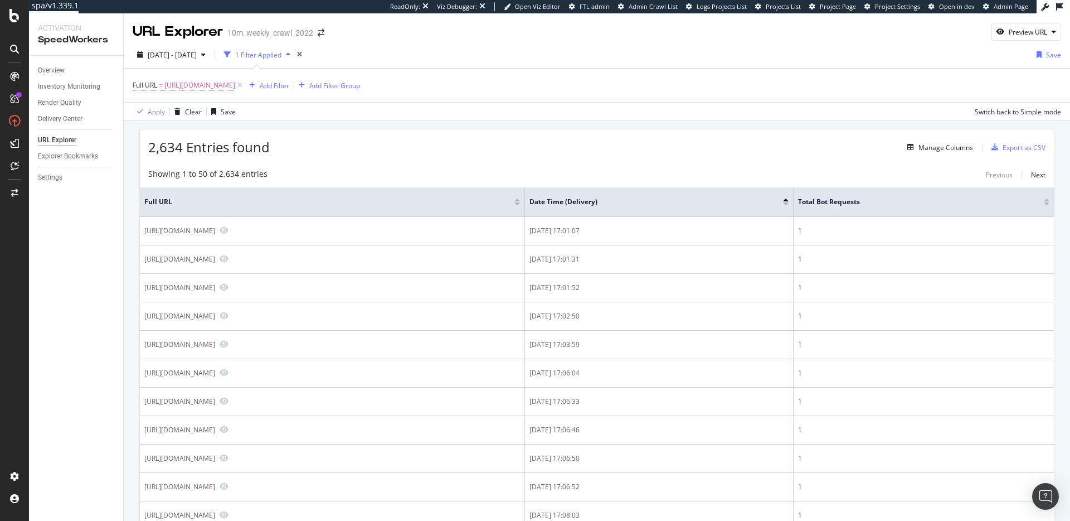
drag, startPoint x: 439, startPoint y: 124, endPoint x: 443, endPoint y: 131, distance: 7.5
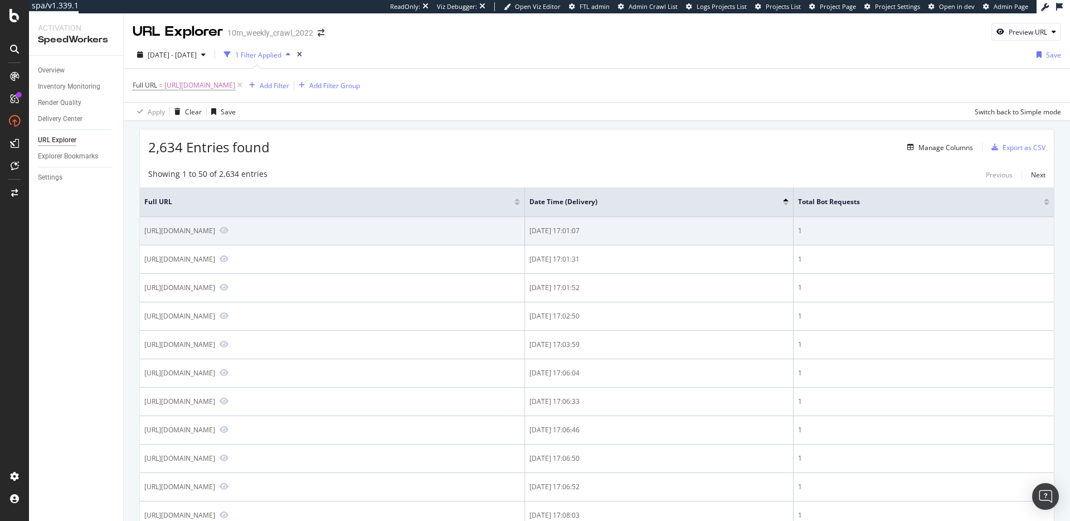
click at [563, 229] on div "2025-10-07 17:01:07" at bounding box center [659, 231] width 259 height 10
click at [564, 229] on div "2025-10-07 17:01:07" at bounding box center [659, 231] width 259 height 10
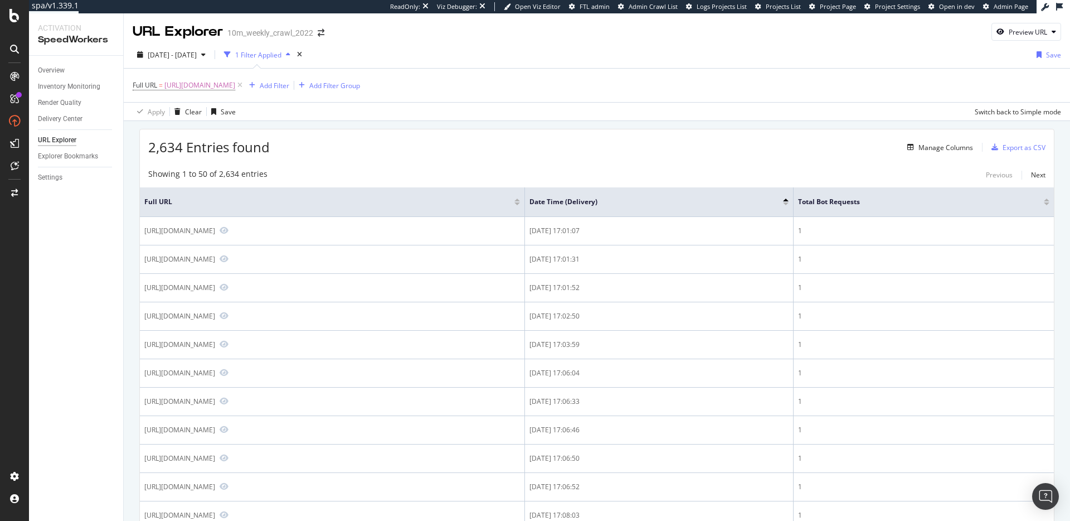
click at [706, 148] on div "2,634 Entries found Manage Columns Export as CSV" at bounding box center [597, 142] width 914 height 27
click at [944, 146] on div "Manage Columns" at bounding box center [946, 147] width 55 height 9
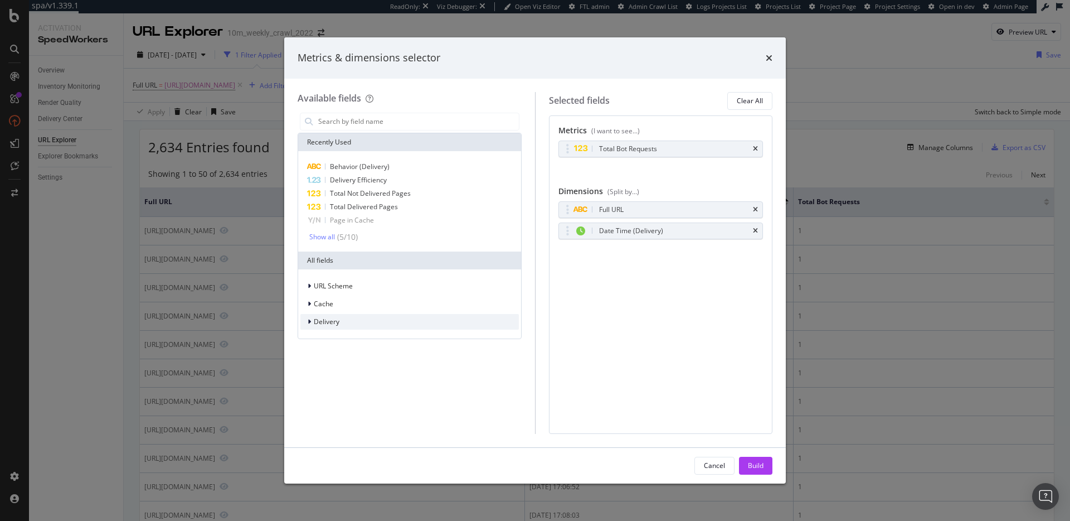
click at [362, 321] on div "Delivery" at bounding box center [410, 322] width 219 height 16
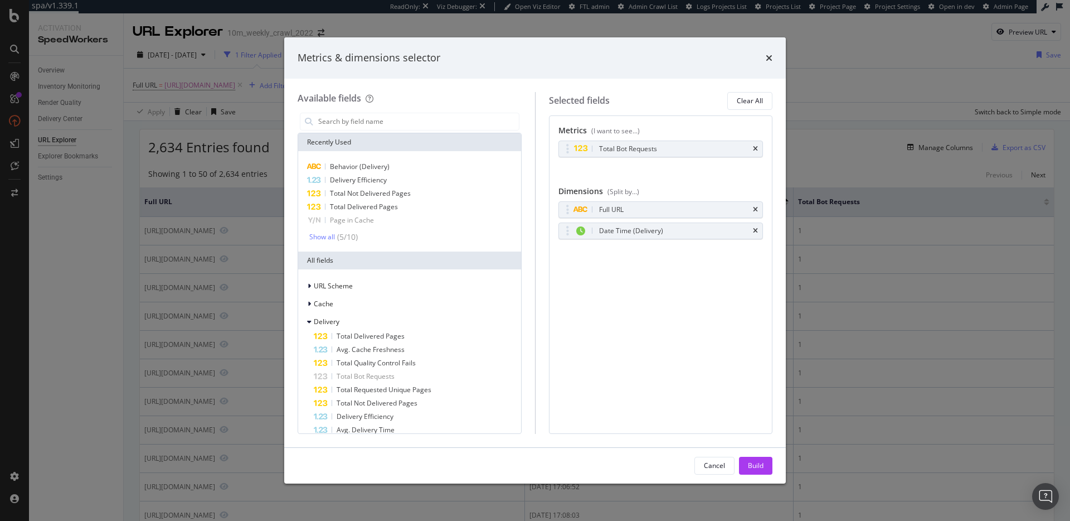
scroll to position [448, 0]
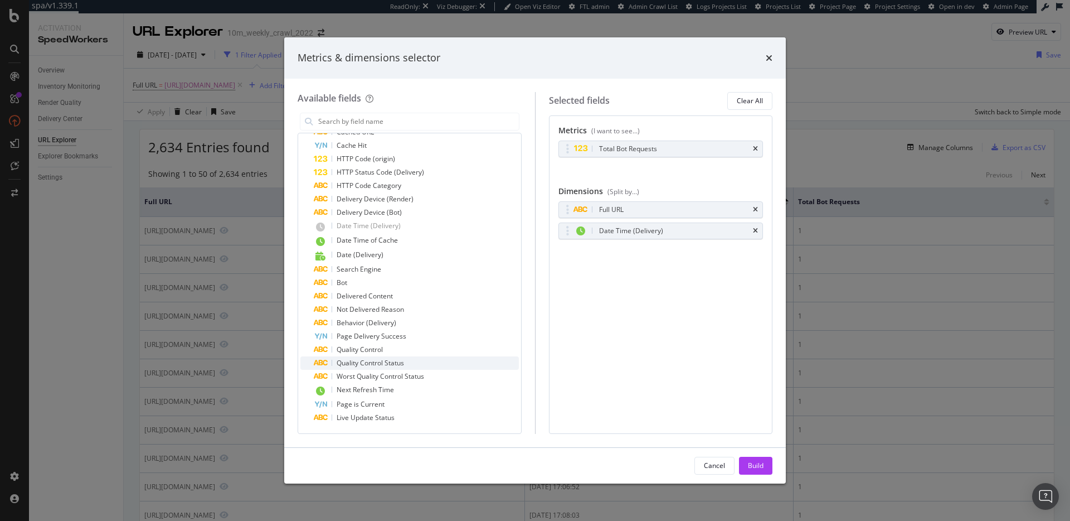
click at [379, 362] on span "Quality Control Status" at bounding box center [370, 362] width 67 height 9
click at [763, 463] on div "Build" at bounding box center [756, 465] width 16 height 9
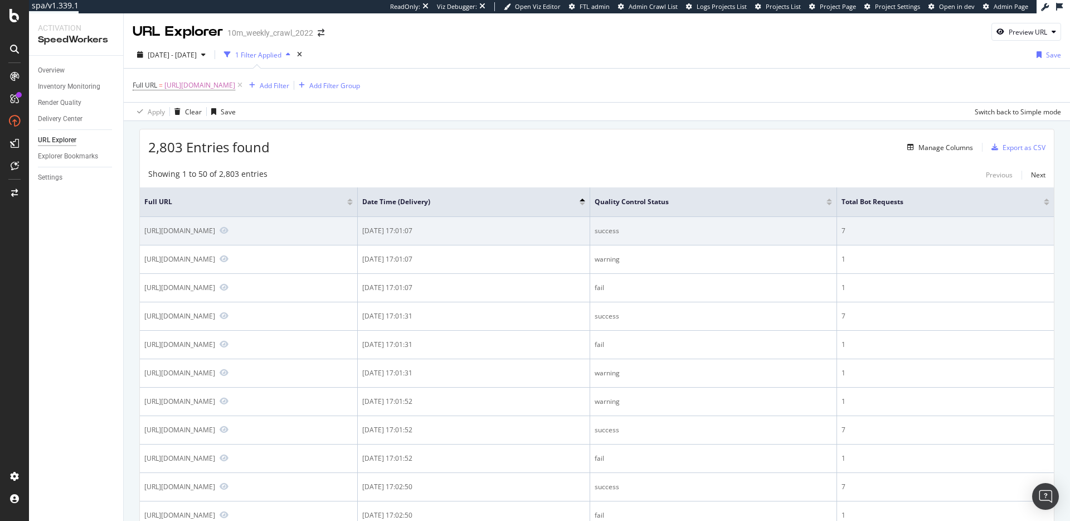
click at [478, 232] on div "2025-10-07 17:01:07" at bounding box center [473, 231] width 223 height 10
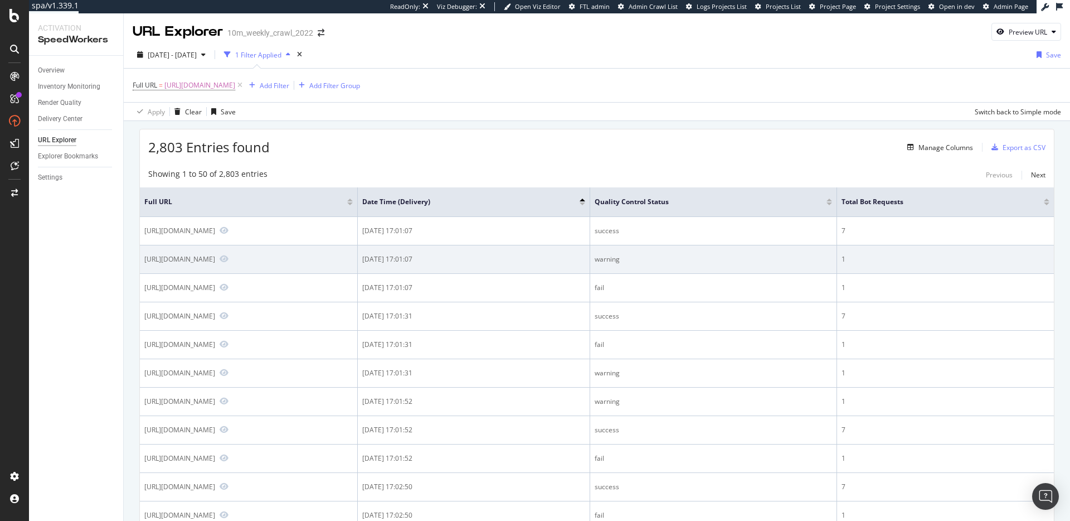
click at [464, 259] on div "2025-10-07 17:01:07" at bounding box center [473, 259] width 223 height 10
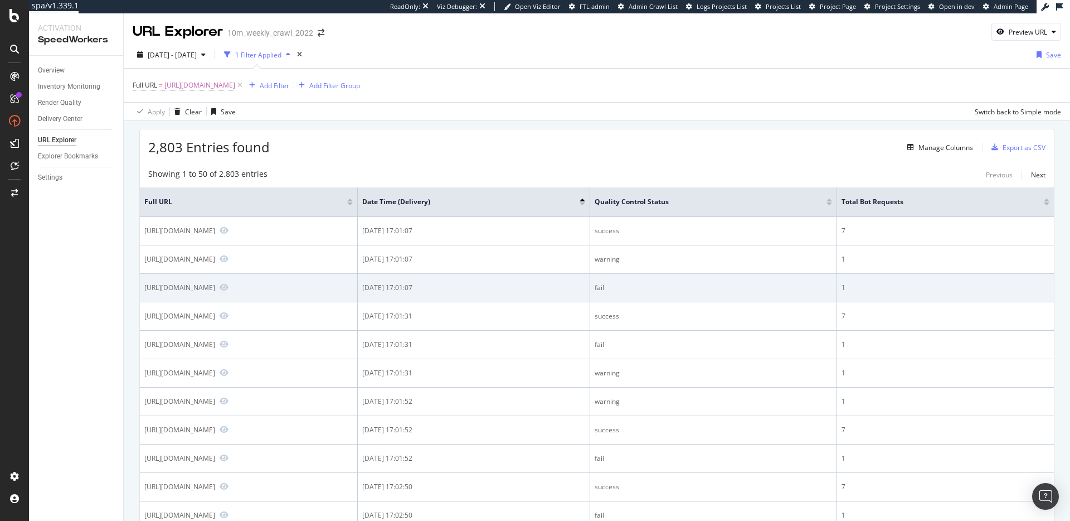
click at [488, 291] on div "2025-10-07 17:01:07" at bounding box center [473, 288] width 223 height 10
drag, startPoint x: 655, startPoint y: 286, endPoint x: 631, endPoint y: 284, distance: 24.1
click at [631, 284] on tr "https://www.realtor.com/news/trends/ 2025-10-07 17:01:07 fail 1" at bounding box center [597, 288] width 914 height 28
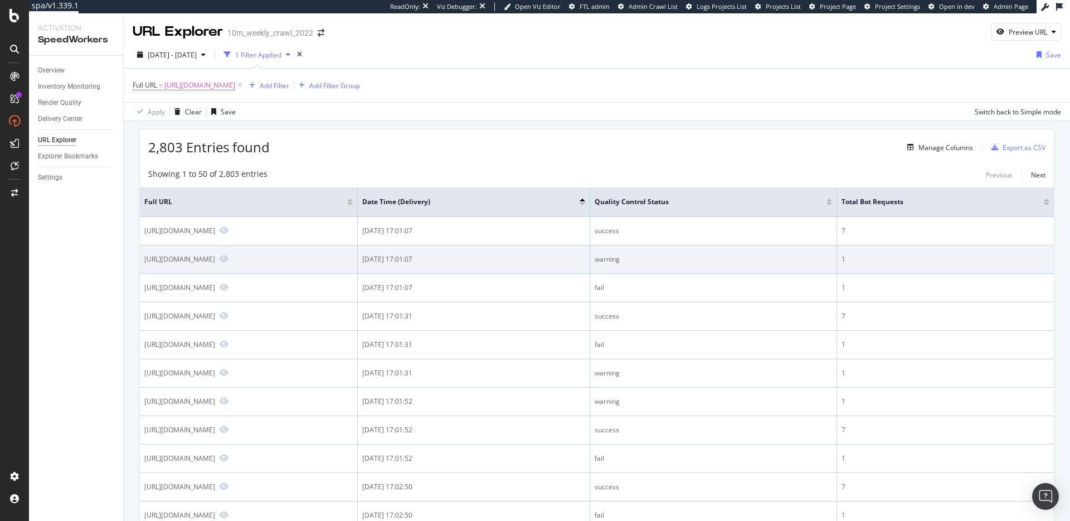
drag, startPoint x: 675, startPoint y: 253, endPoint x: 637, endPoint y: 255, distance: 37.9
click at [637, 255] on td "warning" at bounding box center [713, 259] width 247 height 28
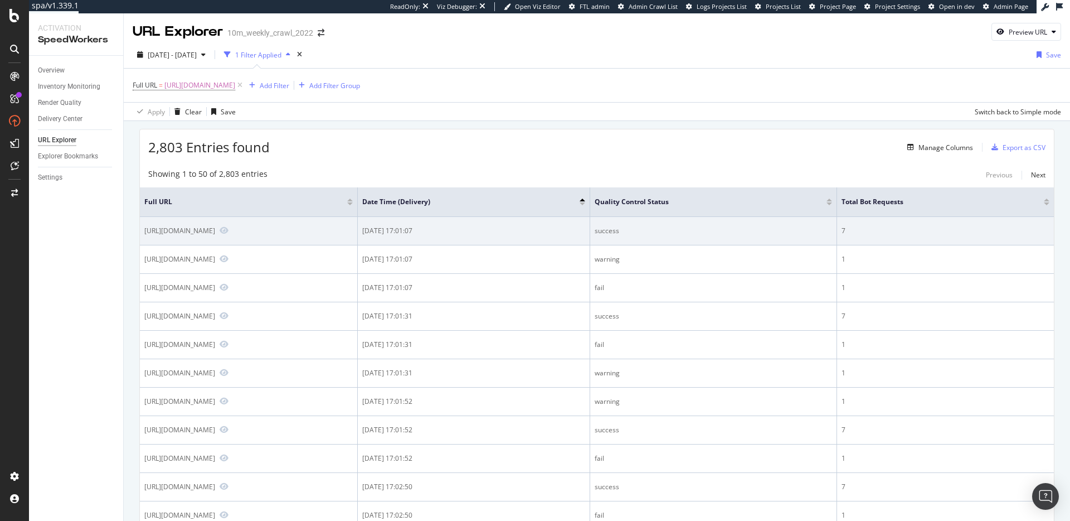
click at [654, 230] on div "success" at bounding box center [714, 231] width 238 height 10
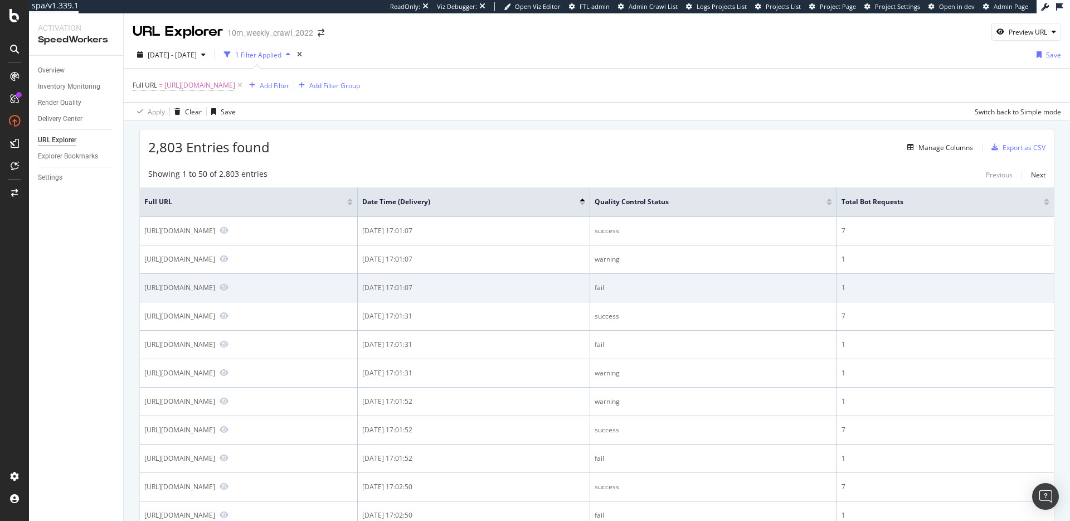
click at [456, 288] on div "2025-10-07 17:01:07" at bounding box center [473, 288] width 223 height 10
click at [457, 288] on div "2025-10-07 17:01:07" at bounding box center [473, 288] width 223 height 10
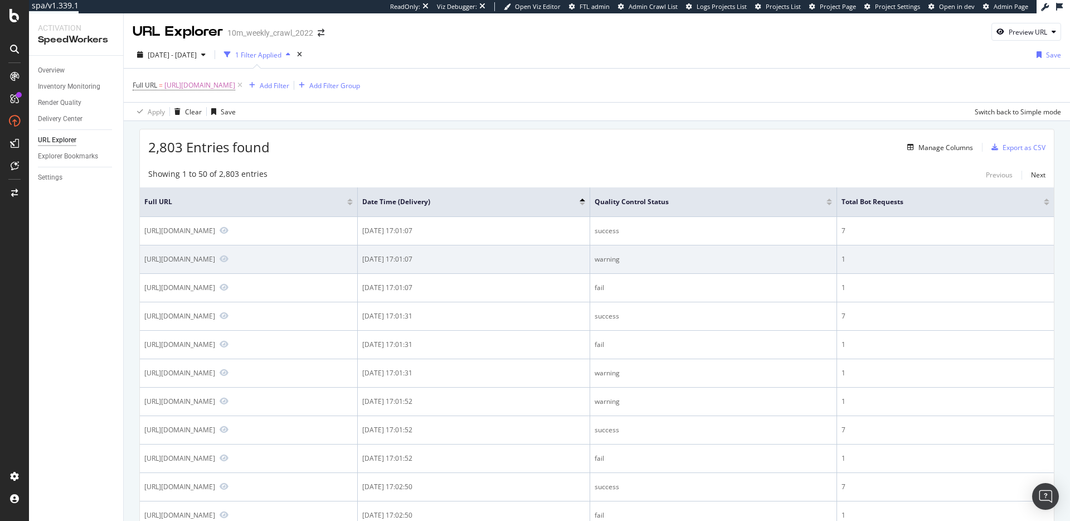
click at [454, 256] on div "2025-10-07 17:01:07" at bounding box center [473, 259] width 223 height 10
drag, startPoint x: 454, startPoint y: 256, endPoint x: 457, endPoint y: 245, distance: 12.0
click at [454, 257] on div "2025-10-07 17:01:07" at bounding box center [473, 259] width 223 height 10
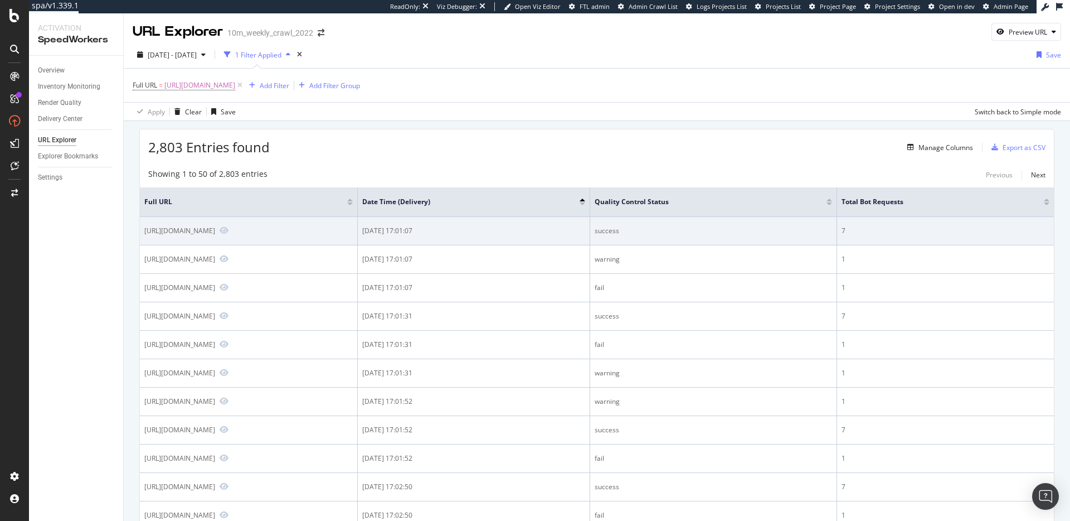
click at [459, 229] on div "2025-10-07 17:01:07" at bounding box center [473, 231] width 223 height 10
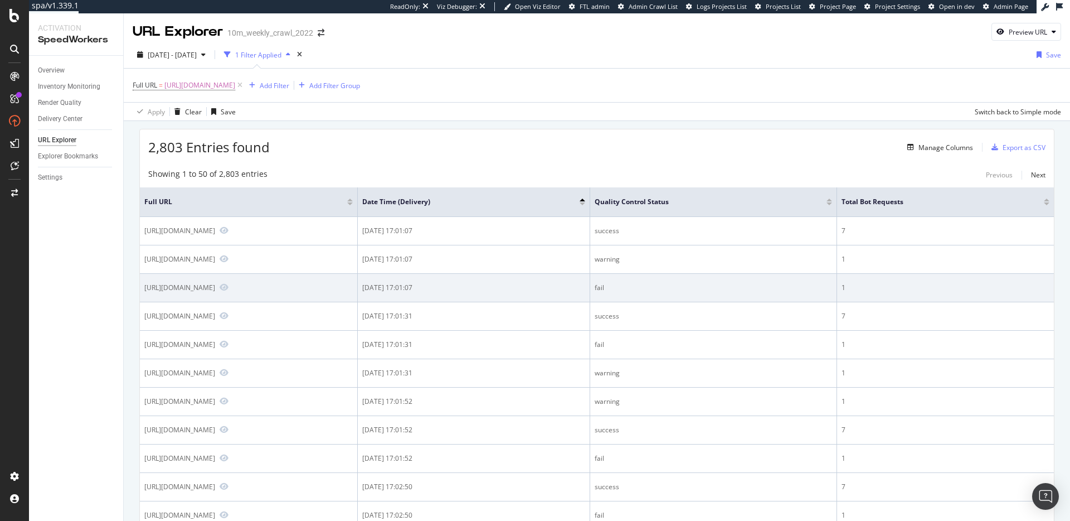
click at [449, 290] on div "2025-10-07 17:01:07" at bounding box center [473, 288] width 223 height 10
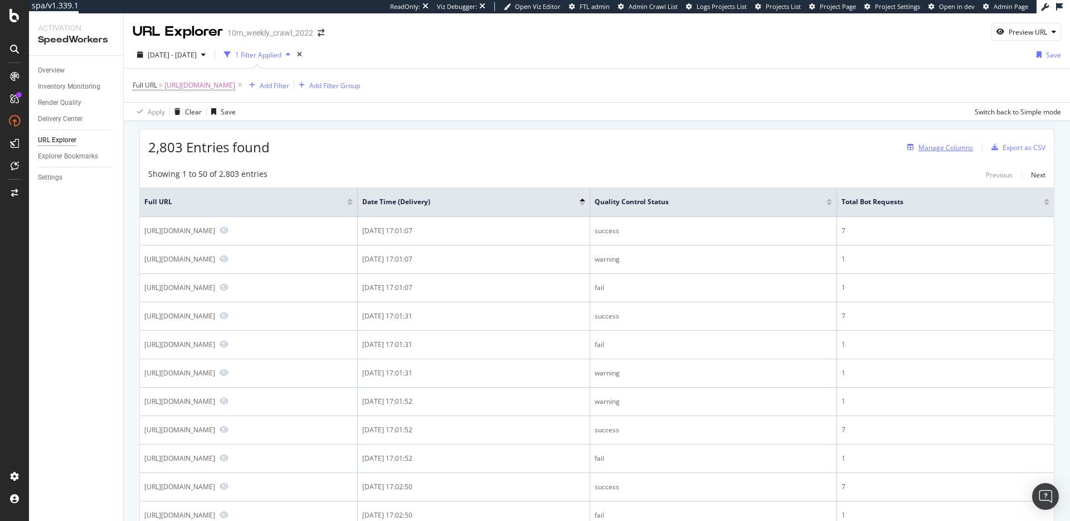
click at [936, 148] on div "Manage Columns" at bounding box center [946, 147] width 55 height 9
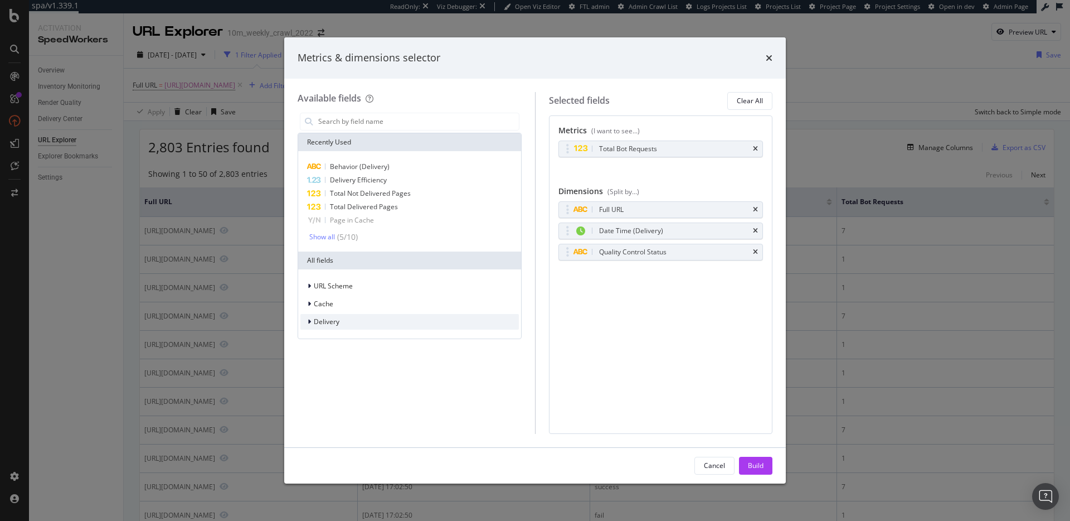
click at [352, 327] on div "Delivery" at bounding box center [410, 322] width 219 height 16
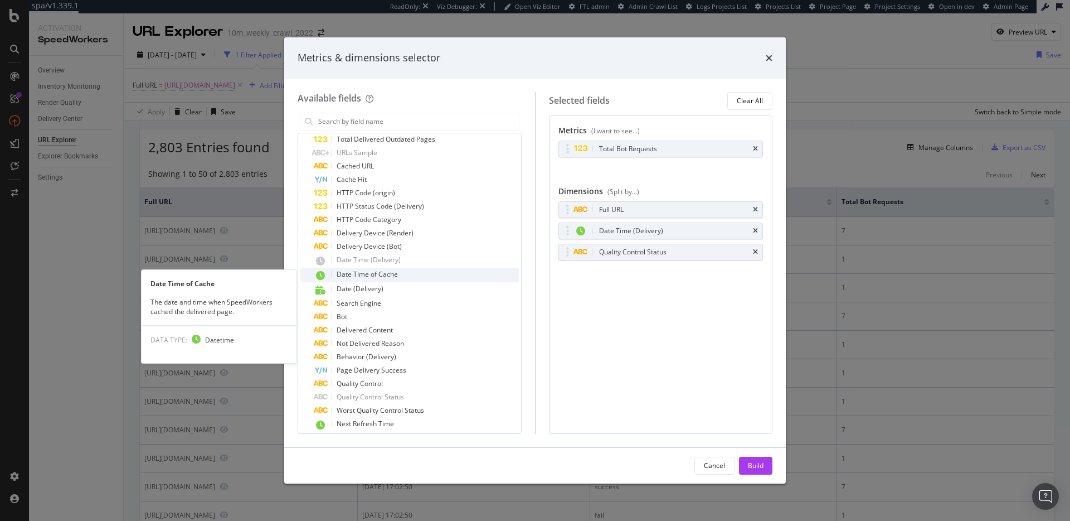
scroll to position [412, 0]
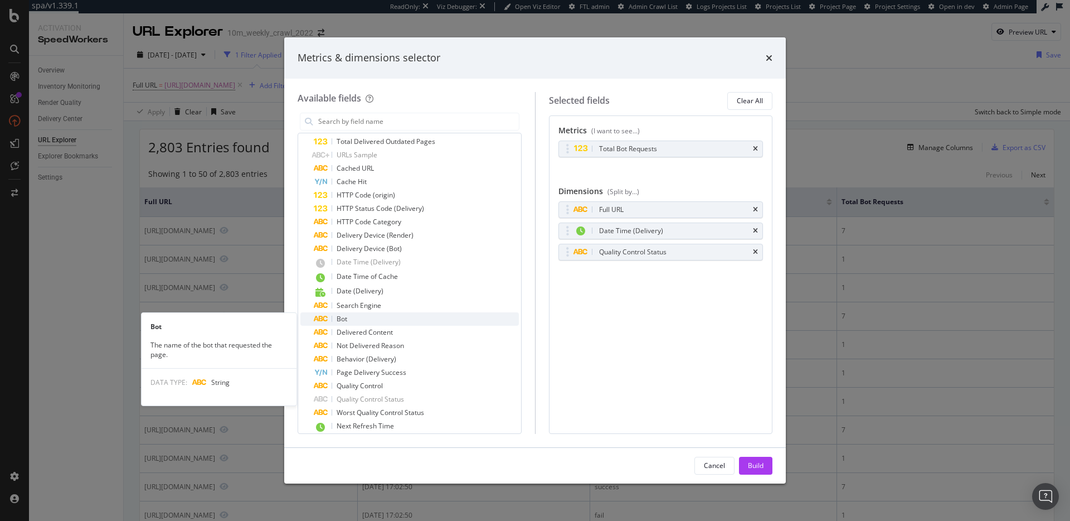
click at [369, 318] on div "Bot" at bounding box center [416, 318] width 205 height 13
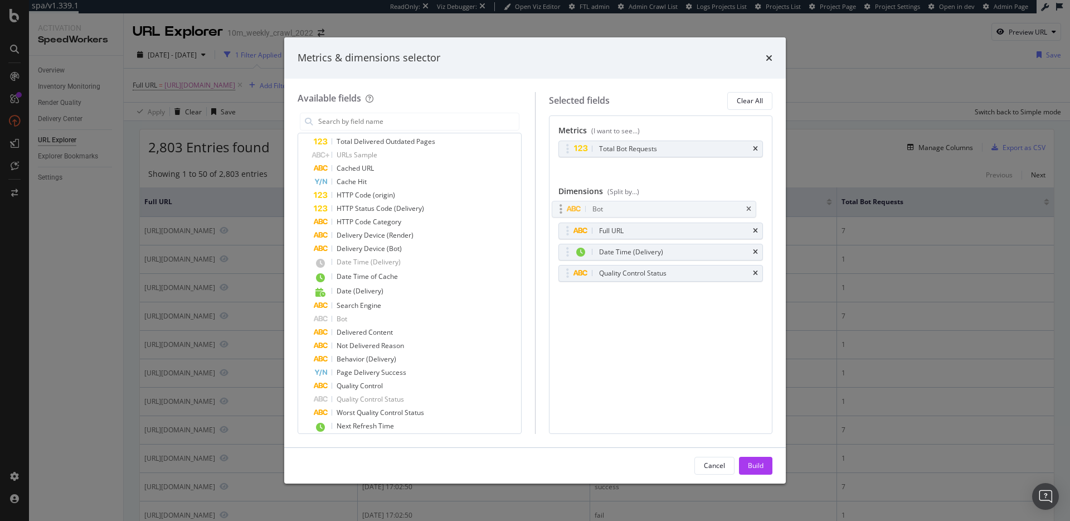
drag, startPoint x: 569, startPoint y: 274, endPoint x: 563, endPoint y: 210, distance: 64.5
click at [563, 210] on body "spa/v1.339.1 ReadOnly: Viz Debugger: Open Viz Editor FTL admin Admin Crawl List…" at bounding box center [535, 260] width 1070 height 521
drag, startPoint x: 564, startPoint y: 210, endPoint x: 566, endPoint y: 234, distance: 23.5
click at [754, 463] on div "Build" at bounding box center [756, 465] width 16 height 9
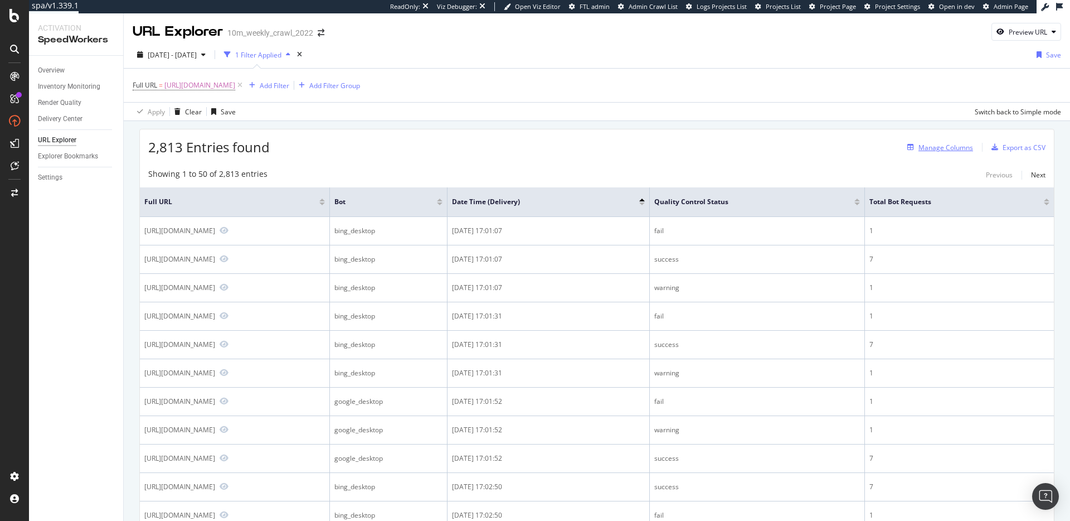
click at [948, 143] on div "Manage Columns" at bounding box center [946, 147] width 55 height 9
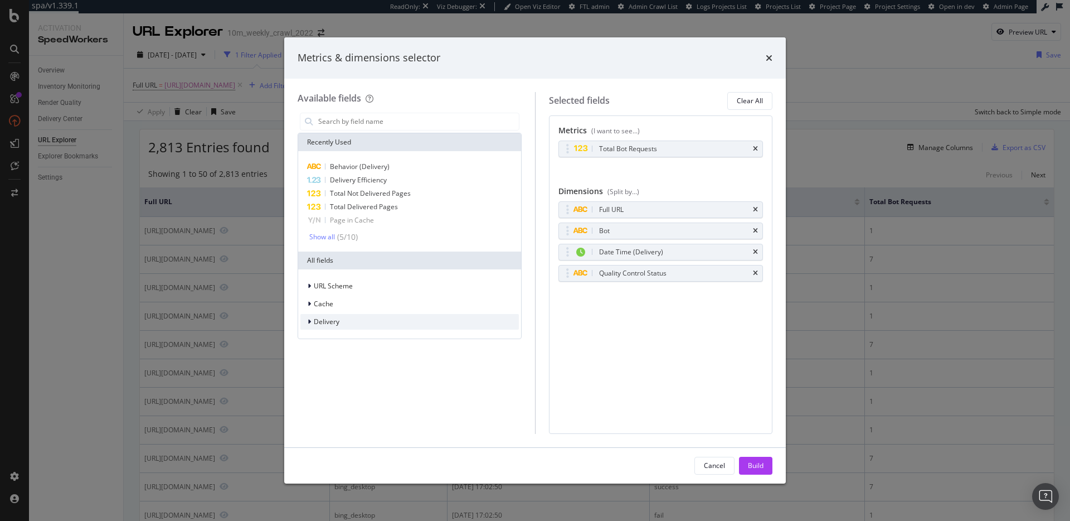
click at [388, 319] on div "Delivery" at bounding box center [410, 322] width 219 height 16
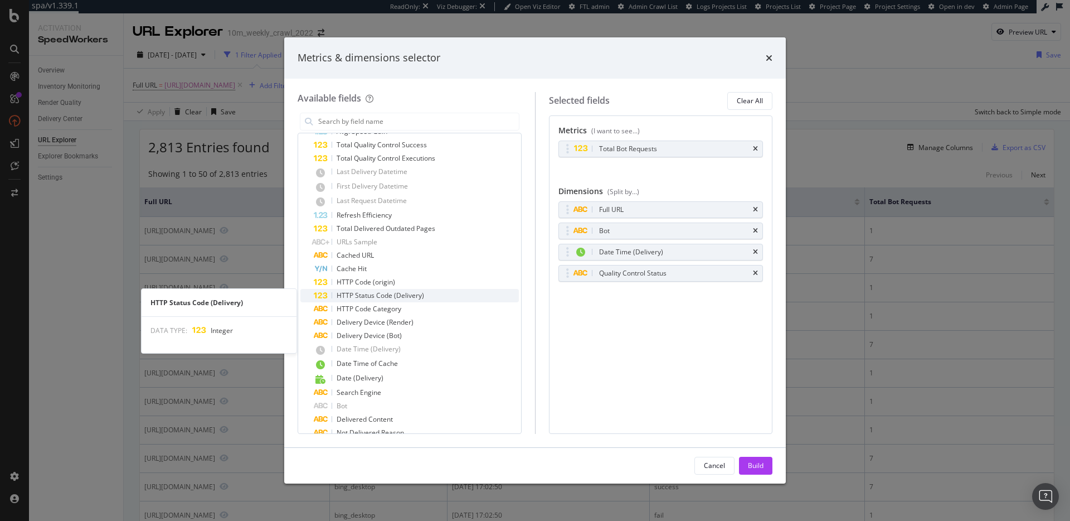
scroll to position [327, 0]
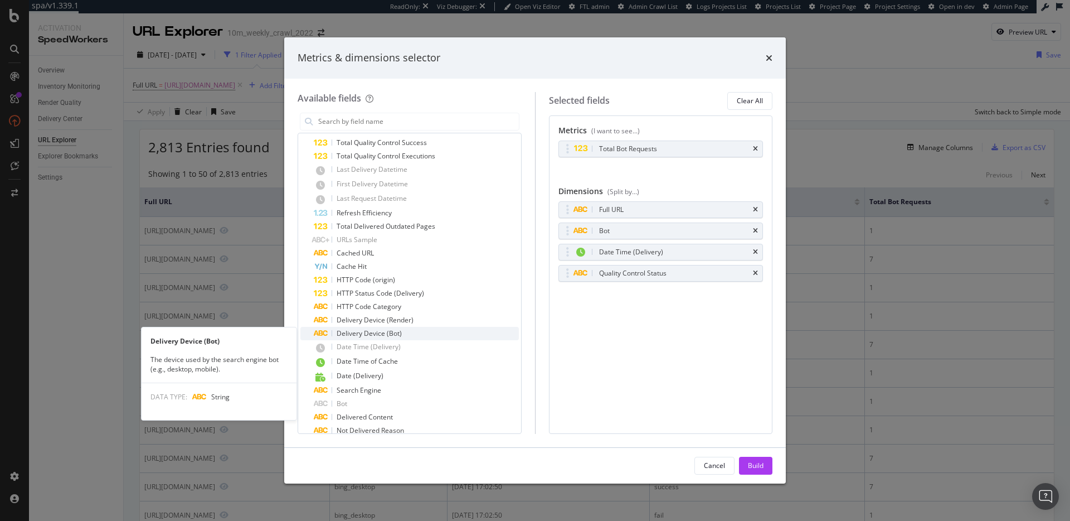
click at [404, 333] on div "Delivery Device (Bot)" at bounding box center [416, 333] width 205 height 13
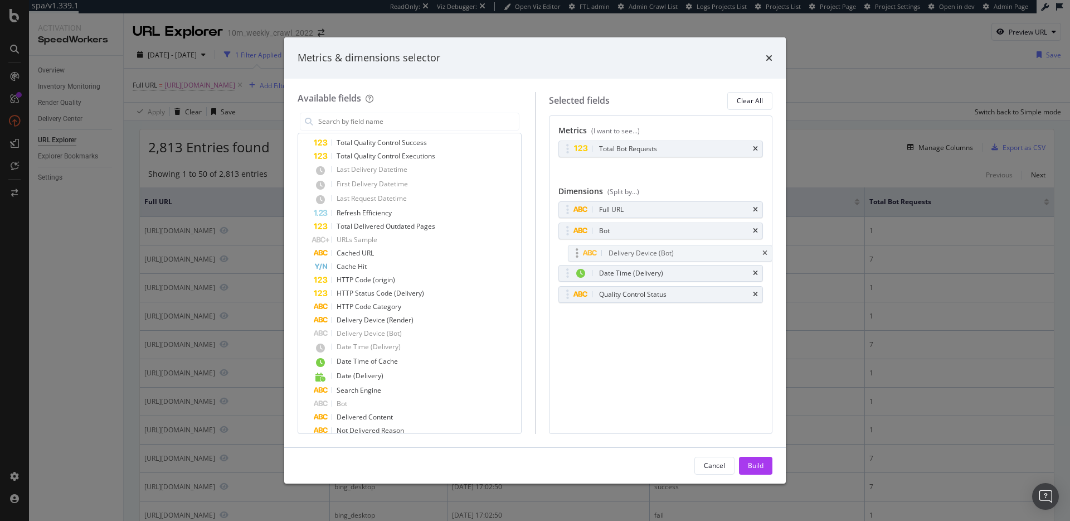
drag, startPoint x: 566, startPoint y: 293, endPoint x: 576, endPoint y: 251, distance: 42.3
click at [576, 251] on body "spa/v1.339.1 ReadOnly: Viz Debugger: Open Viz Editor FTL admin Admin Crawl List…" at bounding box center [535, 260] width 1070 height 521
click at [755, 463] on div "Build" at bounding box center [756, 465] width 16 height 9
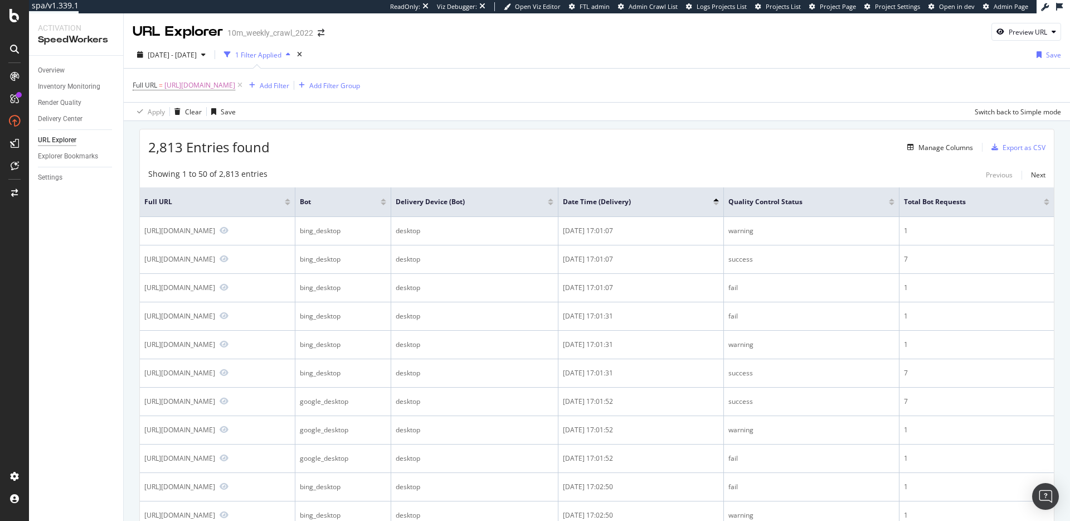
click at [398, 156] on div "2,813 Entries found Manage Columns Export as CSV" at bounding box center [597, 142] width 914 height 27
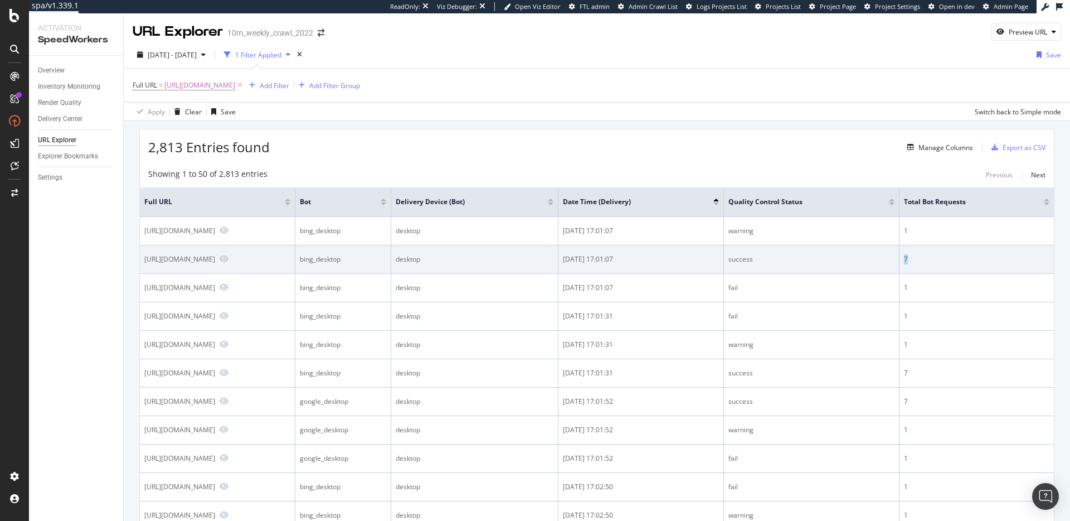
drag, startPoint x: 927, startPoint y: 260, endPoint x: 903, endPoint y: 259, distance: 24.0
click at [903, 259] on tr "https://www.realtor.com/news/trends/ bing_desktop desktop 2025-10-07 17:01:07 s…" at bounding box center [597, 259] width 914 height 28
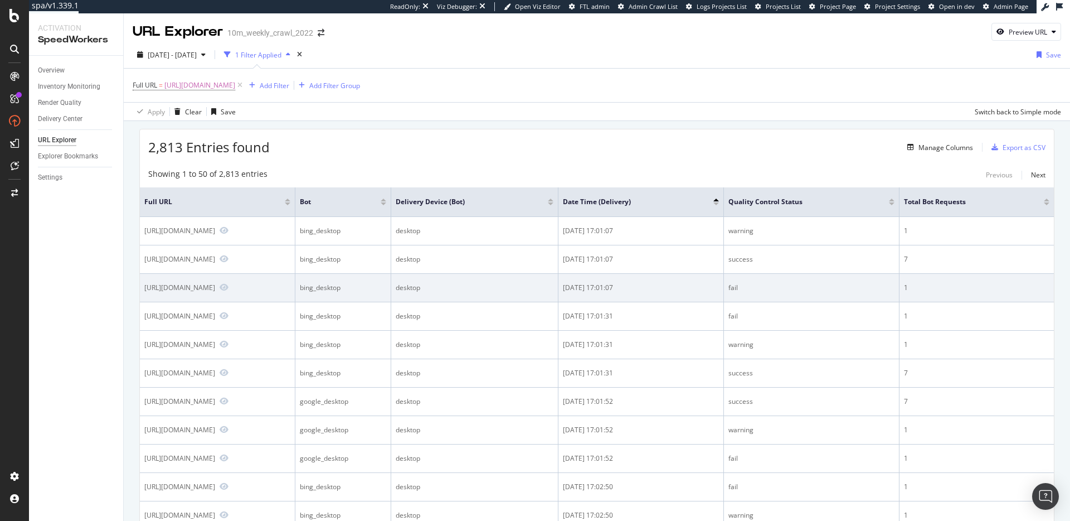
click at [776, 283] on div "fail" at bounding box center [812, 288] width 166 height 10
click at [755, 288] on div "fail" at bounding box center [812, 288] width 166 height 10
click at [915, 287] on div "1" at bounding box center [977, 288] width 146 height 10
drag, startPoint x: 920, startPoint y: 287, endPoint x: 909, endPoint y: 291, distance: 12.0
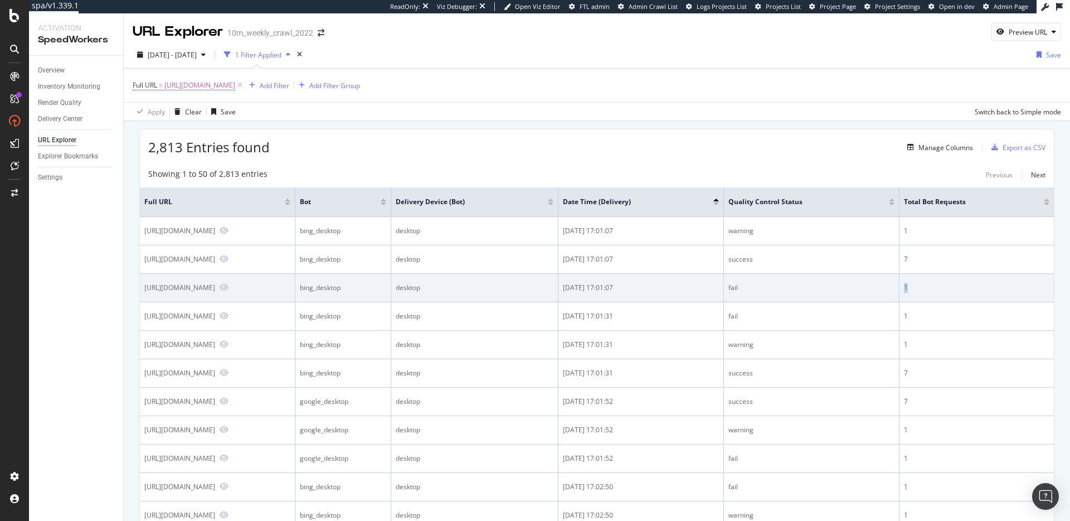
click at [909, 289] on div "1" at bounding box center [977, 288] width 146 height 10
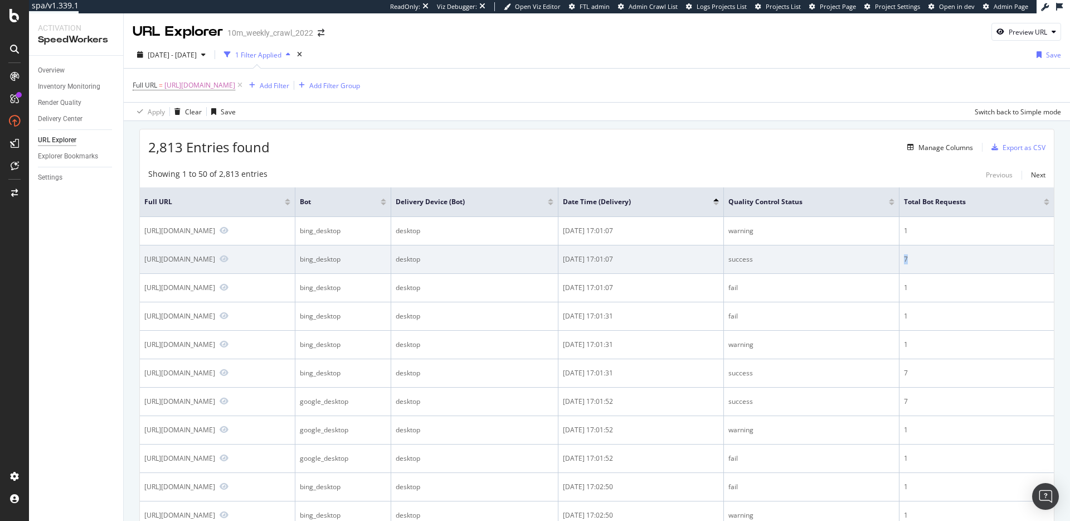
drag, startPoint x: 916, startPoint y: 255, endPoint x: 908, endPoint y: 255, distance: 8.4
click at [908, 255] on td "7" at bounding box center [977, 259] width 154 height 28
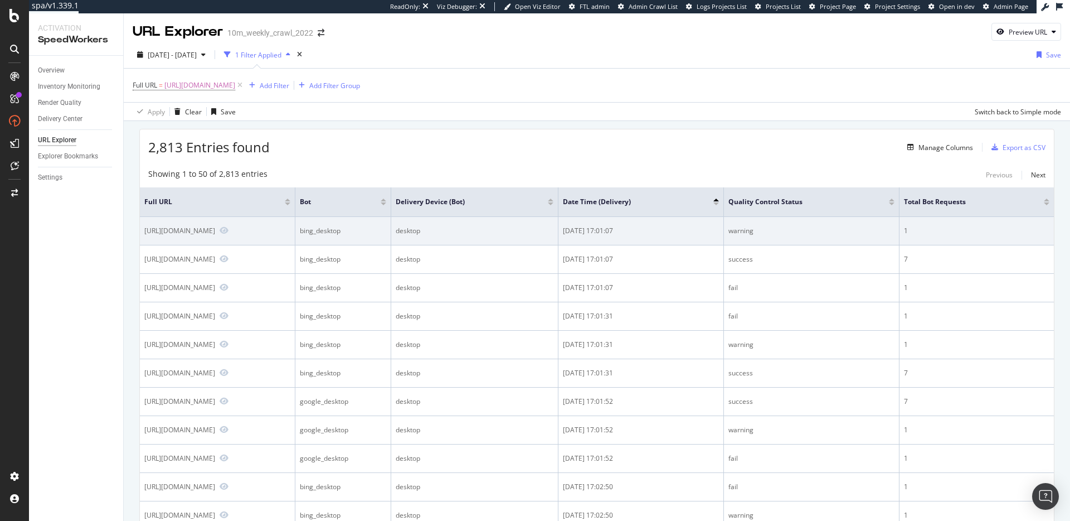
click at [917, 231] on div "1" at bounding box center [977, 231] width 146 height 10
drag, startPoint x: 921, startPoint y: 230, endPoint x: 909, endPoint y: 231, distance: 12.3
click at [909, 230] on div "1" at bounding box center [977, 231] width 146 height 10
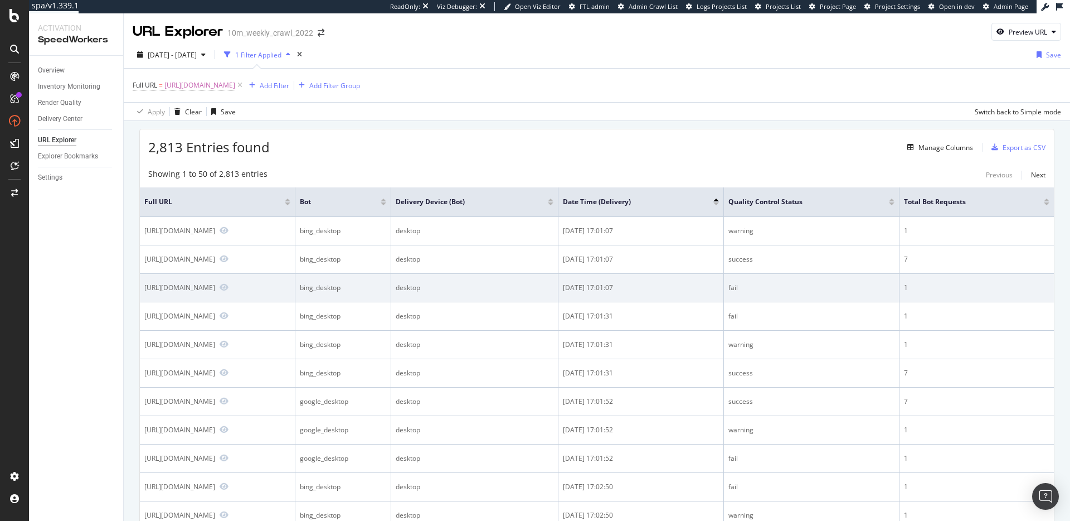
click at [757, 287] on div "fail" at bounding box center [812, 288] width 166 height 10
click at [764, 288] on div "fail" at bounding box center [812, 288] width 166 height 10
drag, startPoint x: 792, startPoint y: 289, endPoint x: 731, endPoint y: 288, distance: 60.8
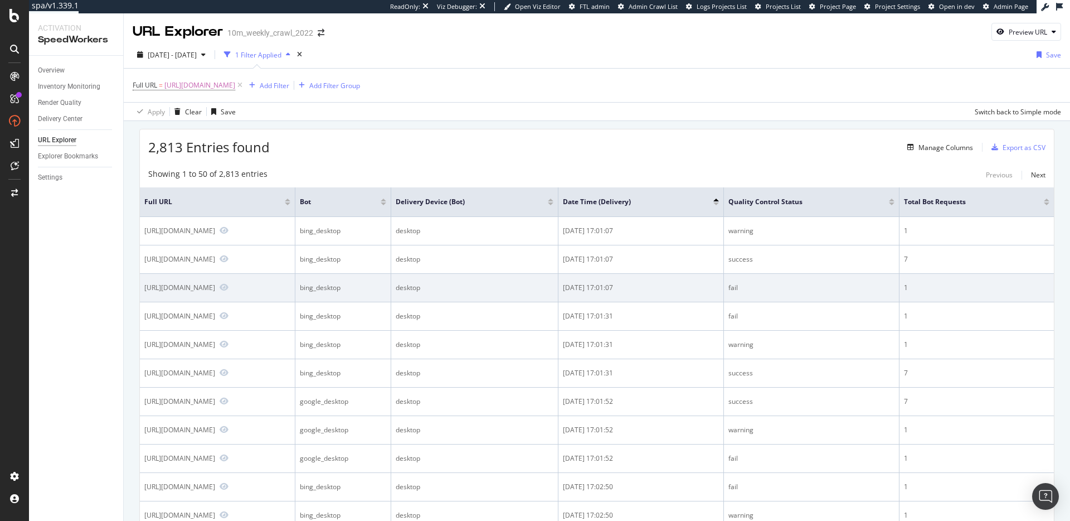
click at [731, 288] on tr "https://www.realtor.com/news/trends/ bing_desktop desktop 2025-10-07 17:01:07 f…" at bounding box center [597, 288] width 914 height 28
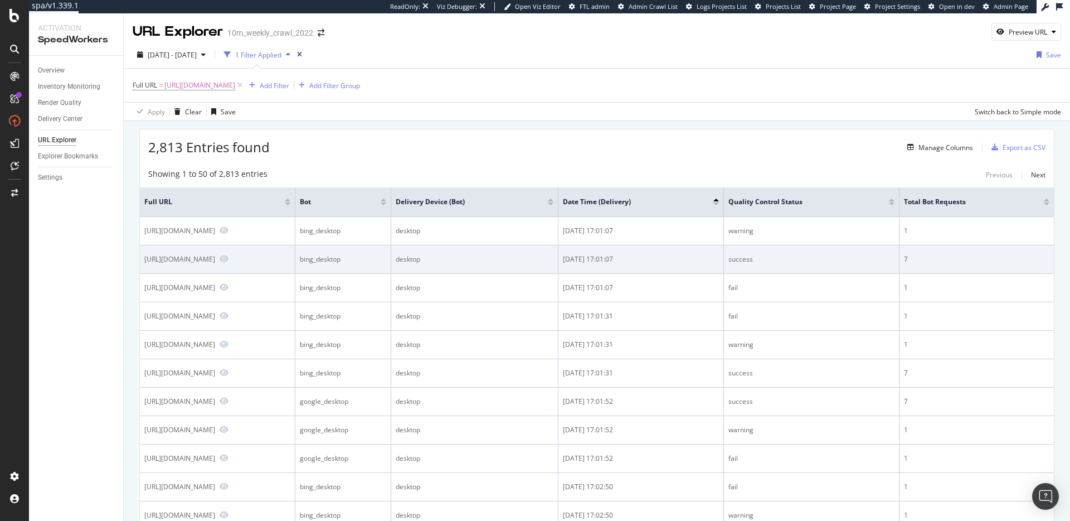
click at [757, 258] on div "success" at bounding box center [812, 259] width 166 height 10
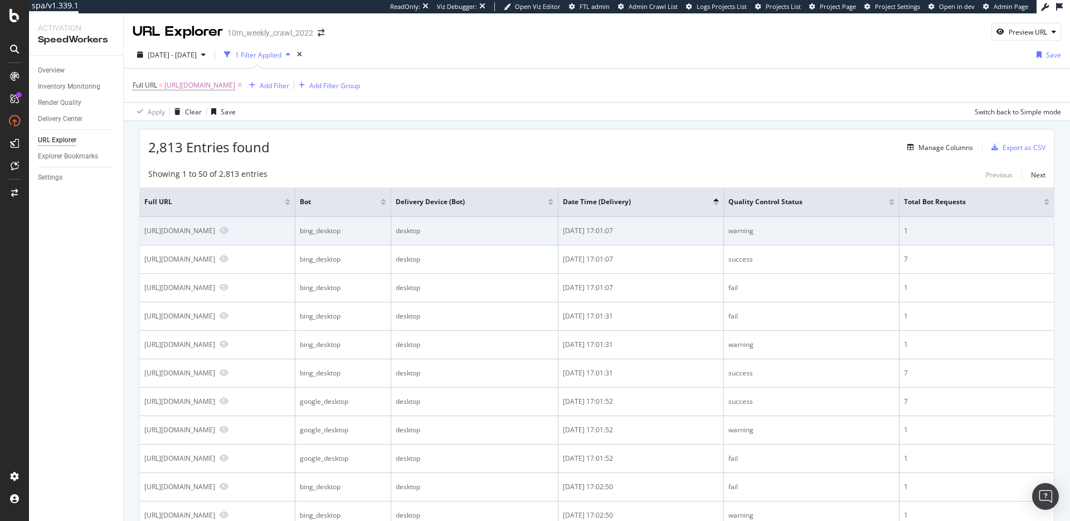
click at [631, 232] on div "2025-10-07 17:01:07" at bounding box center [641, 231] width 156 height 10
click at [631, 231] on div "2025-10-07 17:01:07" at bounding box center [641, 231] width 156 height 10
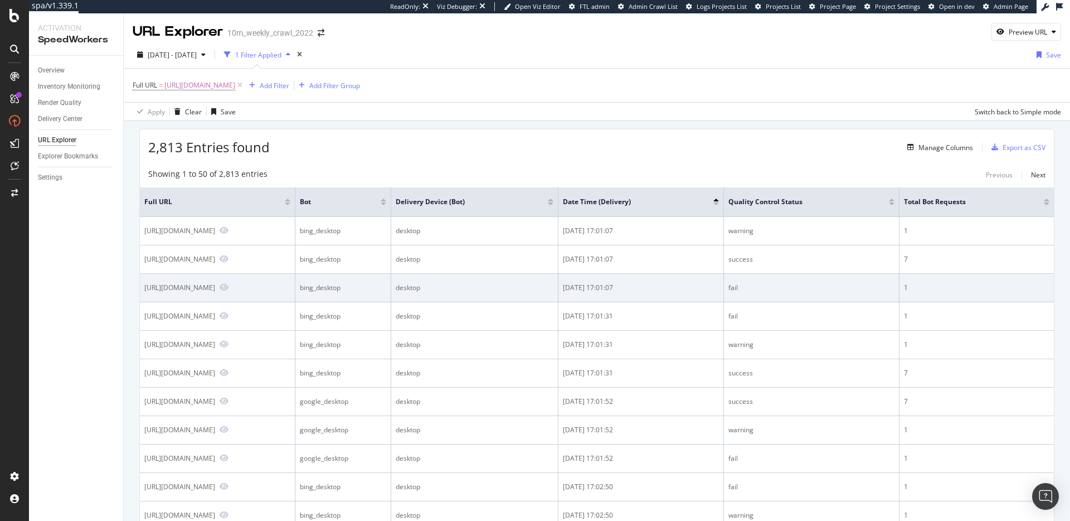
click at [640, 289] on div "2025-10-07 17:01:07" at bounding box center [641, 288] width 156 height 10
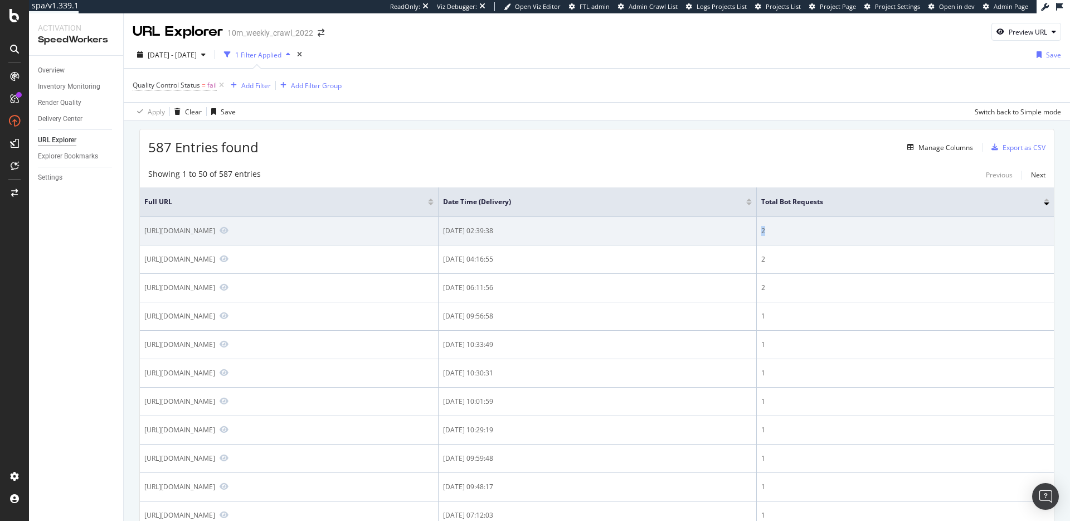
drag, startPoint x: 834, startPoint y: 233, endPoint x: 827, endPoint y: 229, distance: 8.2
click at [827, 229] on td "2" at bounding box center [905, 231] width 297 height 28
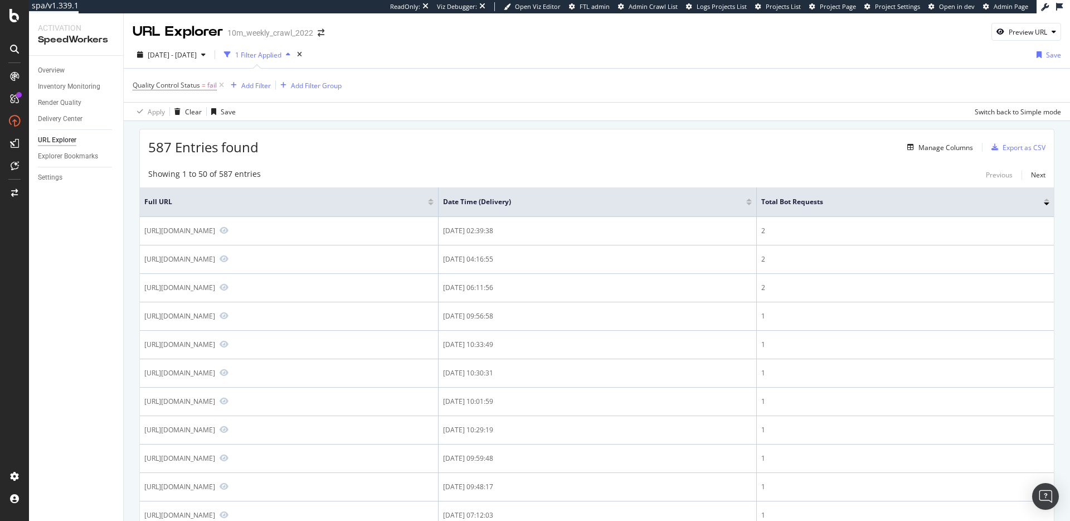
click at [347, 138] on div "587 Entries found Manage Columns Export as CSV" at bounding box center [597, 142] width 914 height 27
click at [946, 146] on div "Manage Columns" at bounding box center [946, 147] width 55 height 9
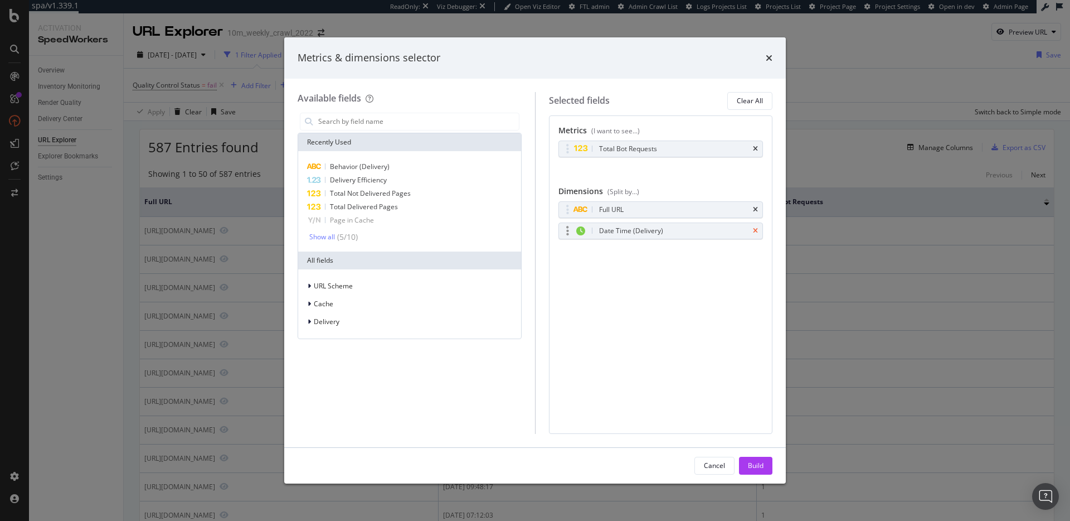
click at [757, 230] on icon "times" at bounding box center [755, 230] width 5 height 7
click at [766, 468] on button "Build" at bounding box center [755, 466] width 33 height 18
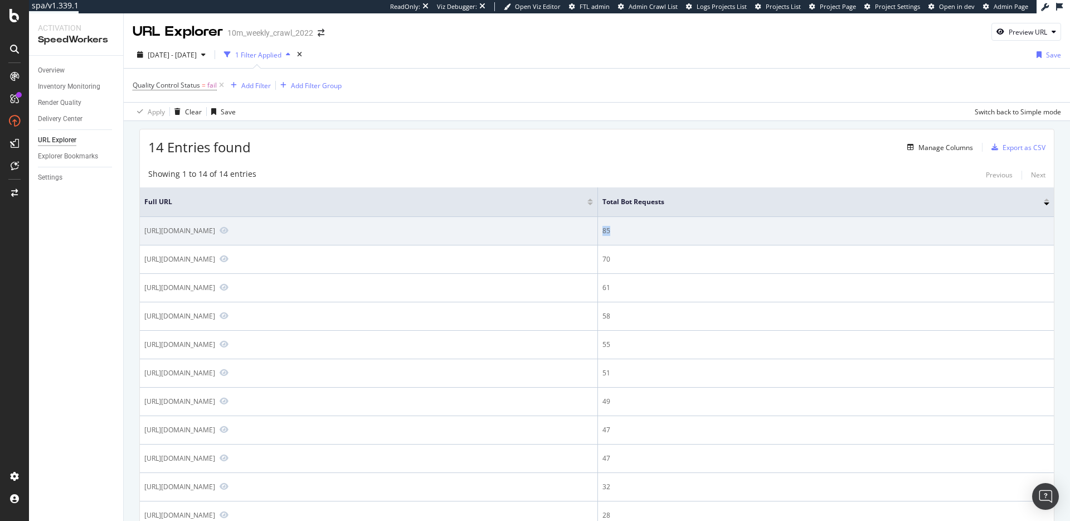
drag, startPoint x: 758, startPoint y: 235, endPoint x: 749, endPoint y: 234, distance: 9.5
click at [749, 234] on td "85" at bounding box center [826, 231] width 456 height 28
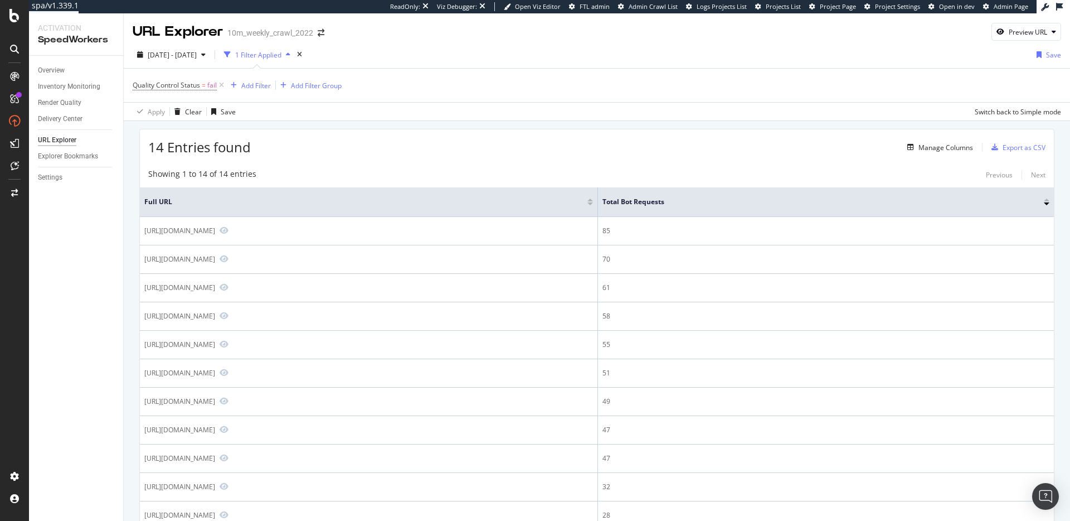
click at [402, 161] on div "14 Entries found Manage Columns Export as CSV Showing 1 to 14 of 14 entries Pre…" at bounding box center [596, 384] width 915 height 511
click at [256, 85] on div "Add Filter" at bounding box center [256, 85] width 30 height 9
click at [555, 109] on div "Apply Clear Save Switch back to Simple mode" at bounding box center [597, 111] width 947 height 18
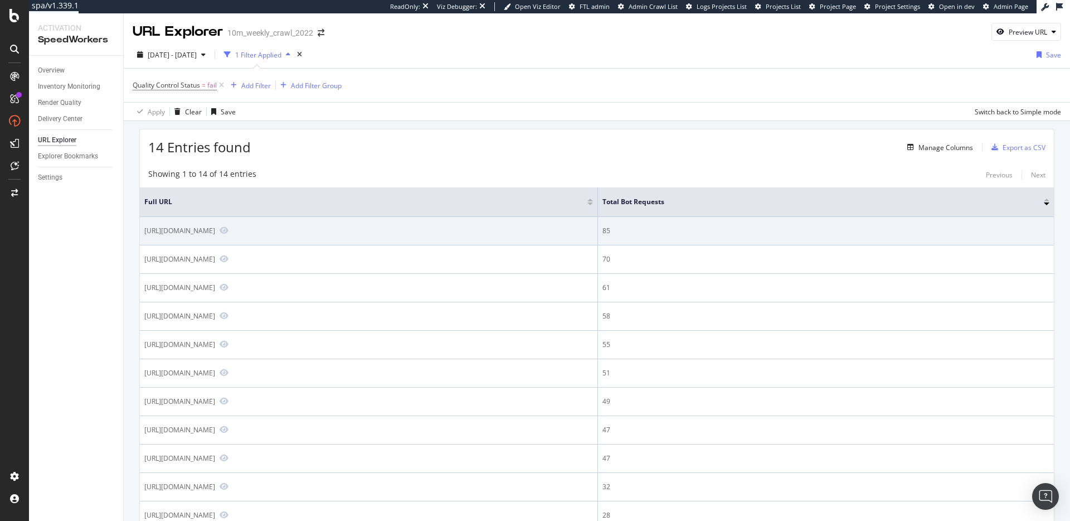
click at [215, 229] on div "[URL][DOMAIN_NAME]" at bounding box center [179, 230] width 71 height 9
click at [215, 230] on div "[URL][DOMAIN_NAME]" at bounding box center [179, 230] width 71 height 9
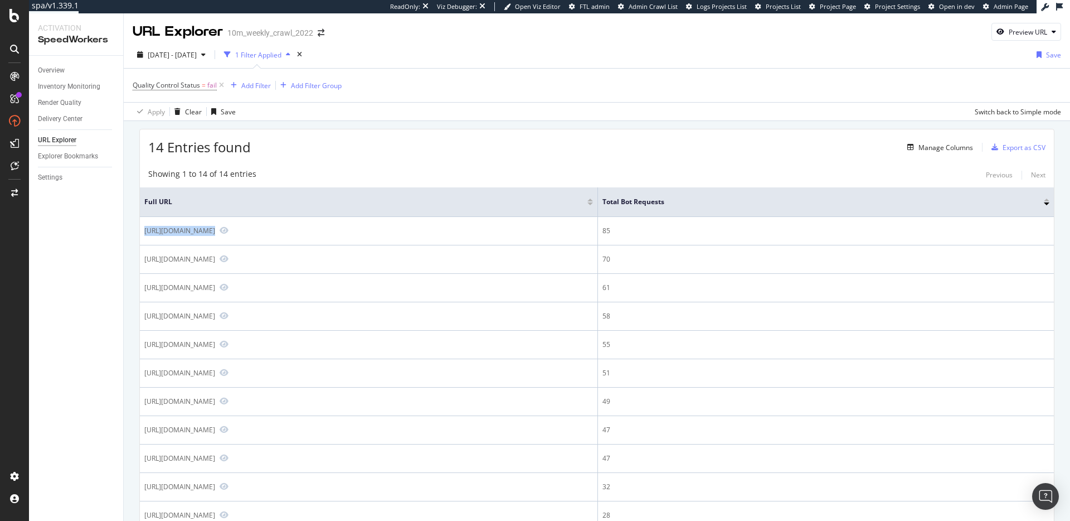
copy div "[URL][DOMAIN_NAME]"
click at [284, 168] on div "Showing 1 to 14 of 14 entries Previous Next" at bounding box center [597, 174] width 914 height 13
drag, startPoint x: 308, startPoint y: 153, endPoint x: 285, endPoint y: 123, distance: 38.1
click at [307, 149] on div "14 Entries found Manage Columns Export as CSV" at bounding box center [597, 142] width 914 height 27
click at [260, 85] on div "Add Filter" at bounding box center [256, 85] width 30 height 9
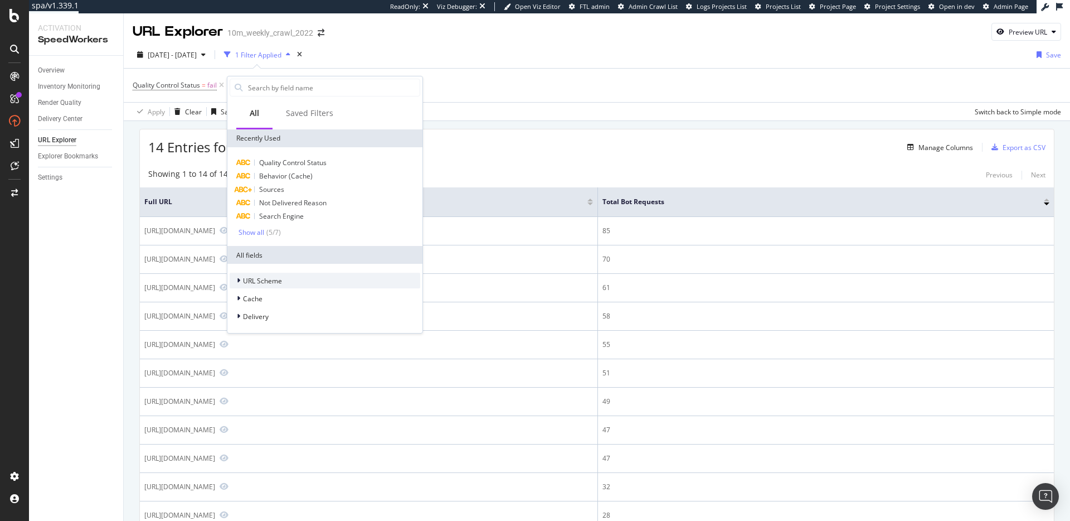
click at [299, 283] on div "URL Scheme" at bounding box center [325, 281] width 191 height 16
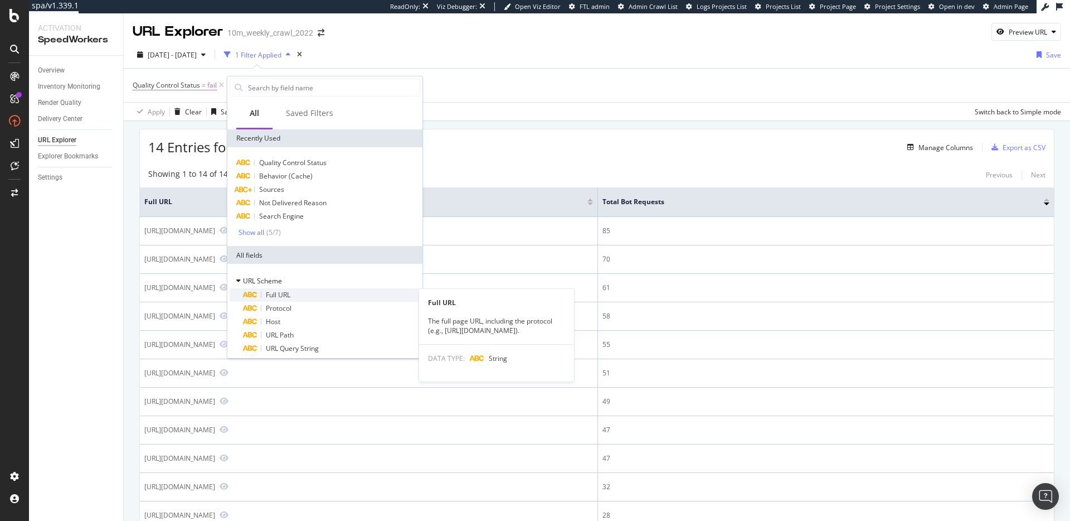
click at [303, 295] on div "Full URL" at bounding box center [331, 294] width 177 height 13
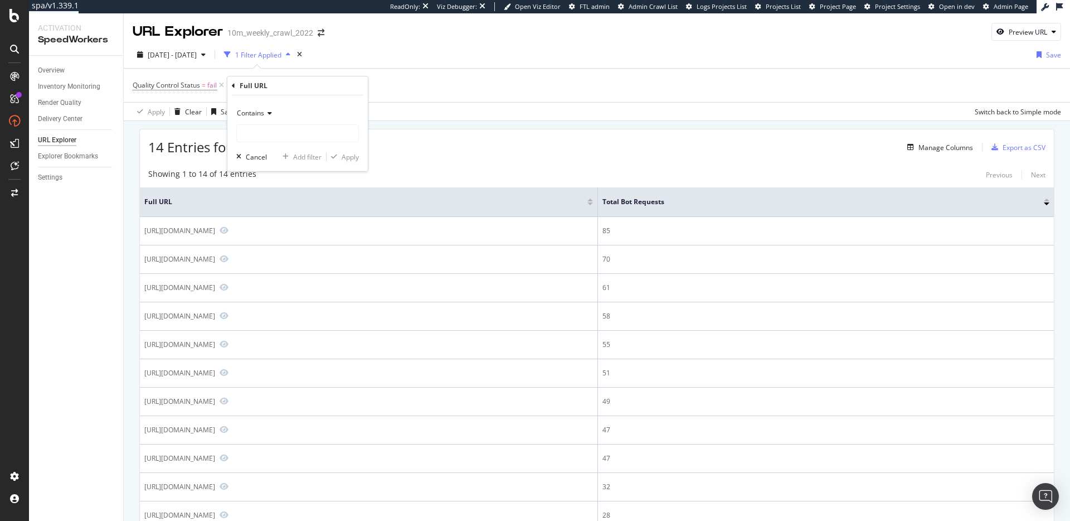
click at [261, 117] on span "Contains" at bounding box center [250, 112] width 27 height 9
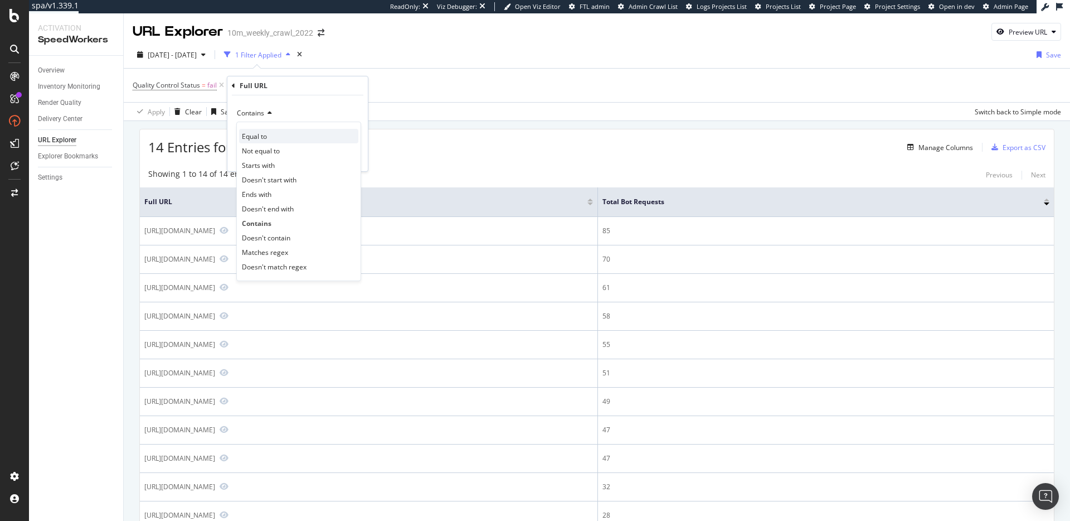
click at [268, 136] on div "Equal to" at bounding box center [298, 136] width 119 height 14
click at [290, 130] on input "text" at bounding box center [298, 133] width 122 height 18
paste input "[URL][DOMAIN_NAME]"
type input "[URL][DOMAIN_NAME]"
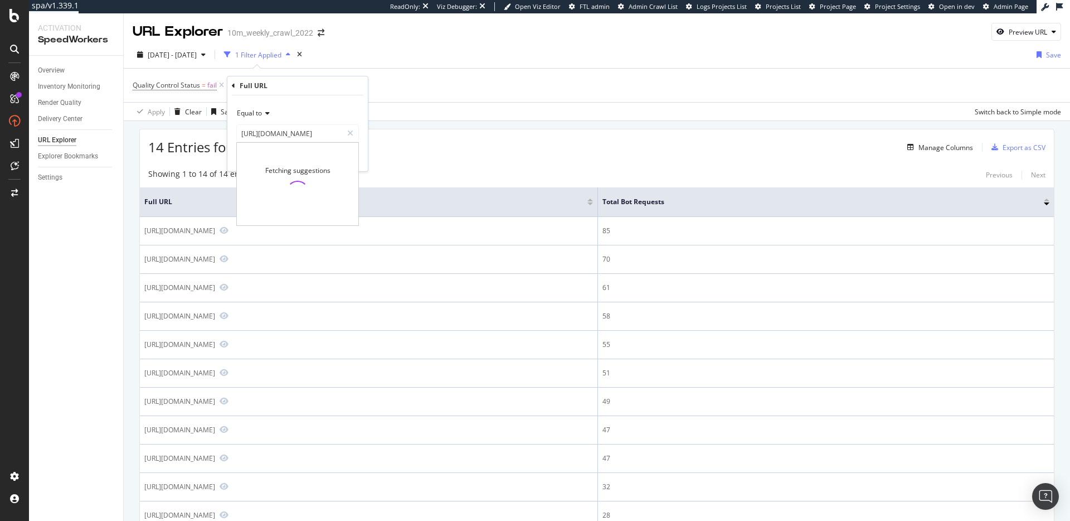
scroll to position [0, 0]
click at [350, 105] on div "Equal to" at bounding box center [297, 113] width 123 height 18
click at [341, 106] on div "Equal to" at bounding box center [297, 113] width 123 height 18
click at [350, 153] on div "Apply" at bounding box center [350, 156] width 17 height 9
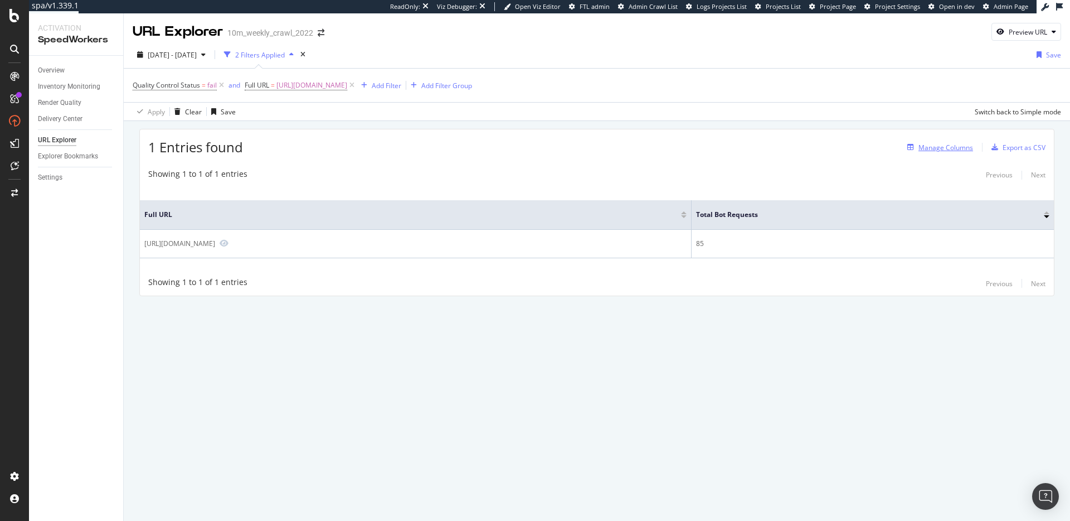
click at [946, 148] on div "Manage Columns" at bounding box center [946, 147] width 55 height 9
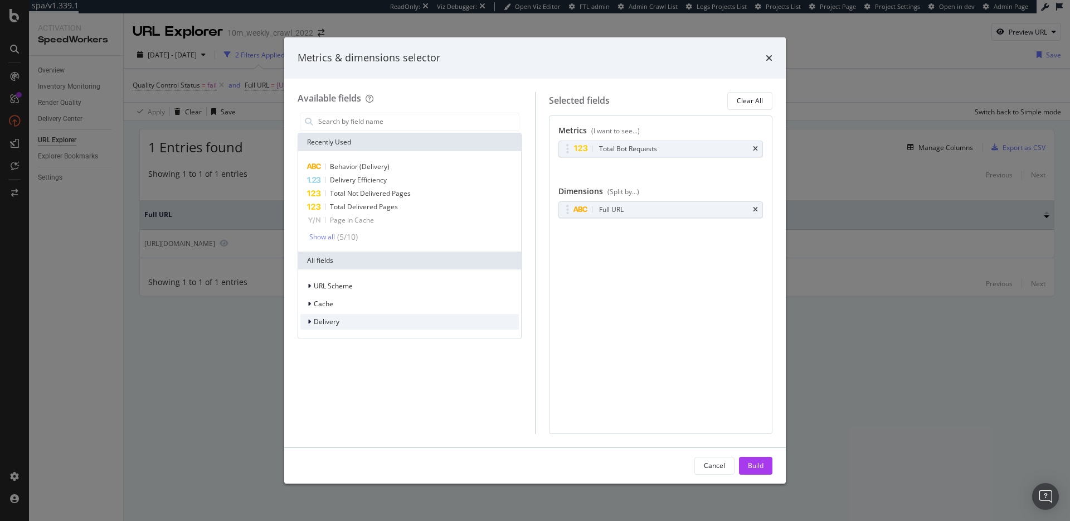
click at [343, 321] on div "Delivery" at bounding box center [410, 322] width 219 height 16
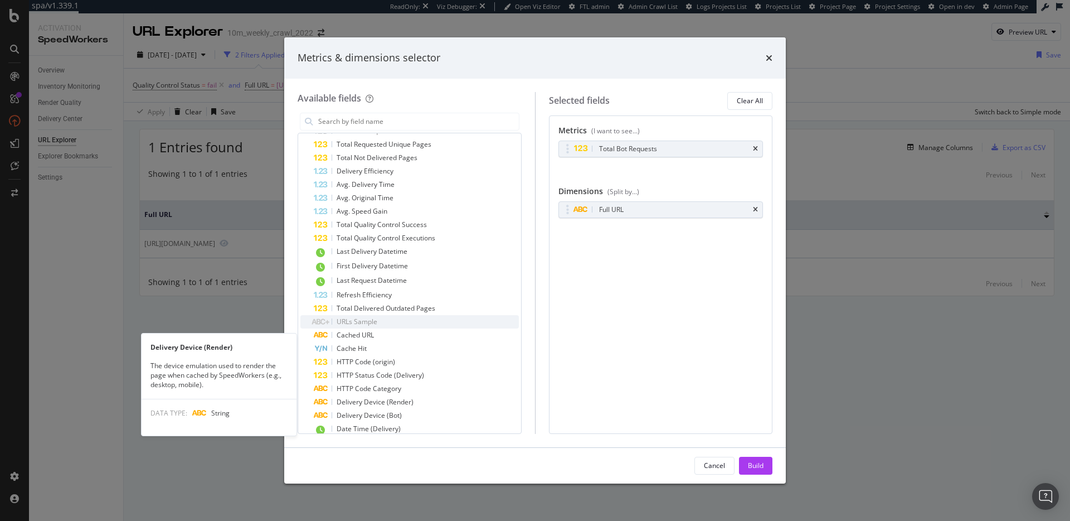
scroll to position [311, 0]
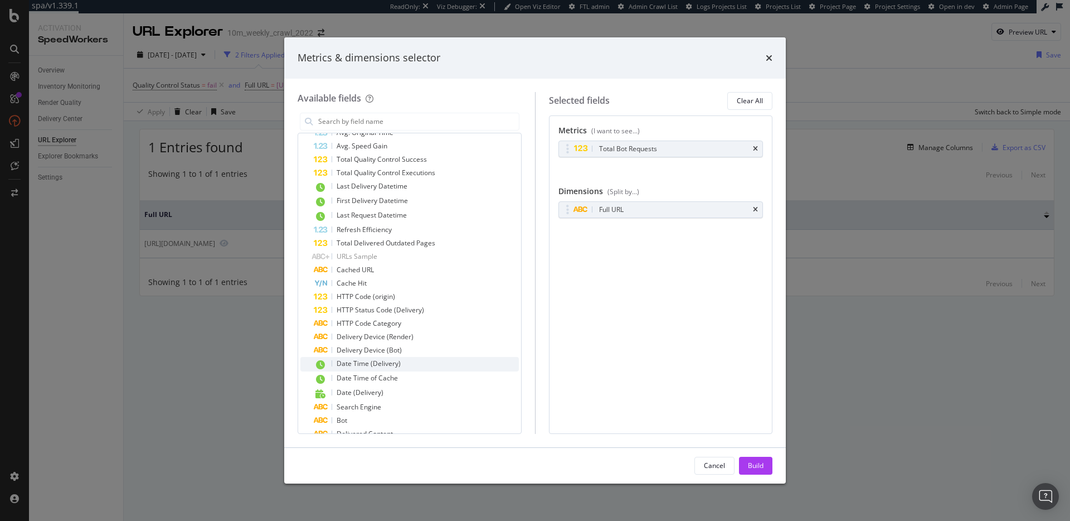
click at [376, 364] on span "Date Time (Delivery)" at bounding box center [369, 362] width 64 height 9
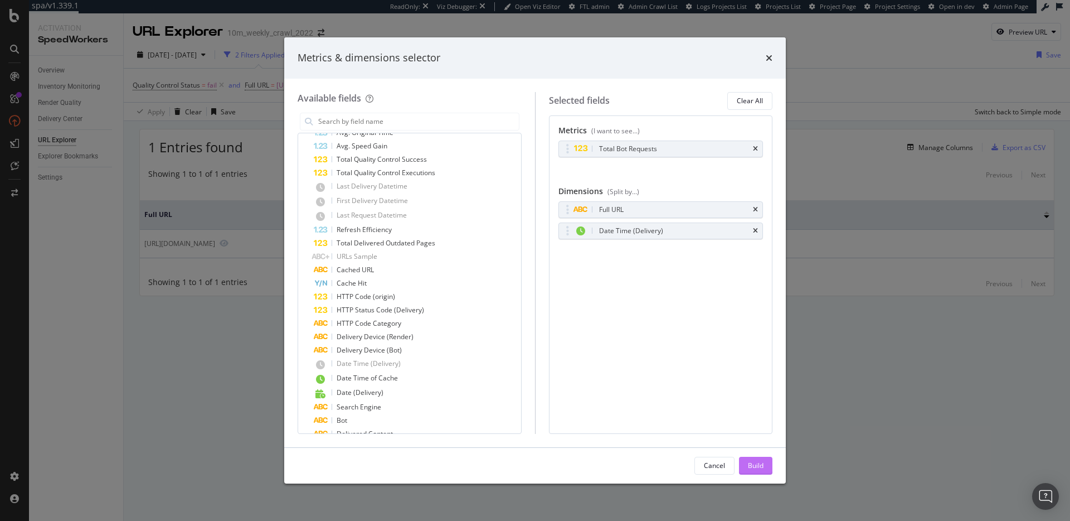
click at [761, 466] on div "Build" at bounding box center [756, 465] width 16 height 9
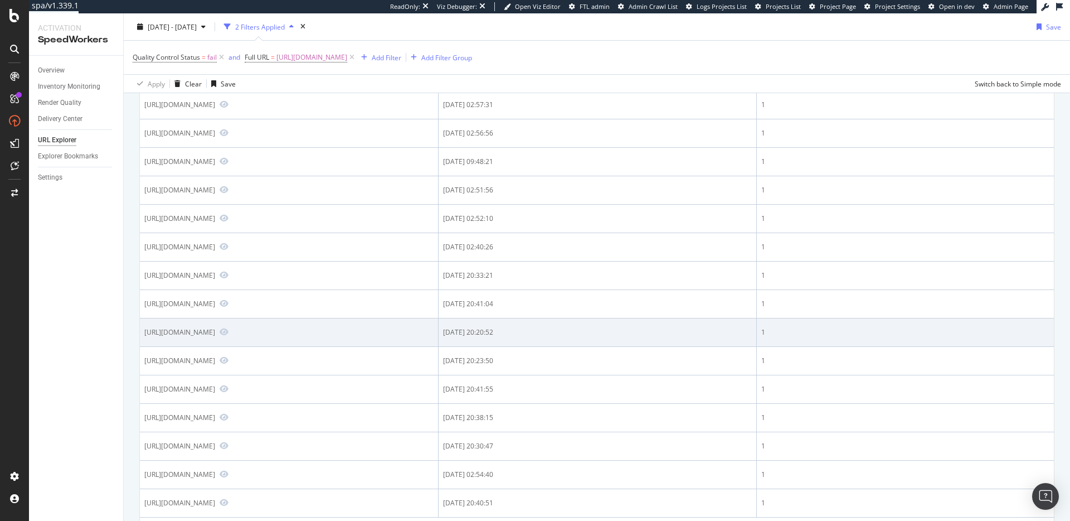
scroll to position [1182, 0]
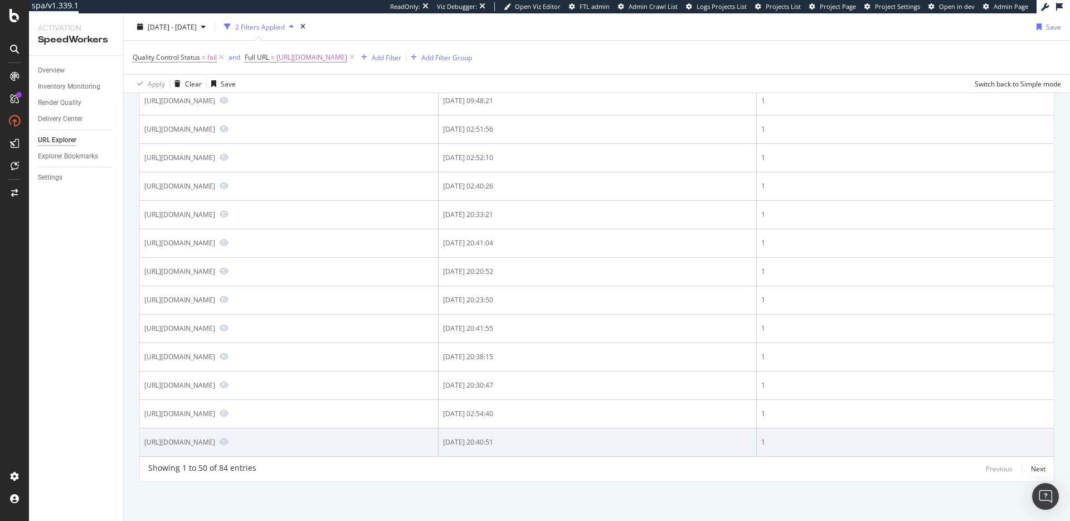
drag, startPoint x: 594, startPoint y: 442, endPoint x: 522, endPoint y: 443, distance: 71.9
click at [522, 443] on tr "[URL][DOMAIN_NAME] [DATE] 20:40:51 1" at bounding box center [597, 442] width 914 height 28
click at [558, 444] on div "[DATE] 20:40:51" at bounding box center [597, 442] width 309 height 10
drag, startPoint x: 566, startPoint y: 444, endPoint x: 589, endPoint y: 453, distance: 24.0
click at [574, 443] on div "[DATE] 20:40:51" at bounding box center [597, 442] width 309 height 10
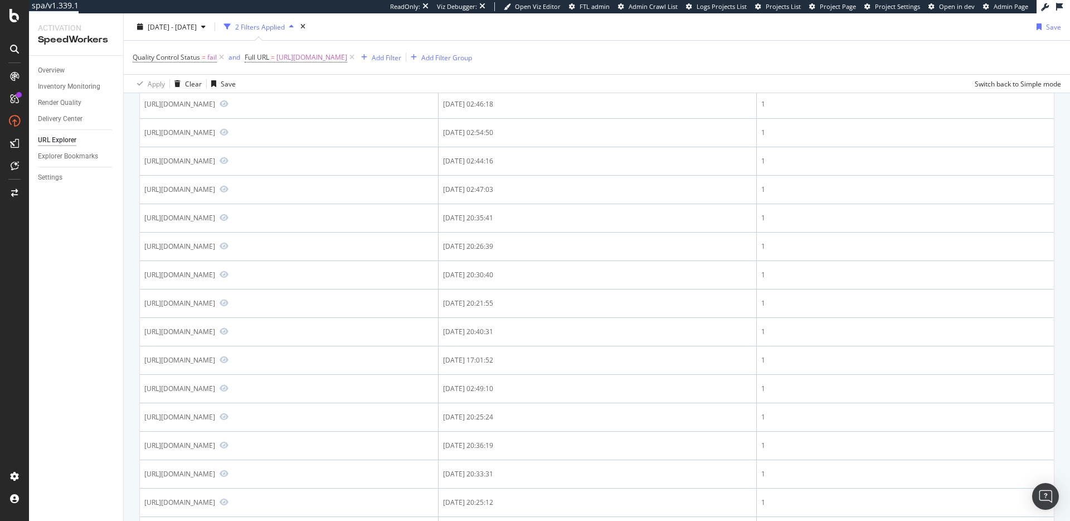
scroll to position [0, 0]
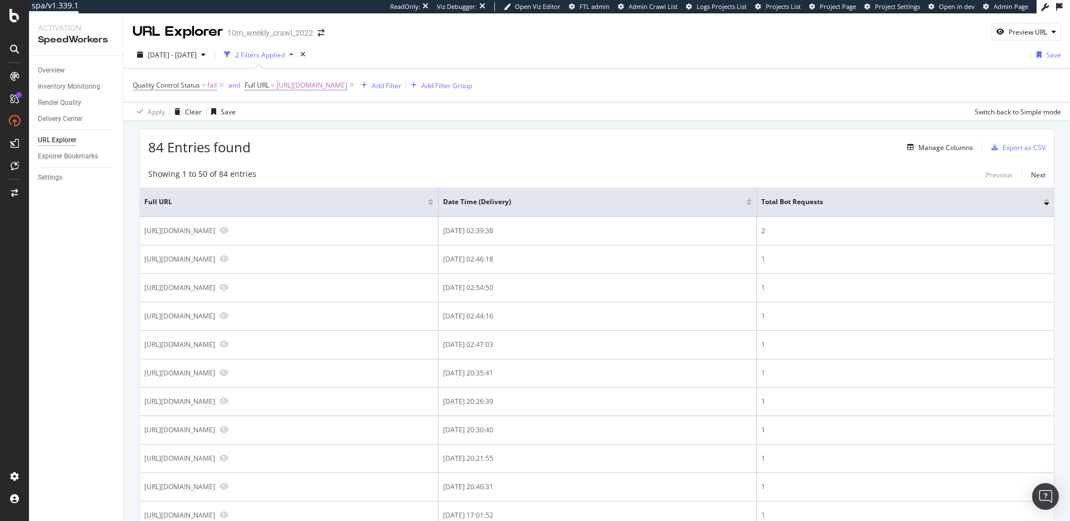
click at [752, 203] on div at bounding box center [750, 203] width 6 height 3
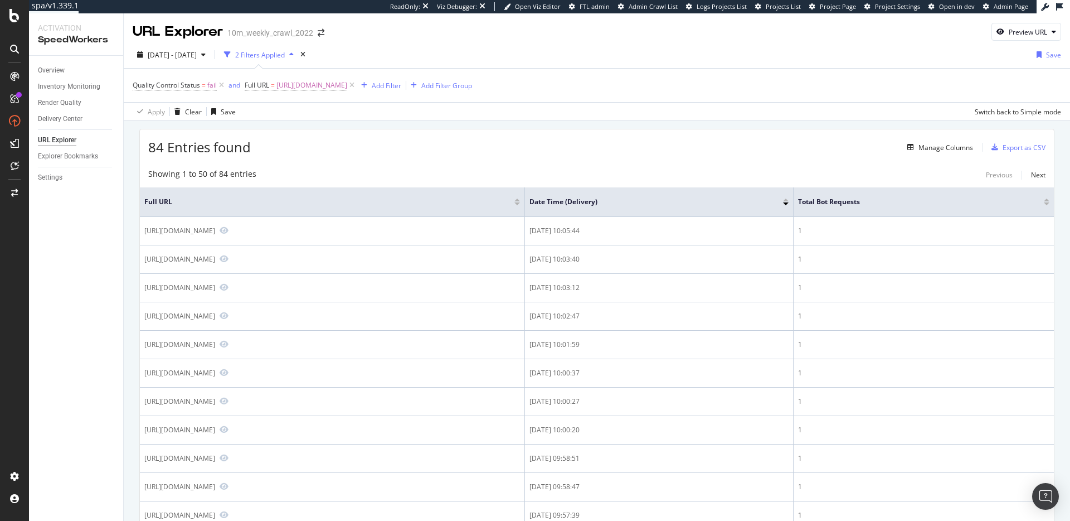
click at [788, 200] on div at bounding box center [786, 199] width 6 height 3
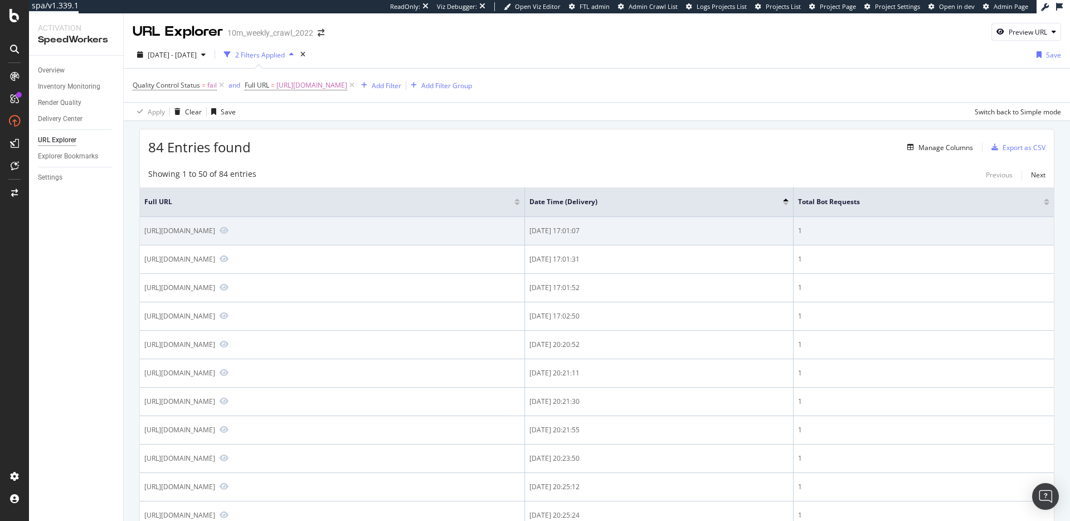
click at [549, 231] on div "[DATE] 17:01:07" at bounding box center [659, 231] width 259 height 10
click at [561, 230] on div "[DATE] 17:01:07" at bounding box center [659, 231] width 259 height 10
drag, startPoint x: 566, startPoint y: 230, endPoint x: 591, endPoint y: 230, distance: 25.1
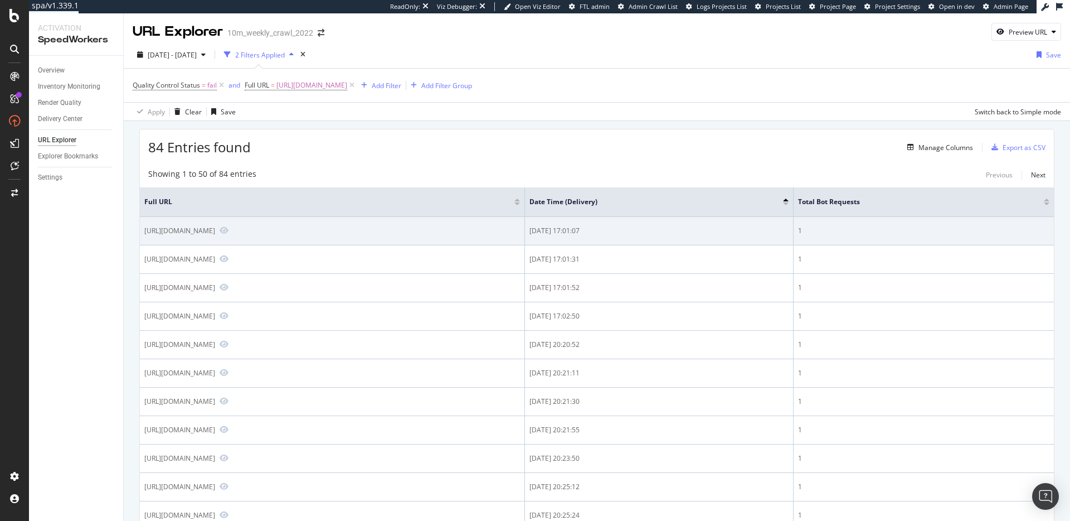
click at [589, 230] on div "[DATE] 17:01:07" at bounding box center [659, 231] width 259 height 10
click at [592, 232] on div "[DATE] 17:01:07" at bounding box center [659, 231] width 259 height 10
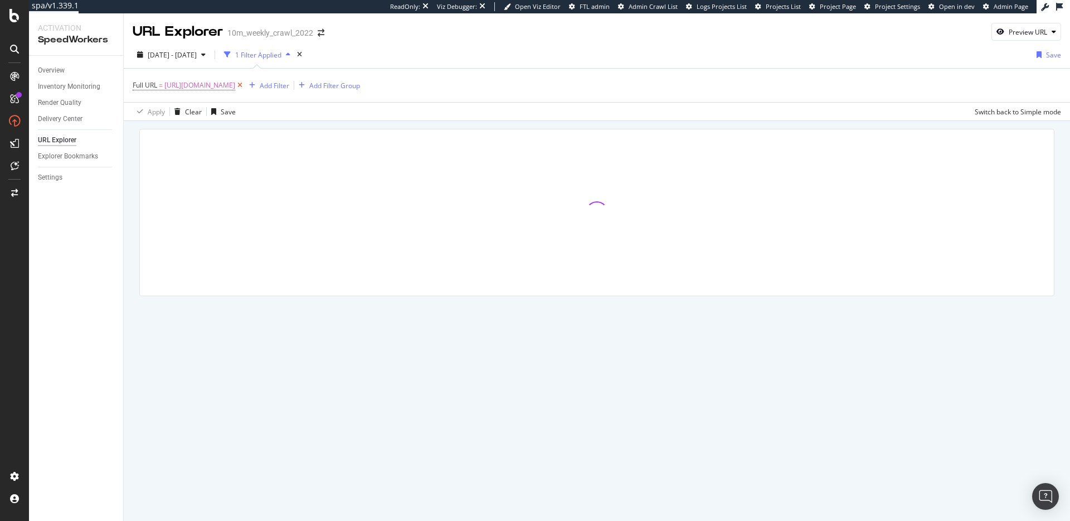
click at [245, 83] on icon at bounding box center [239, 85] width 9 height 11
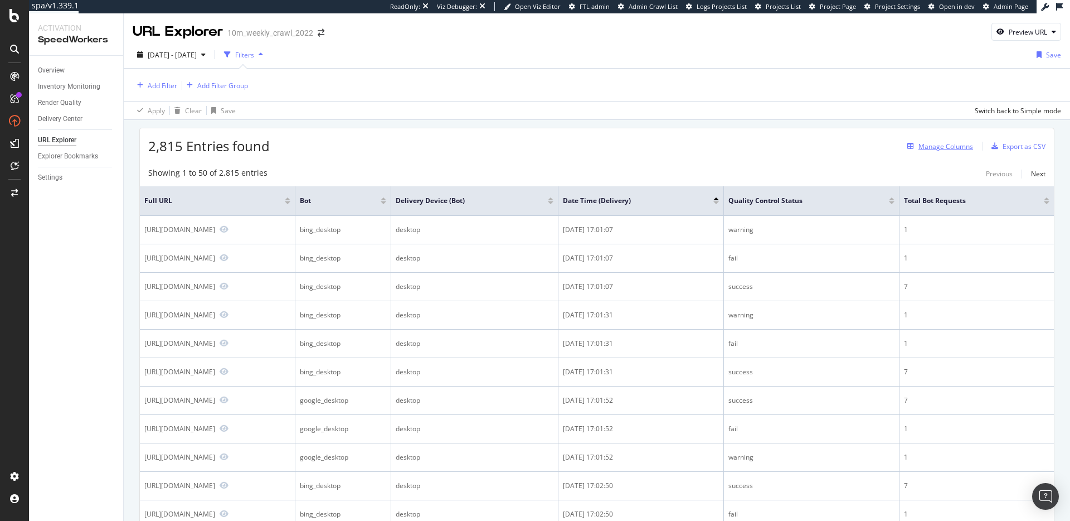
click at [932, 145] on div "Manage Columns" at bounding box center [946, 146] width 55 height 9
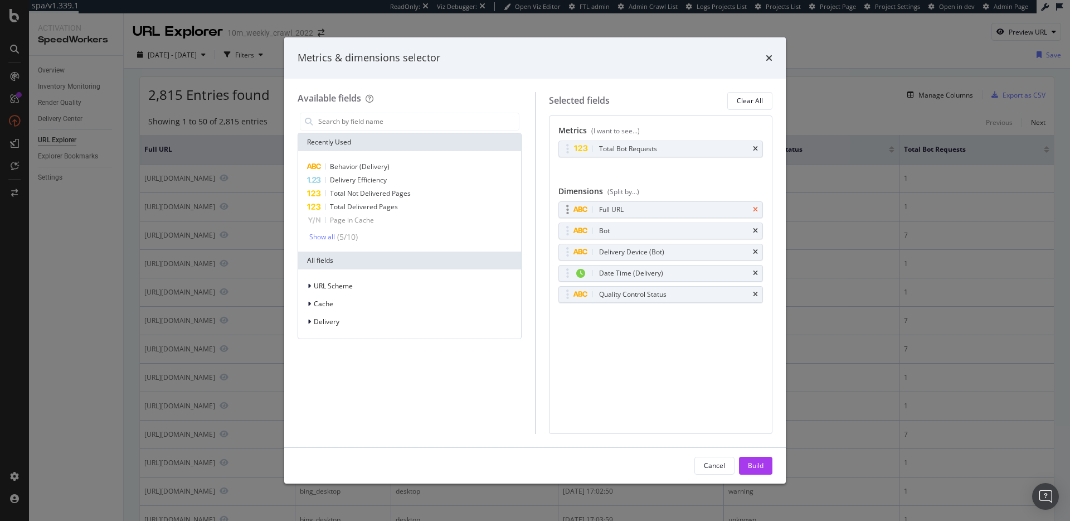
click at [758, 208] on icon "times" at bounding box center [755, 209] width 5 height 7
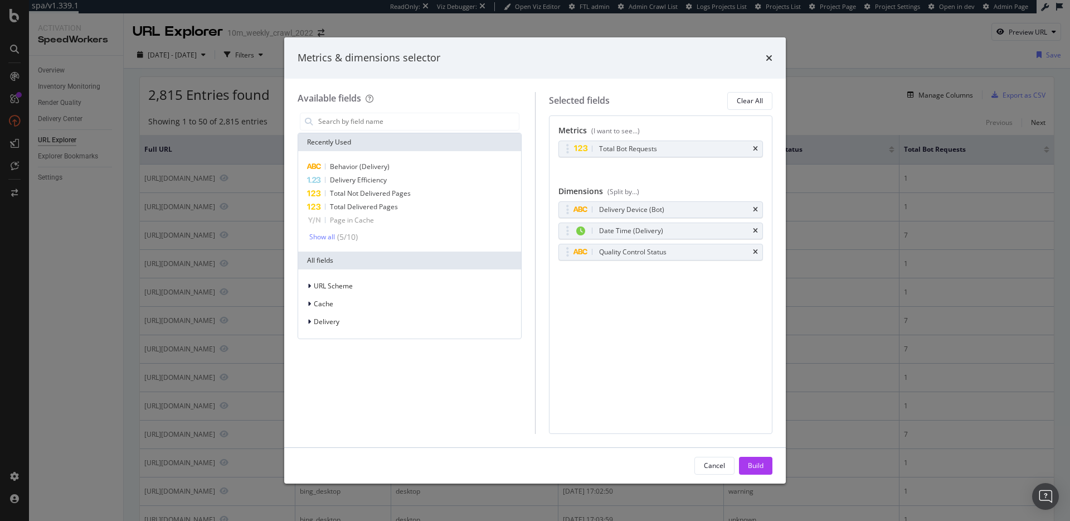
click at [758, 208] on icon "times" at bounding box center [755, 209] width 5 height 7
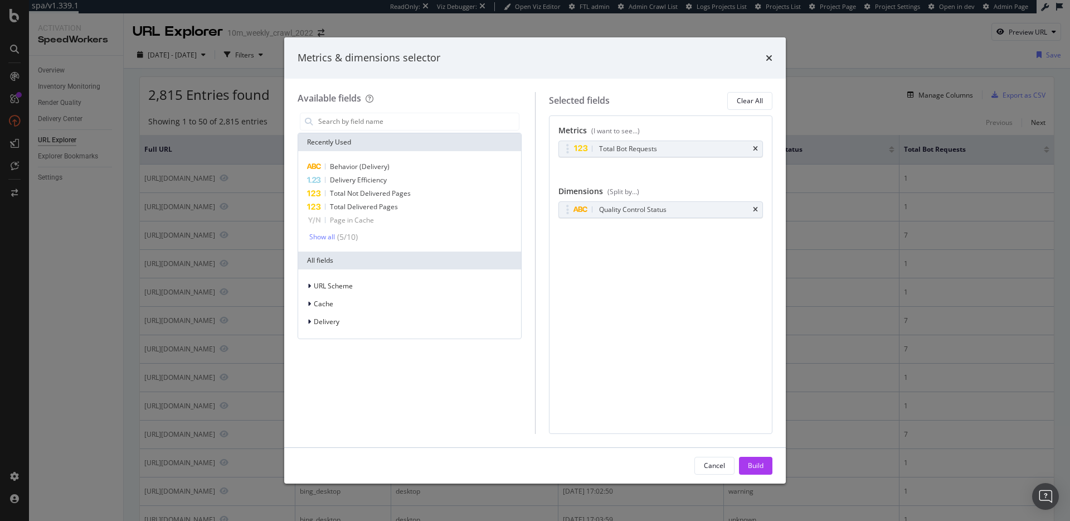
click at [758, 208] on icon "times" at bounding box center [755, 209] width 5 height 7
click at [757, 148] on icon "times" at bounding box center [755, 149] width 5 height 7
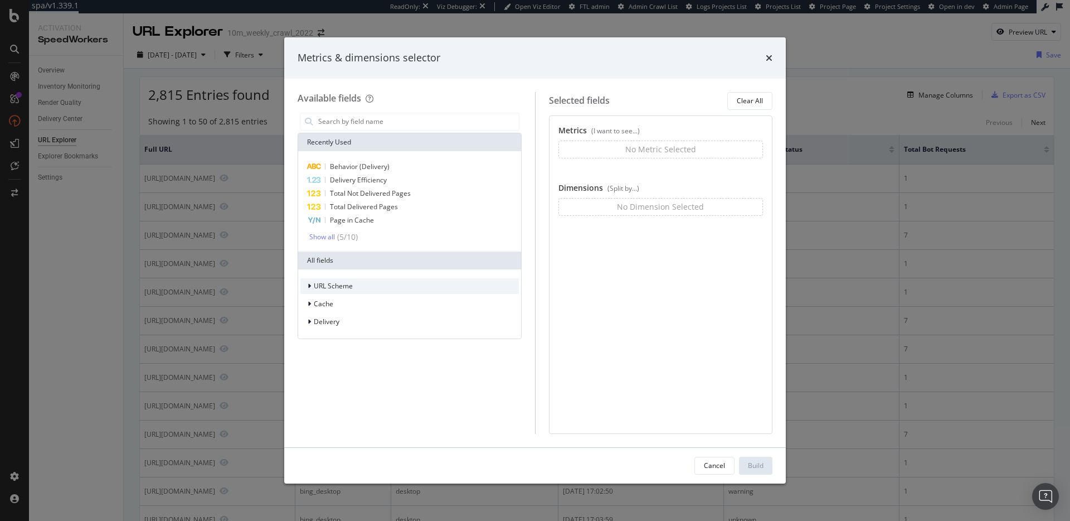
click at [346, 283] on span "URL Scheme" at bounding box center [333, 285] width 39 height 9
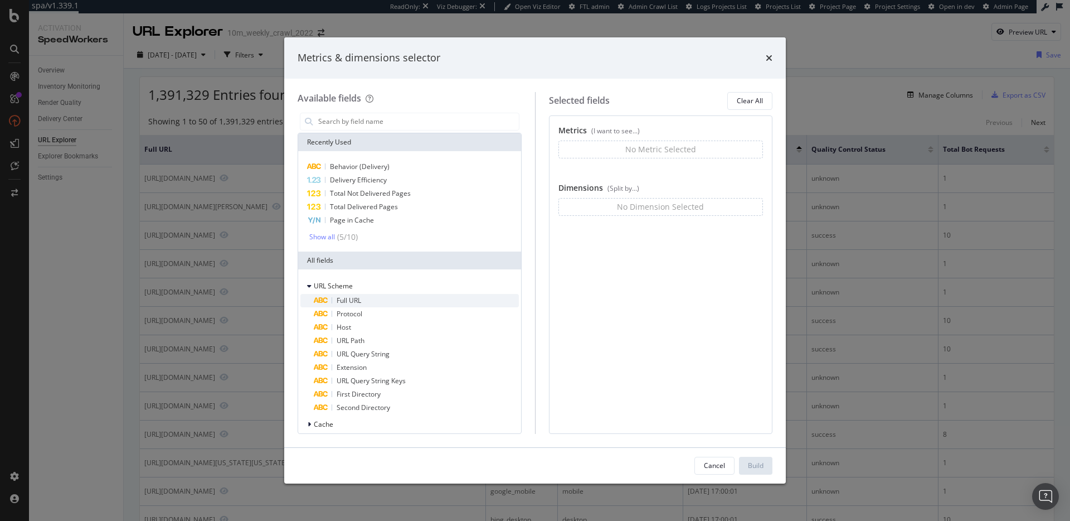
click at [360, 301] on span "Full URL" at bounding box center [349, 299] width 25 height 9
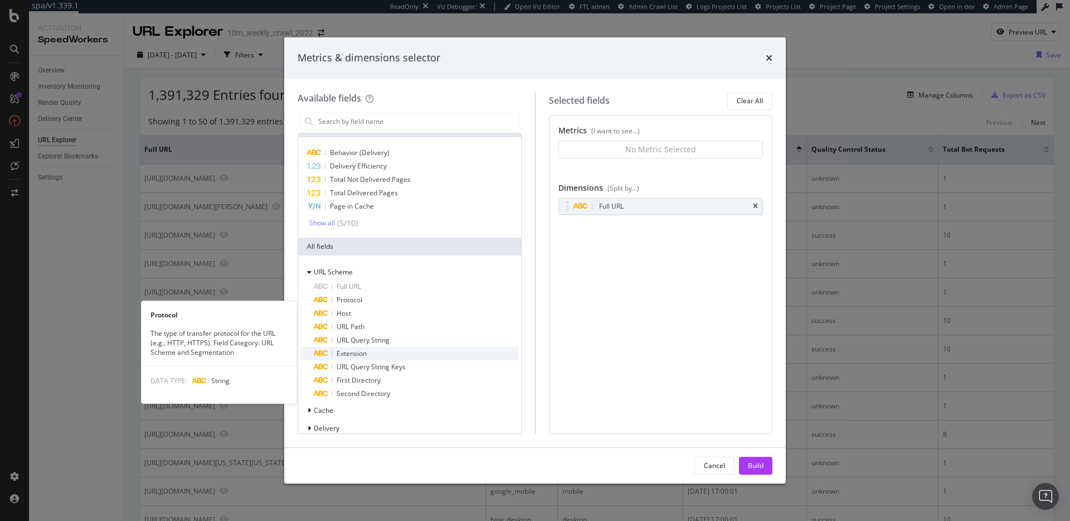
scroll to position [26, 0]
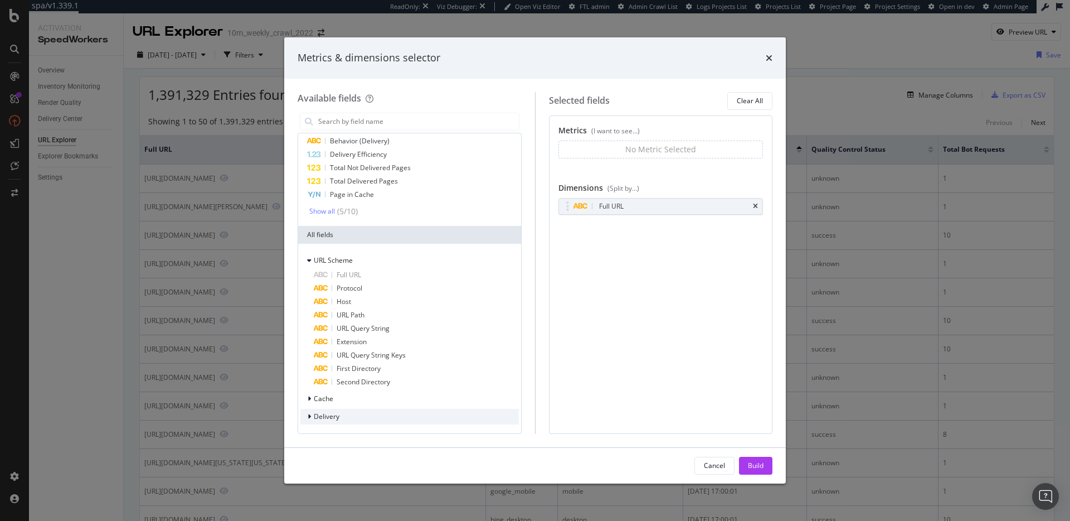
click at [371, 413] on div "Delivery" at bounding box center [410, 417] width 219 height 16
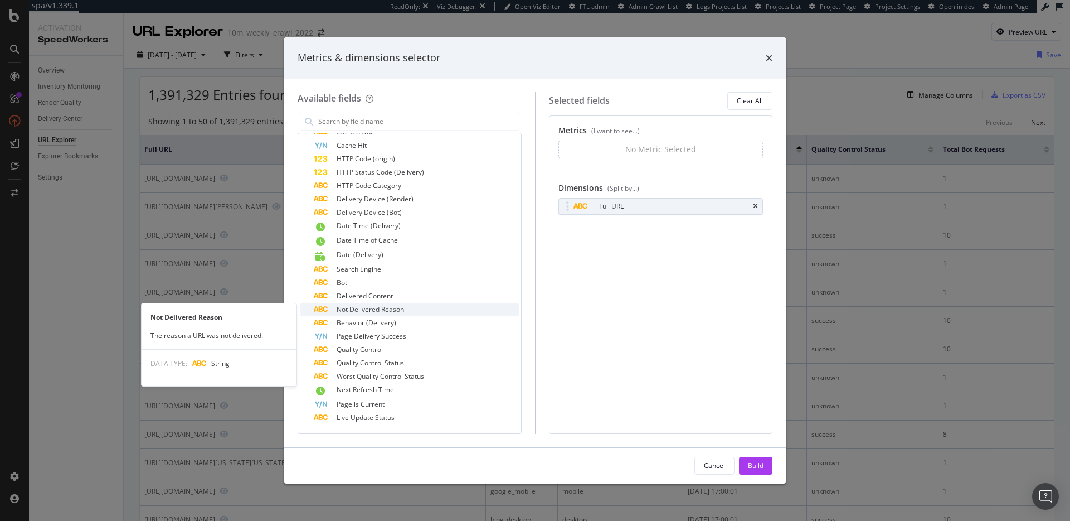
click at [415, 309] on div "Not Delivered Reason" at bounding box center [416, 309] width 205 height 13
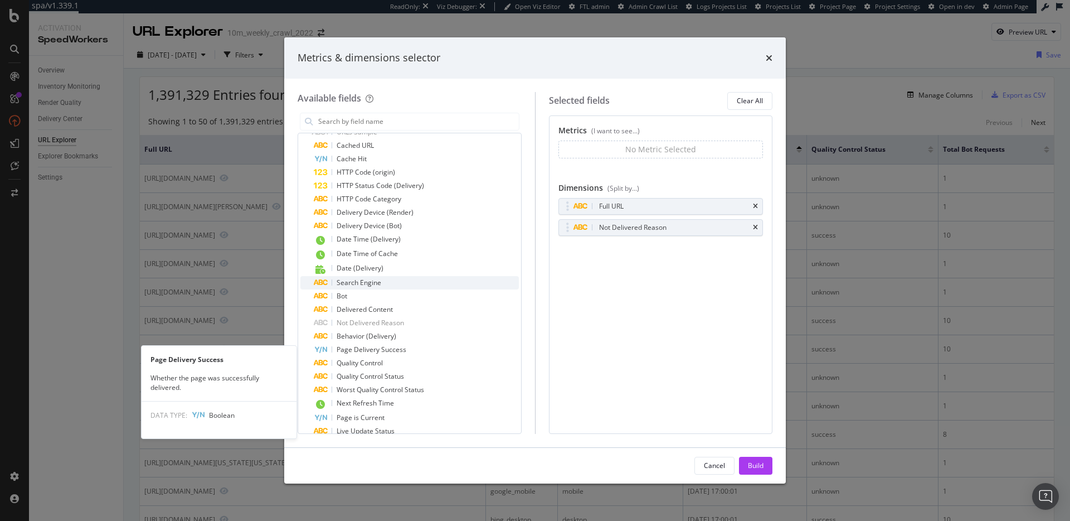
scroll to position [550, 0]
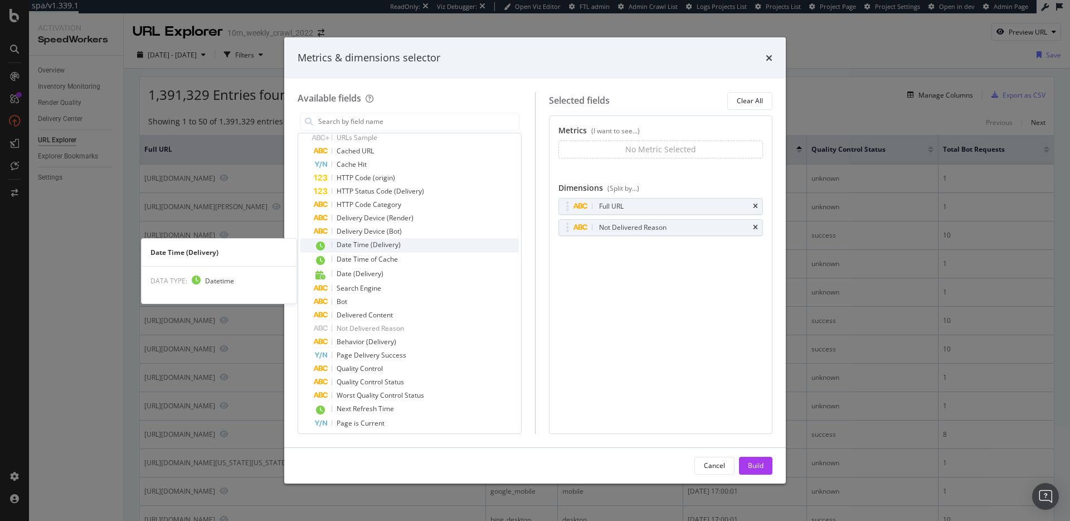
click at [383, 246] on span "Date Time (Delivery)" at bounding box center [369, 244] width 64 height 9
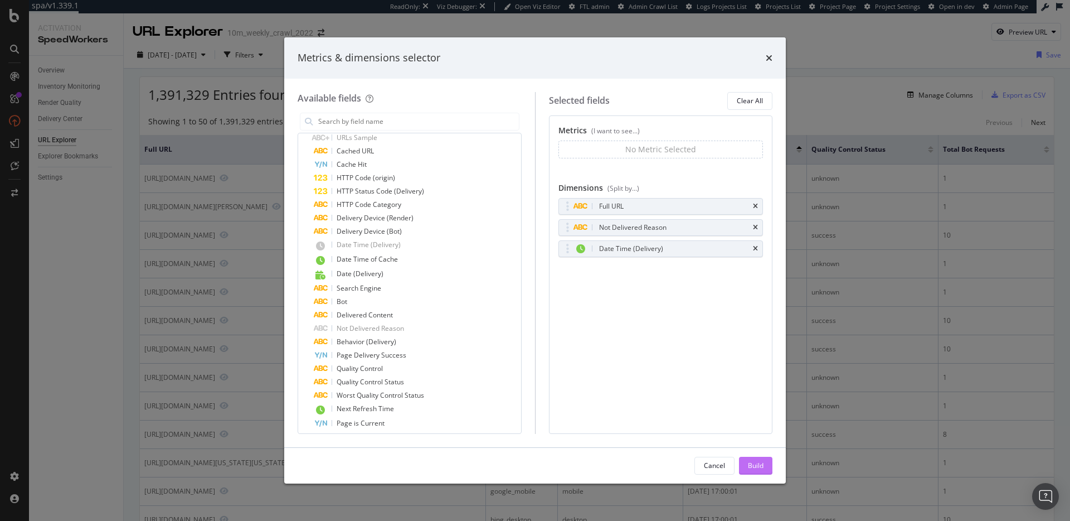
click at [764, 464] on button "Build" at bounding box center [755, 466] width 33 height 18
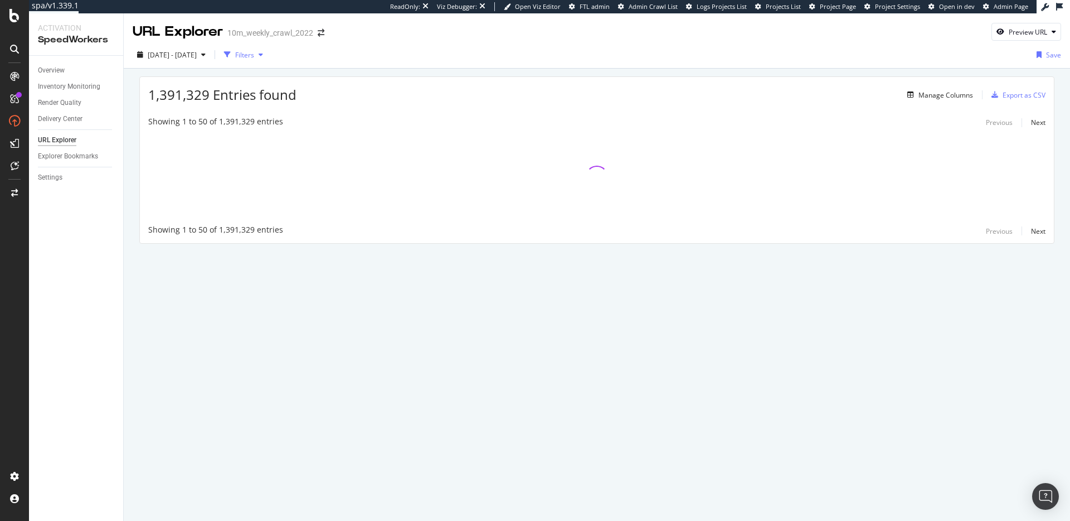
click at [254, 56] on div "Filters" at bounding box center [244, 54] width 19 height 9
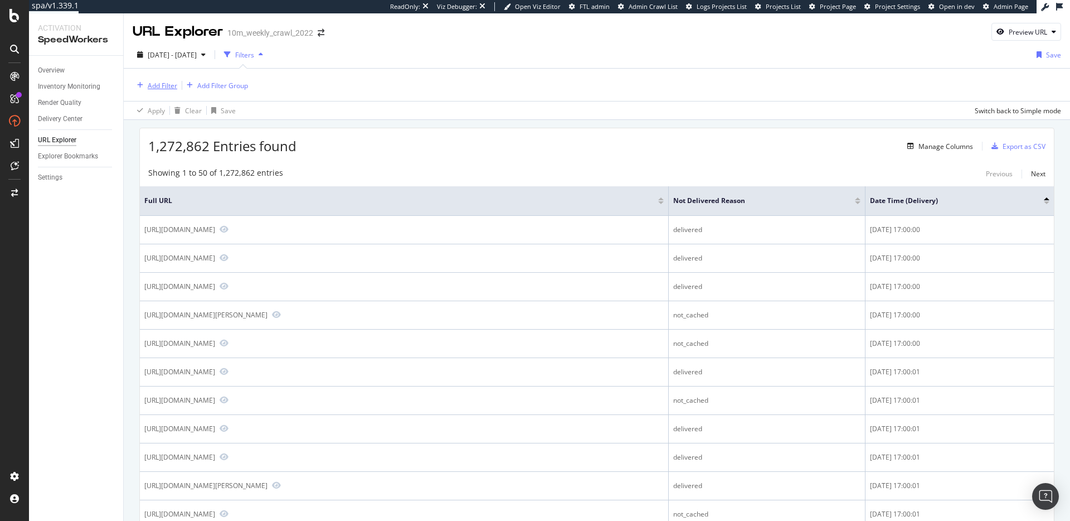
click at [161, 88] on div "Add Filter" at bounding box center [163, 85] width 30 height 9
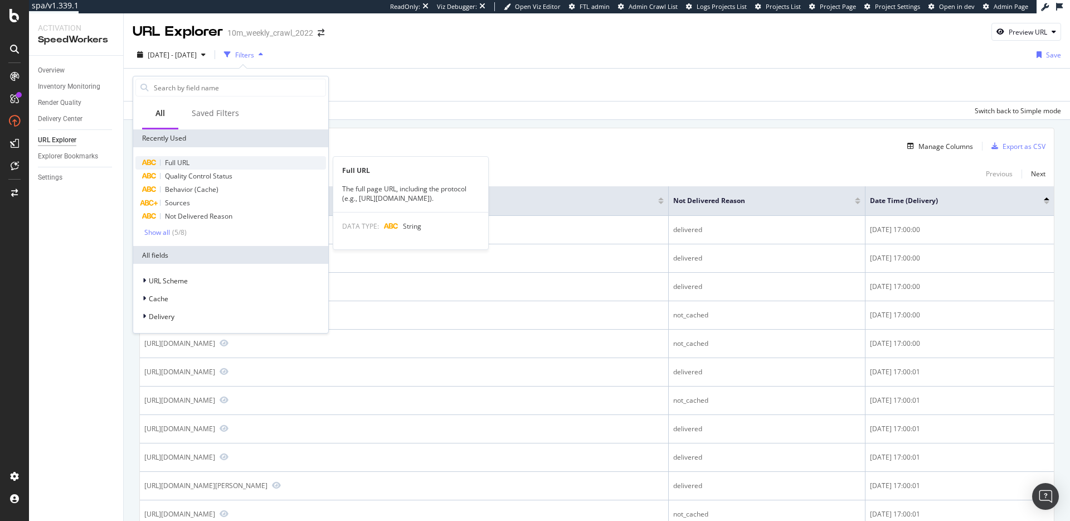
click at [179, 165] on span "Full URL" at bounding box center [177, 162] width 25 height 9
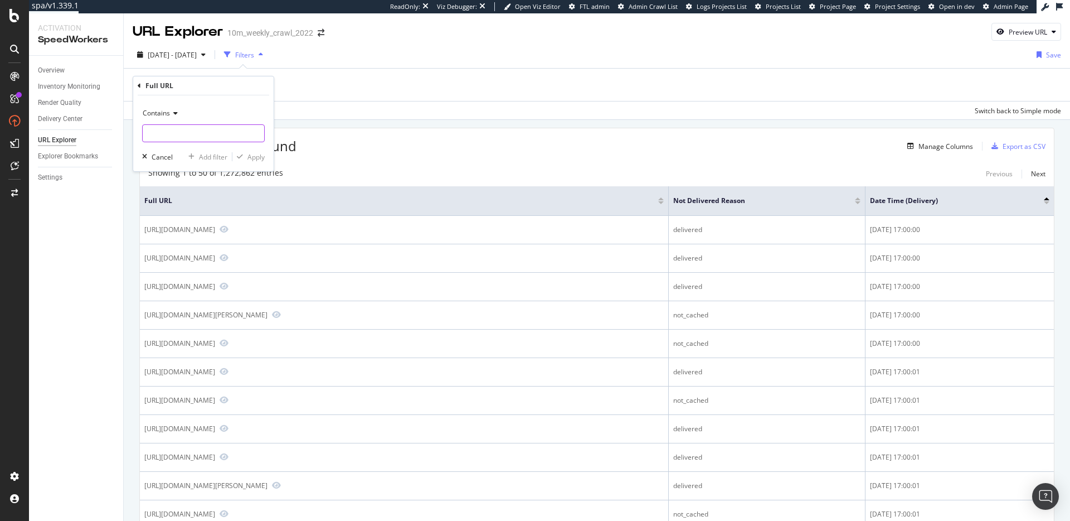
click at [180, 135] on input "text" at bounding box center [204, 133] width 122 height 18
paste input "[URL][DOMAIN_NAME]"
type input "[URL][DOMAIN_NAME]"
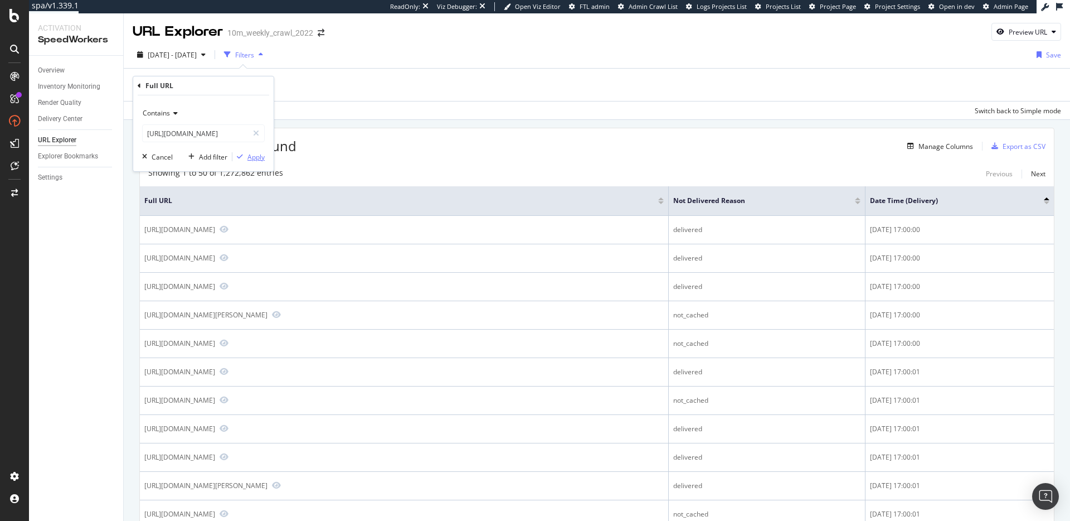
click at [251, 159] on div "Apply" at bounding box center [256, 156] width 17 height 9
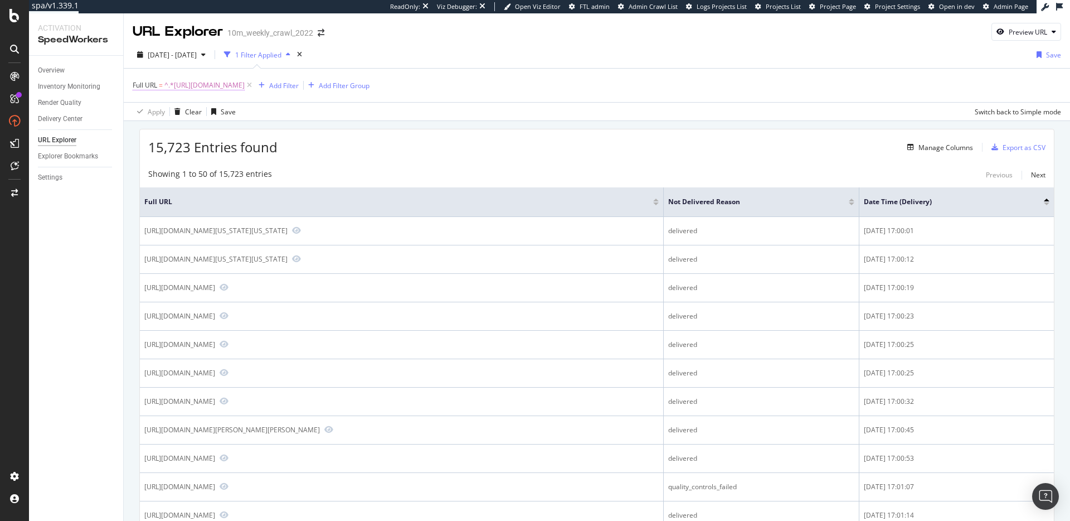
click at [239, 82] on span "^.*https://www.realtor.com/news/trends/.*$" at bounding box center [204, 85] width 80 height 16
click at [167, 109] on span "Contains" at bounding box center [156, 110] width 27 height 9
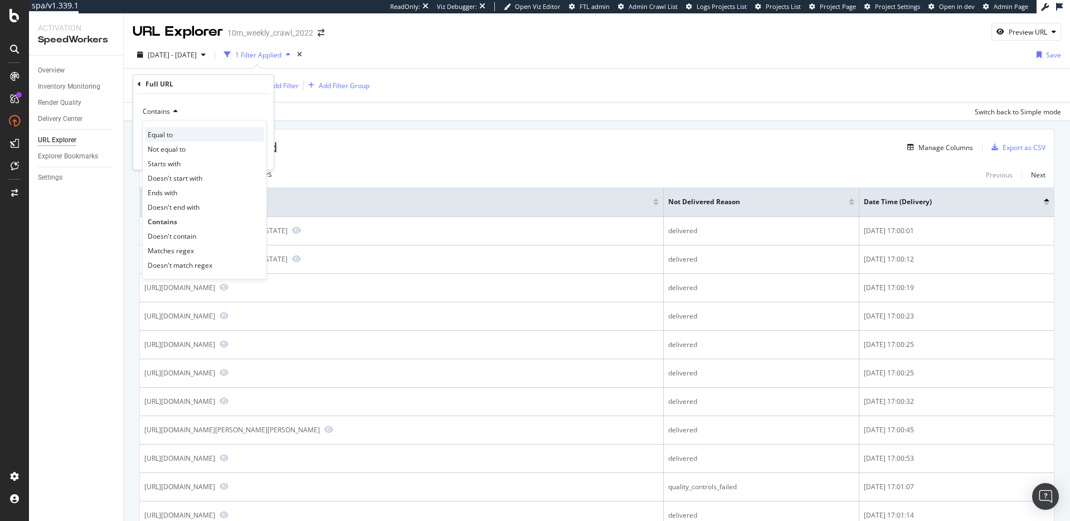
click at [205, 135] on div "Equal to" at bounding box center [204, 134] width 119 height 14
click at [234, 130] on input "text" at bounding box center [204, 132] width 122 height 18
paste input "[URL][DOMAIN_NAME]"
type input "[URL][DOMAIN_NAME]"
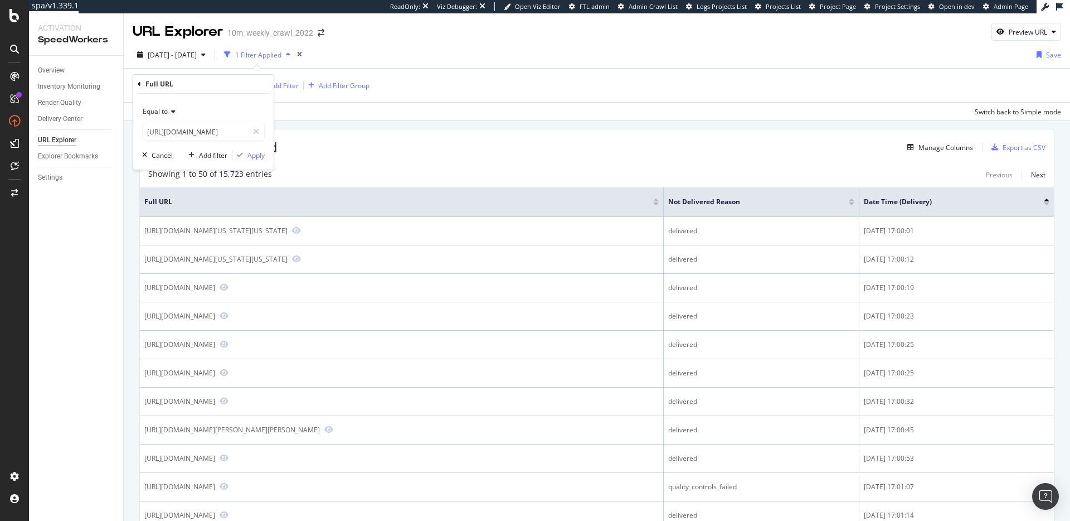
click at [271, 122] on div "Equal to https://www.realtor.com/news/trends/ https://www.realtor.com/news/tren…" at bounding box center [203, 132] width 140 height 76
click at [252, 154] on div "Apply" at bounding box center [256, 155] width 17 height 9
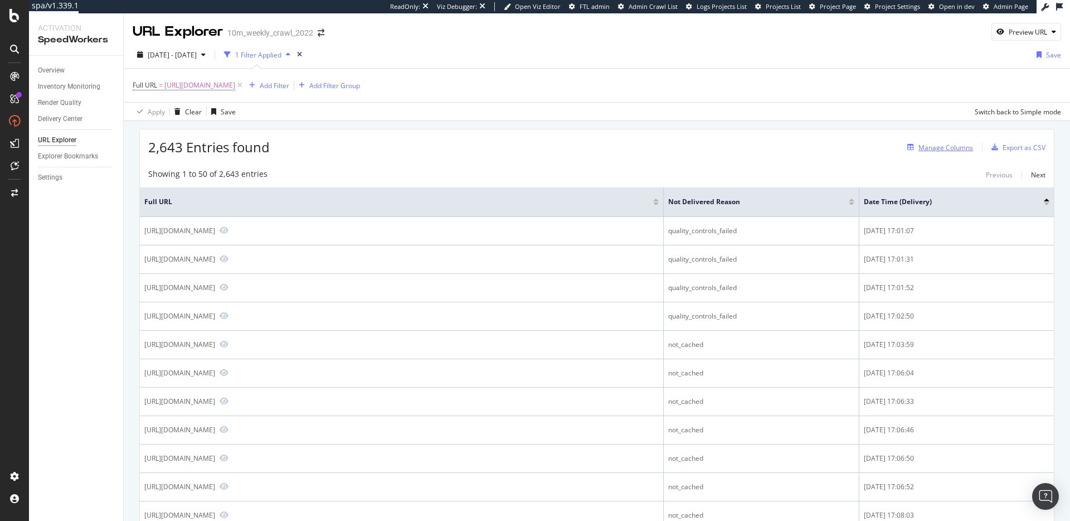
click at [942, 148] on div "Manage Columns" at bounding box center [946, 147] width 55 height 9
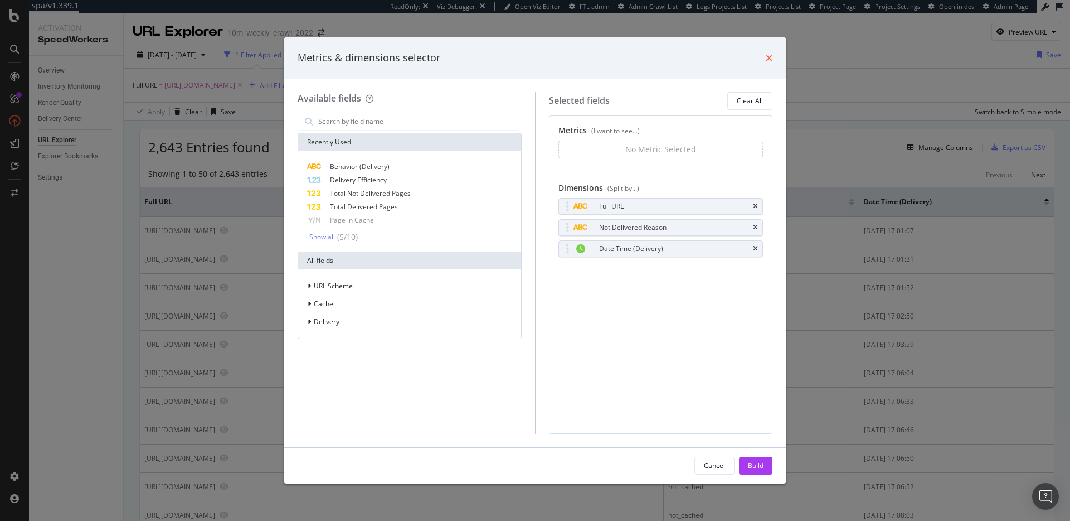
click at [769, 55] on icon "times" at bounding box center [769, 58] width 7 height 9
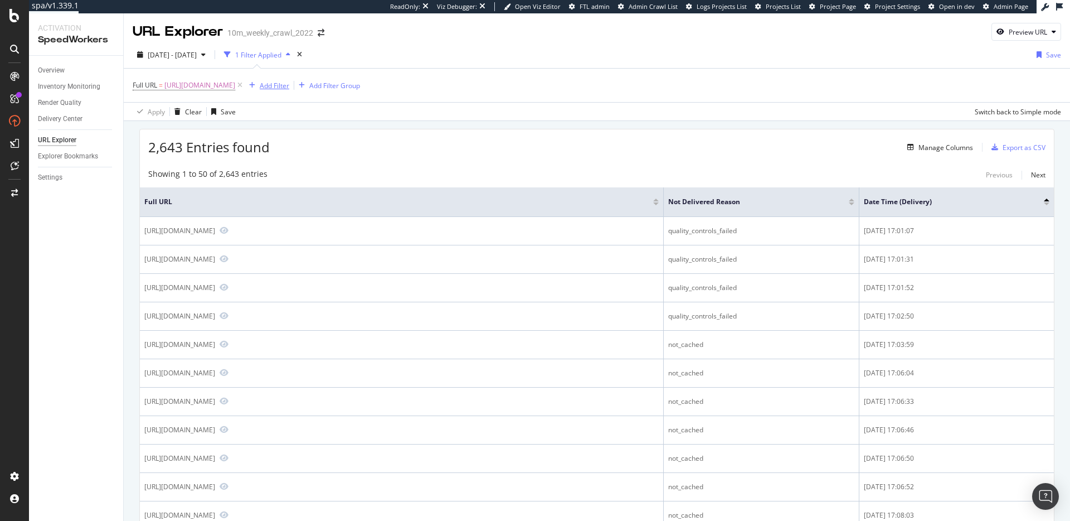
click at [289, 84] on div "Add Filter" at bounding box center [275, 85] width 30 height 9
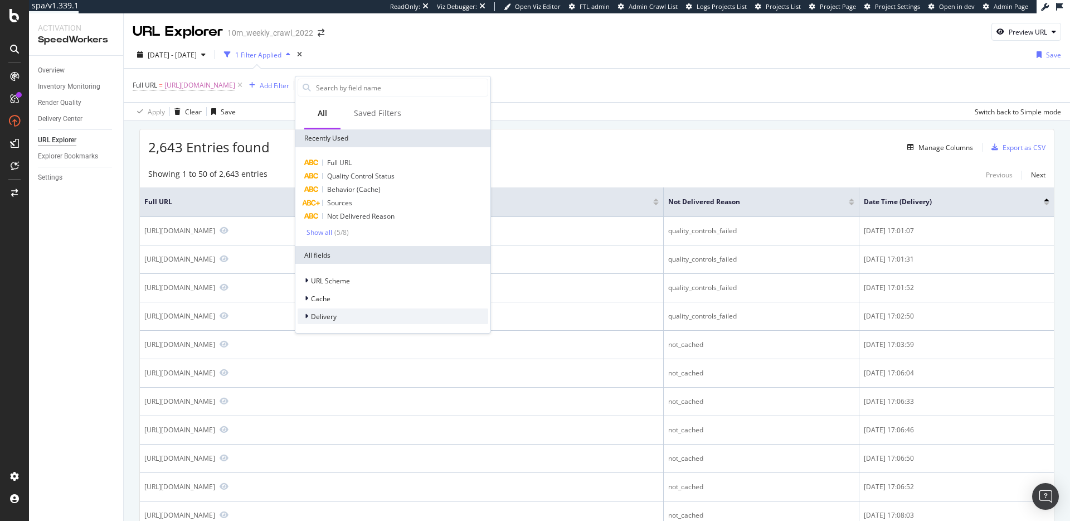
click at [361, 318] on div "Delivery" at bounding box center [393, 316] width 191 height 16
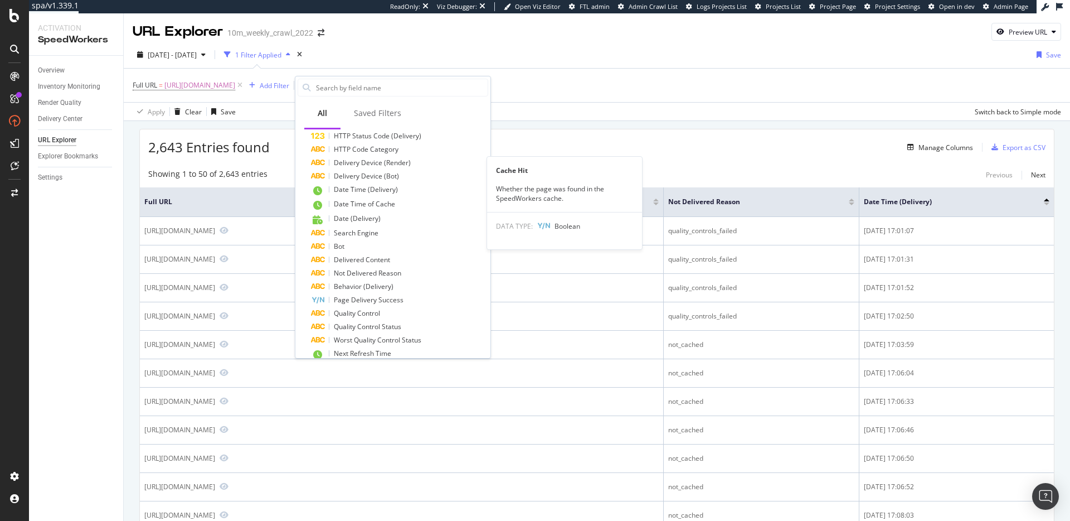
scroll to position [474, 0]
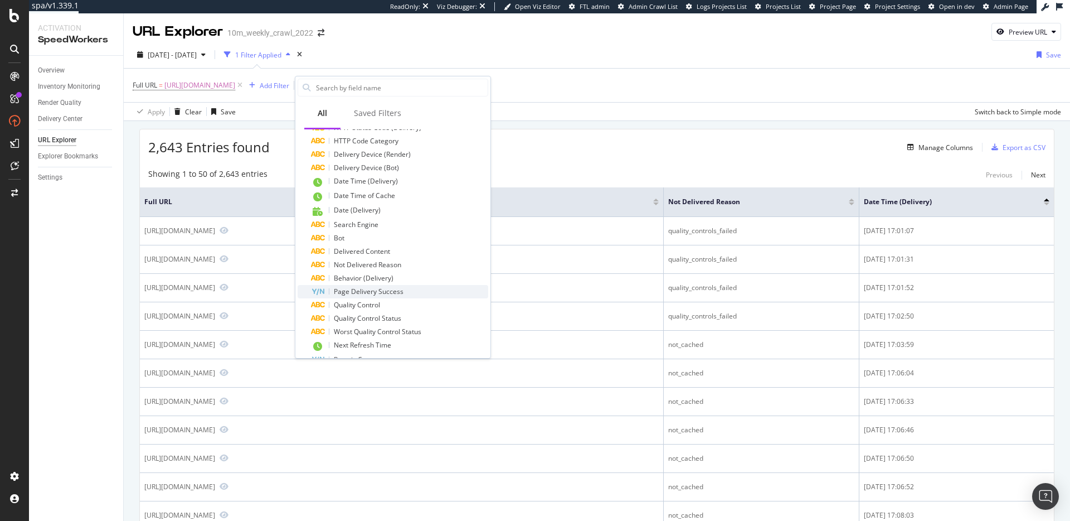
click at [382, 289] on span "Page Delivery Success" at bounding box center [369, 291] width 70 height 9
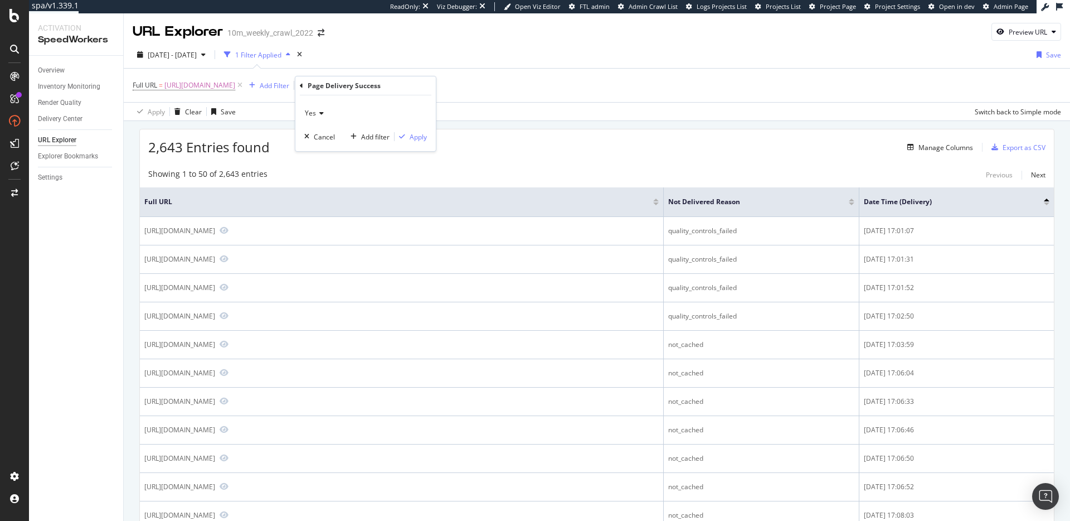
click at [316, 110] on icon at bounding box center [320, 113] width 8 height 7
click at [328, 149] on div "No" at bounding box center [366, 150] width 119 height 14
click at [324, 136] on div "Cancel" at bounding box center [324, 136] width 21 height 9
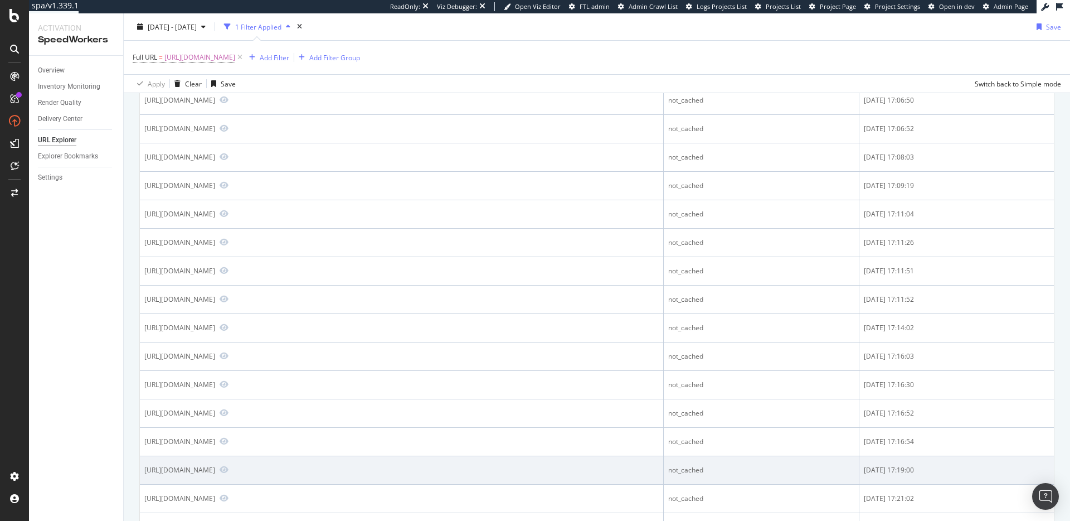
scroll to position [0, 0]
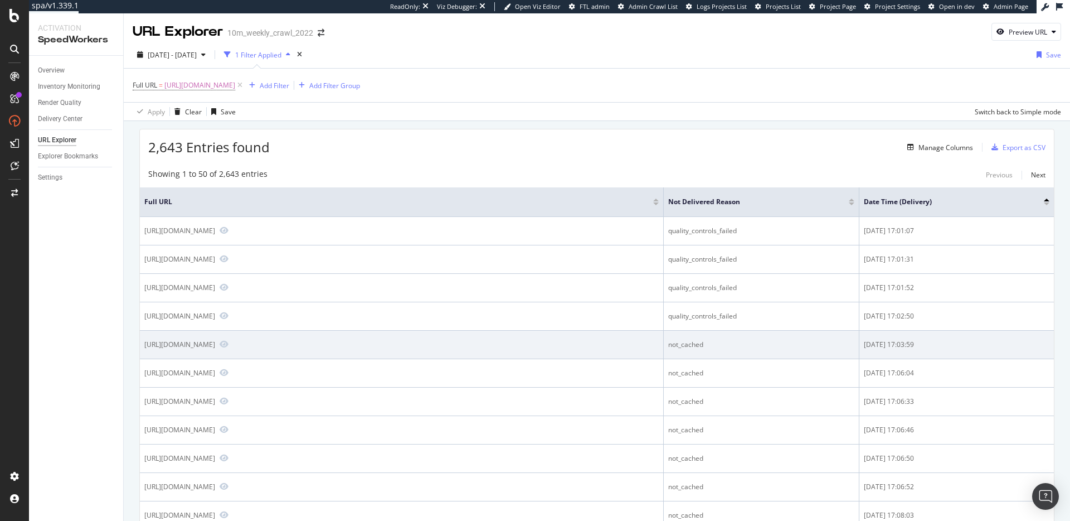
click at [681, 343] on div "not_cached" at bounding box center [761, 345] width 186 height 10
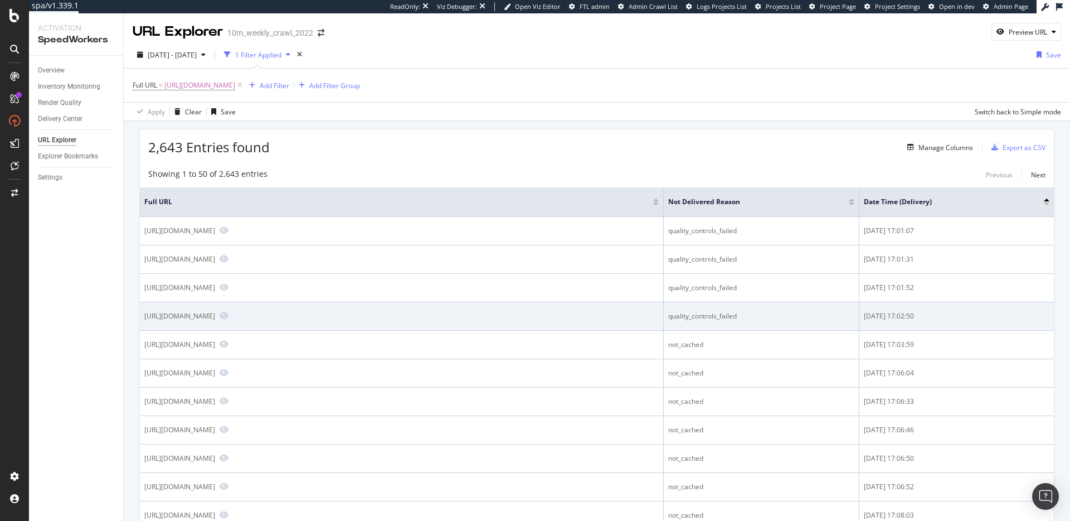
click at [702, 313] on div "quality_controls_failed" at bounding box center [761, 316] width 186 height 10
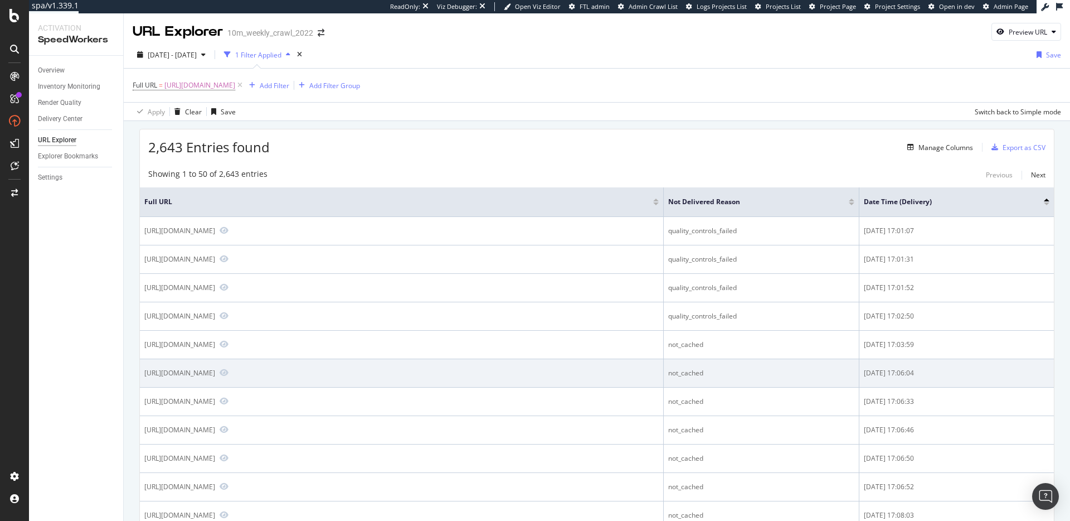
click at [690, 375] on div "not_cached" at bounding box center [761, 373] width 186 height 10
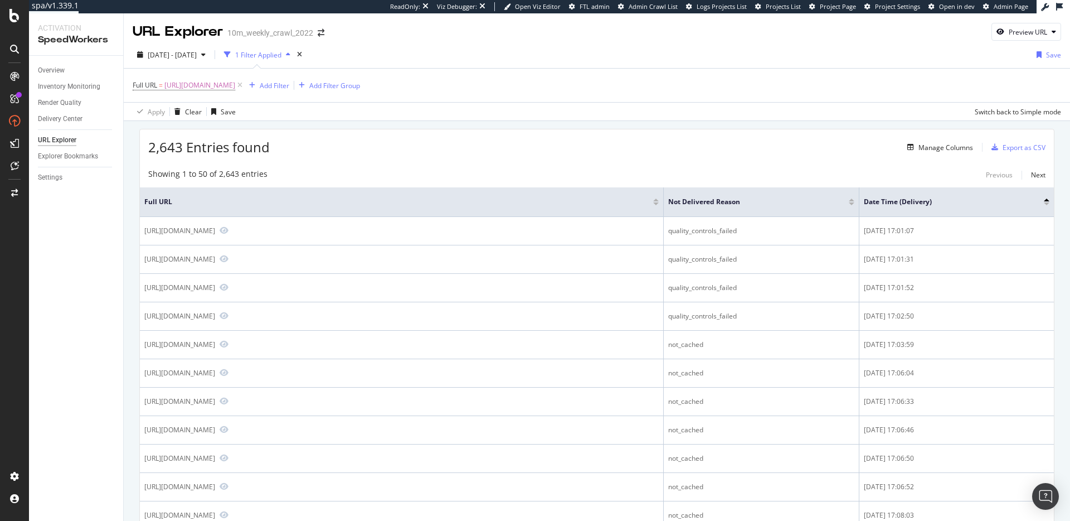
click at [584, 155] on div "2,643 Entries found Manage Columns Export as CSV" at bounding box center [597, 142] width 914 height 27
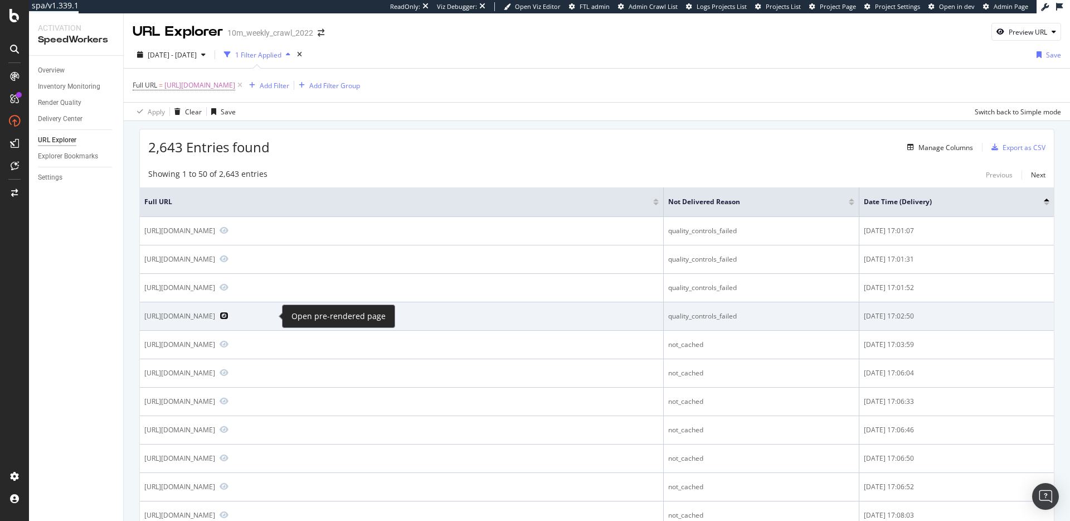
click at [229, 317] on icon "Preview https://www.realtor.com/news/trends/" at bounding box center [224, 316] width 9 height 8
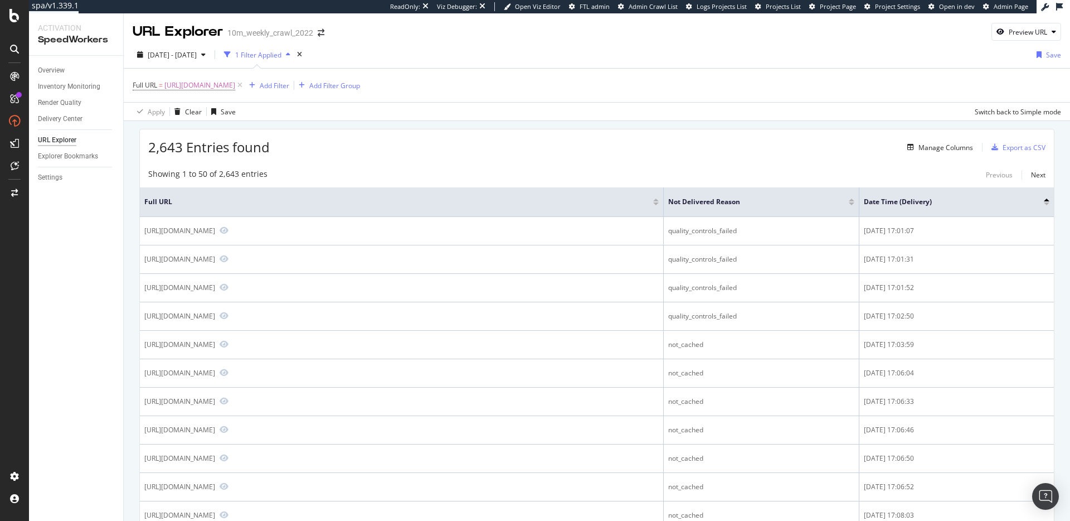
click at [418, 152] on div "2,643 Entries found Manage Columns Export as CSV" at bounding box center [597, 142] width 914 height 27
click at [944, 149] on div "Manage Columns" at bounding box center [946, 147] width 55 height 9
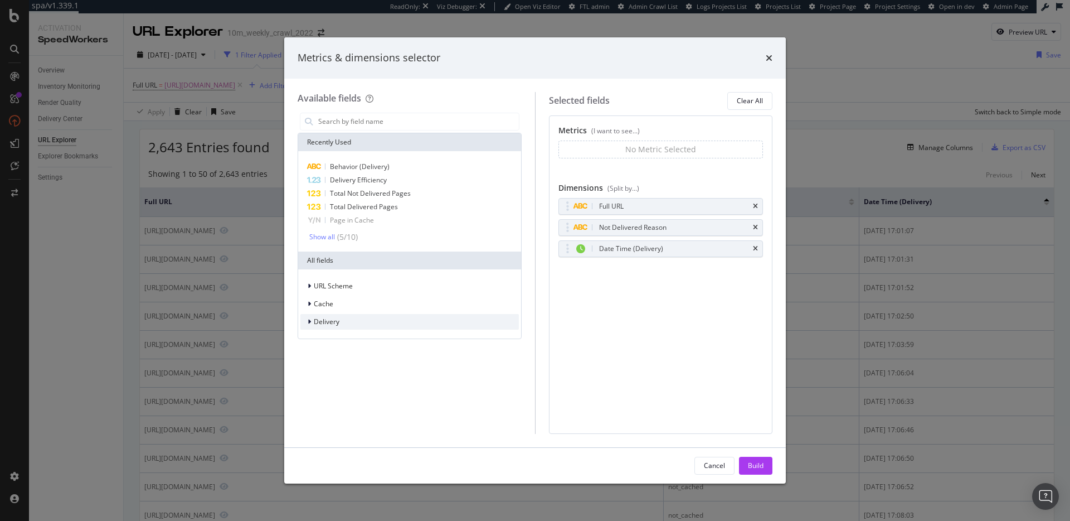
click at [355, 315] on div "Delivery" at bounding box center [410, 322] width 219 height 16
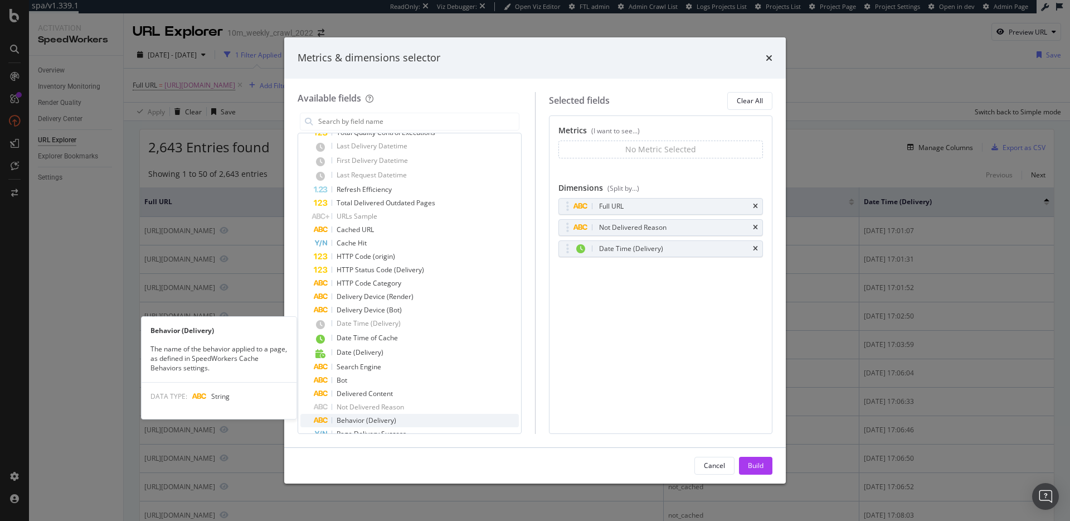
scroll to position [448, 0]
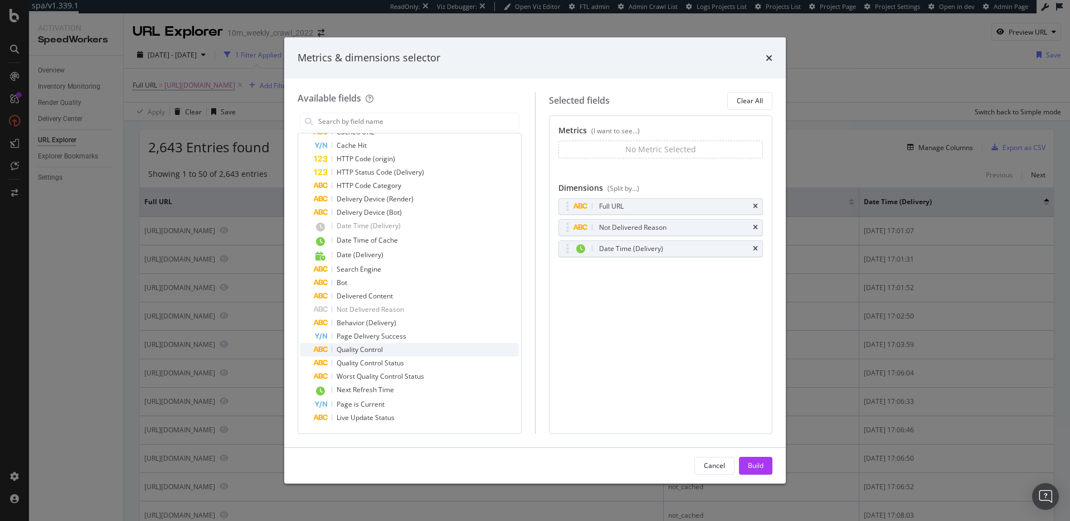
click at [361, 350] on span "Quality Control" at bounding box center [360, 349] width 46 height 9
drag, startPoint x: 566, startPoint y: 274, endPoint x: 565, endPoint y: 250, distance: 24.0
click at [565, 250] on body "spa/v1.339.1 ReadOnly: Viz Debugger: Open Viz Editor FTL admin Admin Crawl List…" at bounding box center [535, 260] width 1070 height 521
click at [750, 464] on div "Build" at bounding box center [756, 465] width 16 height 9
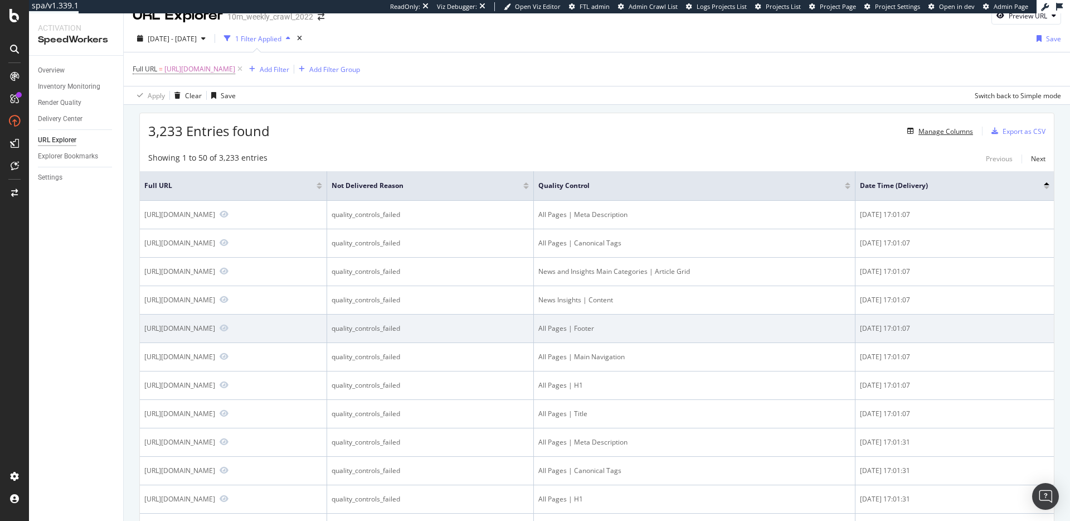
scroll to position [79, 0]
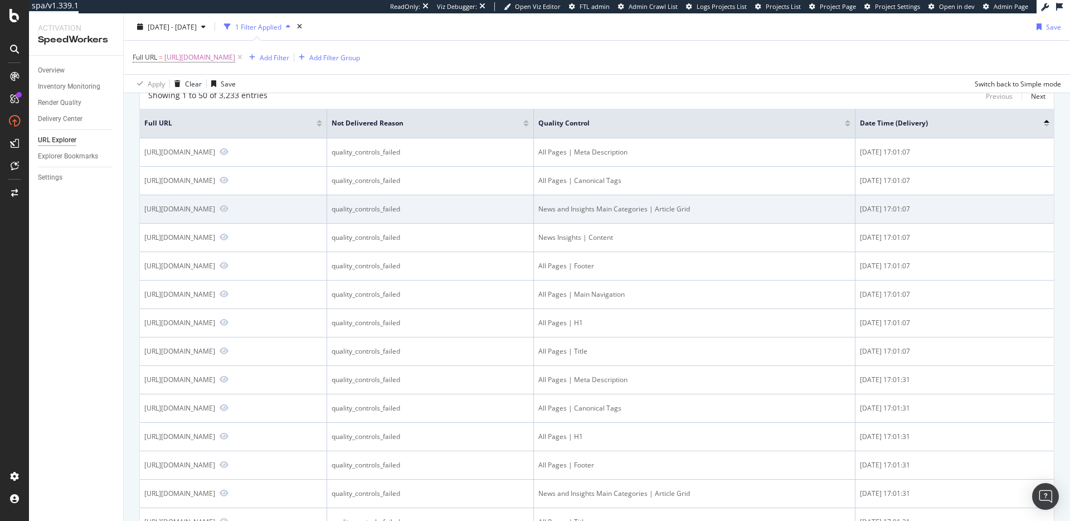
click at [430, 211] on div "quality_controls_failed" at bounding box center [431, 209] width 198 height 10
click at [909, 206] on div "2025-10-07 17:01:07" at bounding box center [955, 209] width 190 height 10
drag, startPoint x: 586, startPoint y: 208, endPoint x: 736, endPoint y: 209, distance: 150.0
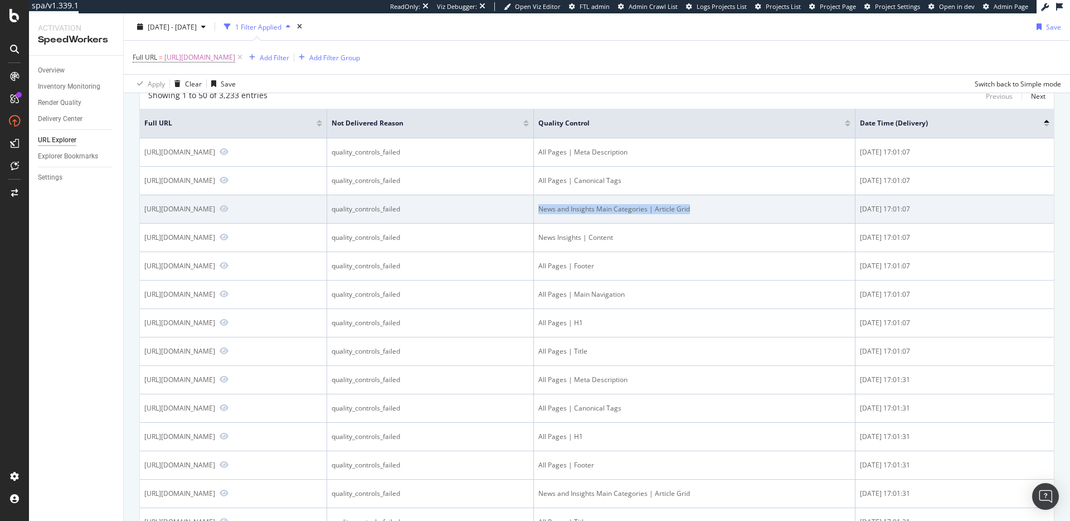
click at [736, 209] on div "News and Insights Main Categories | Article Grid" at bounding box center [695, 209] width 312 height 10
click at [677, 211] on div "News and Insights Main Categories | Article Grid" at bounding box center [695, 209] width 312 height 10
drag, startPoint x: 706, startPoint y: 209, endPoint x: 734, endPoint y: 211, distance: 28.0
click at [733, 211] on div "News and Insights Main Categories | Article Grid" at bounding box center [695, 209] width 312 height 10
click at [736, 208] on div "News and Insights Main Categories | Article Grid" at bounding box center [695, 209] width 312 height 10
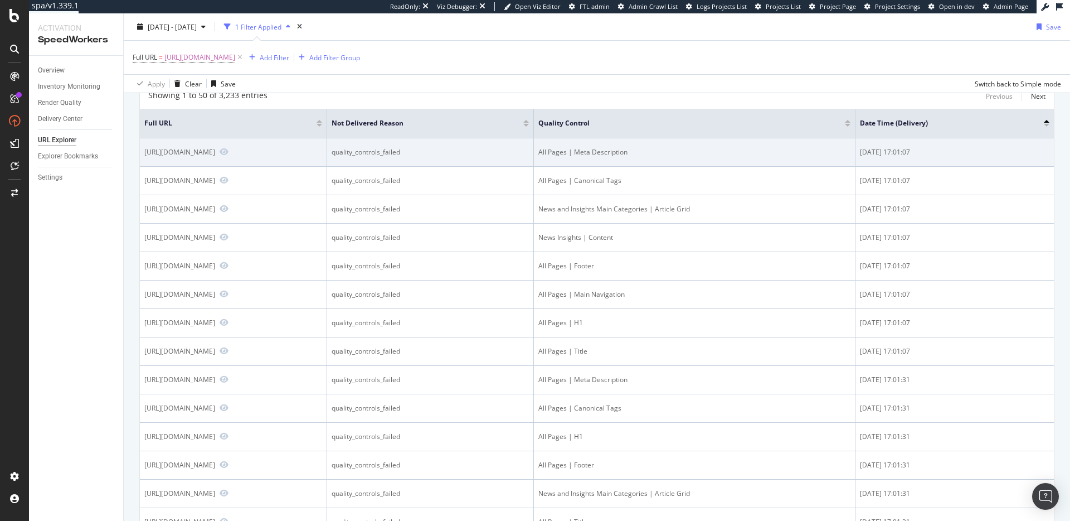
drag, startPoint x: 943, startPoint y: 354, endPoint x: 926, endPoint y: 138, distance: 216.5
drag, startPoint x: 926, startPoint y: 138, endPoint x: 867, endPoint y: 153, distance: 60.9
click at [867, 153] on tr "https://www.realtor.com/news/trends/ quality_controls_failed All Pages | Meta D…" at bounding box center [597, 152] width 914 height 28
drag, startPoint x: 942, startPoint y: 351, endPoint x: 866, endPoint y: 158, distance: 207.6
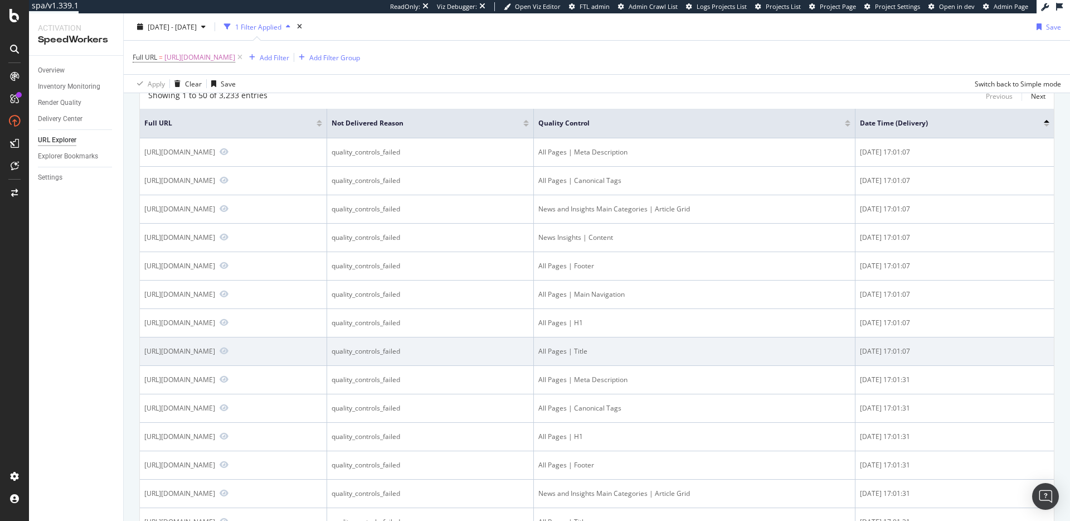
click at [913, 345] on td "2025-10-07 17:01:07" at bounding box center [955, 351] width 198 height 28
click at [924, 350] on div "2025-10-07 17:01:07" at bounding box center [955, 351] width 190 height 10
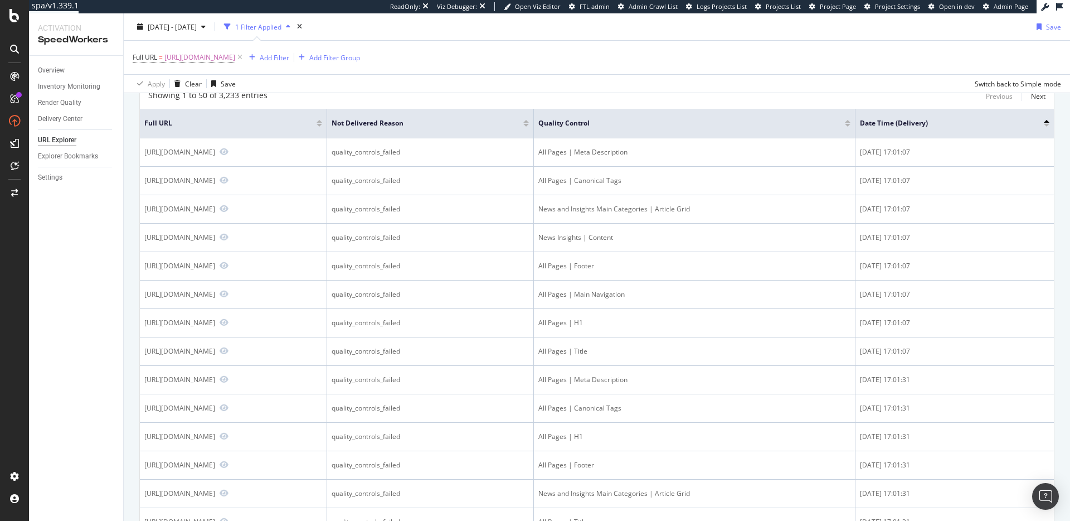
click at [75, 234] on div "Overview Inventory Monitoring Render Quality Delivery Center URL Explorer Explo…" at bounding box center [76, 288] width 94 height 465
click at [60, 105] on div "Render Quality" at bounding box center [59, 103] width 43 height 12
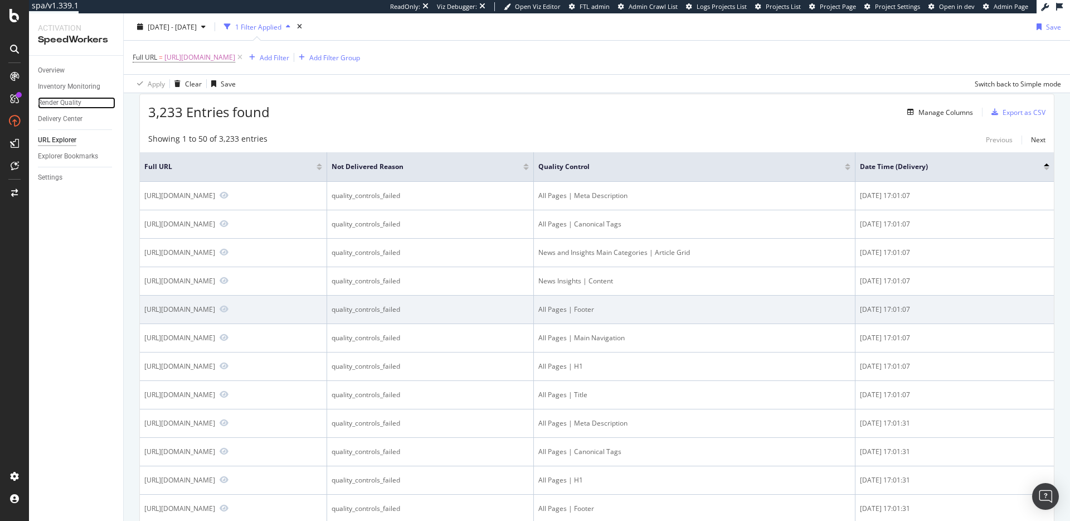
scroll to position [0, 0]
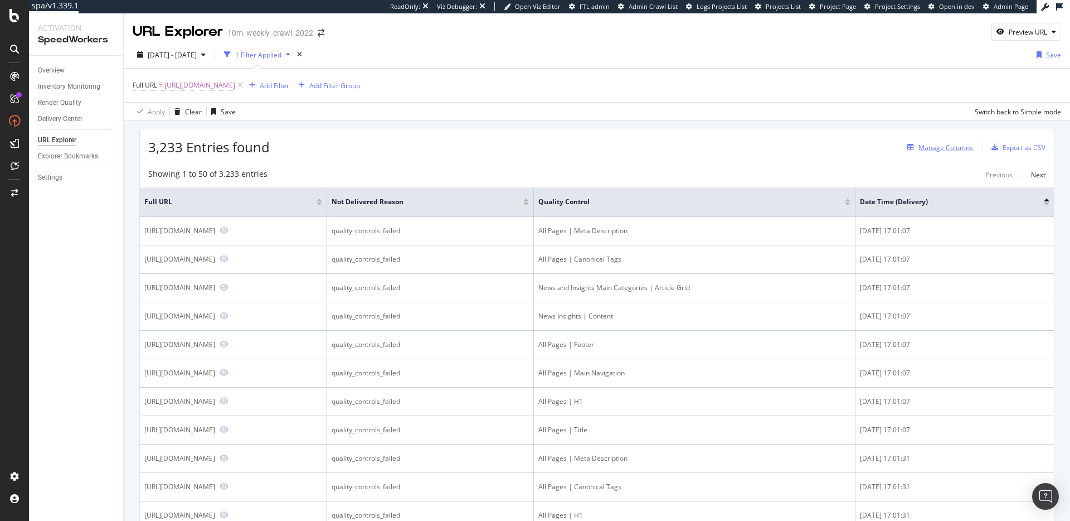
click at [953, 148] on div "Manage Columns" at bounding box center [946, 147] width 55 height 9
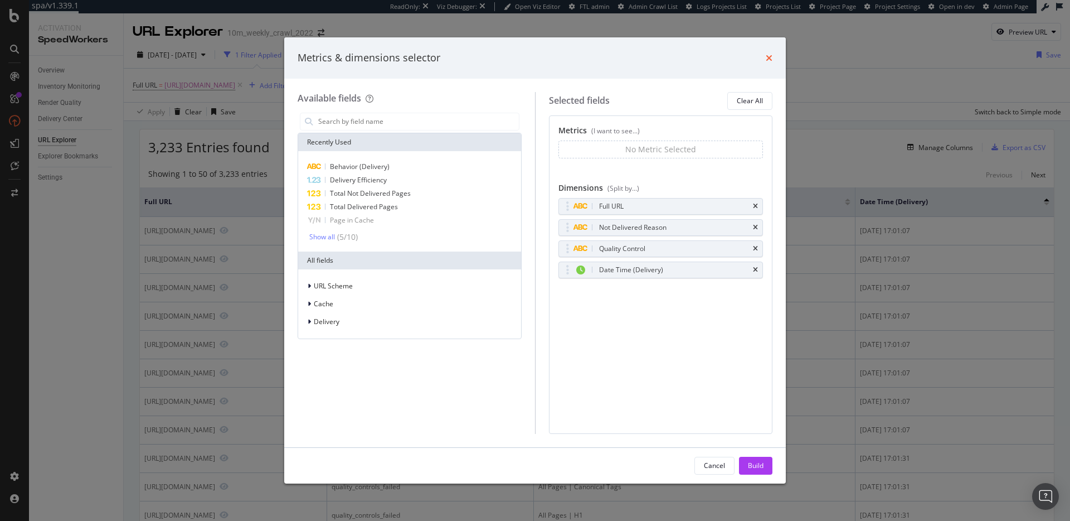
click at [768, 57] on icon "times" at bounding box center [769, 58] width 7 height 9
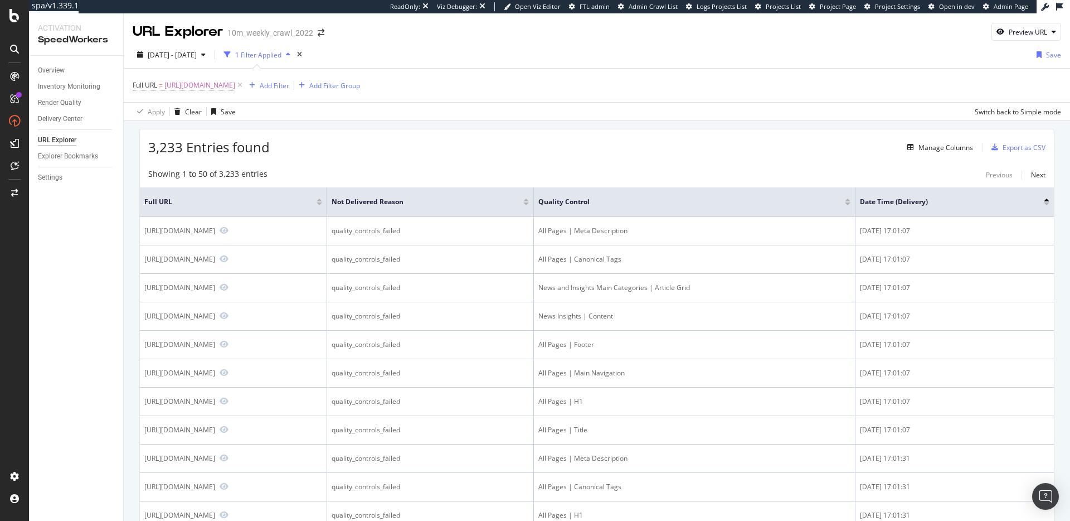
click at [551, 105] on div "Apply Clear Save Switch back to Simple mode" at bounding box center [597, 111] width 947 height 18
click at [58, 70] on div "Overview" at bounding box center [51, 71] width 27 height 12
click at [939, 148] on div "Manage Columns" at bounding box center [946, 147] width 55 height 9
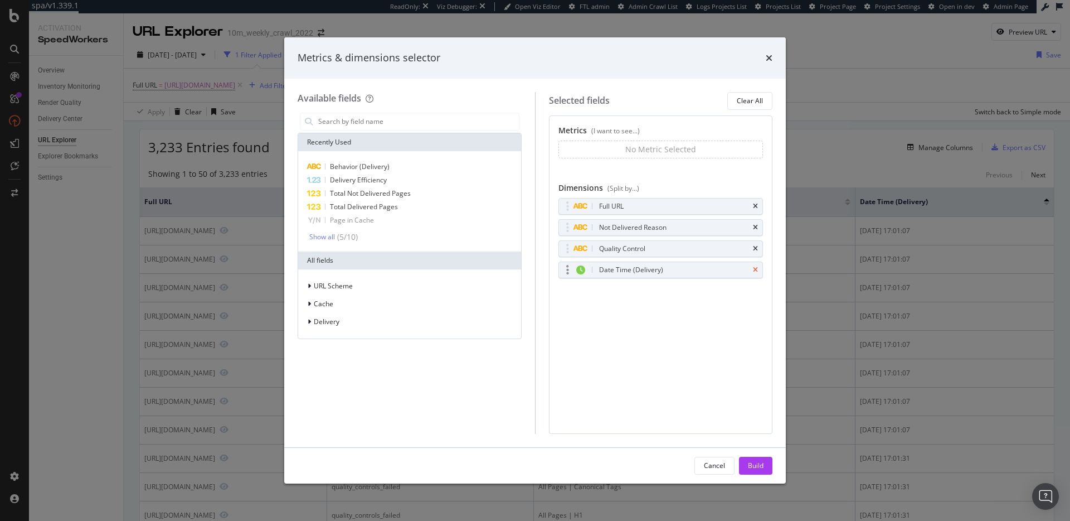
click at [757, 269] on icon "times" at bounding box center [755, 270] width 5 height 7
click at [756, 226] on icon "times" at bounding box center [755, 227] width 5 height 7
click at [758, 206] on div "Full URL" at bounding box center [661, 206] width 204 height 16
click at [754, 205] on icon "times" at bounding box center [755, 206] width 5 height 7
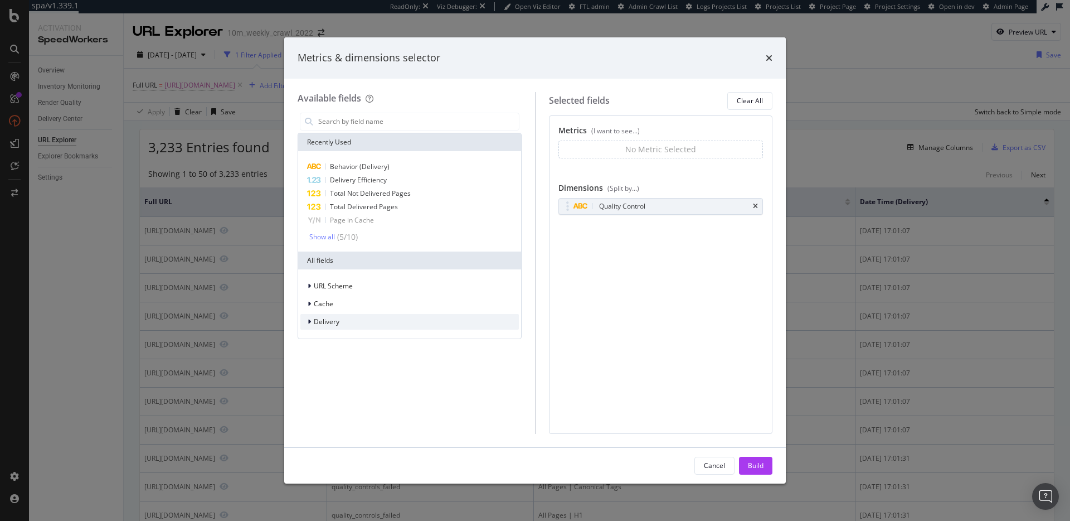
click at [360, 321] on div "Delivery" at bounding box center [410, 322] width 219 height 16
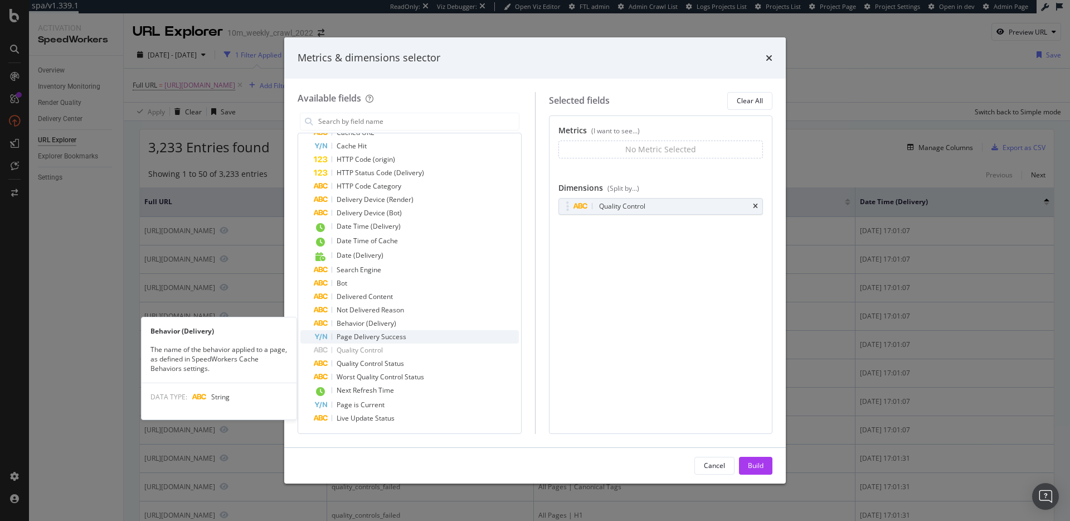
scroll to position [448, 0]
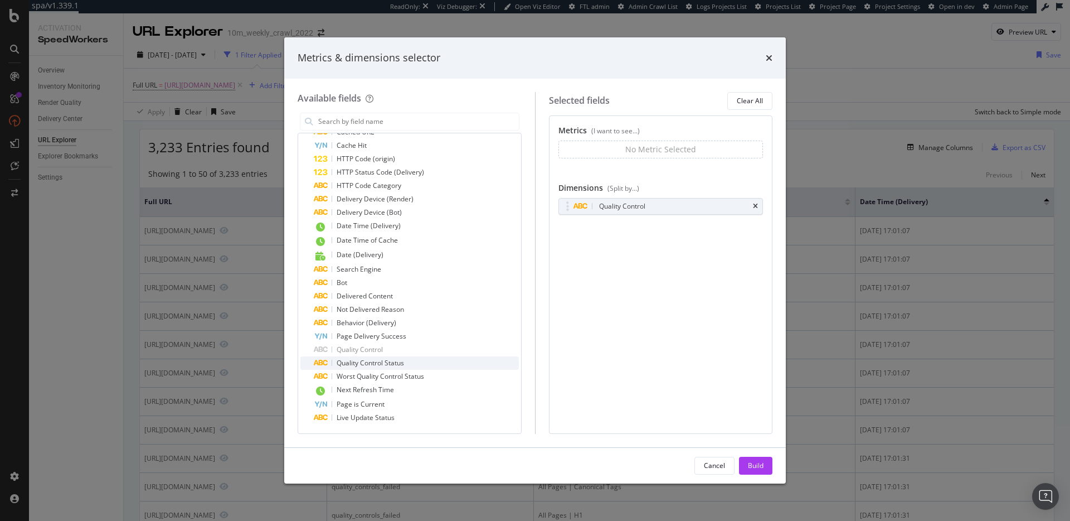
click at [389, 365] on span "Quality Control Status" at bounding box center [370, 362] width 67 height 9
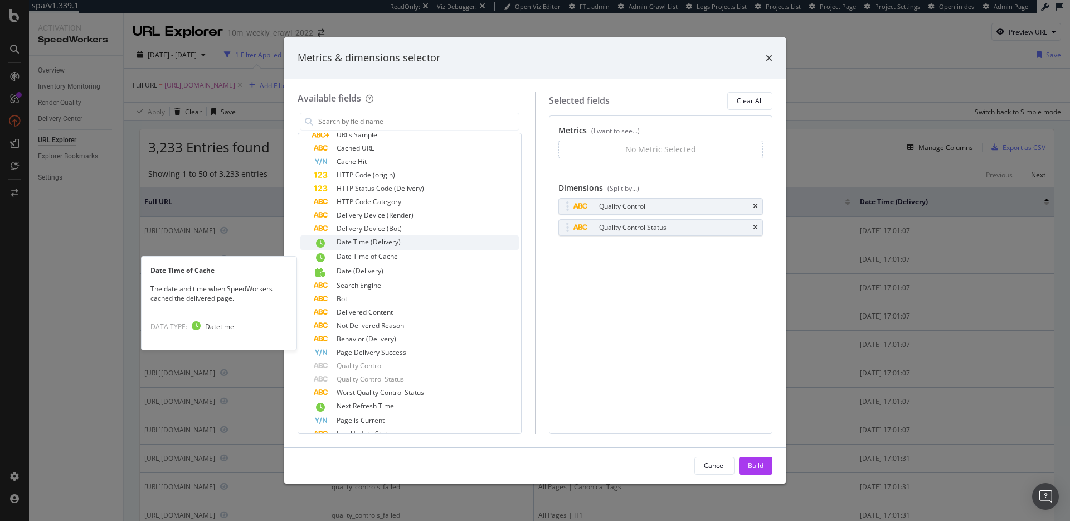
scroll to position [413, 0]
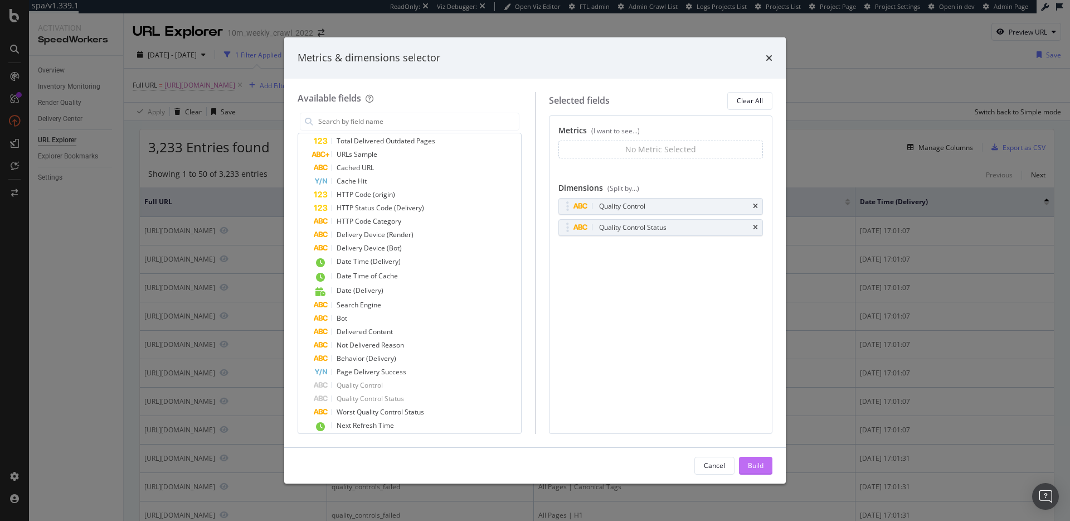
click at [760, 467] on div "Build" at bounding box center [756, 465] width 16 height 9
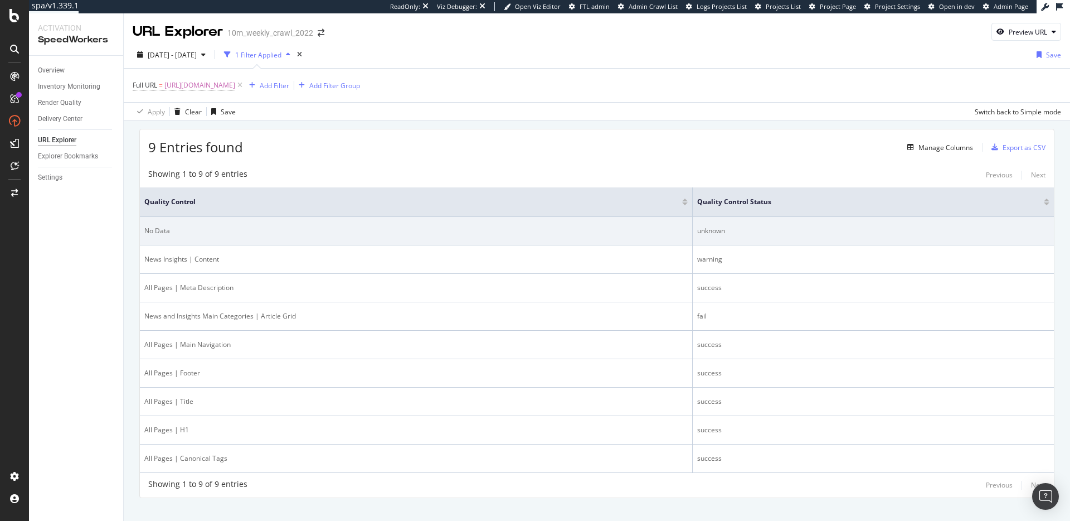
click at [490, 236] on td "No Data" at bounding box center [416, 231] width 553 height 28
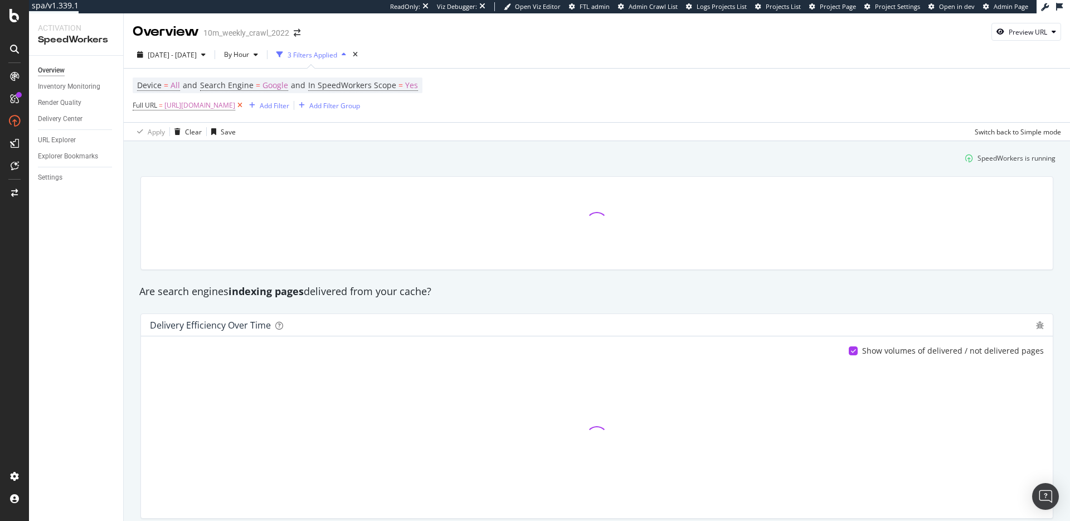
click at [245, 104] on icon at bounding box center [239, 105] width 9 height 11
click at [331, 167] on div at bounding box center [597, 222] width 927 height 112
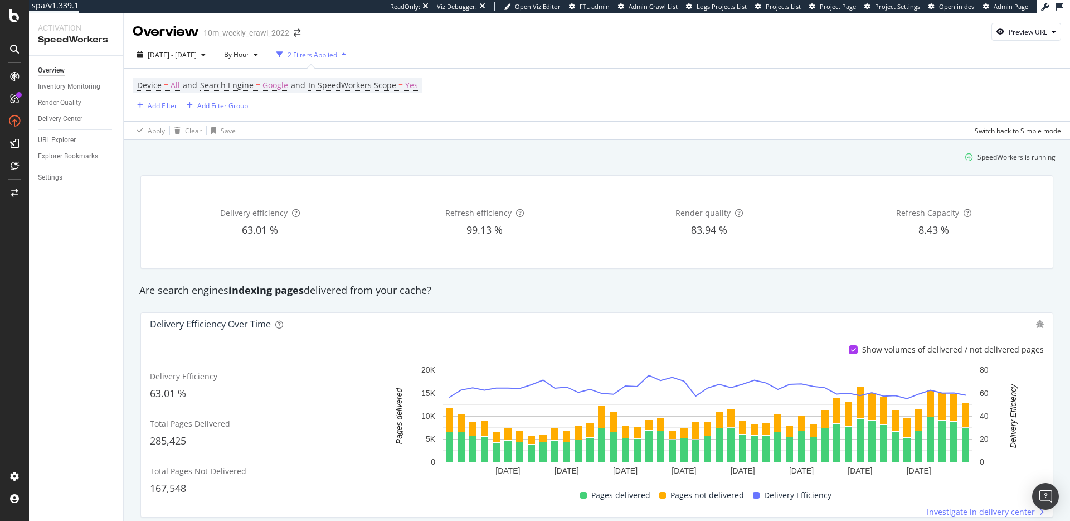
click at [161, 104] on div "Add Filter" at bounding box center [163, 105] width 30 height 9
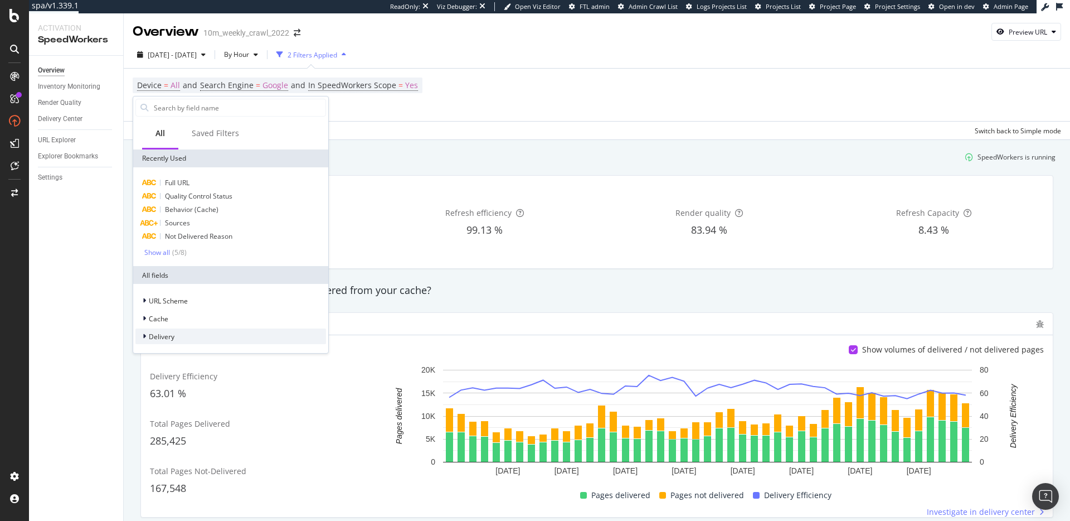
click at [178, 338] on div "Delivery" at bounding box center [230, 336] width 191 height 16
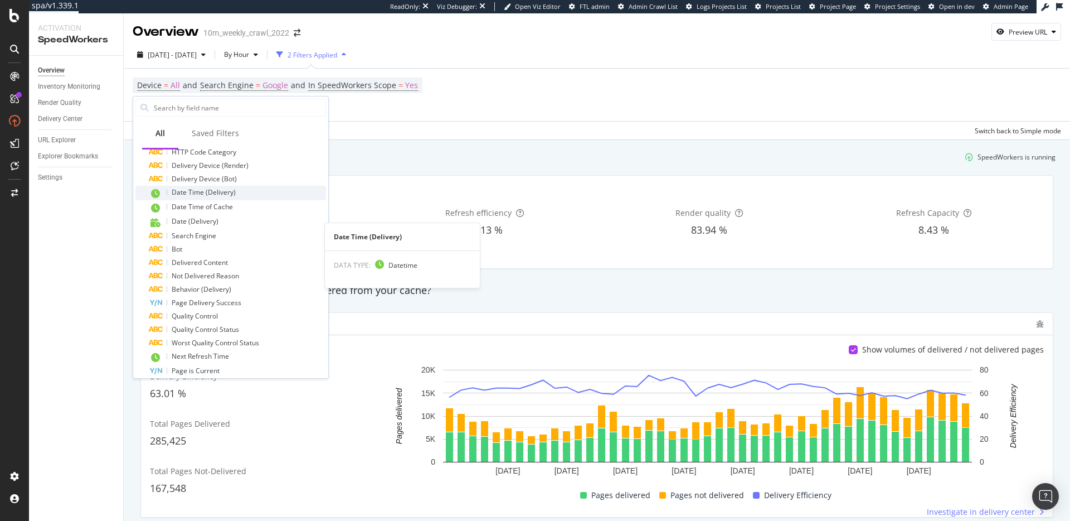
scroll to position [505, 0]
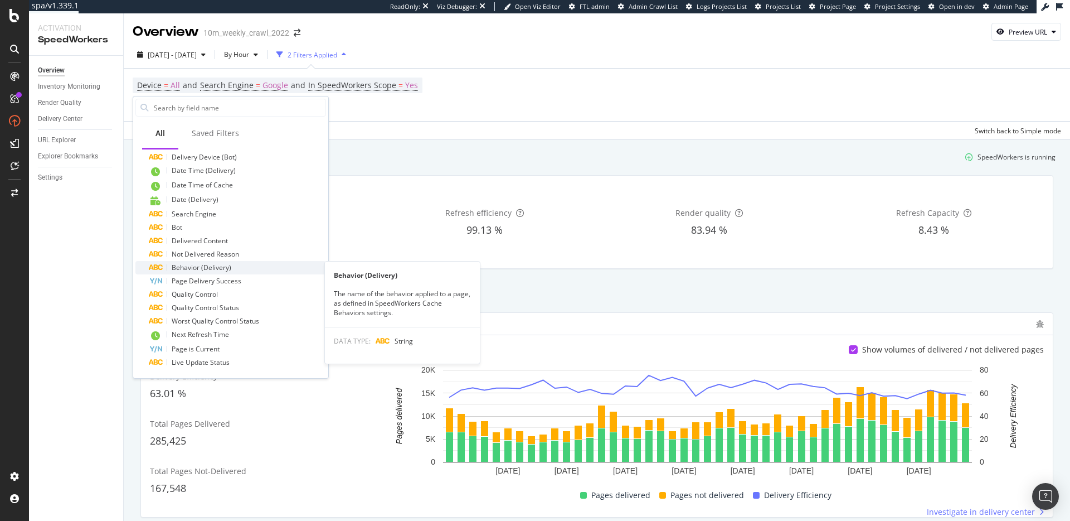
click at [221, 269] on span "Behavior (Delivery)" at bounding box center [202, 267] width 60 height 9
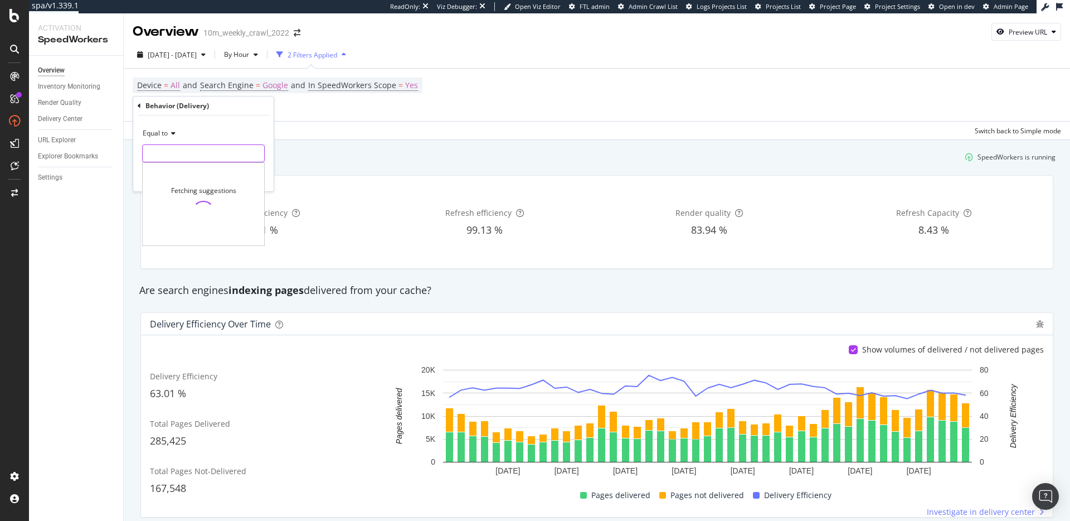
click at [167, 154] on input "text" at bounding box center [204, 153] width 122 height 18
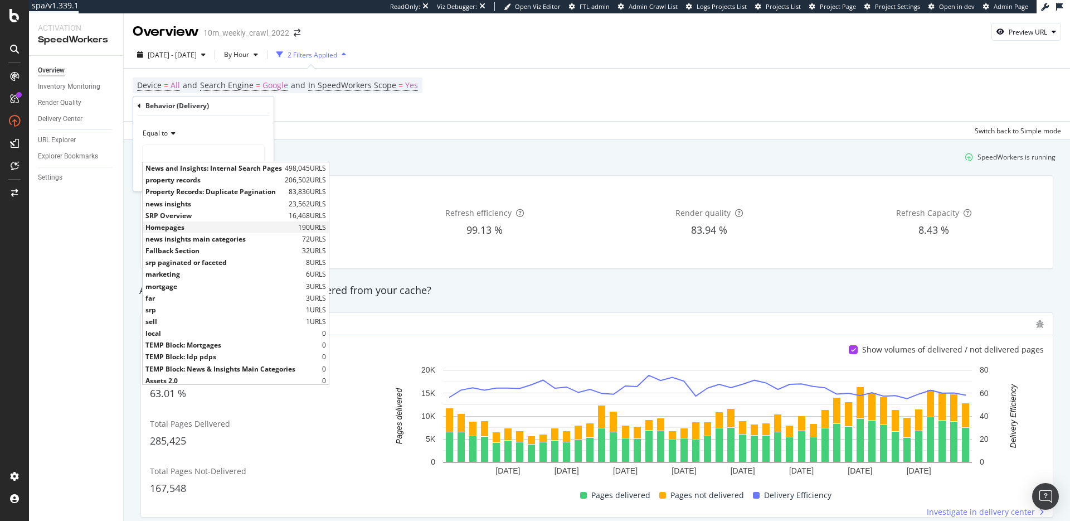
click at [177, 225] on span "Homepages" at bounding box center [221, 226] width 150 height 9
type input "Homepages"
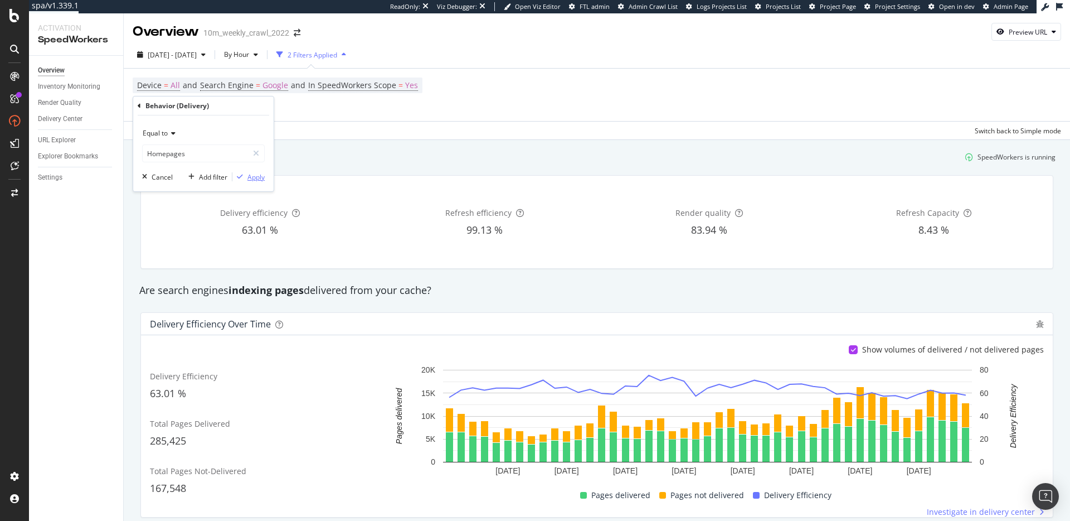
click at [257, 174] on div "Apply" at bounding box center [256, 176] width 17 height 9
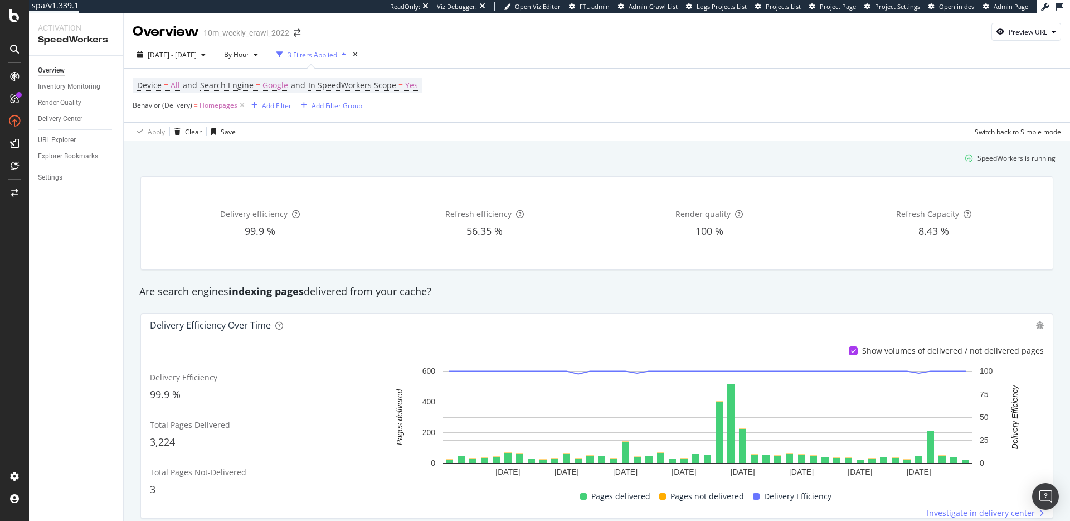
click at [203, 104] on span "Homepages" at bounding box center [219, 106] width 38 height 16
click at [140, 102] on icon at bounding box center [139, 104] width 3 height 7
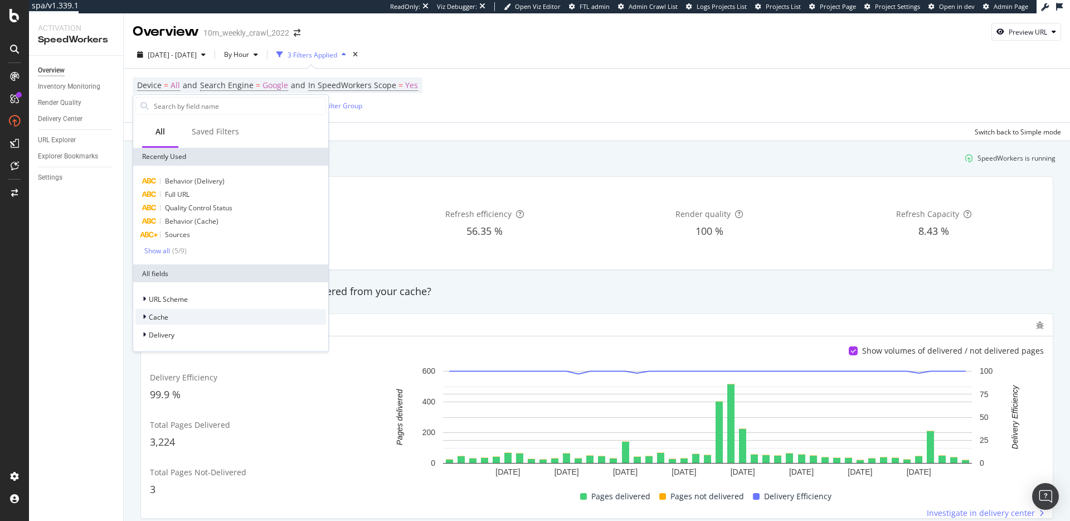
click at [179, 315] on div "Cache" at bounding box center [230, 317] width 191 height 16
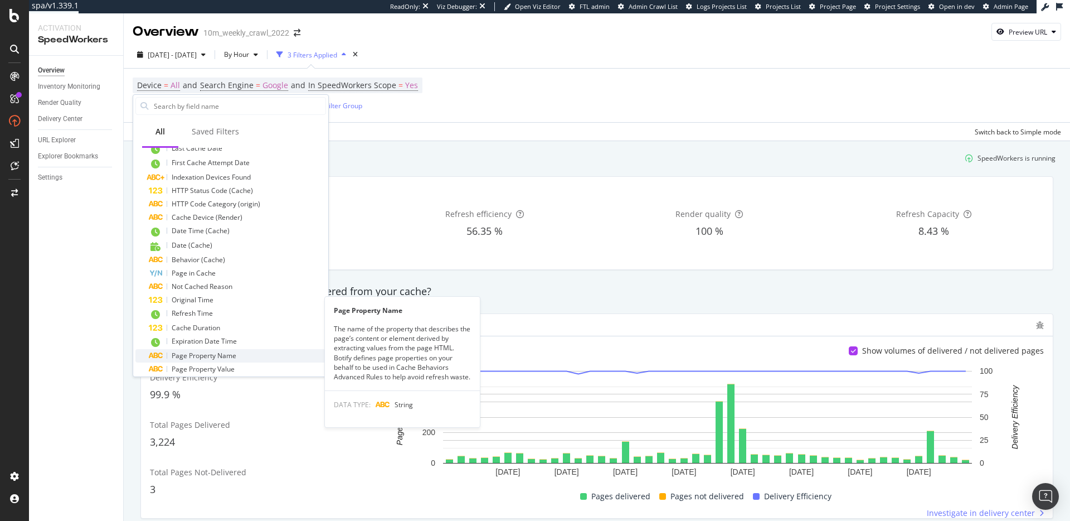
scroll to position [290, 0]
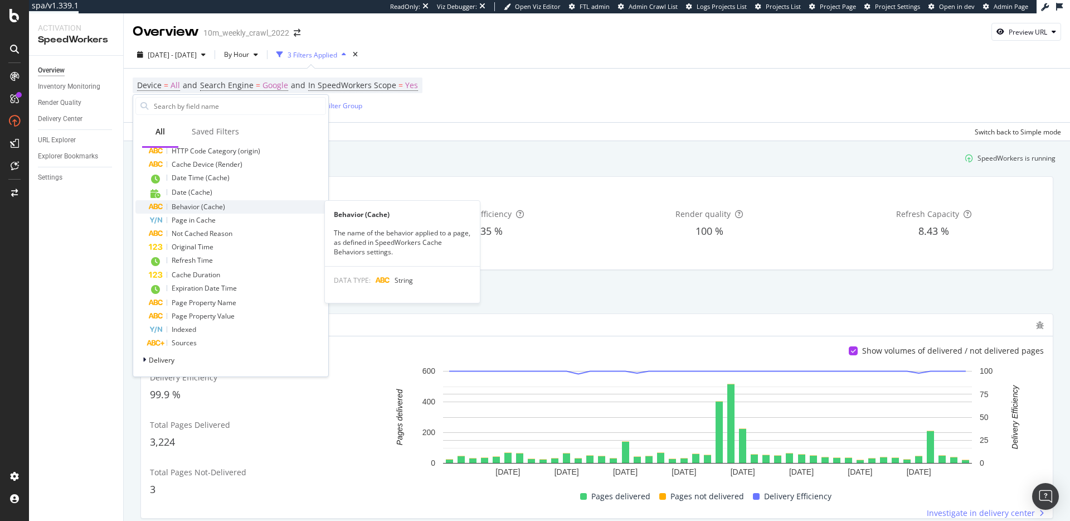
click at [217, 207] on span "Behavior (Cache)" at bounding box center [199, 206] width 54 height 9
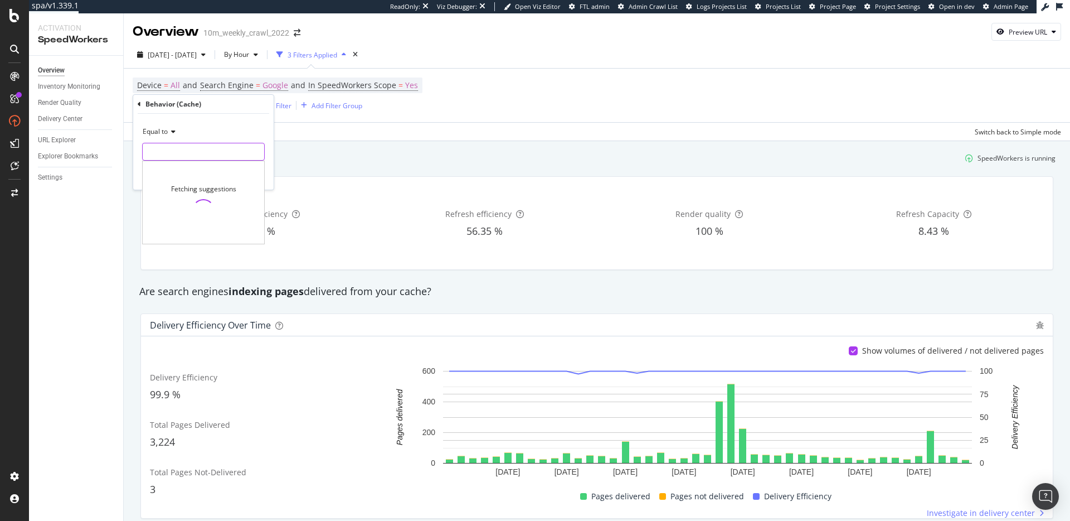
click at [207, 153] on input "text" at bounding box center [204, 152] width 122 height 18
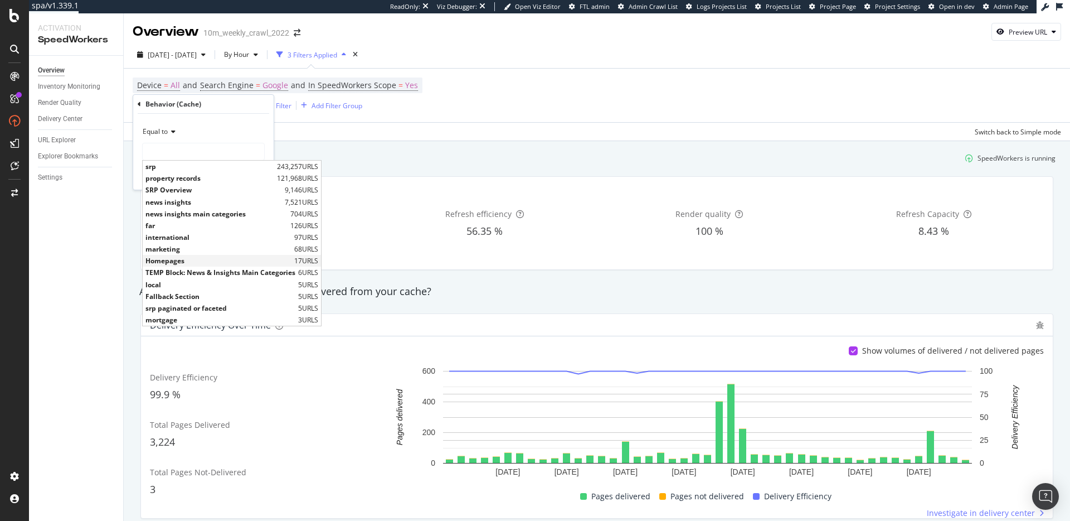
click at [204, 260] on span "Homepages" at bounding box center [219, 260] width 146 height 9
type input "Homepages"
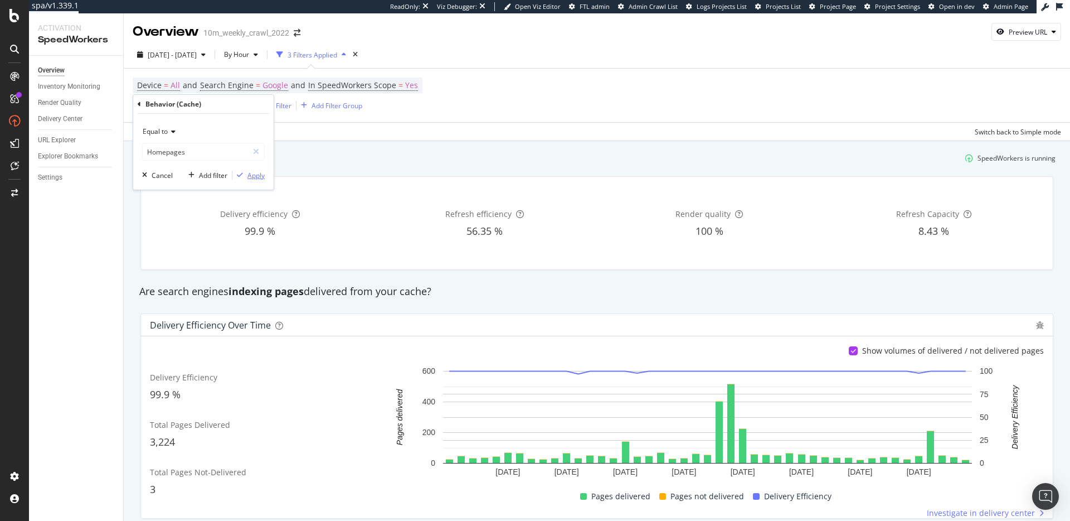
click at [252, 175] on div "Apply" at bounding box center [256, 175] width 17 height 9
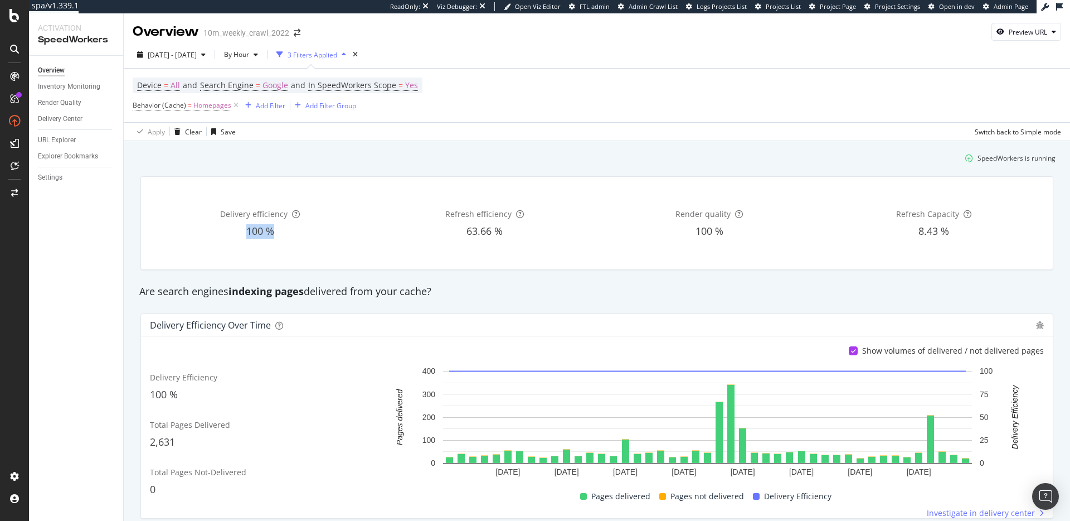
drag, startPoint x: 245, startPoint y: 227, endPoint x: 312, endPoint y: 231, distance: 67.0
click at [303, 231] on div "100 %" at bounding box center [260, 231] width 220 height 14
click at [327, 293] on div "Are search engines indexing pages delivered from your cache?" at bounding box center [597, 291] width 927 height 14
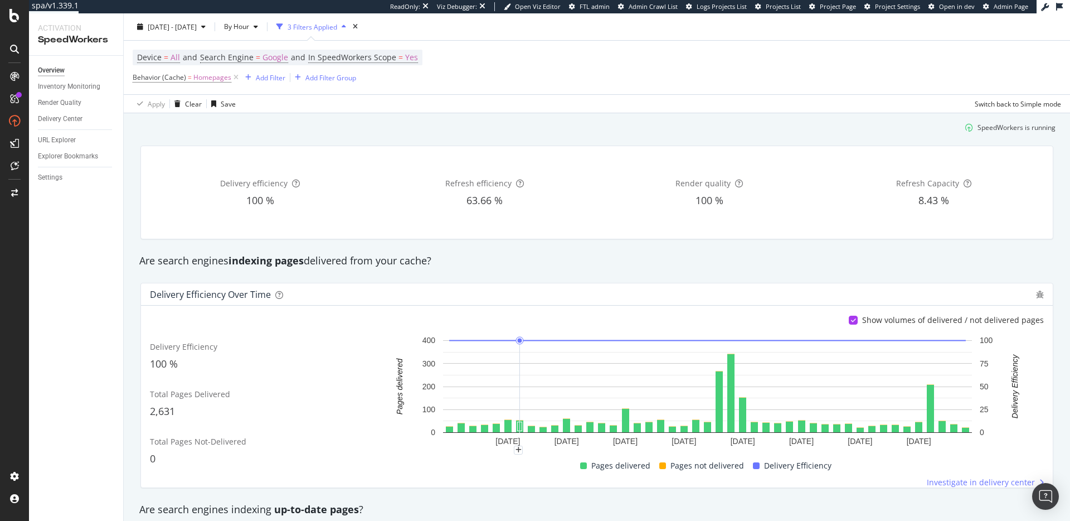
scroll to position [20, 0]
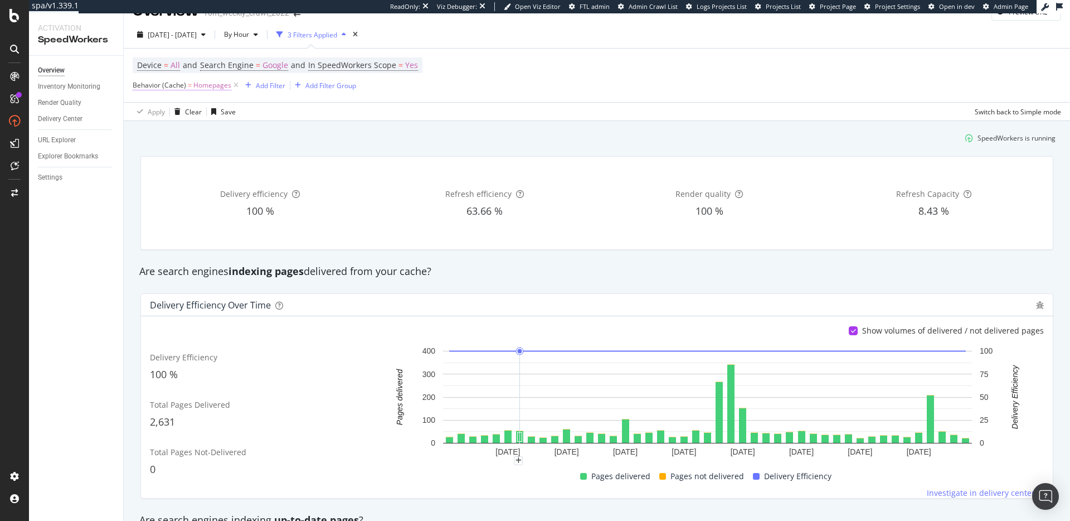
click at [169, 82] on span "Behavior (Cache)" at bounding box center [160, 84] width 54 height 9
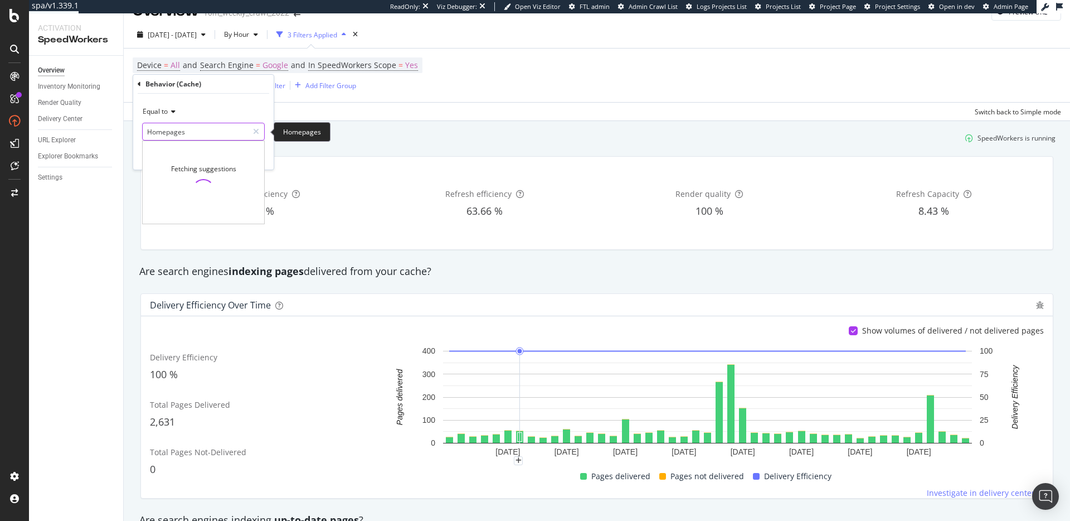
click at [169, 132] on input "Homepages" at bounding box center [195, 132] width 105 height 18
click at [191, 135] on input "Homepages" at bounding box center [195, 132] width 105 height 18
click at [257, 132] on icon at bounding box center [256, 132] width 6 height 8
click at [215, 134] on input "text" at bounding box center [204, 132] width 122 height 18
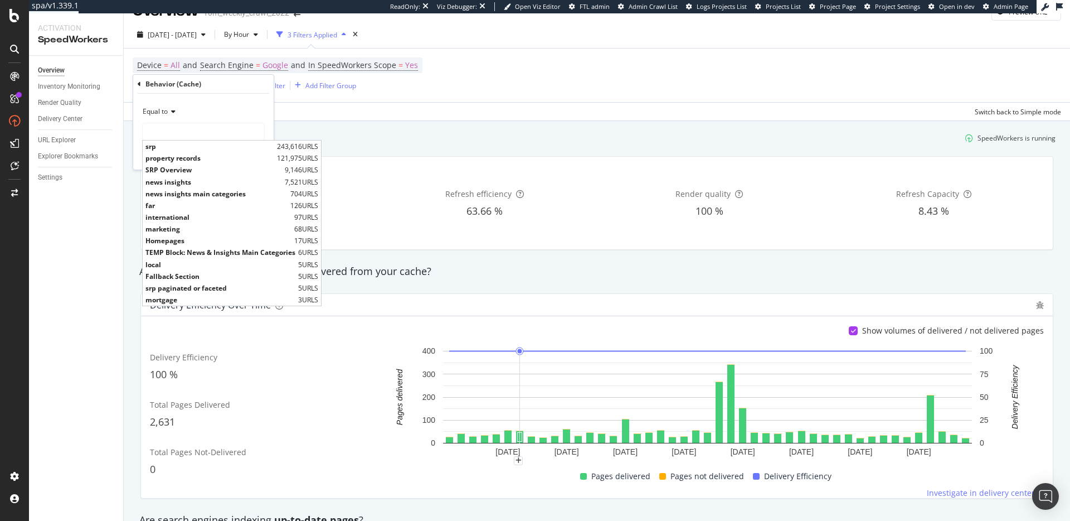
click at [424, 147] on div "Delivery efficiency 100 % Refresh efficiency 63.66 % Render quality 100 % Refre…" at bounding box center [597, 203] width 927 height 112
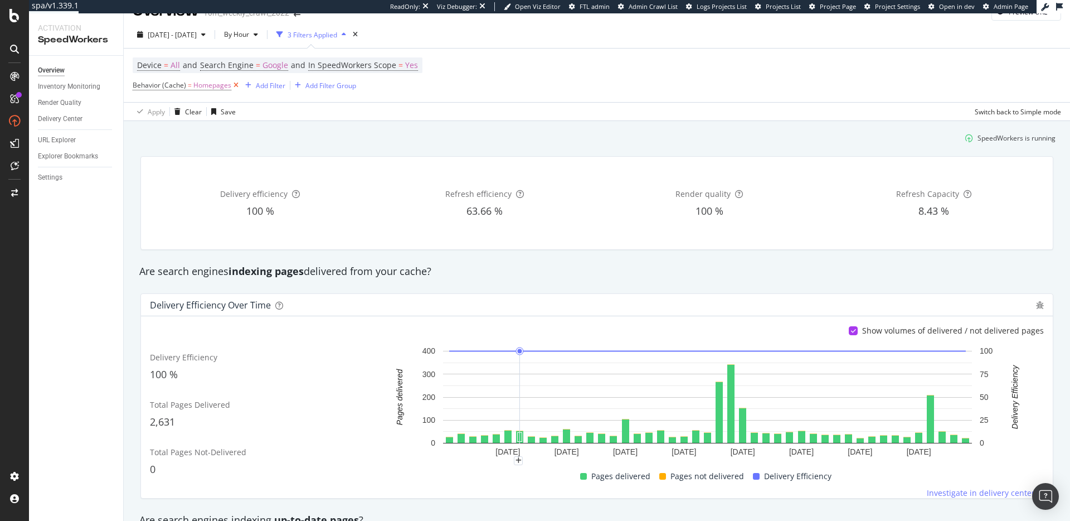
click at [236, 86] on icon at bounding box center [235, 85] width 9 height 11
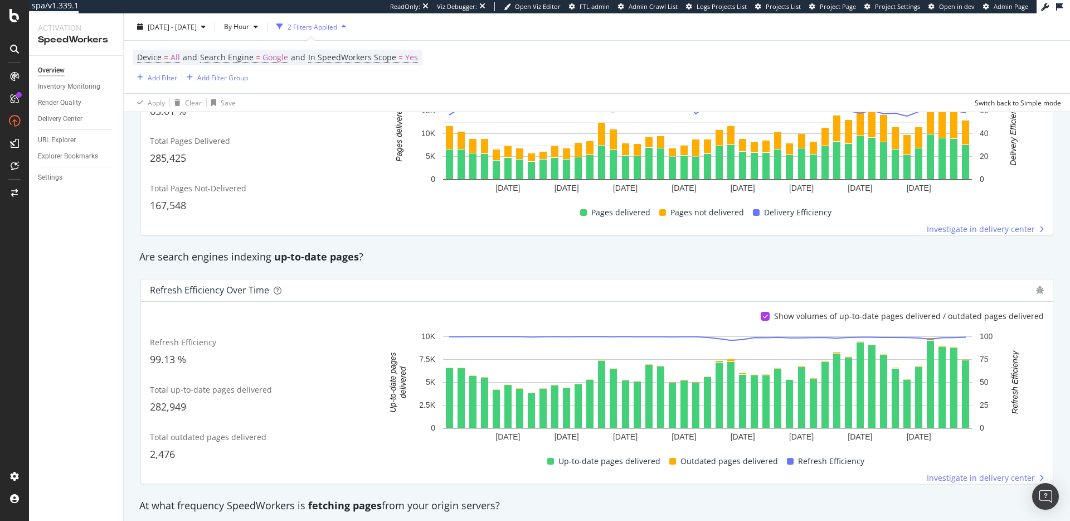
scroll to position [401, 0]
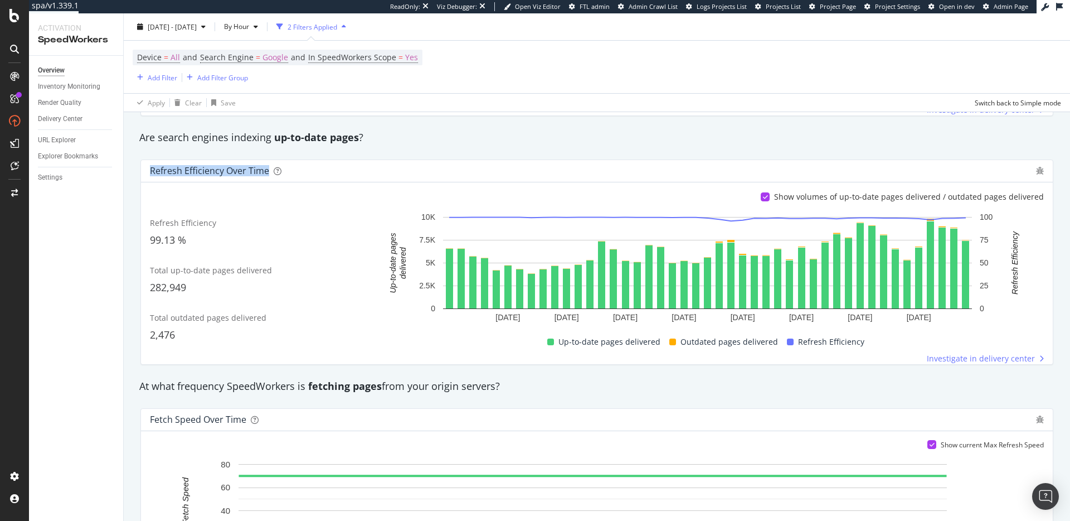
drag, startPoint x: 145, startPoint y: 169, endPoint x: 312, endPoint y: 178, distance: 167.5
click at [294, 177] on div "Refresh Efficiency over time" at bounding box center [597, 171] width 912 height 22
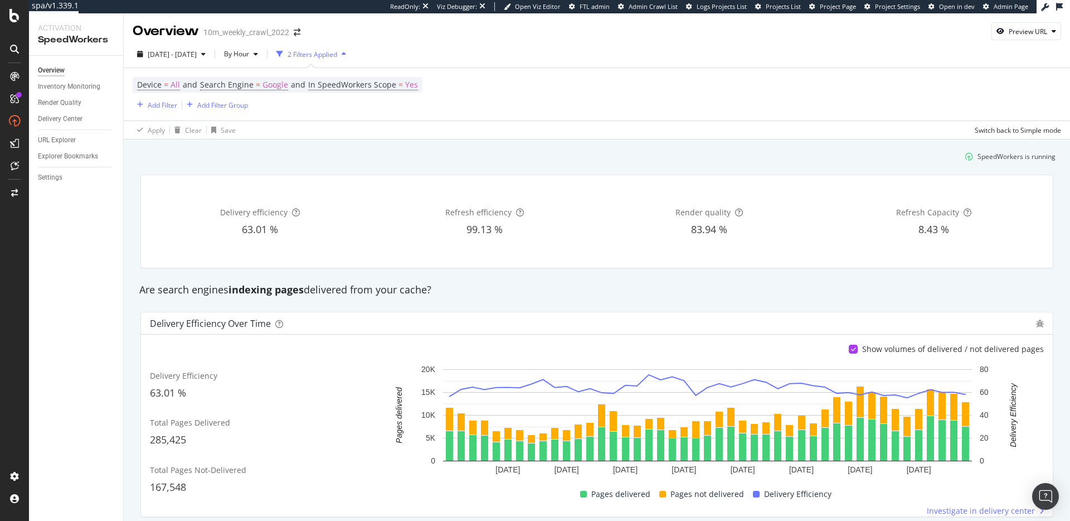
scroll to position [0, 0]
click at [75, 86] on div "Inventory Monitoring" at bounding box center [69, 87] width 62 height 12
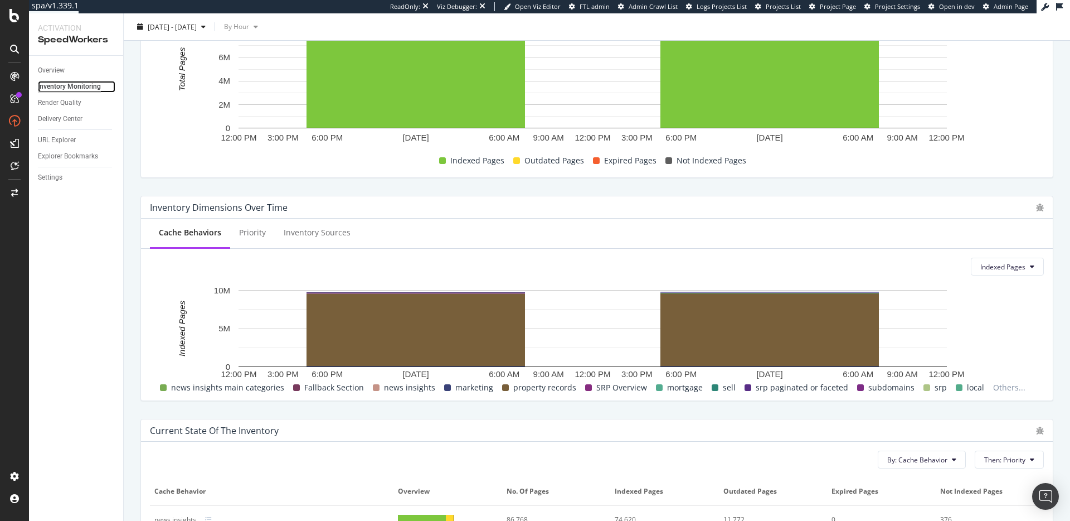
scroll to position [76, 0]
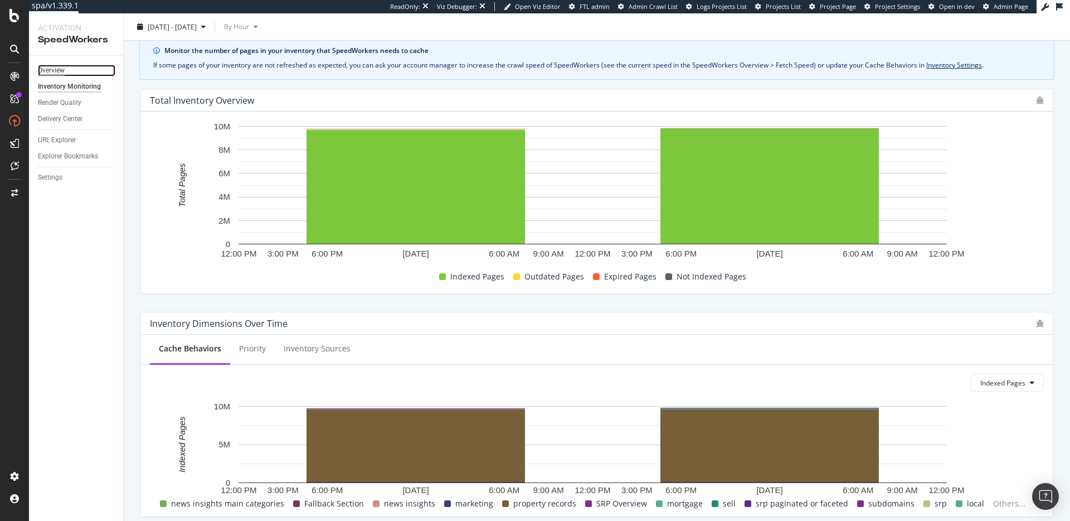
click at [56, 72] on div "Overview" at bounding box center [51, 71] width 27 height 12
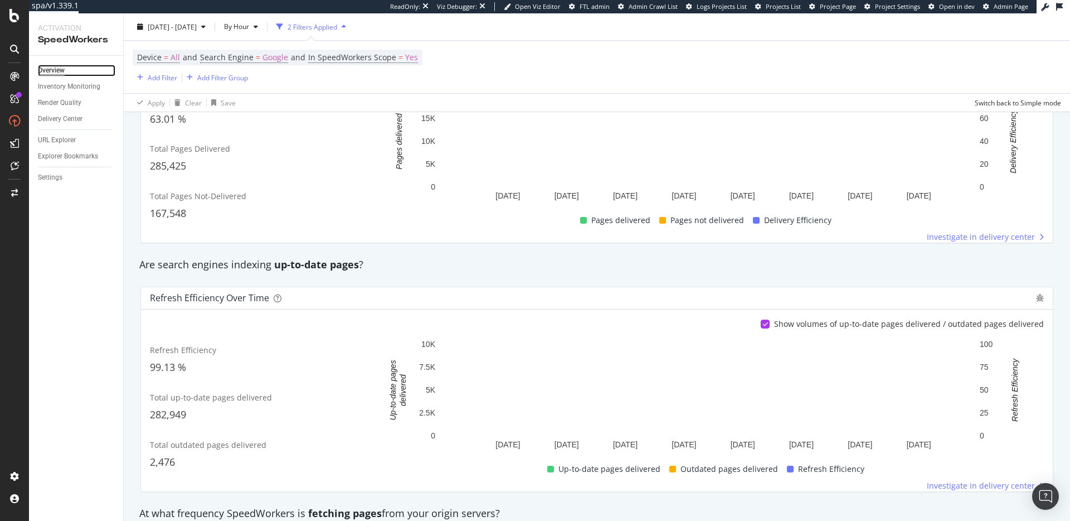
scroll to position [281, 0]
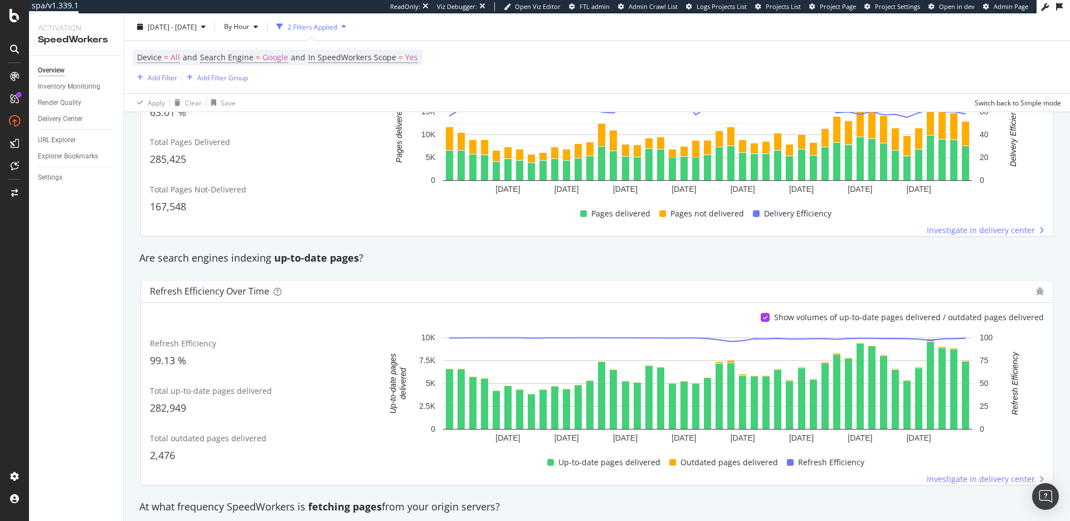
click at [198, 440] on span "Total outdated pages delivered" at bounding box center [208, 438] width 117 height 11
drag, startPoint x: 172, startPoint y: 390, endPoint x: 214, endPoint y: 397, distance: 42.3
click at [212, 396] on div "Total up-to-date pages delivered 282,949" at bounding box center [261, 400] width 222 height 43
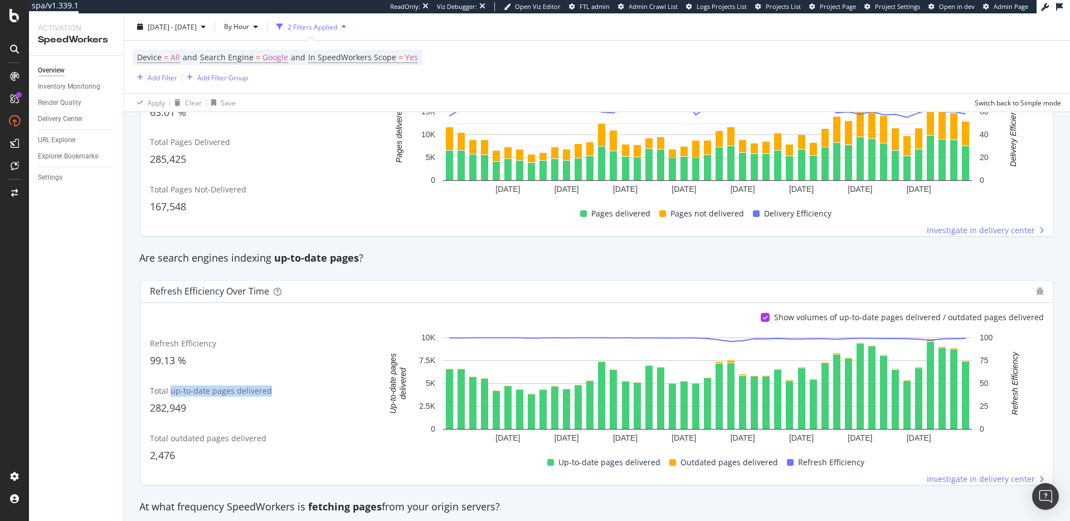
click at [243, 392] on span "Total up-to-date pages delivered" at bounding box center [211, 390] width 122 height 11
drag, startPoint x: 173, startPoint y: 393, endPoint x: 190, endPoint y: 395, distance: 17.4
click at [190, 395] on span "Total up-to-date pages delivered" at bounding box center [211, 390] width 122 height 11
click at [176, 389] on span "Total up-to-date pages delivered" at bounding box center [211, 390] width 122 height 11
drag, startPoint x: 170, startPoint y: 392, endPoint x: 224, endPoint y: 394, distance: 54.1
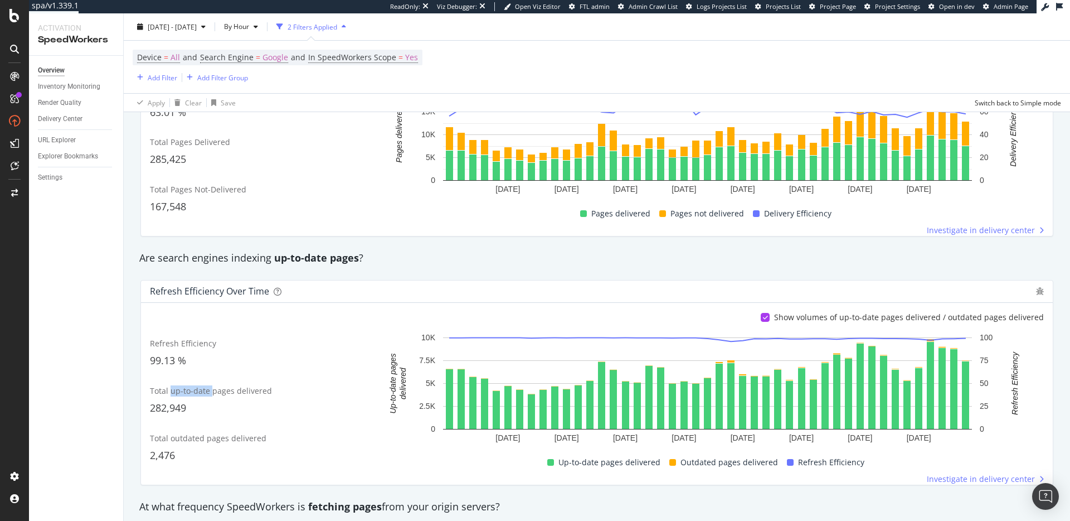
click at [224, 394] on span "Total up-to-date pages delivered" at bounding box center [211, 390] width 122 height 11
click at [182, 440] on span "Total outdated pages delivered" at bounding box center [208, 438] width 117 height 11
drag, startPoint x: 186, startPoint y: 440, endPoint x: 221, endPoint y: 442, distance: 35.2
click at [189, 440] on span "Total outdated pages delivered" at bounding box center [208, 438] width 117 height 11
click at [219, 435] on span "Total outdated pages delivered" at bounding box center [208, 438] width 117 height 11
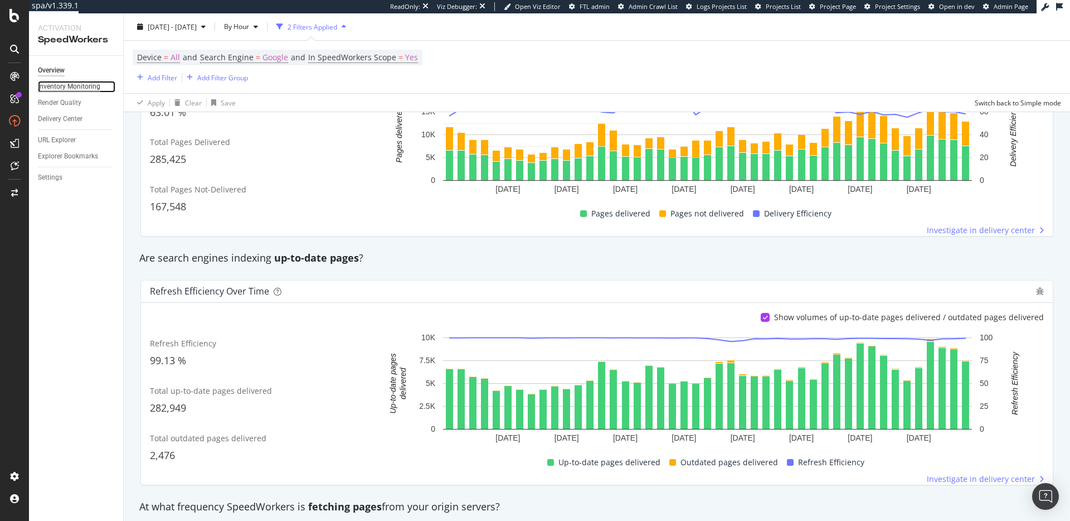
click at [72, 85] on div "Inventory Monitoring" at bounding box center [69, 87] width 62 height 12
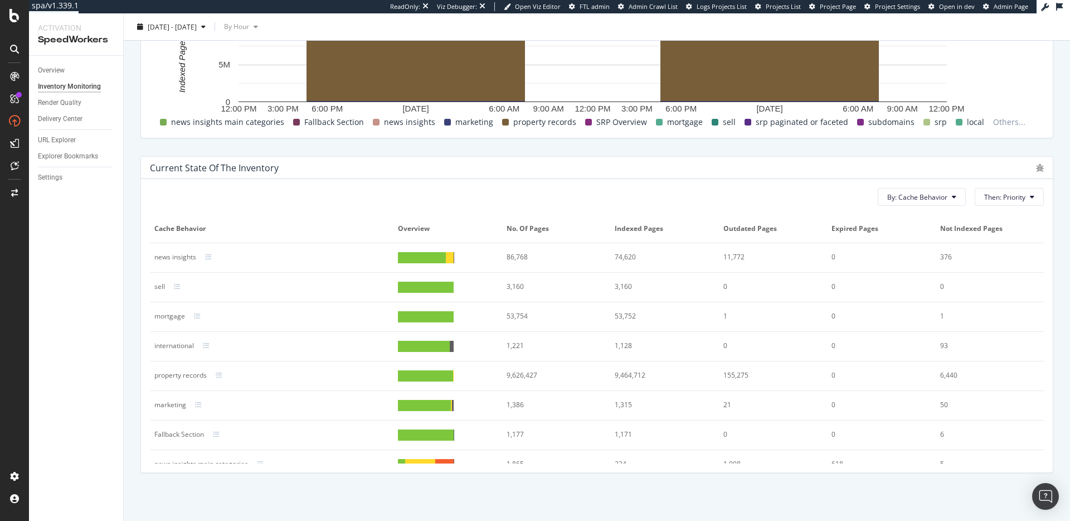
click at [515, 228] on span "No. of Pages" at bounding box center [555, 229] width 96 height 10
click at [515, 256] on div "86,768" at bounding box center [552, 257] width 90 height 10
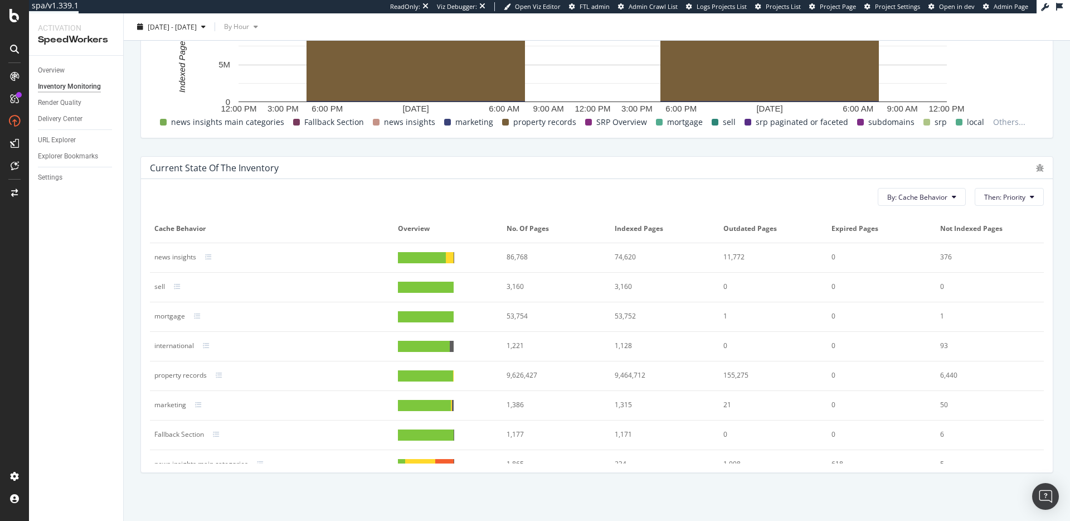
click at [619, 260] on div "74,620" at bounding box center [660, 257] width 90 height 10
click at [621, 229] on span "Indexed Pages" at bounding box center [663, 229] width 96 height 10
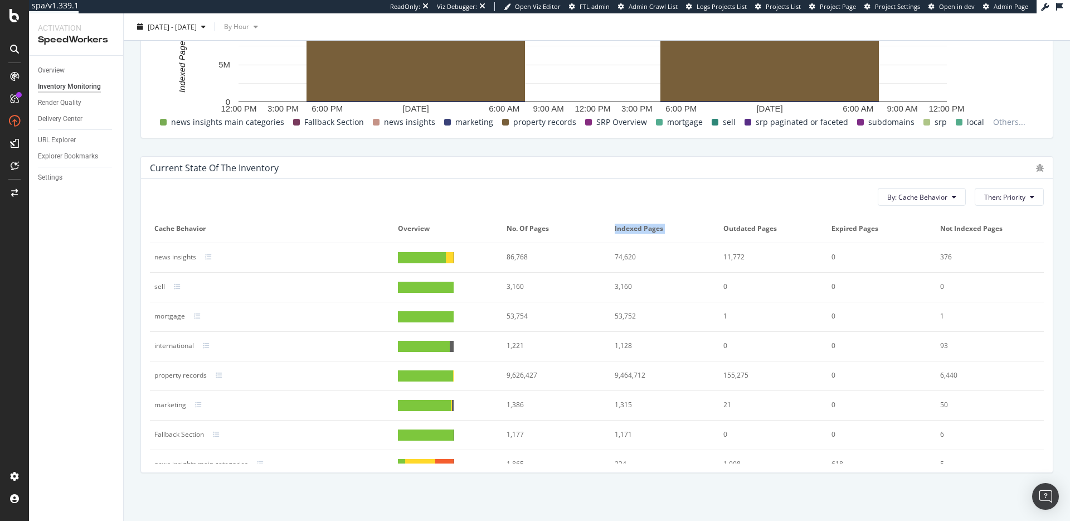
click at [621, 229] on span "Indexed Pages" at bounding box center [663, 229] width 96 height 10
drag, startPoint x: 620, startPoint y: 260, endPoint x: 623, endPoint y: 248, distance: 12.2
click at [620, 260] on div "74,620" at bounding box center [660, 257] width 90 height 10
click at [615, 260] on div "74,620" at bounding box center [660, 257] width 90 height 10
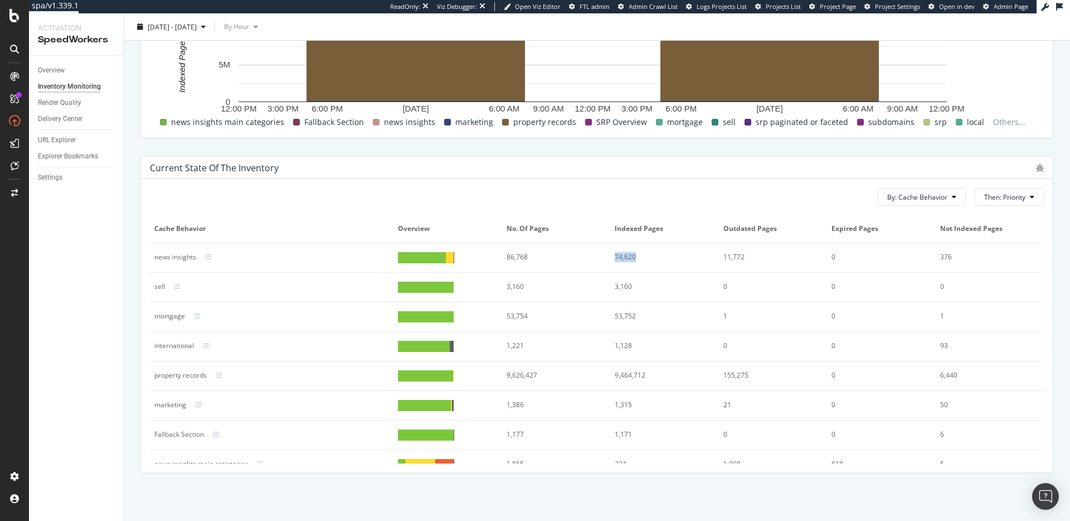
click at [615, 260] on div "74,620" at bounding box center [660, 257] width 90 height 10
click at [507, 255] on div "86,768" at bounding box center [552, 257] width 90 height 10
drag, startPoint x: 506, startPoint y: 255, endPoint x: 538, endPoint y: 258, distance: 32.0
click at [507, 255] on div "86,768" at bounding box center [552, 257] width 90 height 10
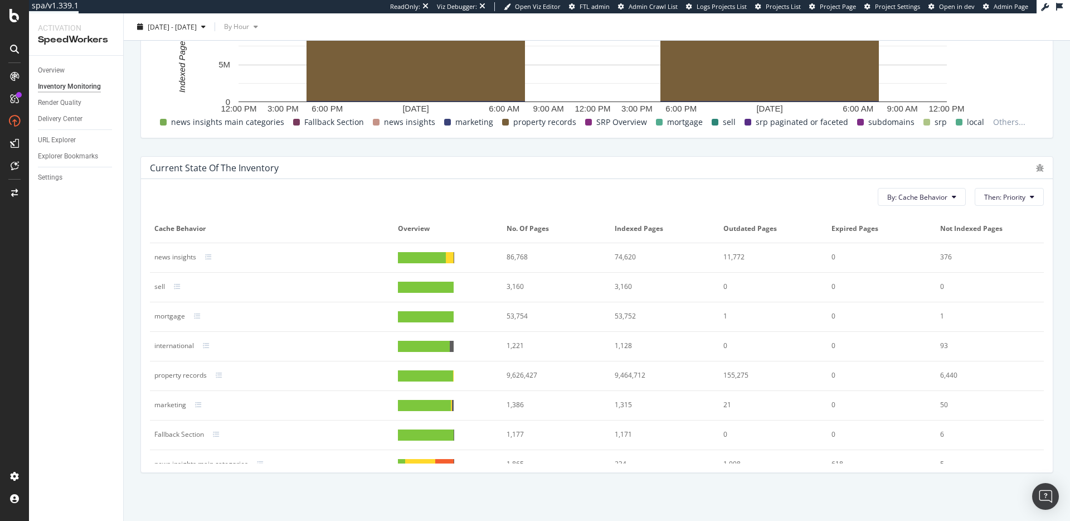
click at [623, 254] on div "74,620" at bounding box center [660, 257] width 90 height 10
click at [728, 258] on div "11,772" at bounding box center [769, 257] width 90 height 10
drag, startPoint x: 710, startPoint y: 259, endPoint x: 740, endPoint y: 260, distance: 30.1
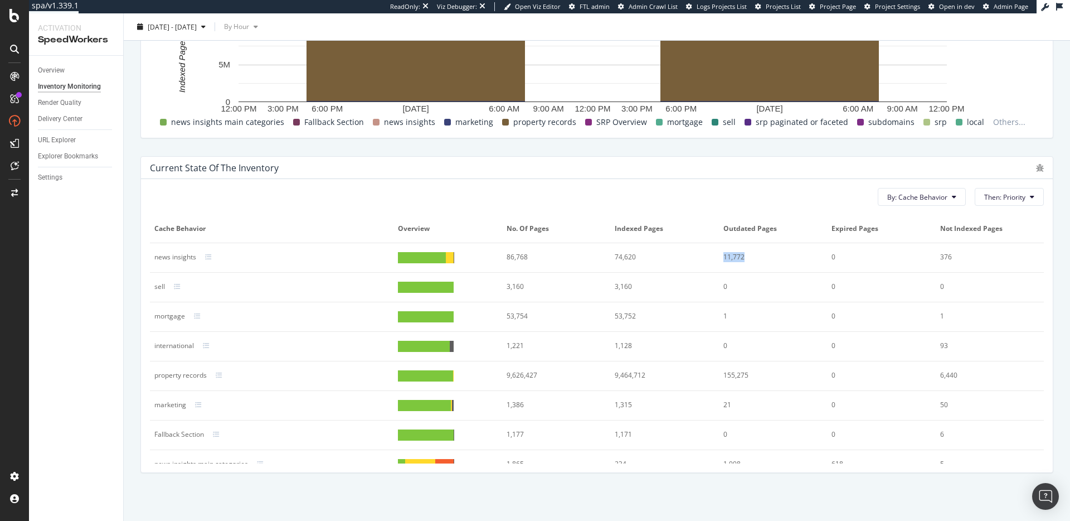
click at [740, 260] on td "11,772" at bounding box center [773, 258] width 108 height 30
click at [727, 228] on span "Outdated Pages" at bounding box center [772, 229] width 96 height 10
click at [724, 261] on div "11,772" at bounding box center [769, 257] width 90 height 10
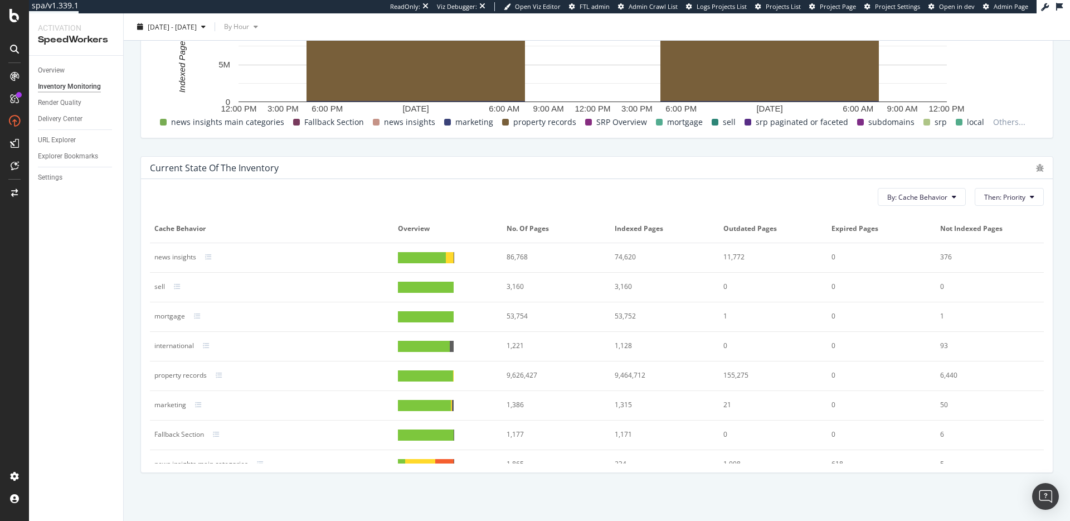
click at [724, 259] on div "11,772" at bounding box center [769, 257] width 90 height 10
drag, startPoint x: 816, startPoint y: 255, endPoint x: 830, endPoint y: 258, distance: 14.1
click at [830, 258] on td "0" at bounding box center [881, 258] width 108 height 30
click at [834, 258] on div "0" at bounding box center [877, 257] width 90 height 10
click at [827, 259] on td "0" at bounding box center [881, 258] width 108 height 30
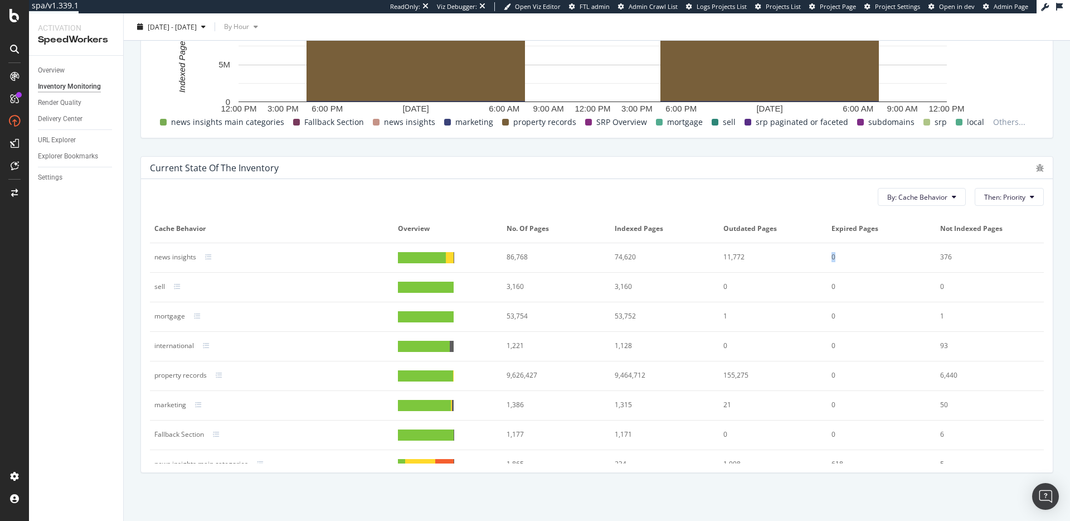
drag, startPoint x: 819, startPoint y: 259, endPoint x: 831, endPoint y: 258, distance: 12.3
click at [832, 258] on div "0" at bounding box center [877, 257] width 90 height 10
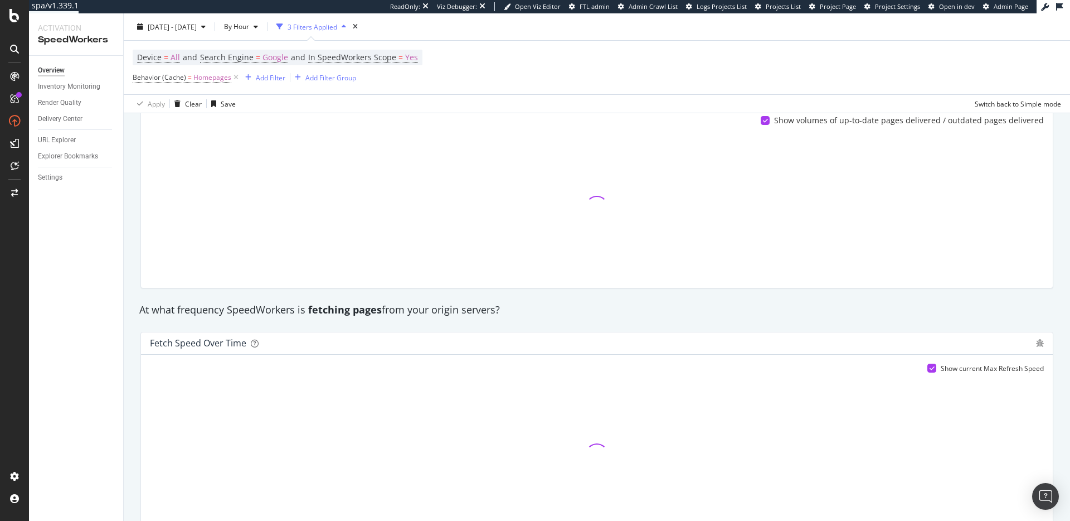
scroll to position [396, 0]
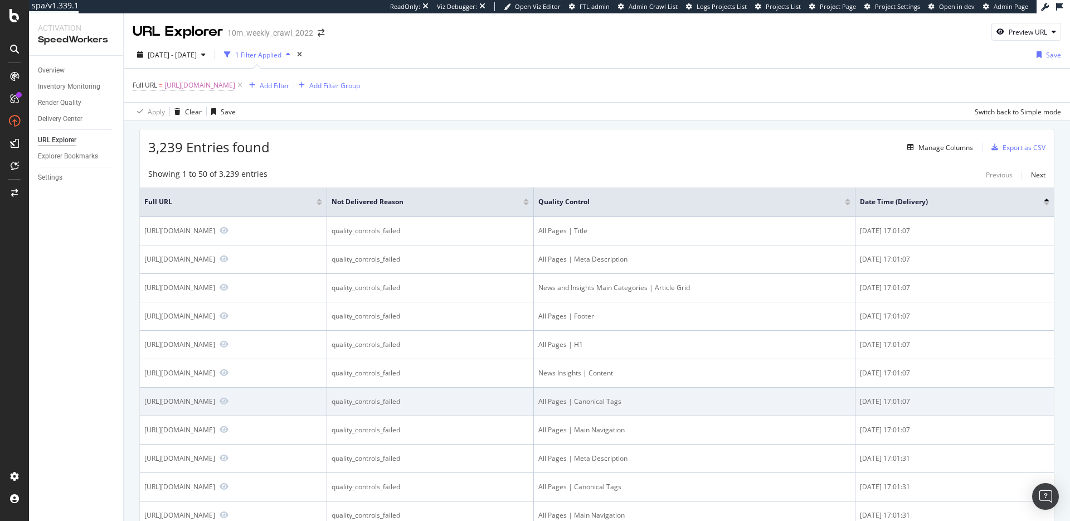
click at [913, 399] on div "[DATE] 17:01:07" at bounding box center [955, 401] width 190 height 10
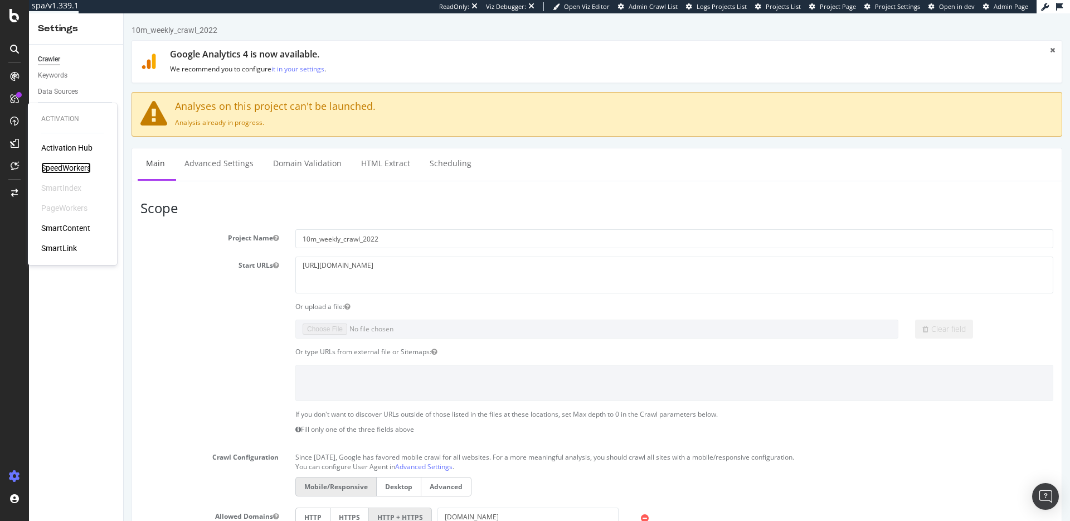
click at [72, 168] on div "SpeedWorkers" at bounding box center [66, 167] width 50 height 11
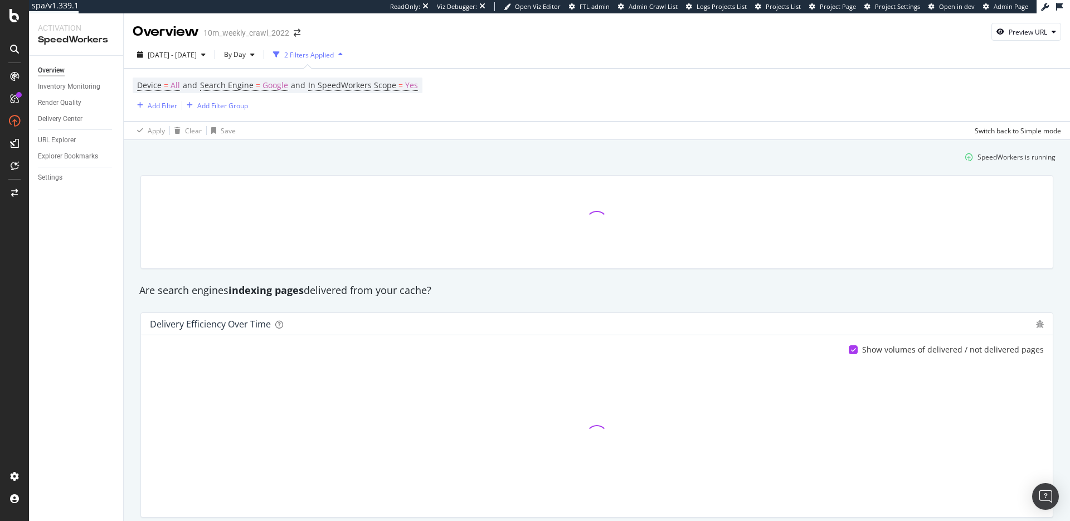
click at [362, 156] on div "SpeedWorkers is running" at bounding box center [597, 157] width 927 height 18
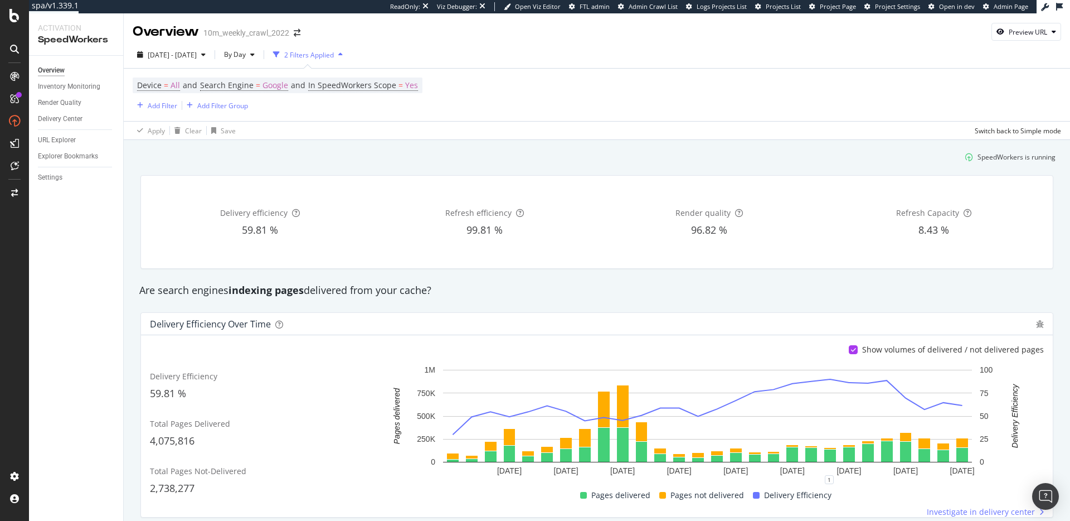
click at [445, 291] on div "Are search engines indexing pages delivered from your cache?" at bounding box center [597, 290] width 927 height 14
click at [209, 49] on div "[DATE] - [DATE]" at bounding box center [171, 54] width 77 height 17
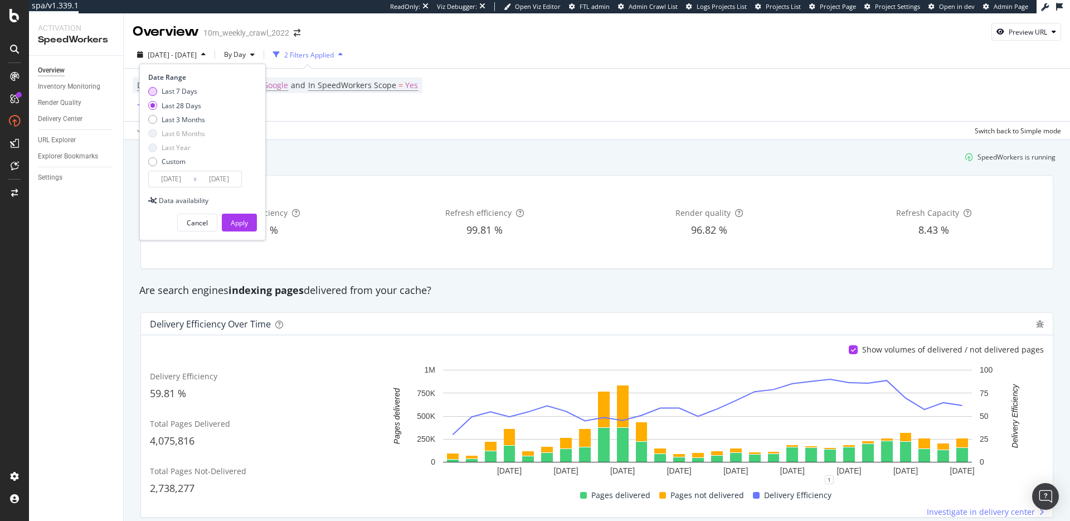
click at [186, 90] on div "Last 7 Days" at bounding box center [180, 90] width 36 height 9
click at [187, 180] on input "2025/10/03" at bounding box center [171, 179] width 45 height 16
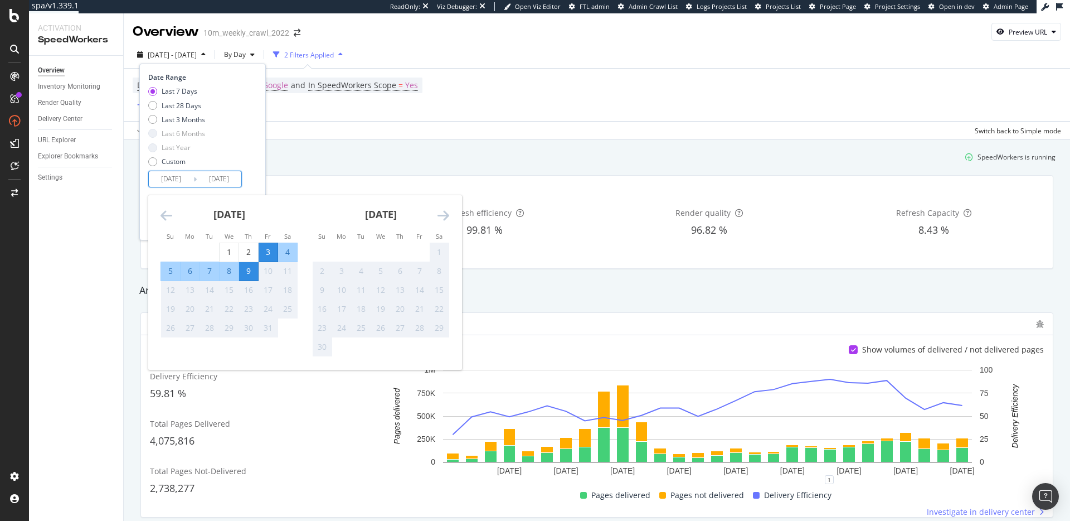
click at [232, 270] on div "8" at bounding box center [229, 270] width 19 height 11
type input "2025/10/08"
click at [255, 185] on div "Date Range Last 7 Days Last 28 Days Last 3 Months Last 6 Months Last Year Custo…" at bounding box center [202, 129] width 109 height 115
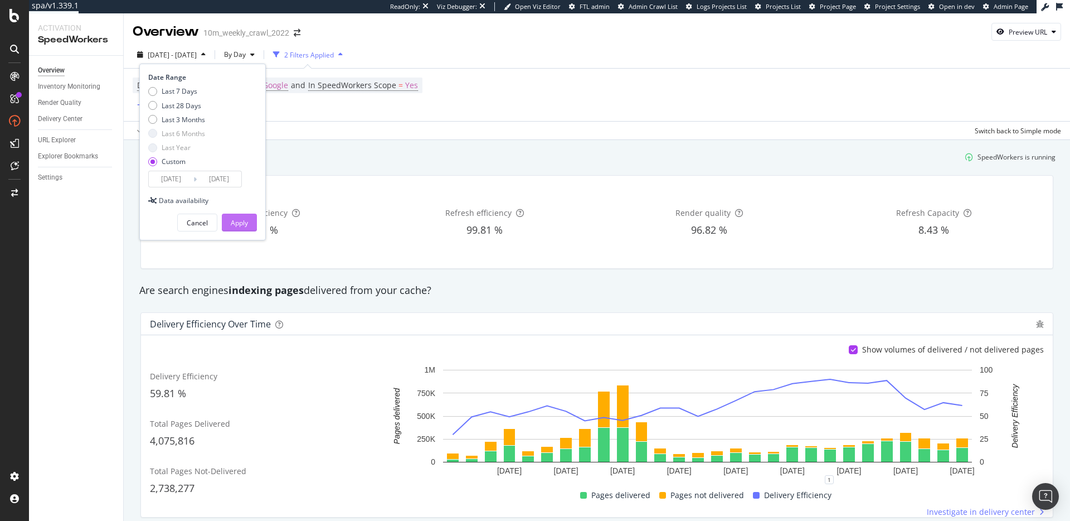
click at [248, 223] on div "Apply" at bounding box center [239, 222] width 17 height 9
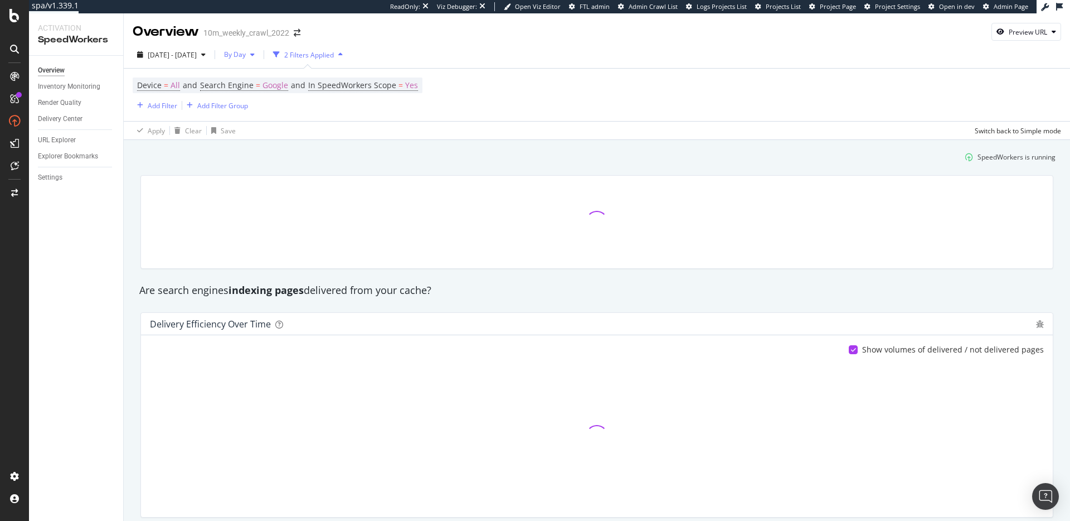
click at [246, 55] on span "By Day" at bounding box center [233, 54] width 26 height 9
click at [259, 76] on span "By Hour" at bounding box center [258, 77] width 30 height 10
click at [353, 149] on div "SpeedWorkers is running" at bounding box center [597, 157] width 927 height 18
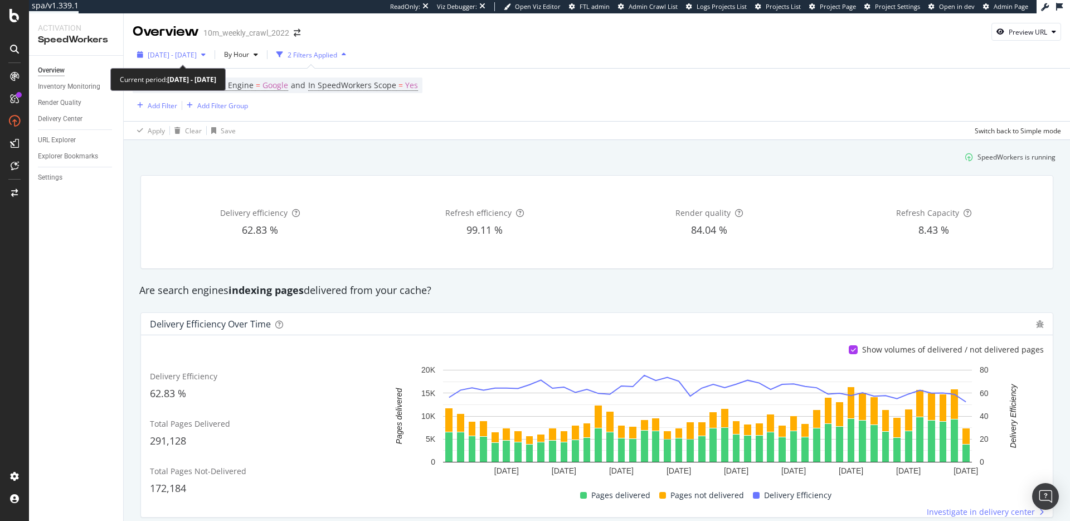
click at [197, 54] on span "2025 Oct. 8th - Oct. 9th" at bounding box center [172, 54] width 49 height 9
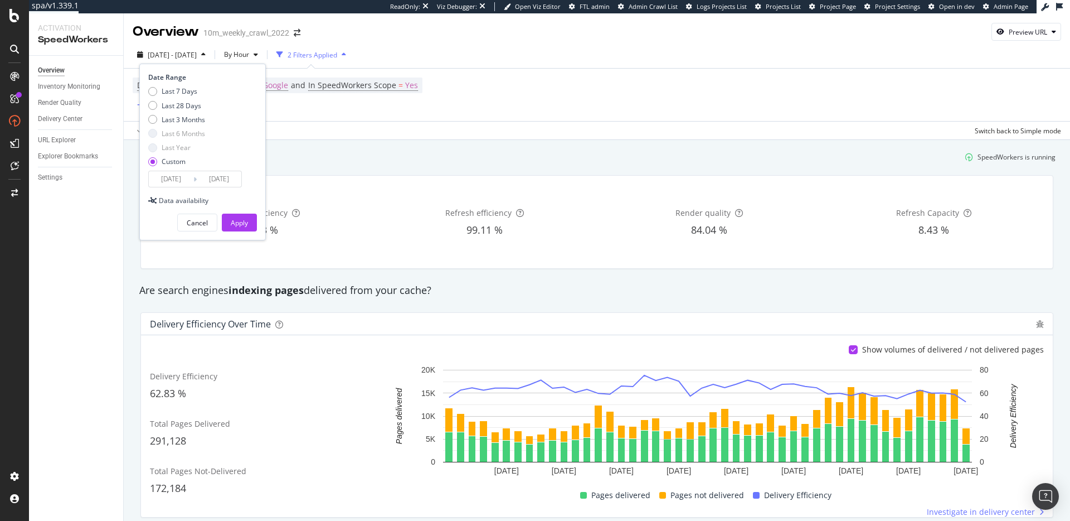
click at [227, 179] on input "2025/10/09" at bounding box center [219, 179] width 45 height 16
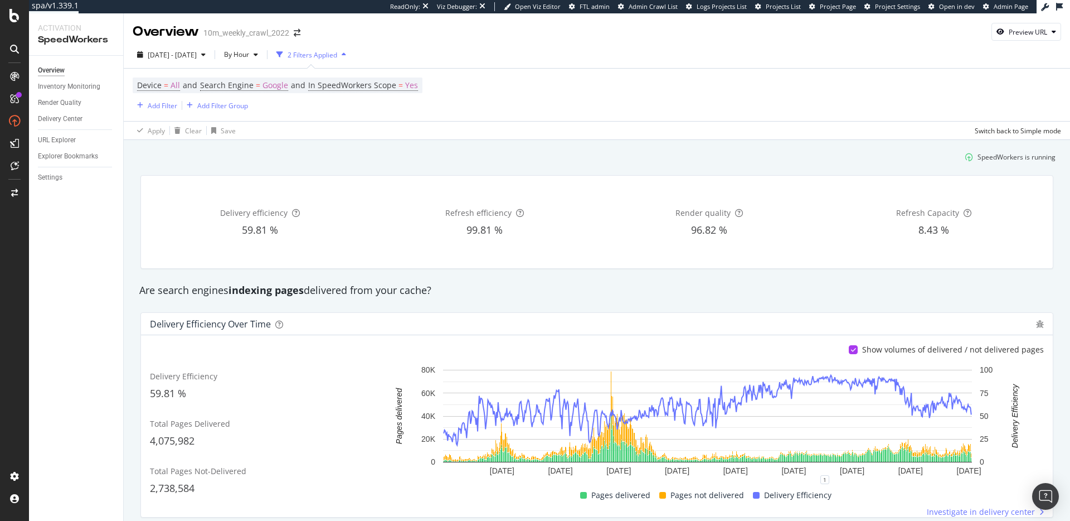
click at [561, 148] on div "SpeedWorkers is running" at bounding box center [597, 157] width 927 height 18
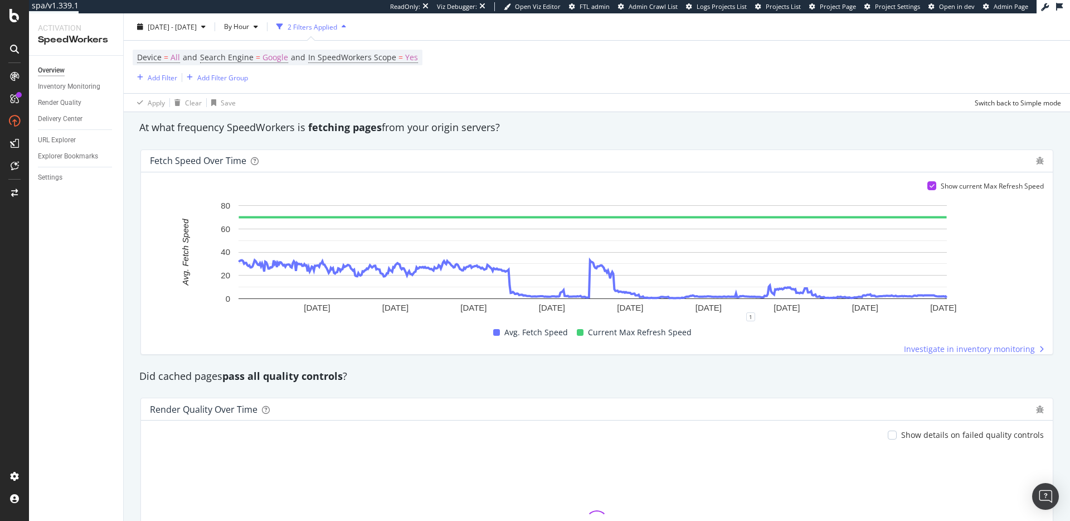
scroll to position [663, 0]
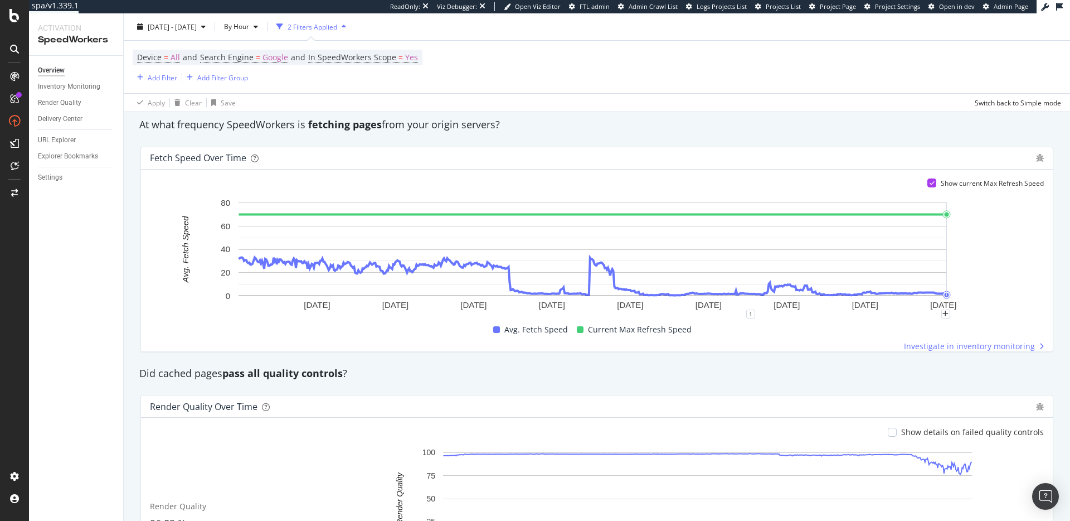
click at [973, 287] on rect "A chart." at bounding box center [593, 255] width 886 height 117
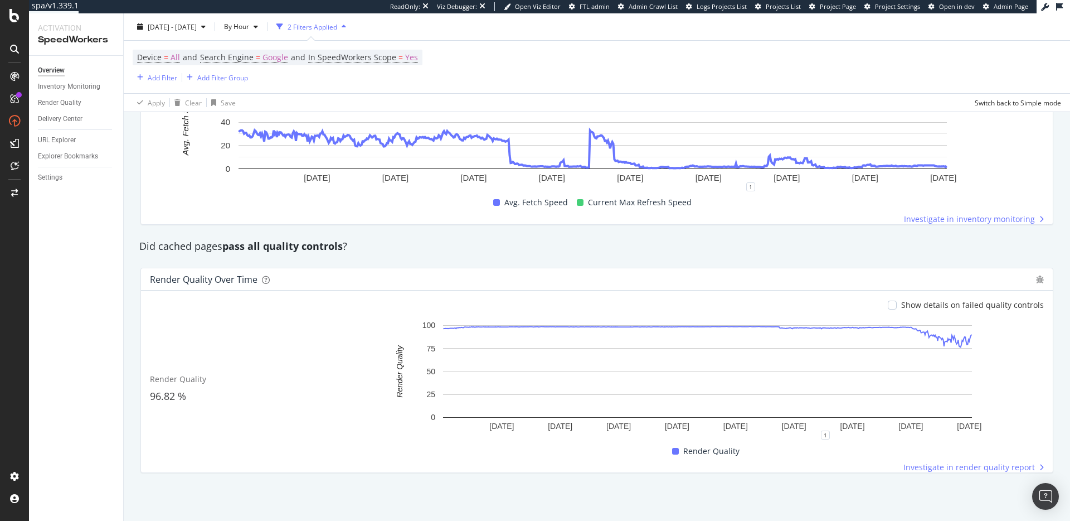
scroll to position [0, 0]
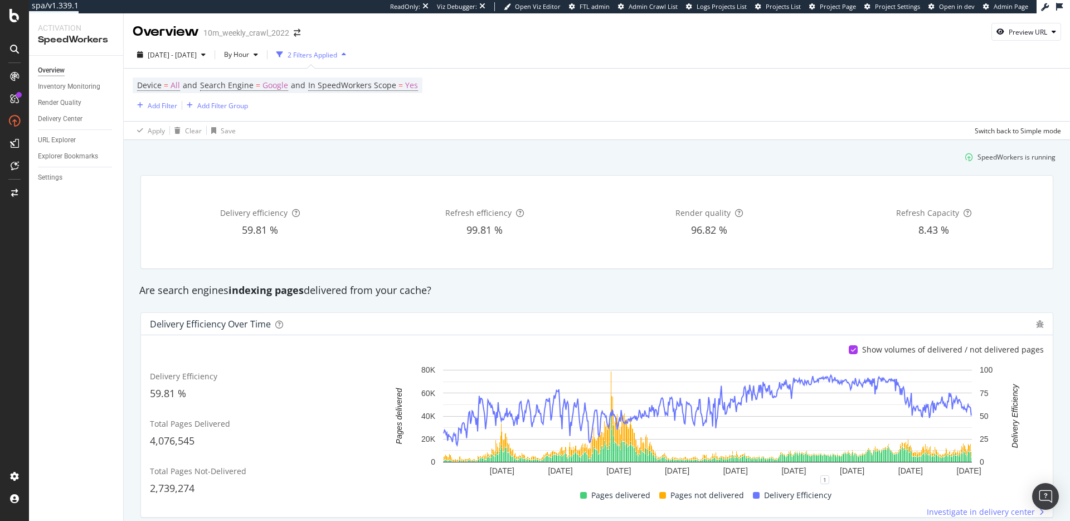
click at [432, 163] on div "SpeedWorkers is running" at bounding box center [597, 157] width 927 height 18
click at [275, 82] on span "Google" at bounding box center [276, 85] width 26 height 16
click at [239, 110] on icon at bounding box center [239, 112] width 8 height 7
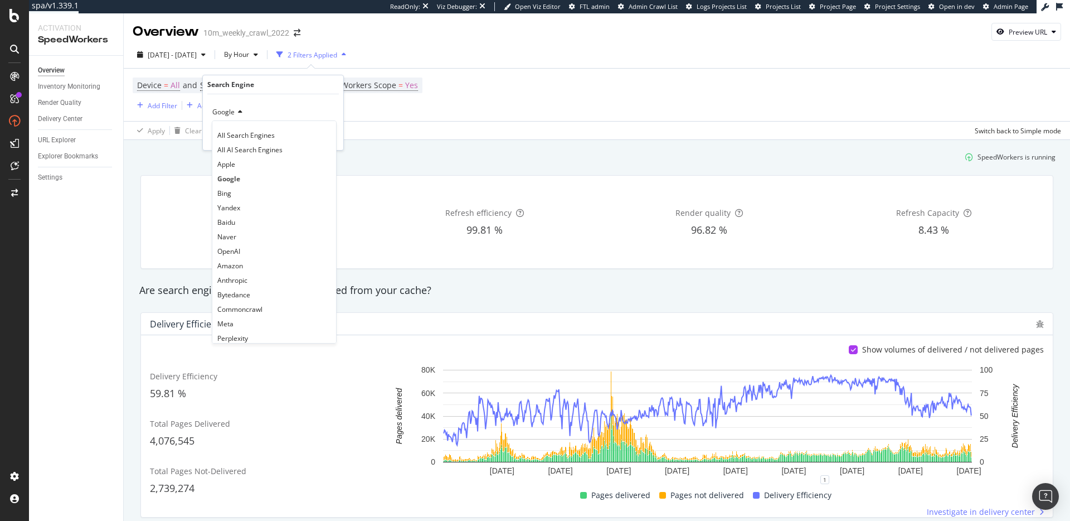
click at [245, 135] on span "All Search Engines" at bounding box center [245, 134] width 57 height 9
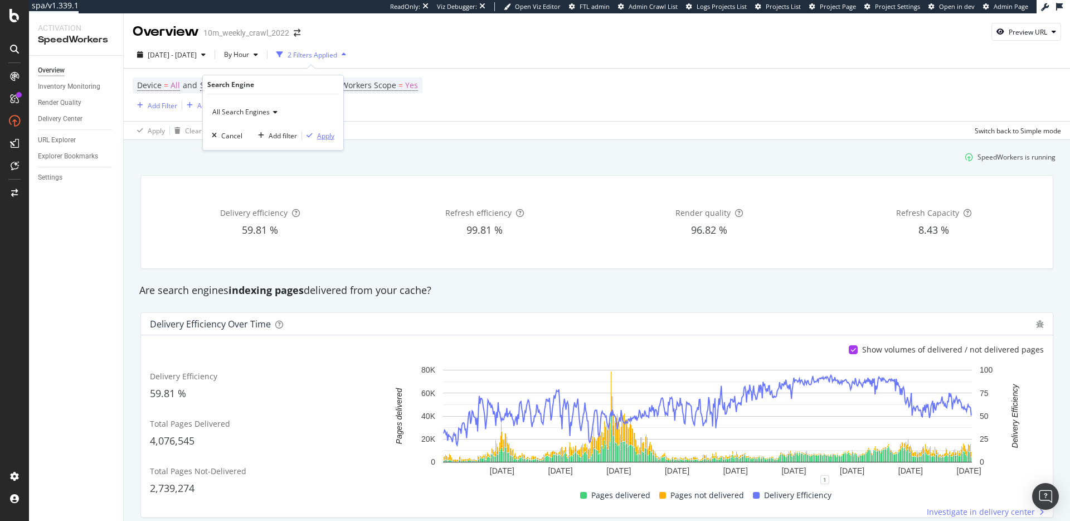
click at [330, 136] on div "Apply" at bounding box center [325, 135] width 17 height 9
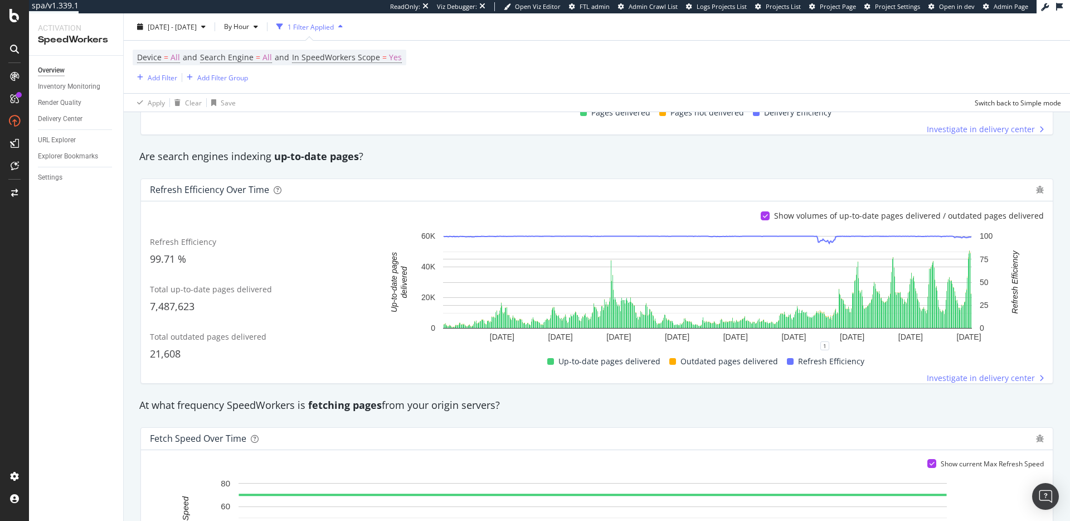
scroll to position [752, 0]
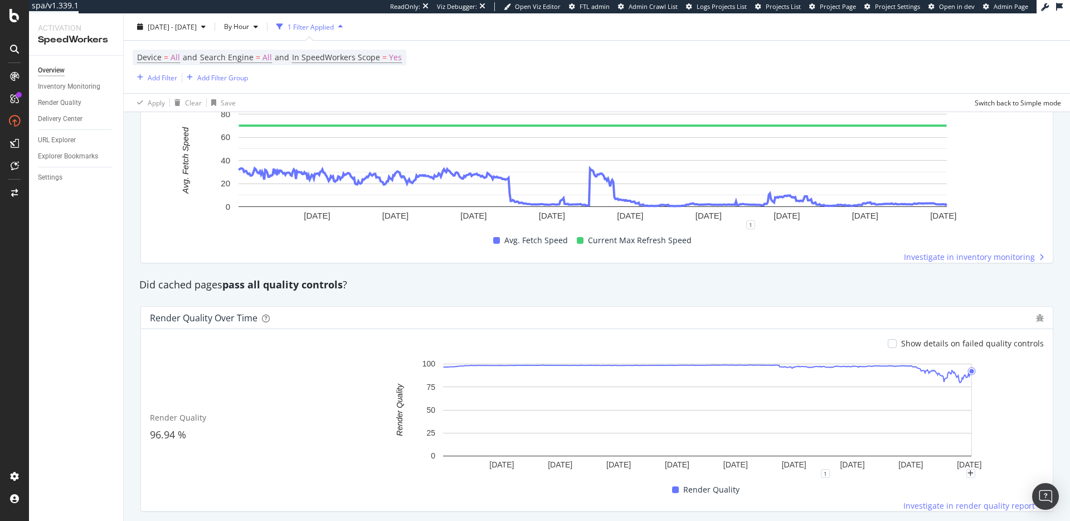
click at [1007, 374] on rect "A chart." at bounding box center [707, 415] width 661 height 115
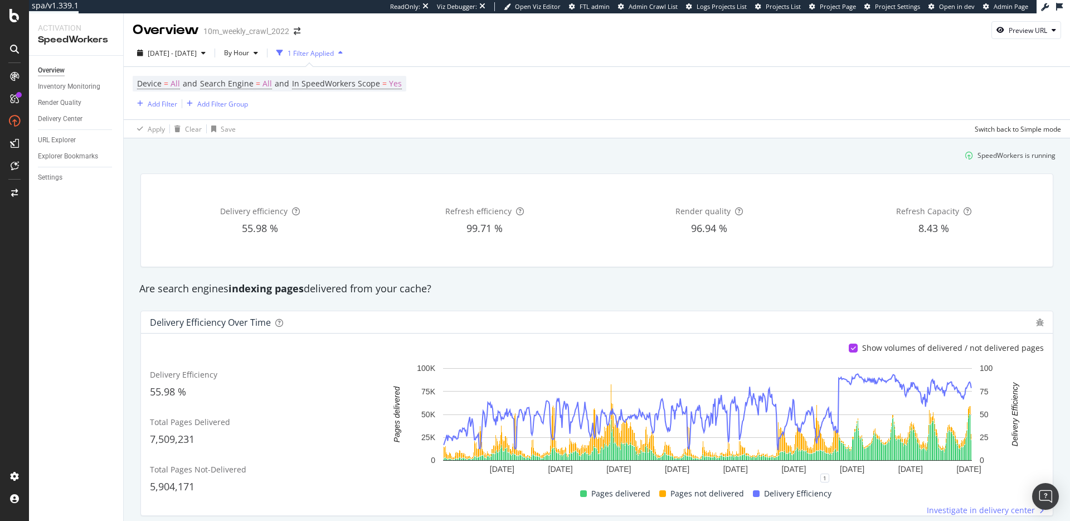
scroll to position [0, 0]
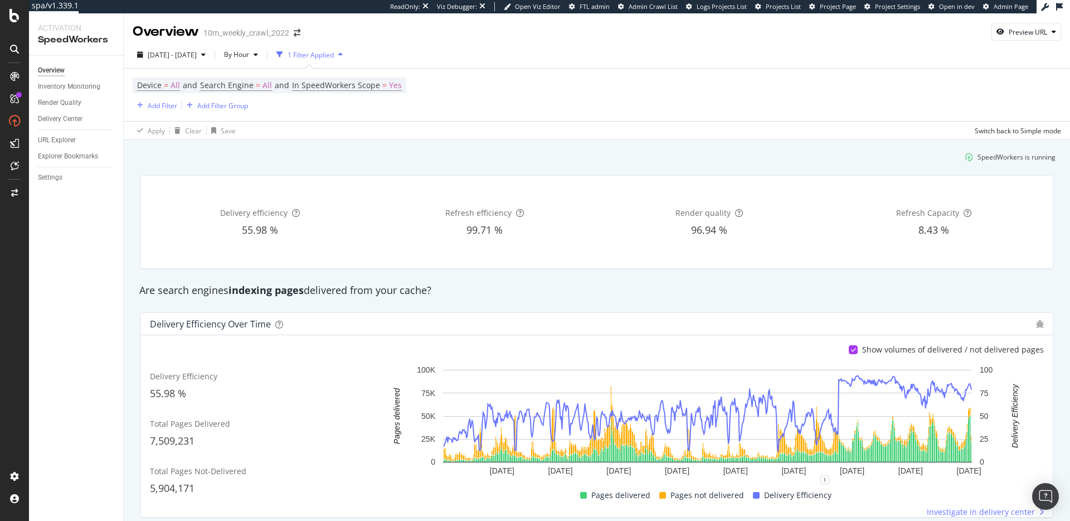
click at [511, 279] on div "Are search engines indexing pages delivered from your cache?" at bounding box center [597, 291] width 927 height 26
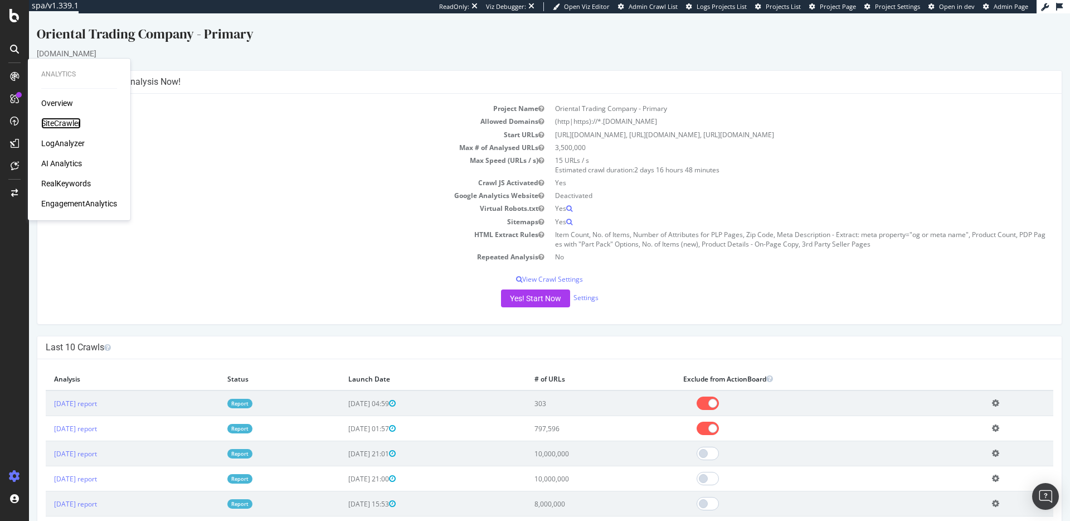
click at [54, 121] on div "SiteCrawler" at bounding box center [61, 123] width 40 height 11
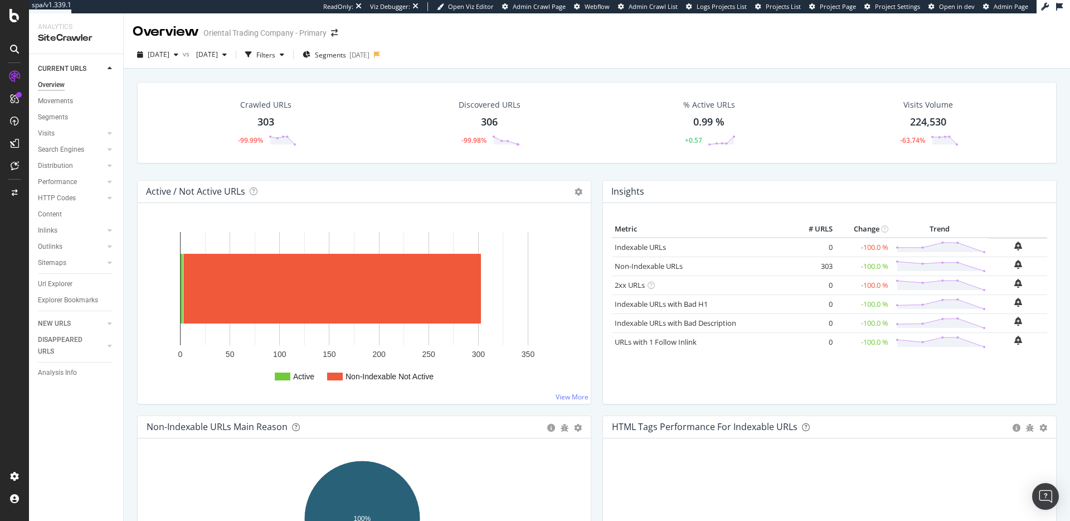
click at [306, 172] on div "Crawled URLs 303 -99.99% Discovered URLs 306 -99.98% % Active URLs 0.99 % +0.57…" at bounding box center [597, 131] width 931 height 98
click at [130, 148] on div "Crawled URLs 303 -99.99% Discovered URLs 306 -99.98% % Active URLs 0.99 % +0.57…" at bounding box center [597, 322] width 947 height 507
click at [472, 171] on div "Crawled URLs 303 -99.99% Discovered URLs 306 -99.98% % Active URLs 0.99 % +0.57…" at bounding box center [597, 131] width 931 height 98
click at [157, 51] on span "[DATE]" at bounding box center [159, 54] width 22 height 9
click at [182, 117] on div "[DATE]" at bounding box center [179, 115] width 60 height 10
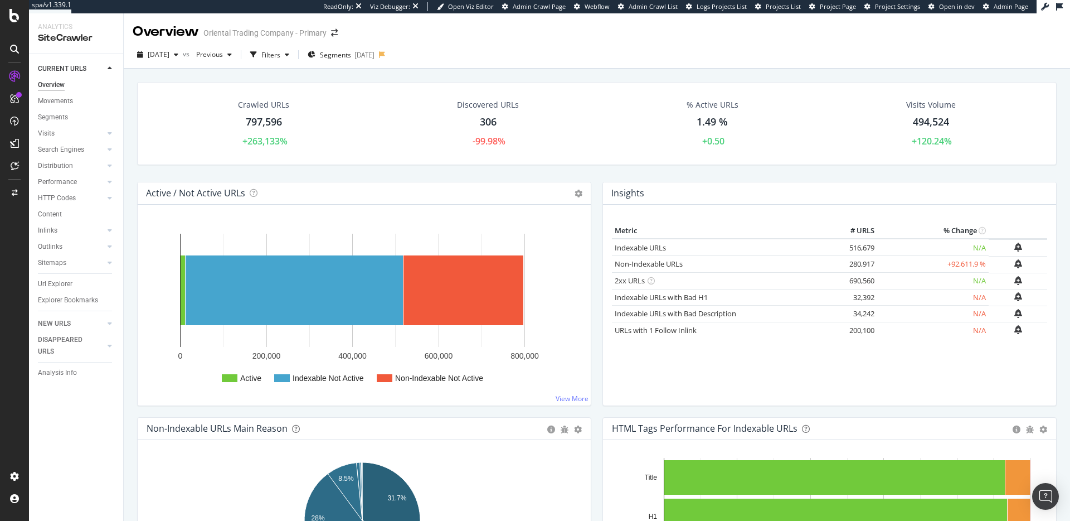
click at [282, 183] on div "Active / Not Active URLs Chart (by Value) Chart (by Percentage) Table Expand Ex…" at bounding box center [364, 193] width 453 height 22
click at [375, 188] on div "Active / Not Active URLs Chart (by Value) Chart (by Percentage) Table Expand Ex…" at bounding box center [364, 193] width 453 height 22
click at [169, 56] on span "[DATE]" at bounding box center [159, 54] width 22 height 9
click at [223, 54] on span "Previous" at bounding box center [207, 54] width 31 height 9
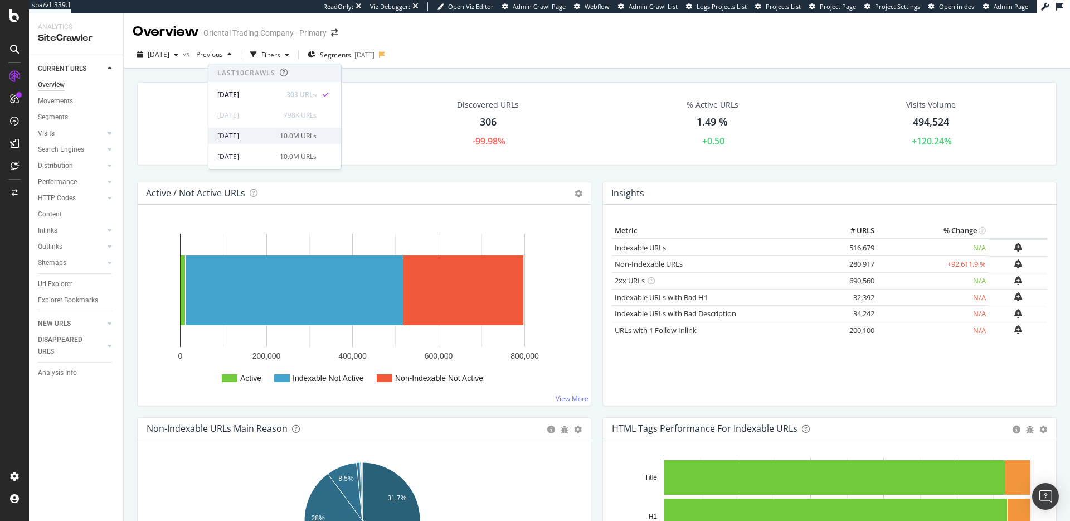
click at [324, 141] on div "[DATE] 10.0M URLs" at bounding box center [275, 136] width 133 height 16
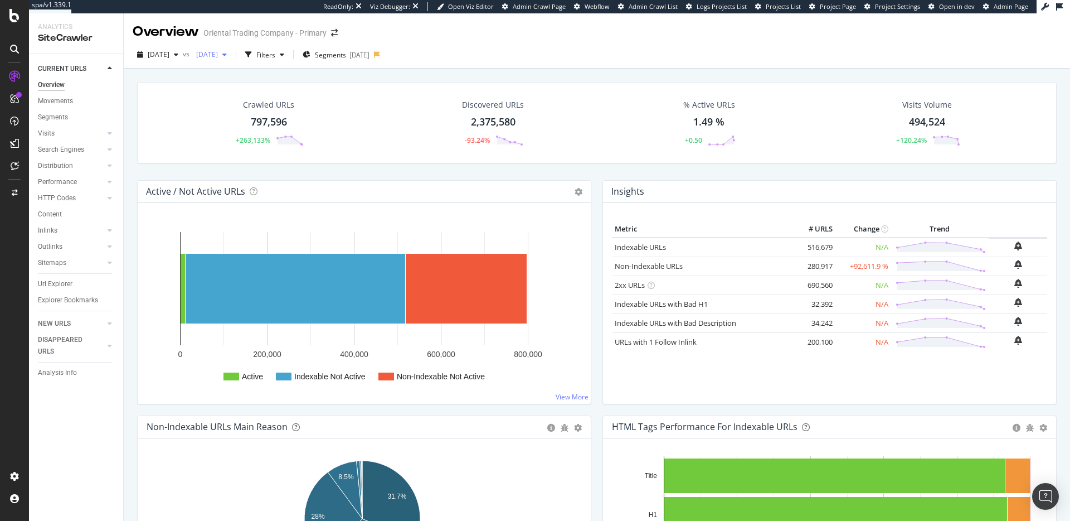
click at [218, 54] on span "[DATE]" at bounding box center [205, 54] width 26 height 9
click at [218, 52] on span "[DATE]" at bounding box center [205, 54] width 26 height 9
click at [218, 54] on span "[DATE]" at bounding box center [205, 54] width 26 height 9
click at [255, 115] on div "[DATE]" at bounding box center [247, 114] width 60 height 10
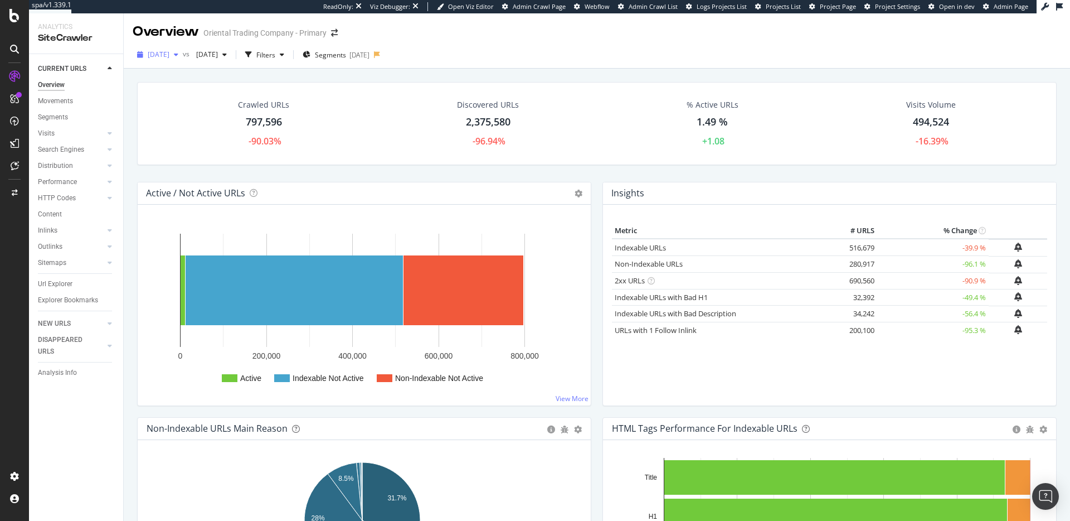
click at [169, 59] on span "[DATE]" at bounding box center [159, 54] width 22 height 9
click at [169, 56] on span "[DATE]" at bounding box center [159, 54] width 22 height 9
click at [108, 162] on icon at bounding box center [110, 165] width 4 height 7
click at [110, 166] on icon at bounding box center [110, 165] width 4 height 7
click at [60, 151] on div "Search Engines" at bounding box center [61, 150] width 46 height 12
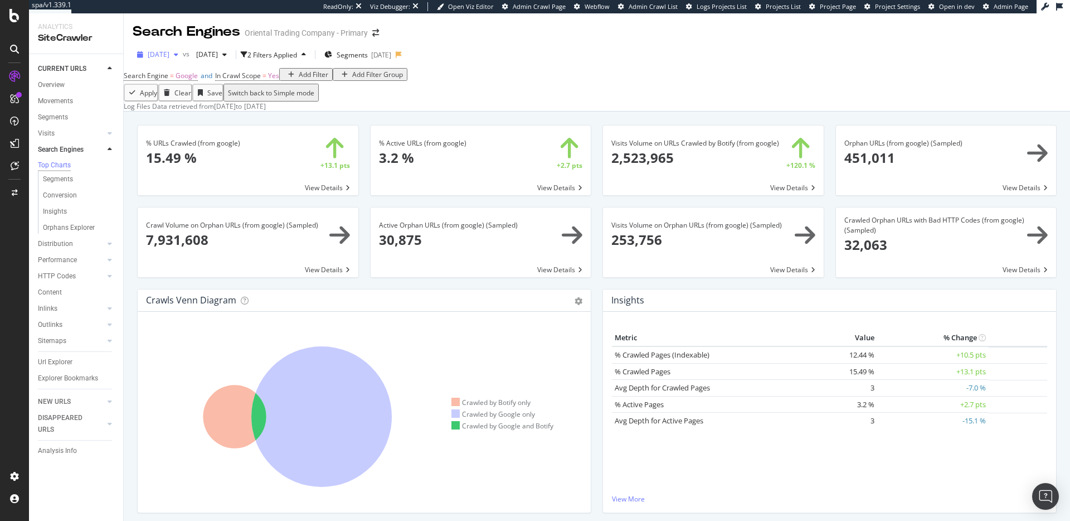
click at [169, 54] on span "[DATE]" at bounding box center [159, 54] width 22 height 9
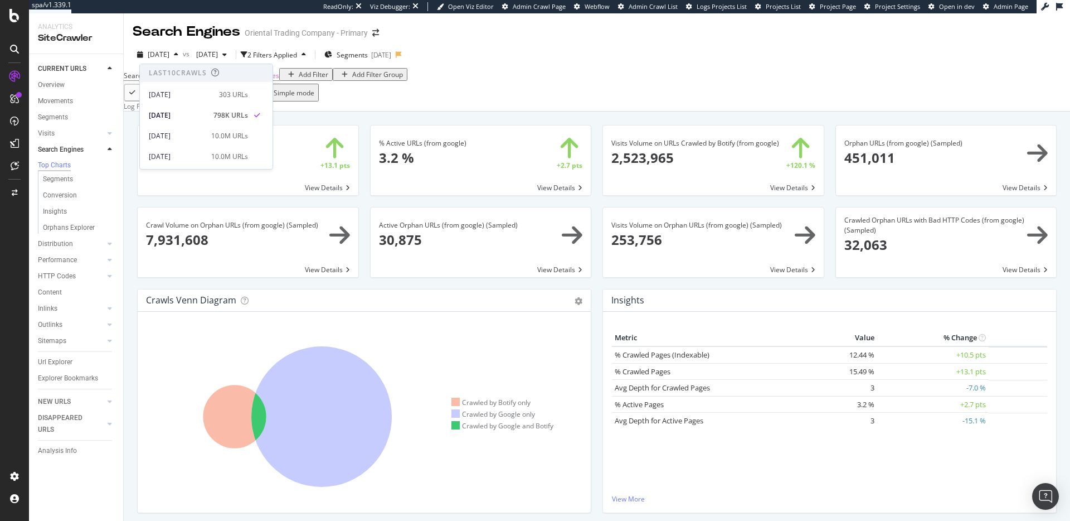
click at [458, 111] on div "Log Files Data retrieved from [DATE] to [DATE]" at bounding box center [597, 105] width 947 height 9
click at [64, 365] on div "Url Explorer" at bounding box center [55, 362] width 35 height 12
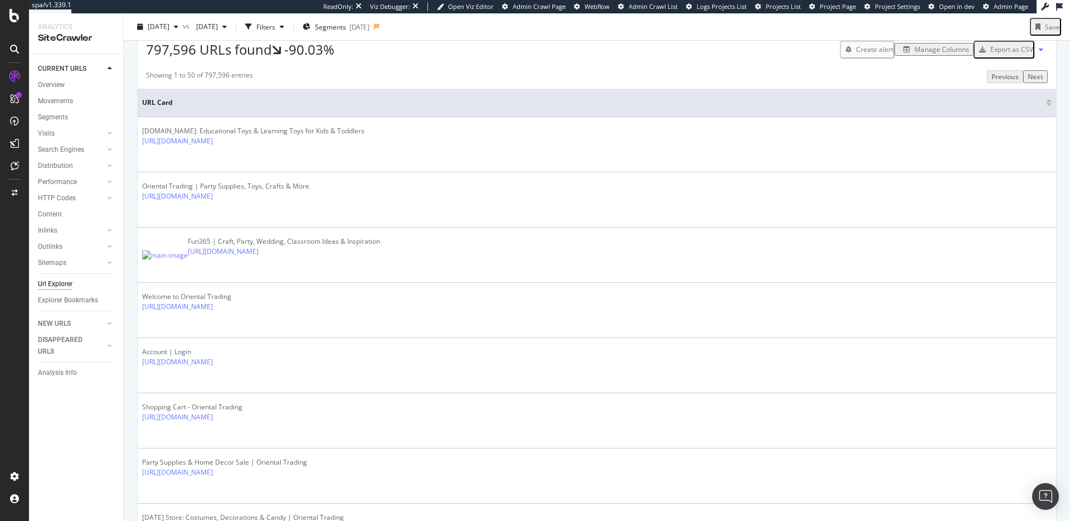
scroll to position [464, 0]
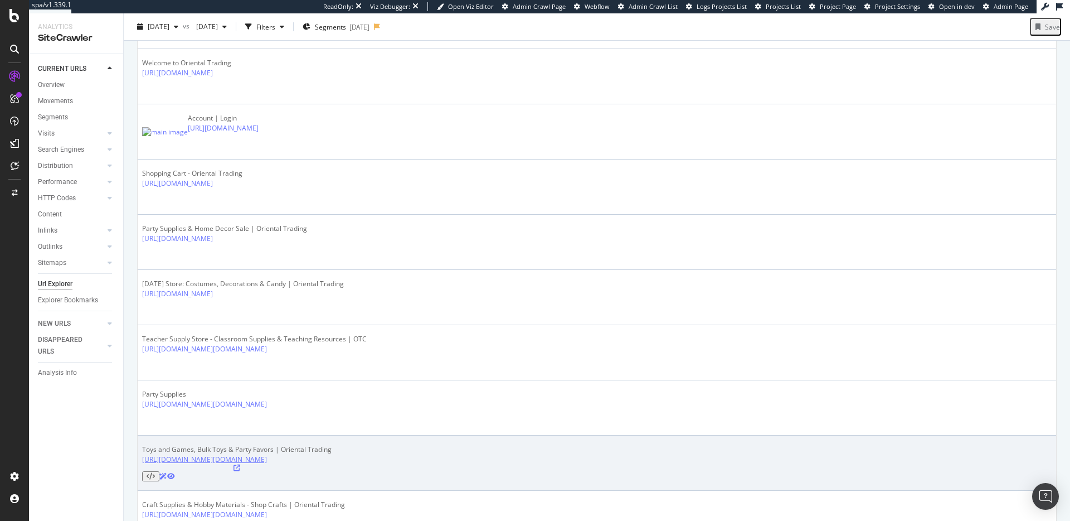
click at [267, 454] on link "[URL][DOMAIN_NAME][DOMAIN_NAME]" at bounding box center [204, 458] width 125 height 9
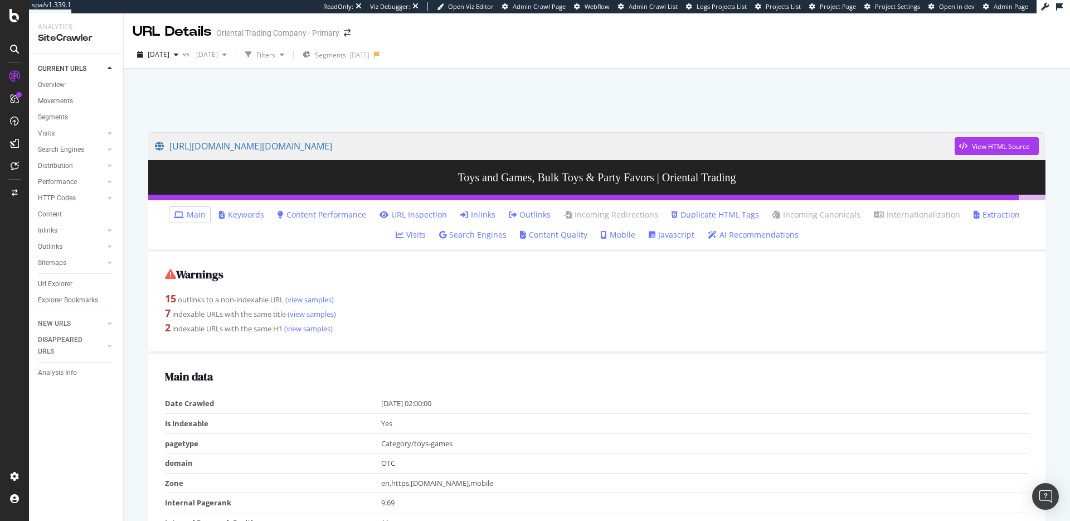
click at [649, 235] on link "Javascript" at bounding box center [672, 234] width 46 height 11
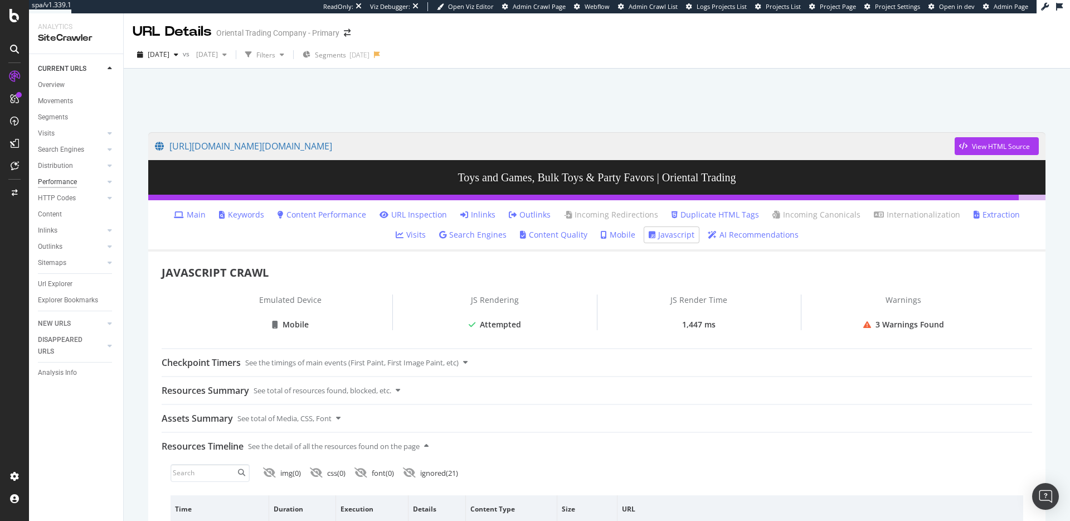
click at [65, 178] on div "Performance" at bounding box center [57, 182] width 39 height 12
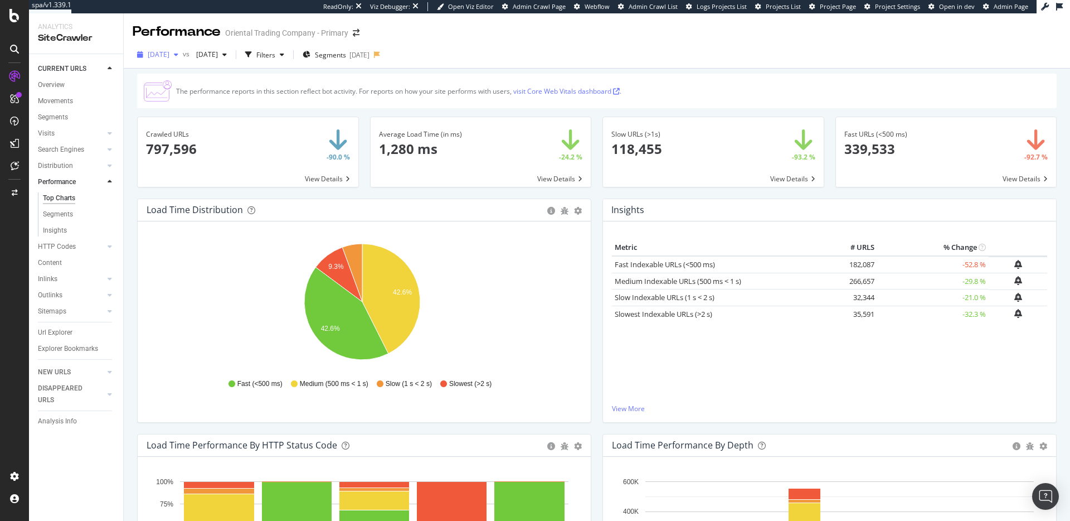
click at [167, 54] on span "[DATE]" at bounding box center [159, 54] width 22 height 9
click at [166, 137] on div "[DATE]" at bounding box center [177, 136] width 56 height 10
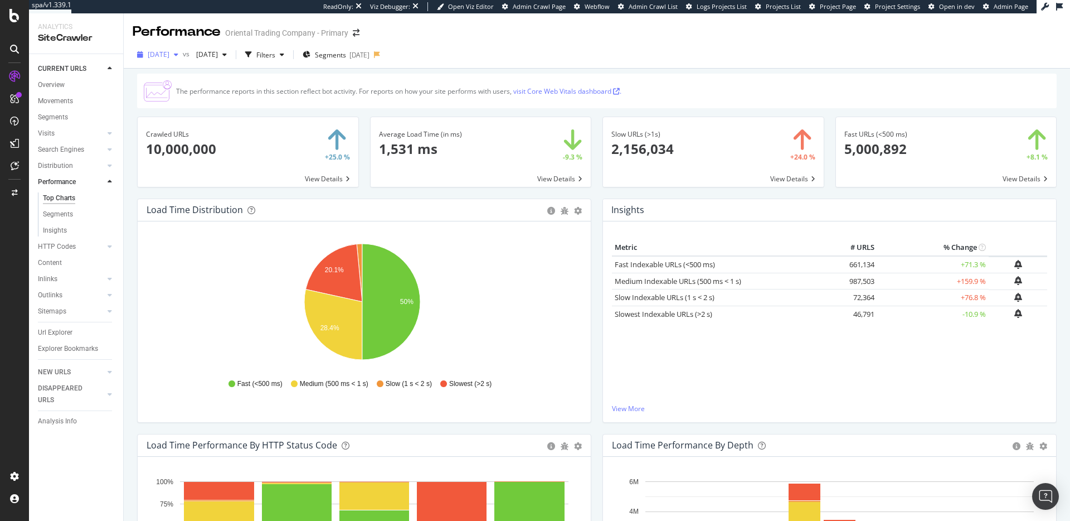
click at [169, 56] on span "[DATE]" at bounding box center [159, 54] width 22 height 9
click at [534, 190] on div "Average Load Time (in ms) × Close Chart main-metric-speed-avg - API Requests Li…" at bounding box center [481, 158] width 233 height 82
